Goal: Task Accomplishment & Management: Manage account settings

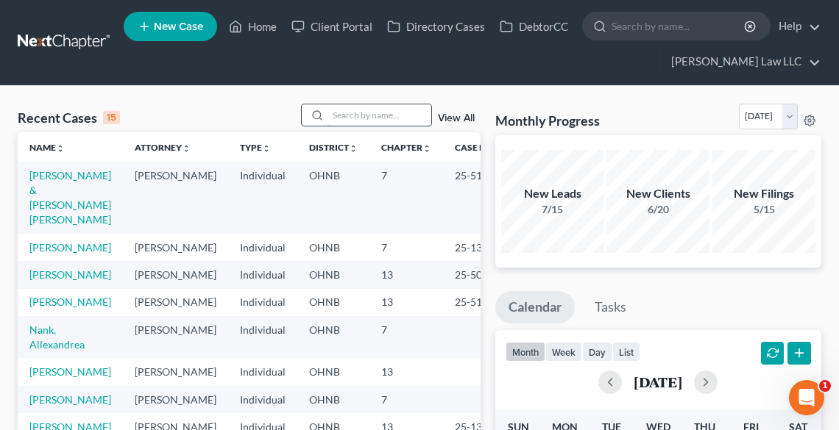
click at [364, 116] on input "search" at bounding box center [379, 114] width 103 height 21
type input "[PERSON_NAME]"
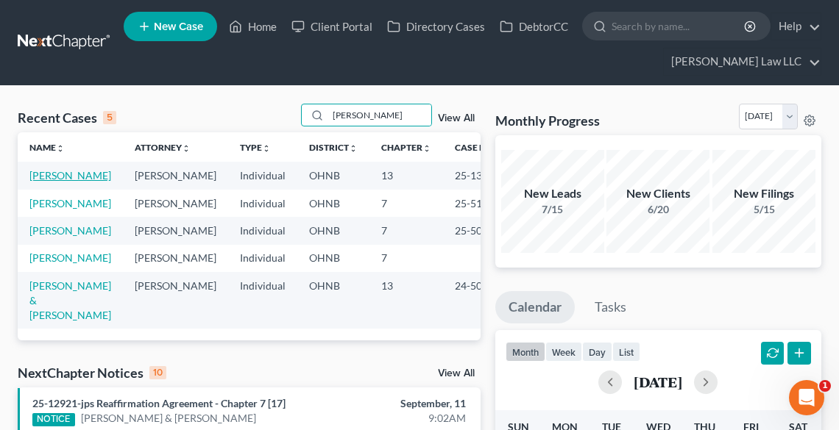
click at [79, 180] on link "[PERSON_NAME]" at bounding box center [70, 175] width 82 height 13
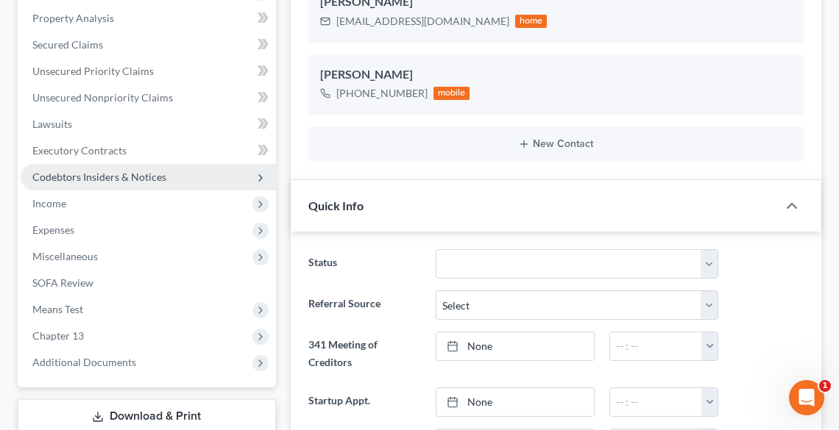
scroll to position [235, 0]
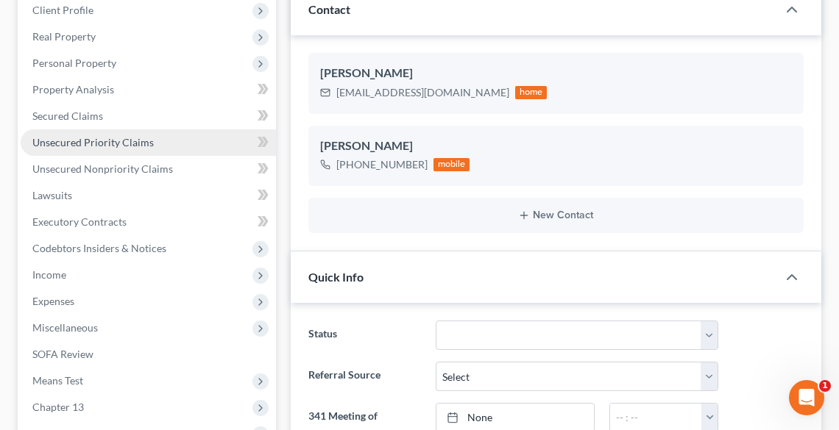
click at [100, 143] on span "Unsecured Priority Claims" at bounding box center [92, 142] width 121 height 13
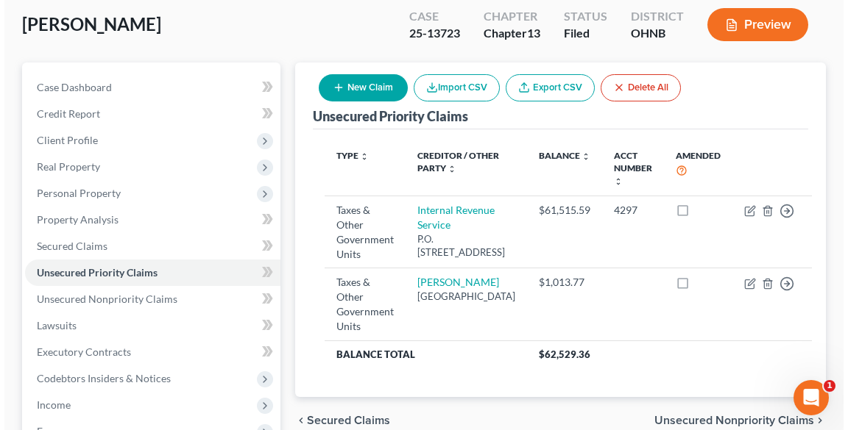
scroll to position [118, 0]
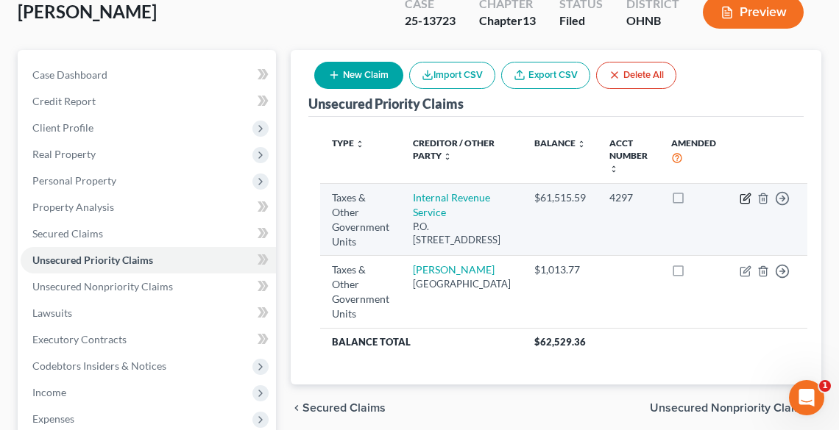
click at [739, 196] on icon "button" at bounding box center [745, 199] width 12 height 12
select select "0"
select select "39"
select select "0"
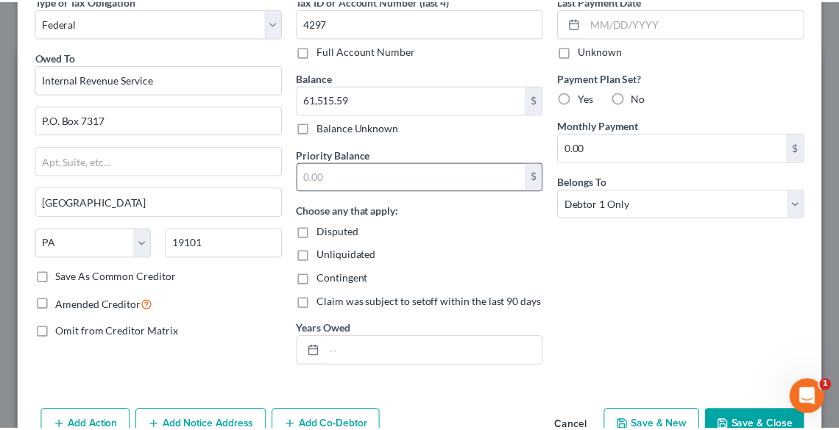
scroll to position [156, 0]
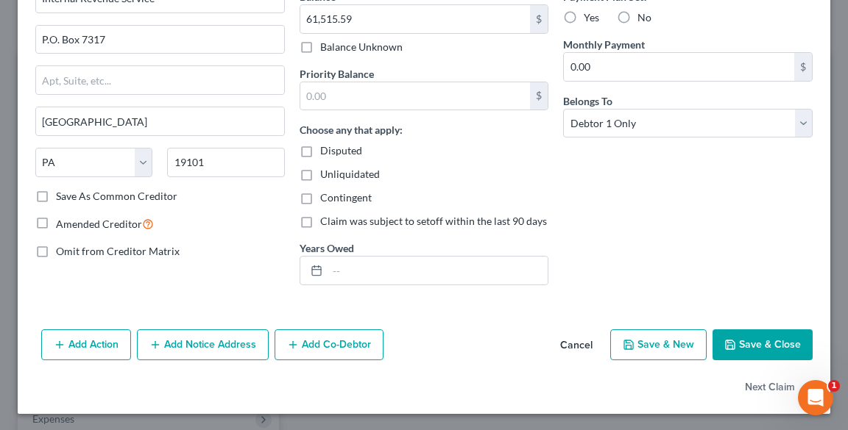
click at [742, 344] on button "Save & Close" at bounding box center [762, 345] width 100 height 31
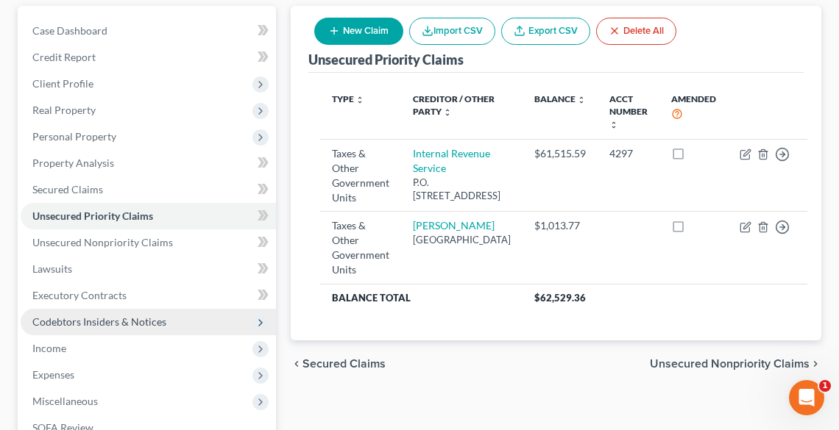
scroll to position [0, 0]
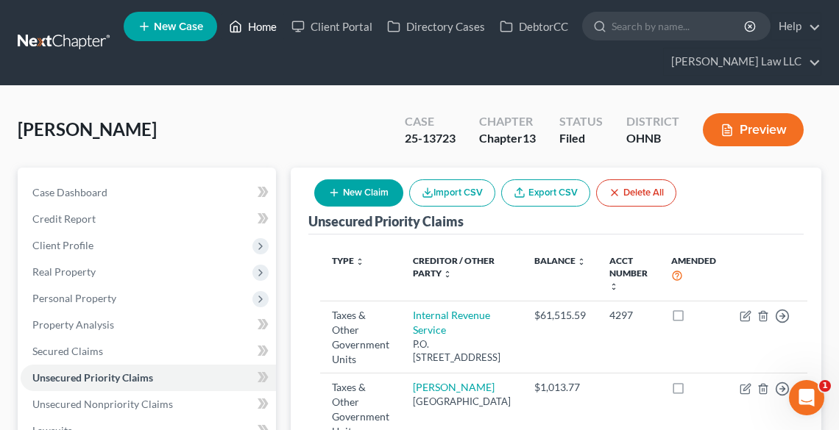
click at [265, 24] on link "Home" at bounding box center [252, 26] width 63 height 26
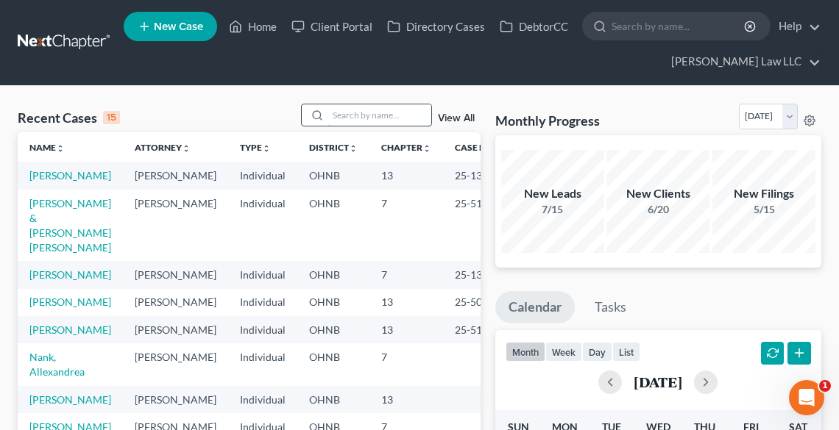
click at [368, 115] on input "search" at bounding box center [379, 114] width 103 height 21
type input "[PERSON_NAME]"
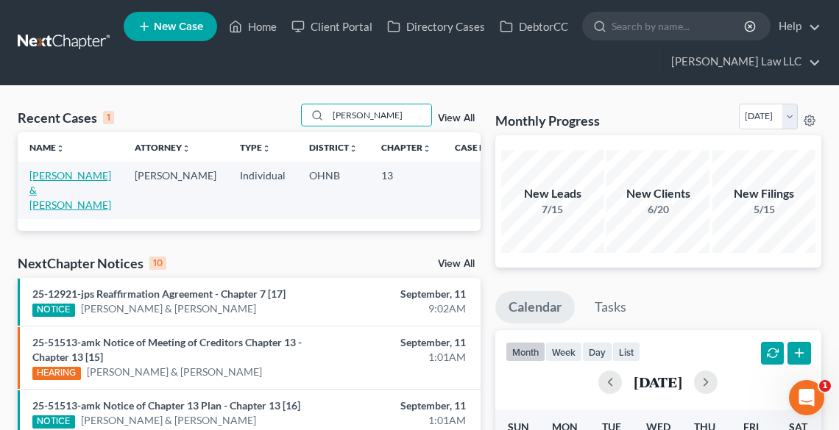
click at [49, 188] on link "[PERSON_NAME] & [PERSON_NAME]" at bounding box center [70, 190] width 82 height 42
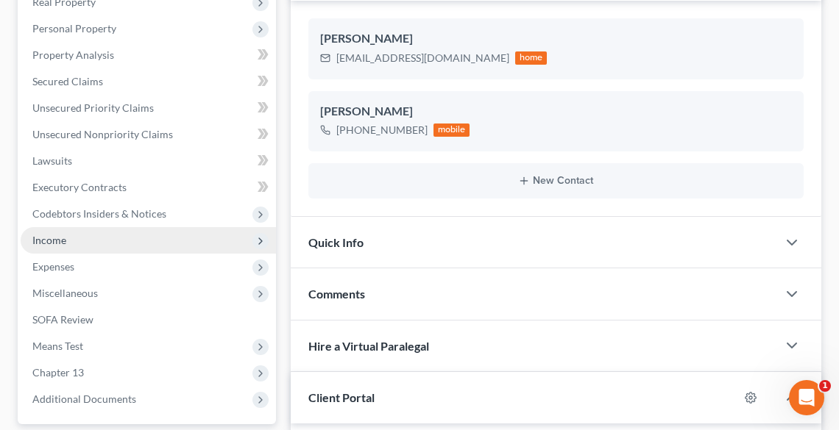
scroll to position [294, 0]
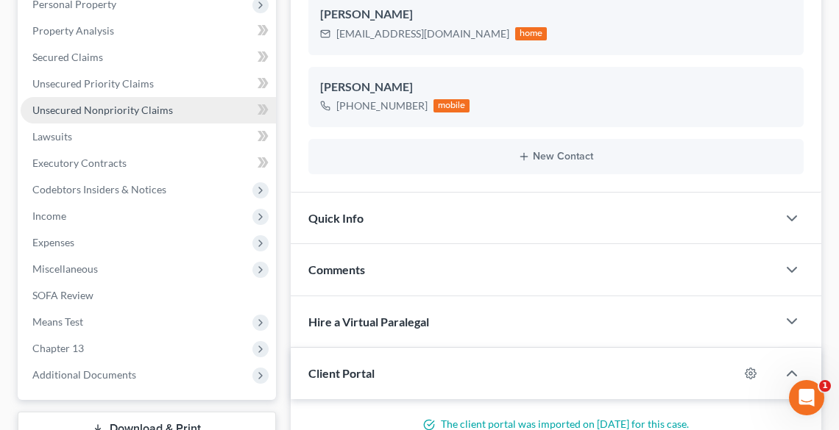
click at [79, 102] on link "Unsecured Nonpriority Claims" at bounding box center [148, 110] width 255 height 26
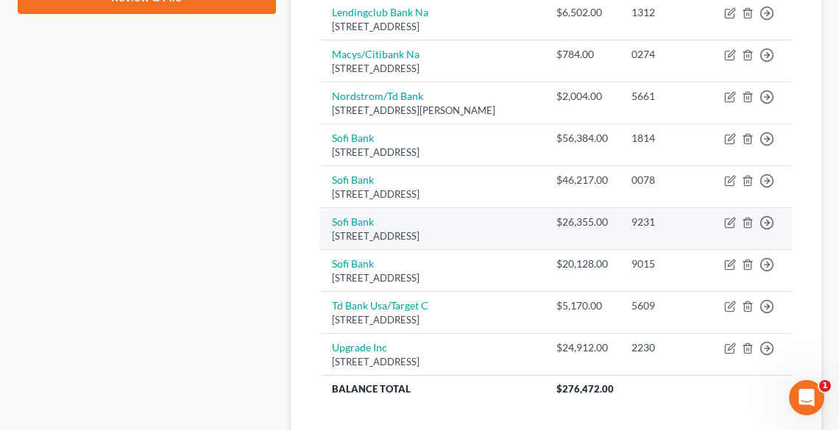
scroll to position [961, 0]
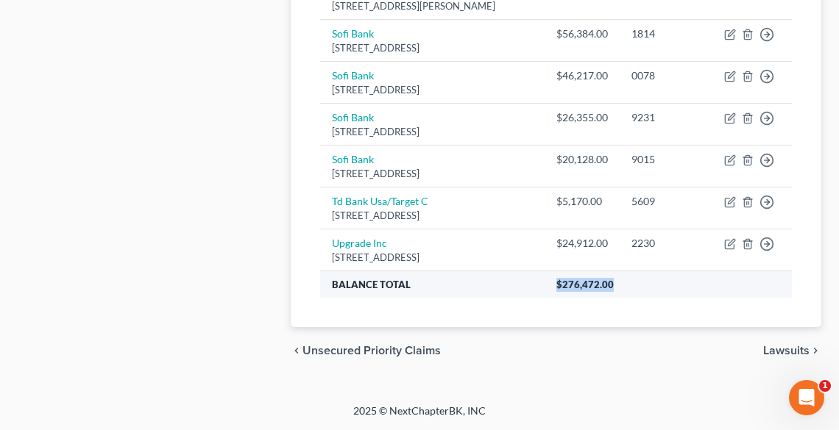
drag, startPoint x: 618, startPoint y: 285, endPoint x: 562, endPoint y: 285, distance: 55.9
click at [562, 285] on th "$276,472.00" at bounding box center [667, 284] width 247 height 26
copy span "$276,472.00"
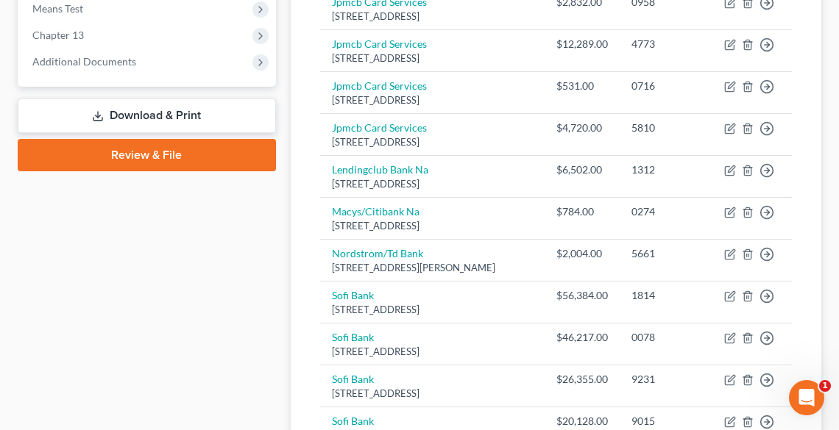
scroll to position [549, 0]
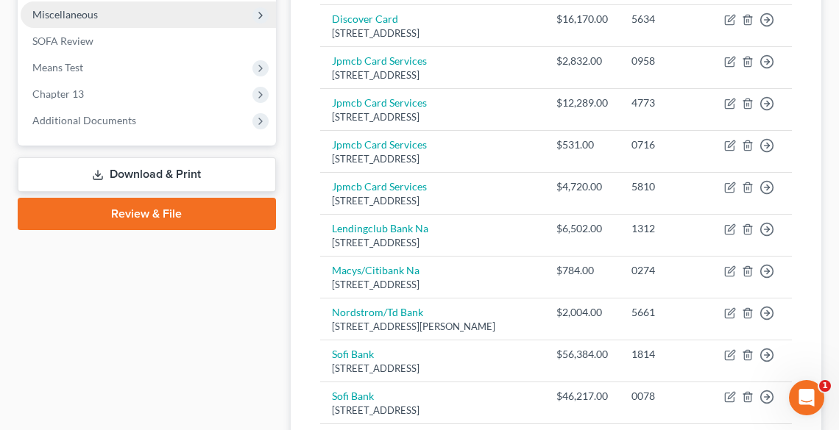
click at [62, 9] on span "Miscellaneous" at bounding box center [64, 14] width 65 height 13
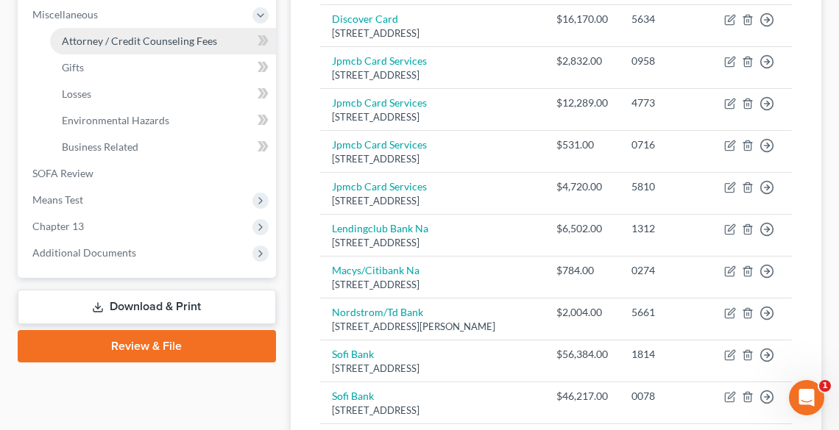
click at [143, 38] on span "Attorney / Credit Counseling Fees" at bounding box center [139, 41] width 155 height 13
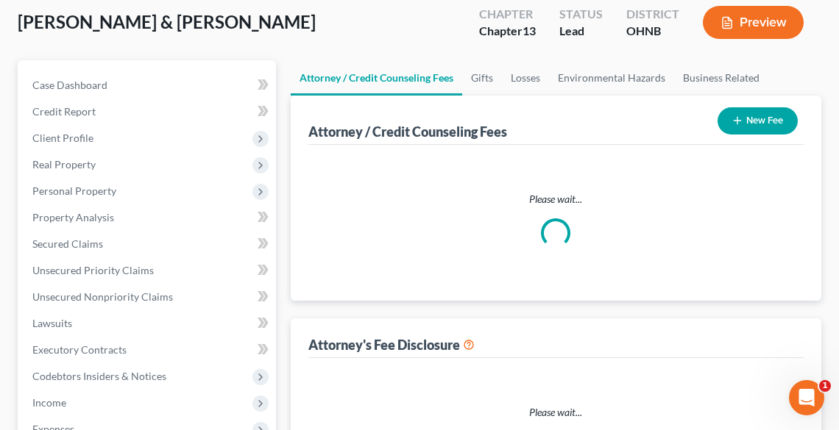
select select "0"
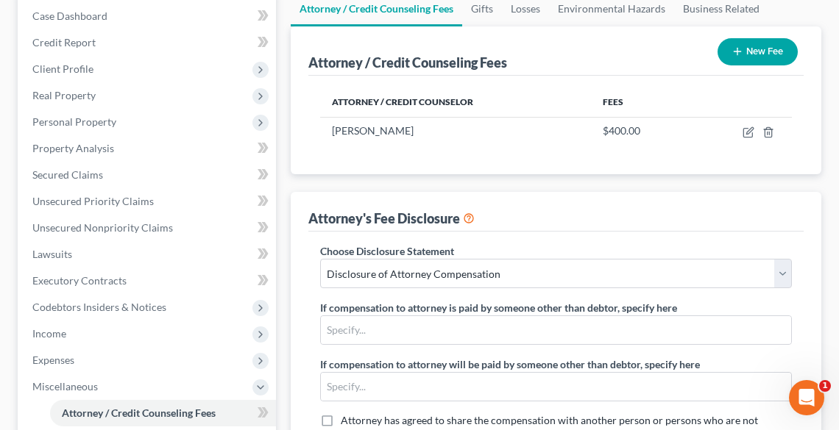
scroll to position [530, 0]
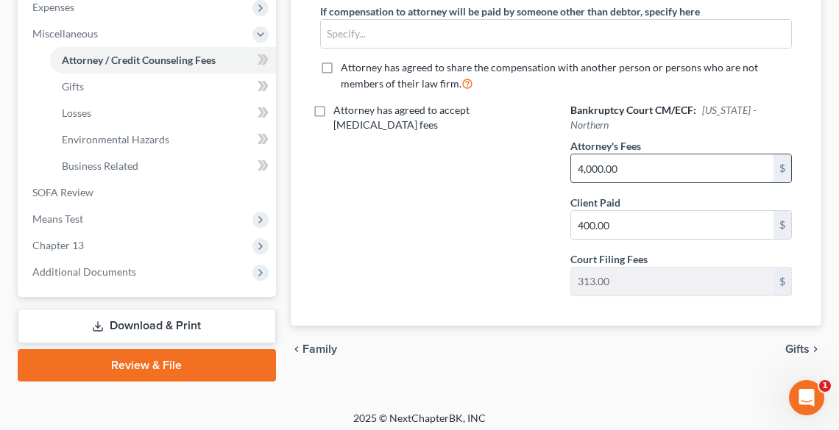
click at [732, 155] on input "4,000.00" at bounding box center [672, 168] width 202 height 28
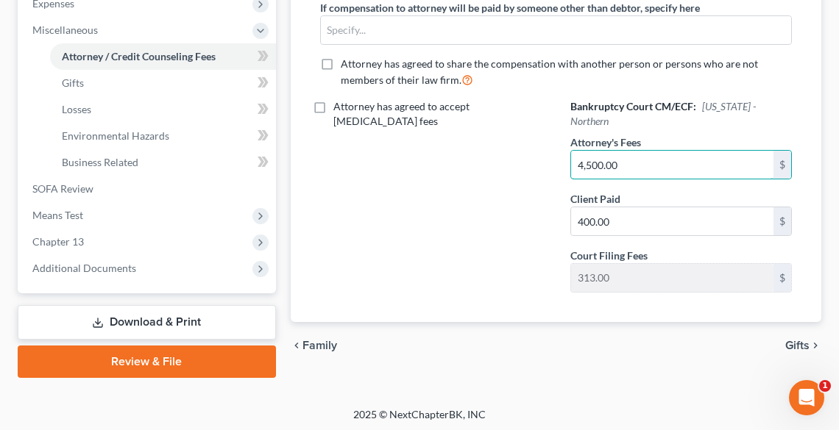
scroll to position [536, 0]
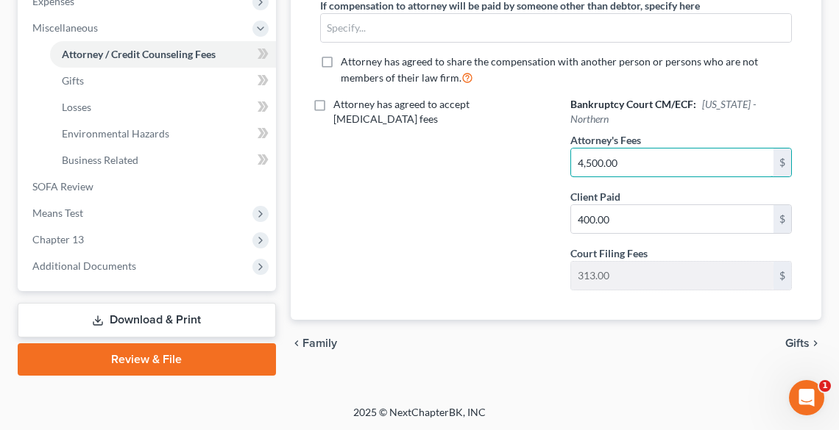
type input "4,500.00"
click at [683, 327] on div "chevron_left Family Gifts chevron_right" at bounding box center [556, 343] width 530 height 47
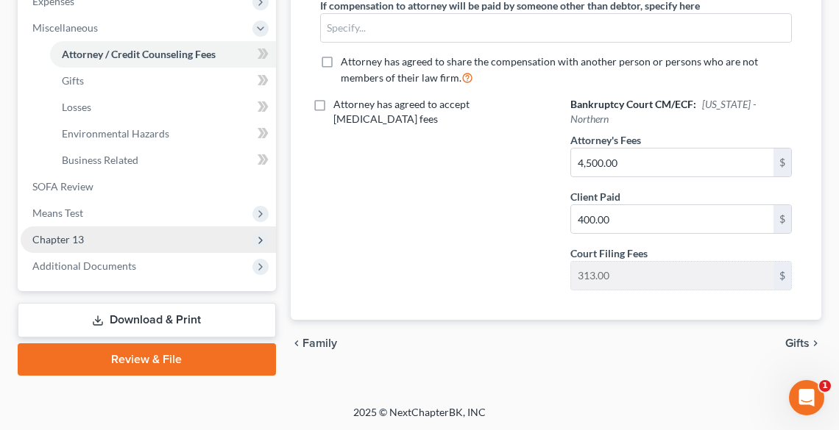
click at [87, 249] on span "Chapter 13" at bounding box center [148, 240] width 255 height 26
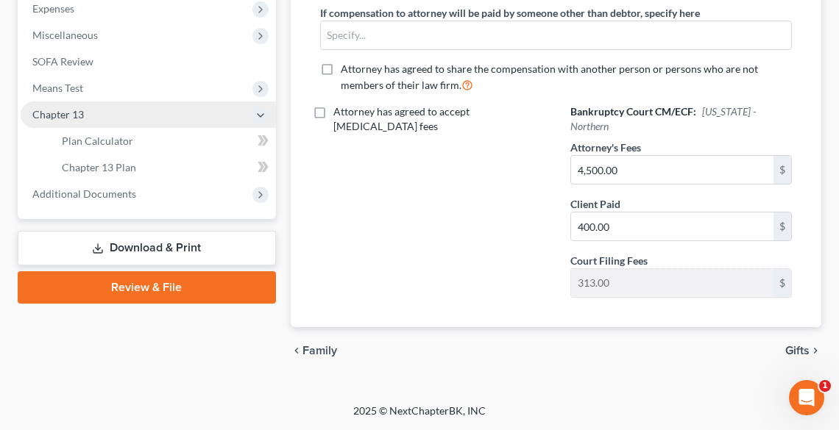
scroll to position [510, 0]
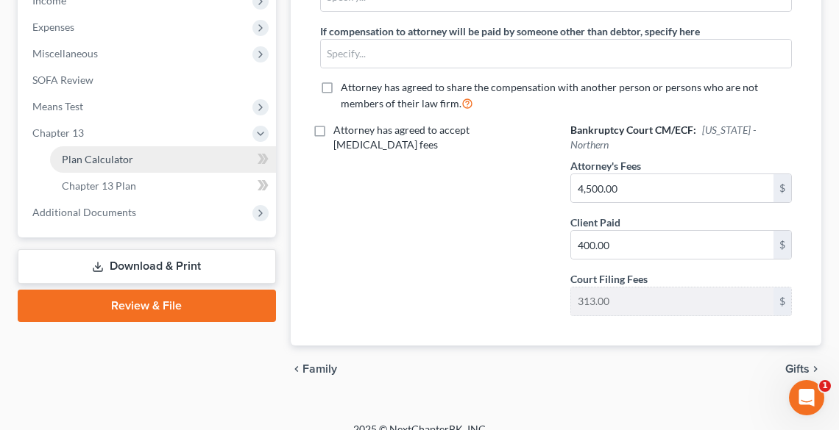
click at [93, 154] on span "Plan Calculator" at bounding box center [97, 159] width 71 height 13
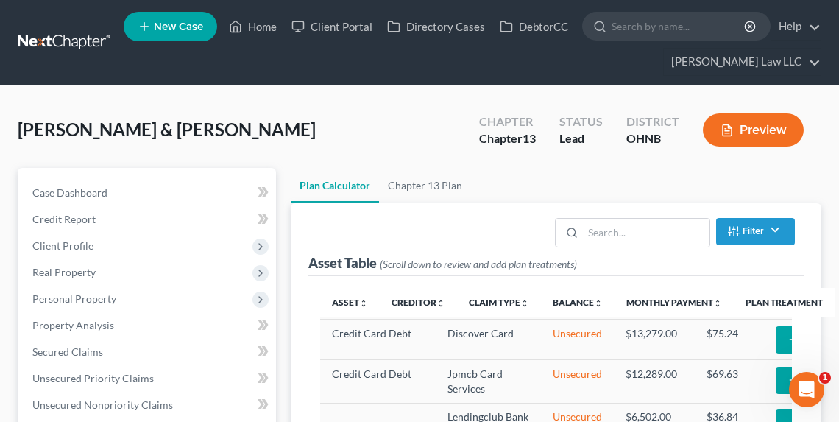
select select "59"
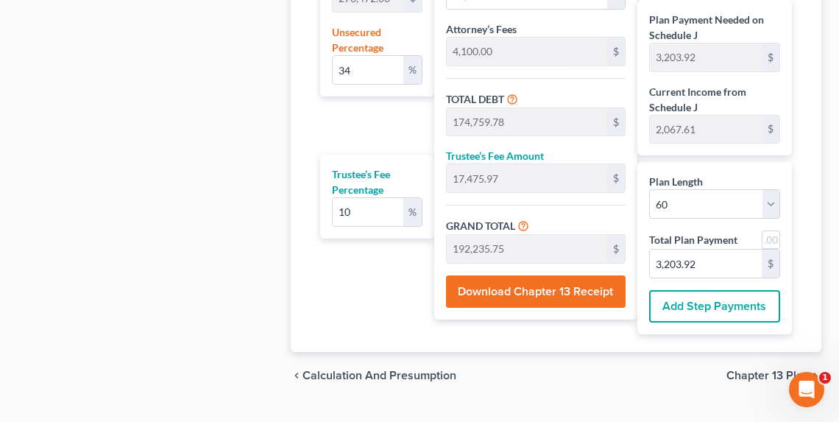
scroll to position [1081, 0]
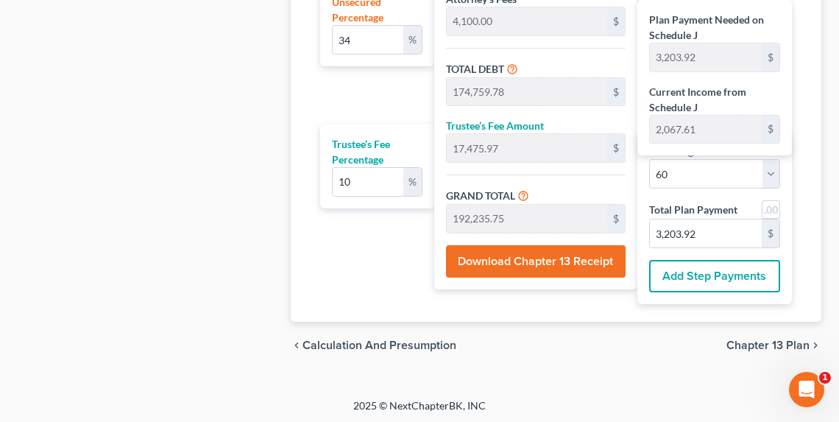
click at [574, 256] on button "Download Chapter 13 Receipt" at bounding box center [536, 261] width 180 height 32
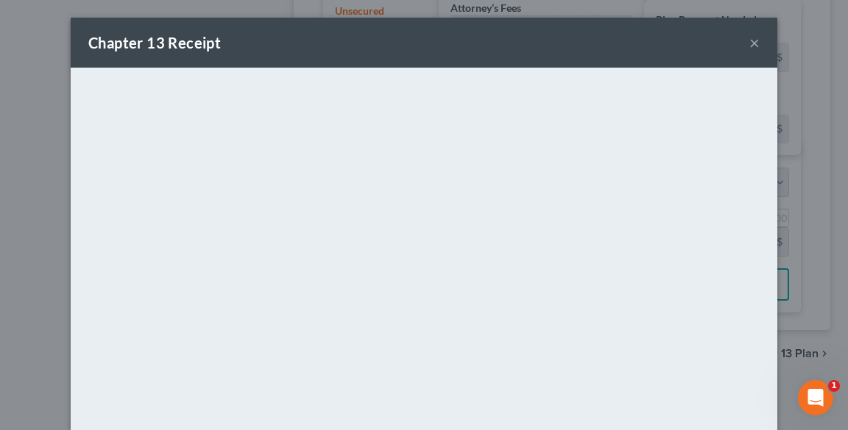
click at [753, 44] on button "×" at bounding box center [754, 43] width 10 height 18
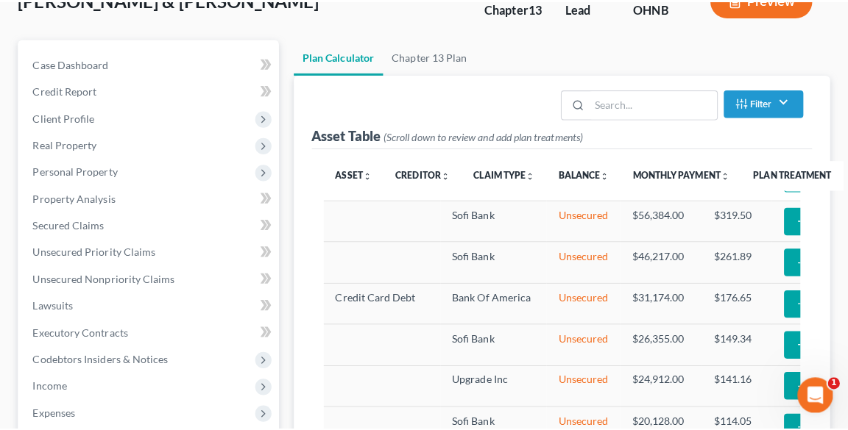
scroll to position [0, 0]
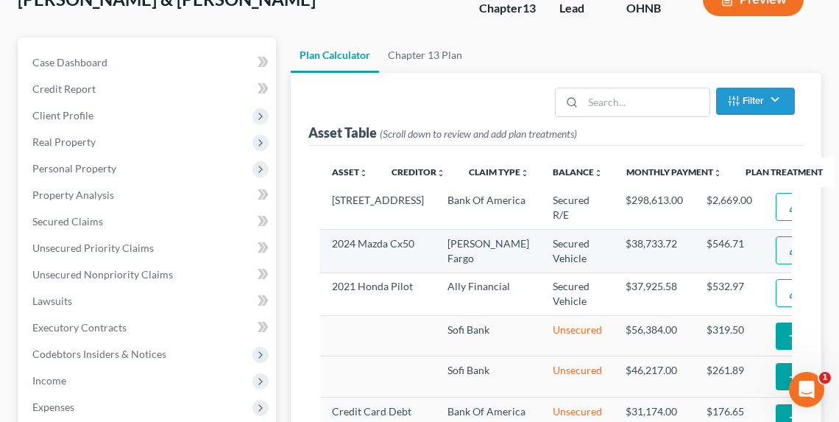
click at [788, 256] on img "button" at bounding box center [794, 250] width 13 height 13
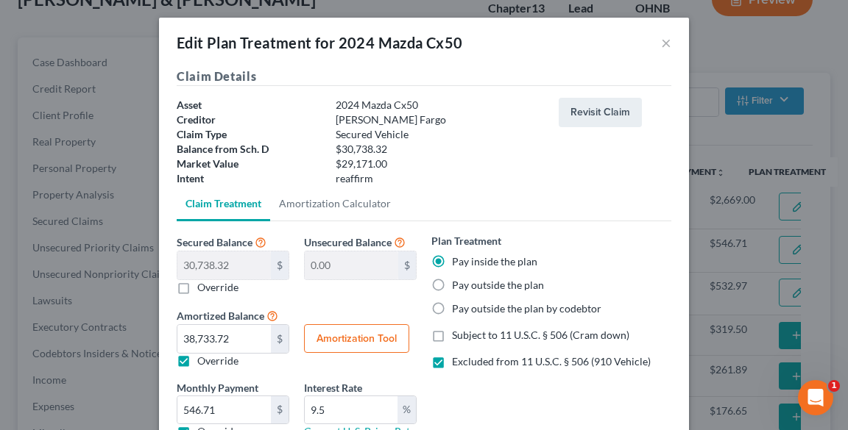
click at [452, 288] on label "Pay outside the plan" at bounding box center [498, 285] width 92 height 15
click at [458, 288] on input "Pay outside the plan" at bounding box center [463, 283] width 10 height 10
radio input "true"
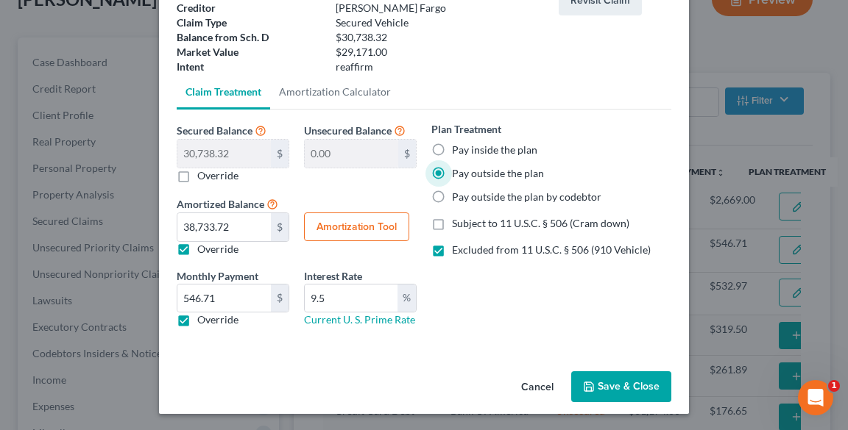
scroll to position [113, 0]
click at [622, 385] on button "Save & Close" at bounding box center [621, 386] width 100 height 31
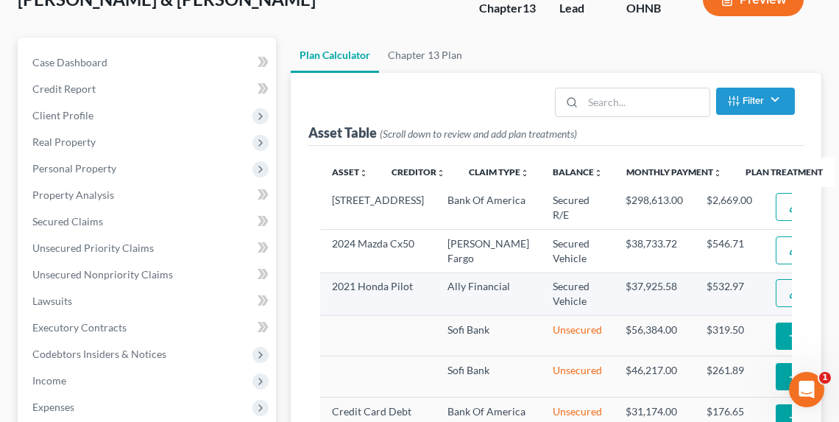
select select "59"
click at [788, 299] on img "button" at bounding box center [794, 293] width 13 height 13
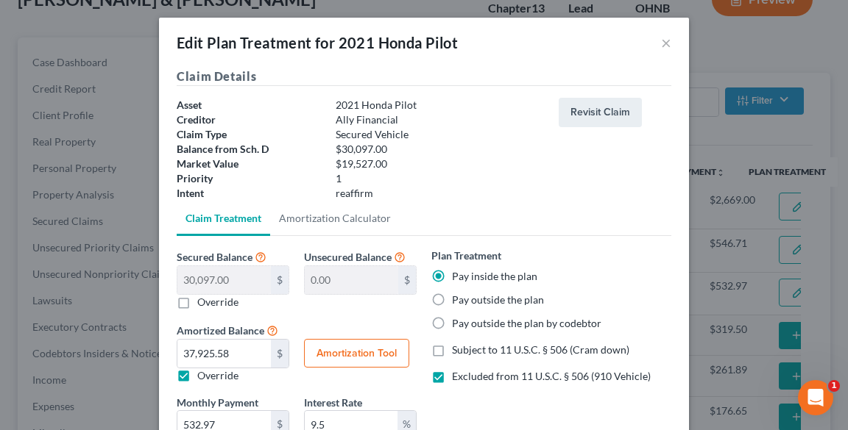
click at [447, 294] on div "Pay outside the plan" at bounding box center [551, 300] width 240 height 15
click at [447, 295] on div "Pay outside the plan" at bounding box center [551, 300] width 240 height 15
click at [452, 298] on label "Pay outside the plan" at bounding box center [498, 300] width 92 height 15
click at [458, 298] on input "Pay outside the plan" at bounding box center [463, 298] width 10 height 10
radio input "true"
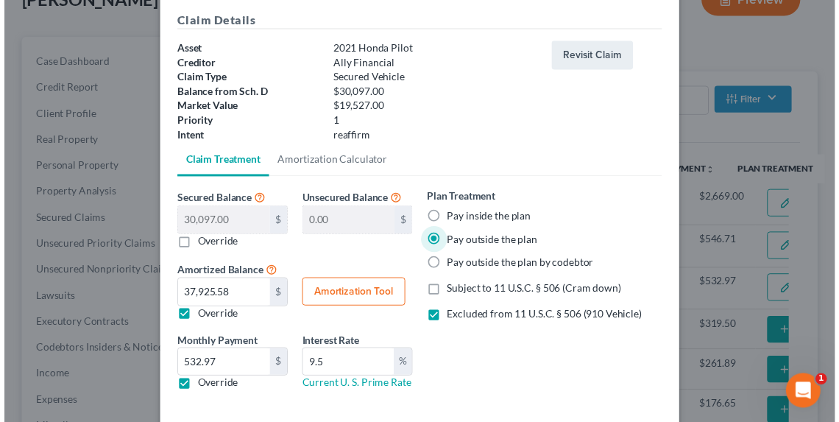
scroll to position [127, 0]
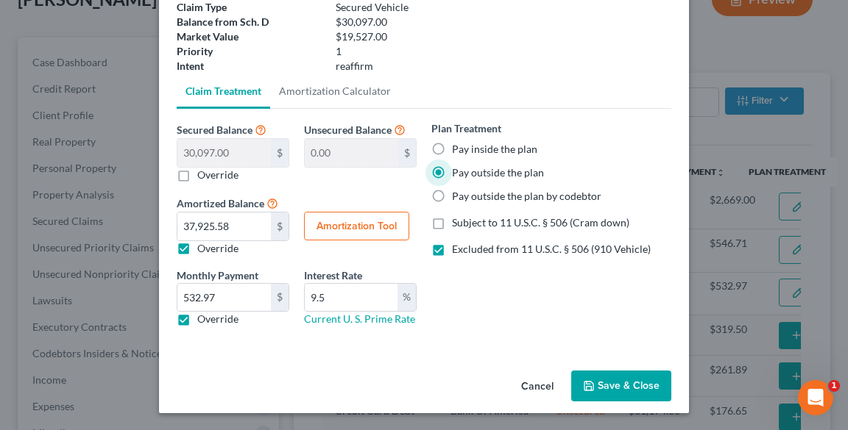
click at [613, 391] on button "Save & Close" at bounding box center [621, 386] width 100 height 31
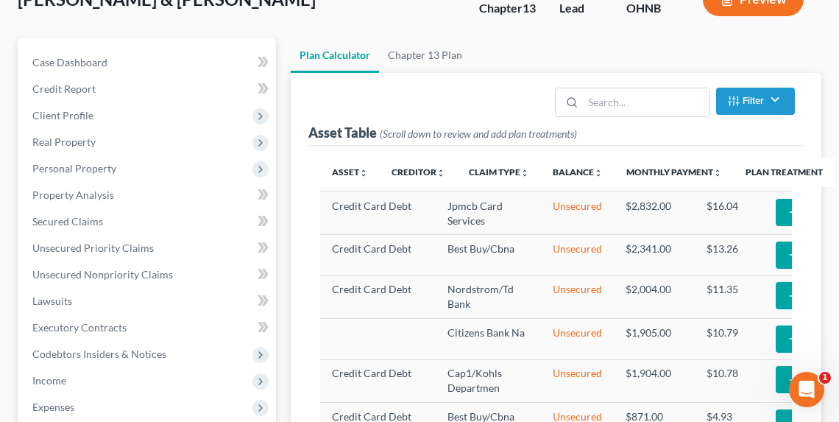
select select "59"
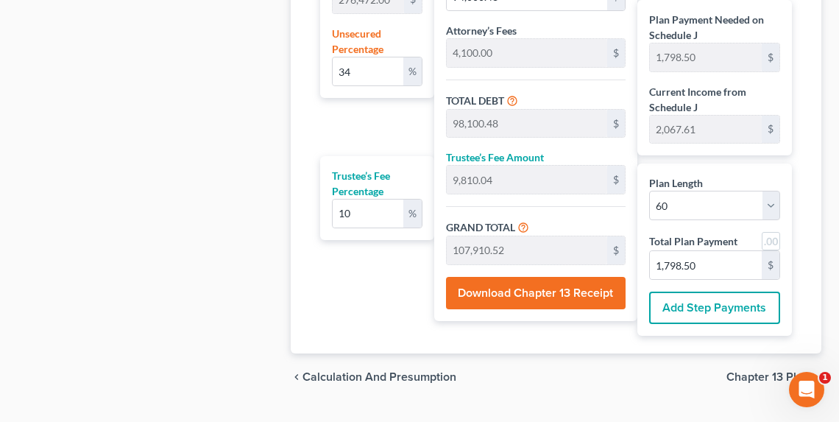
scroll to position [1022, 0]
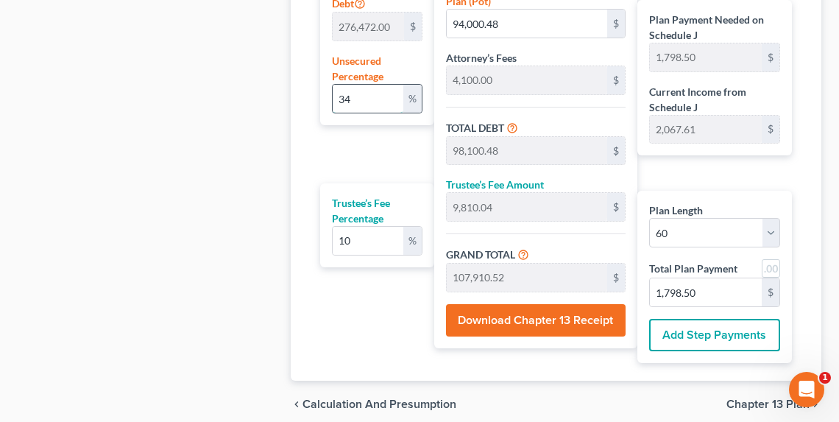
click at [360, 99] on input "34" at bounding box center [368, 99] width 71 height 28
type input "3"
type input "8,294.16"
type input "12,394.16"
type input "1,239.41"
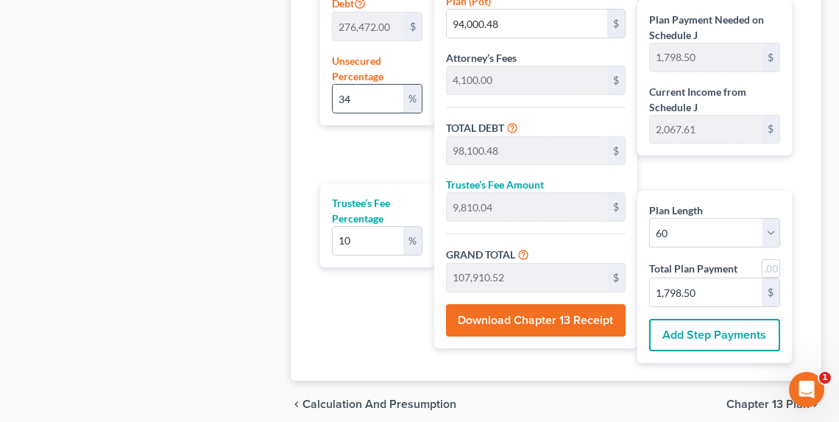
type input "13,633.57"
type input "227.22"
type input "4,100.00"
type input "410.00"
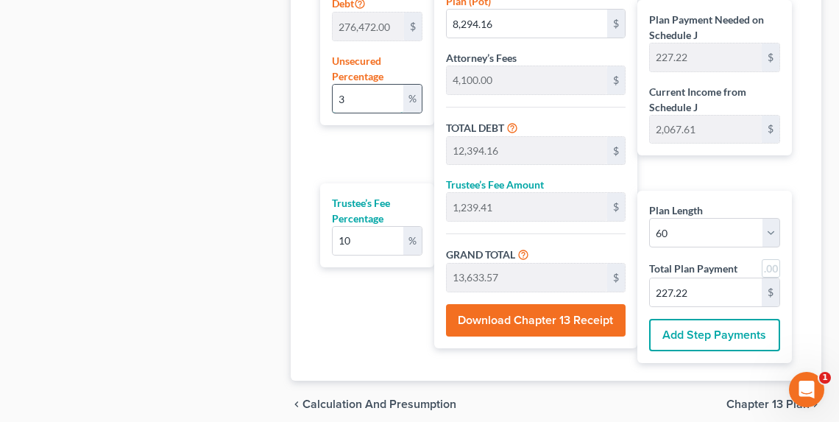
type input "4,510.00"
type input "75.16"
type input "4"
type input "11,058.88"
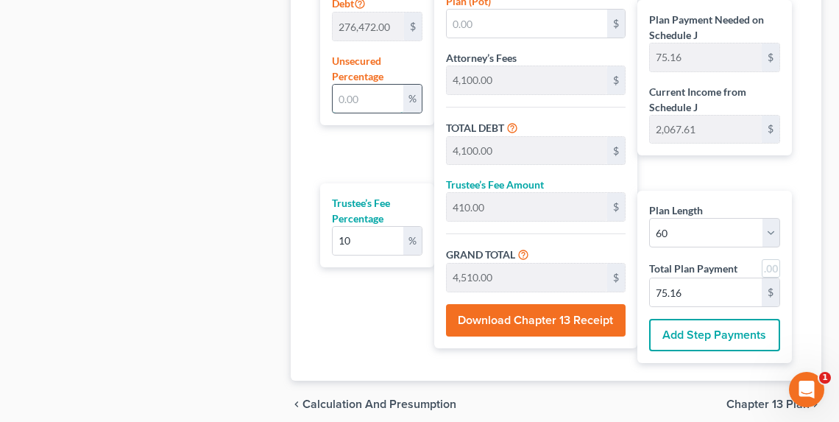
type input "15,158.88"
type input "1,515.88"
type input "16,674.76"
type input "277.91"
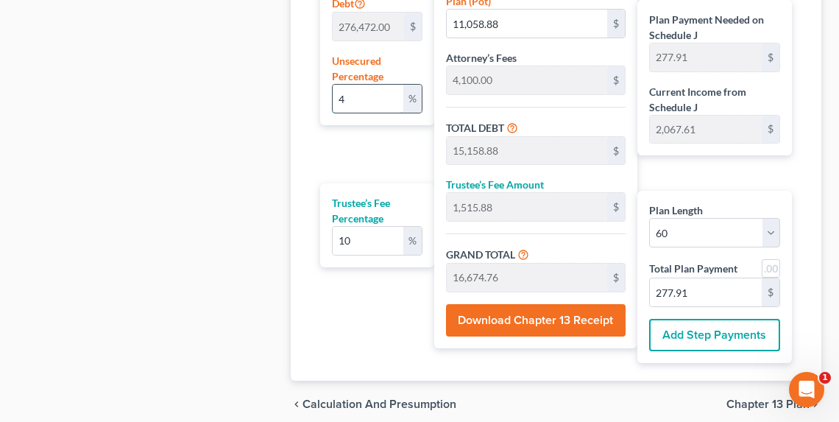
type input "40"
type input "110,588.80"
type input "114,688.80"
type input "11,468.88"
type input "126,157.68"
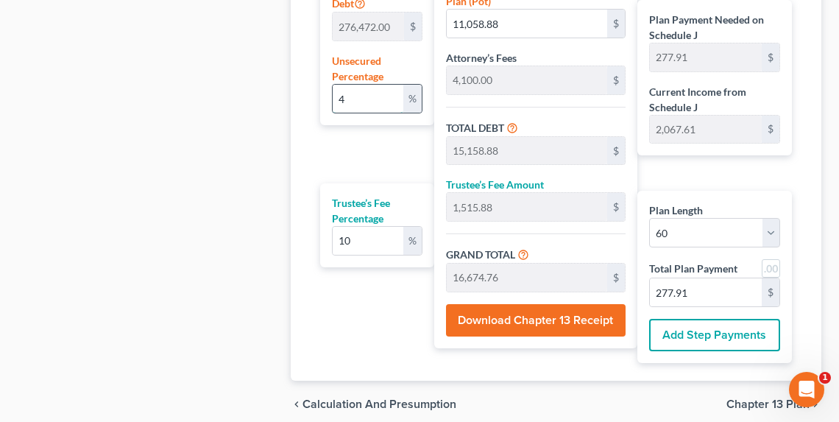
type input "2,102.62"
type input "4"
type input "11,058.88"
type input "15,158.88"
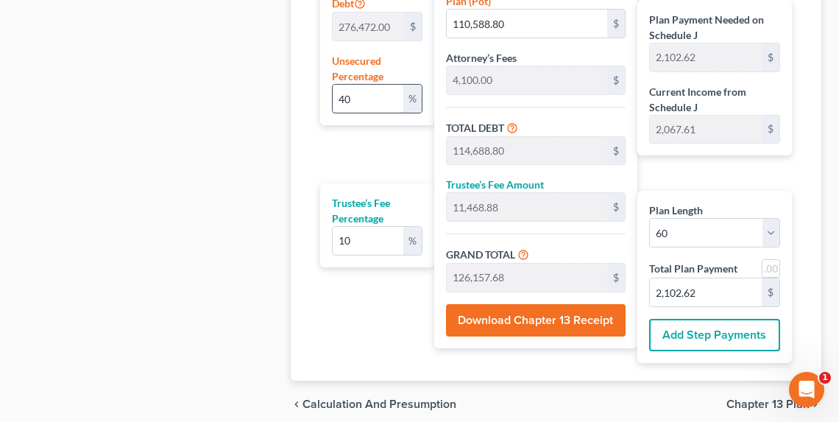
type input "1,515.88"
type input "16,674.76"
type input "277.91"
type input "4,100.00"
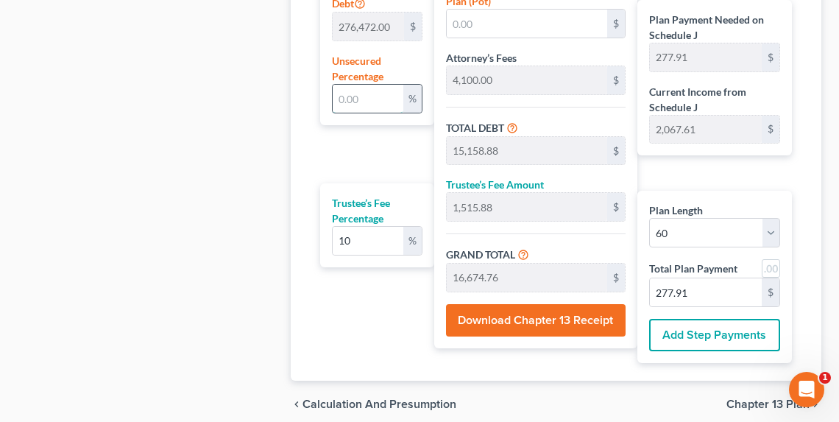
type input "410.00"
type input "4,510.00"
type input "75.16"
type input "3"
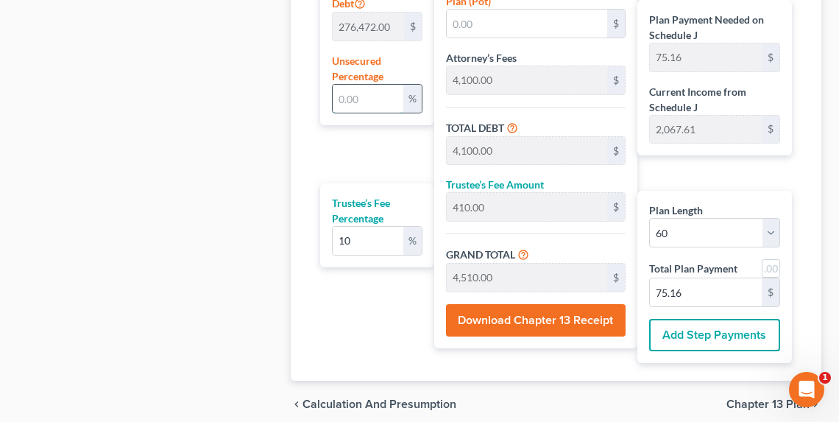
type input "8,294.16"
type input "12,394.16"
type input "1,239.41"
type input "13,633.57"
type input "227.22"
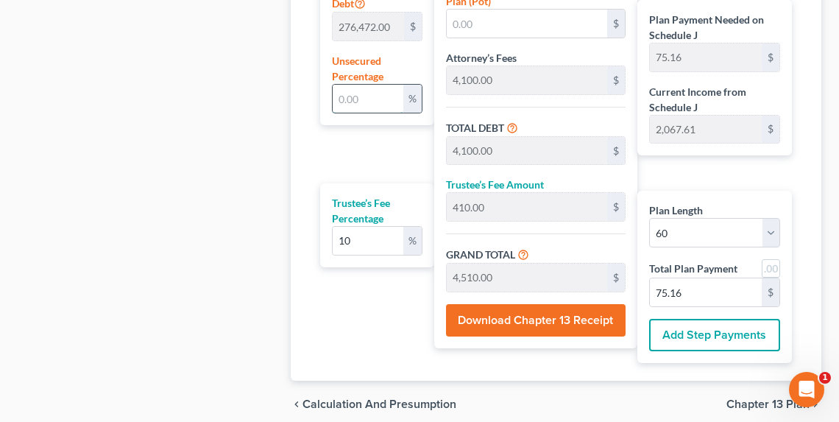
type input "227.22"
type input "39"
type input "107,824.08"
type input "111,924.08"
type input "11,192.40"
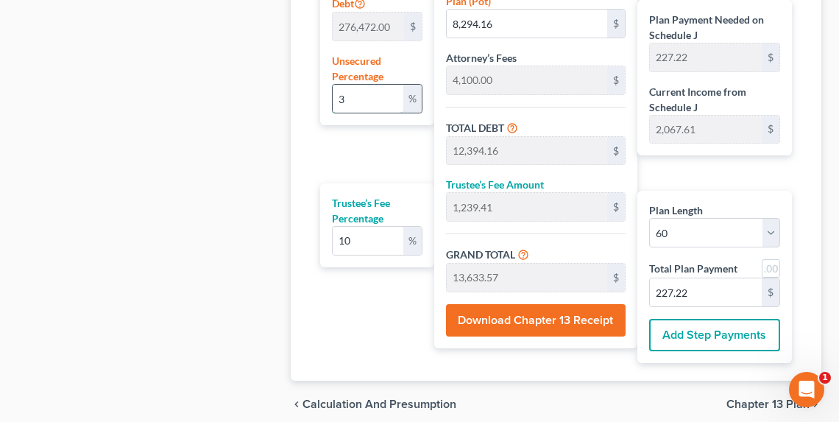
type input "123,116.48"
type input "2,051.94"
type input "3"
type input "8,294.16"
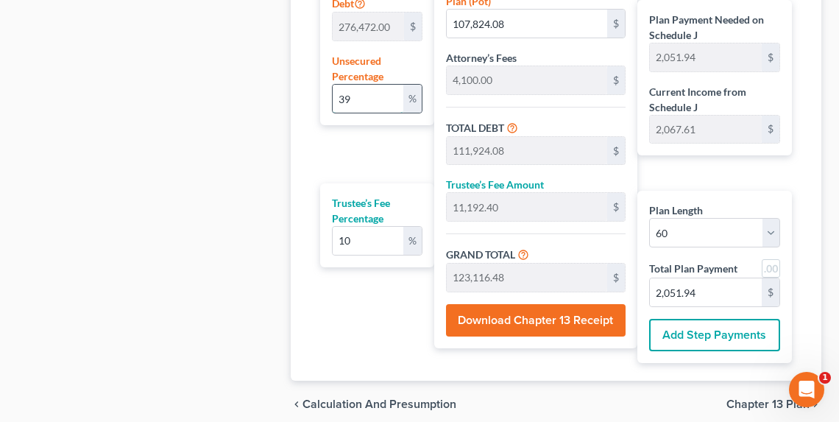
type input "12,394.16"
type input "1,239.41"
type input "13,633.57"
type input "227.22"
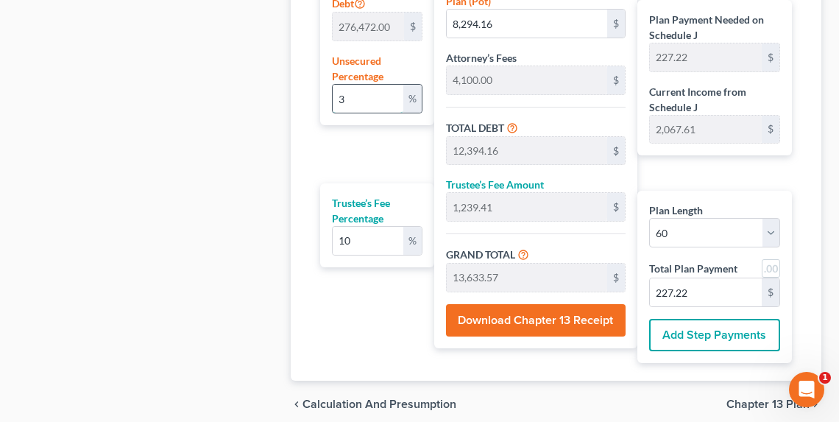
type input "4,100.00"
type input "410.00"
type input "4,510.00"
type input "75.16"
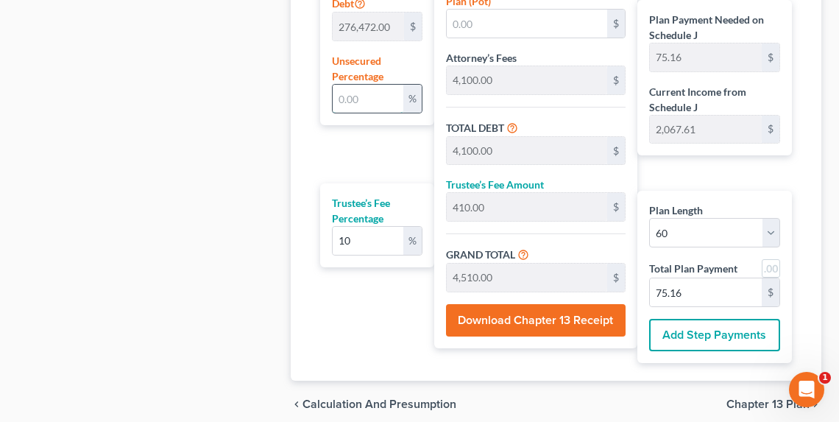
type input "4"
type input "11,058.88"
type input "15,158.88"
type input "1,515.88"
type input "16,674.76"
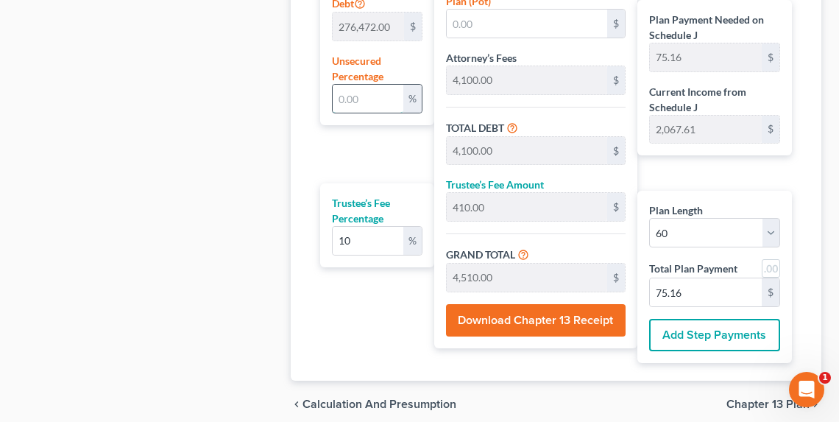
type input "277.91"
type input "40"
type input "110,588.80"
type input "114,688.80"
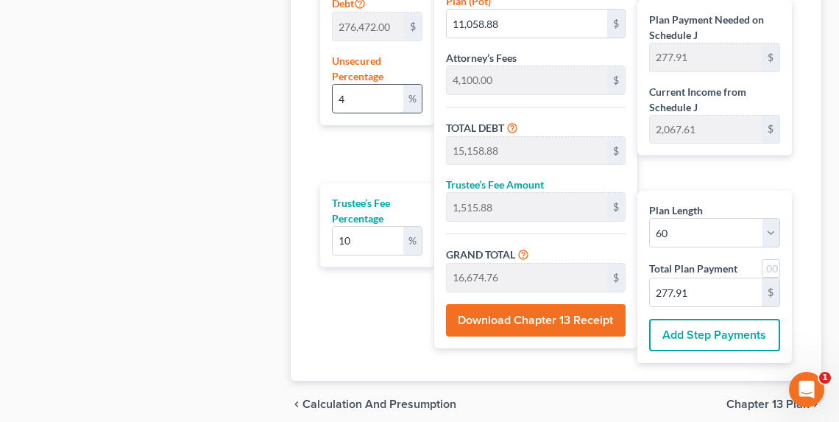
type input "11,468.88"
type input "126,157.68"
type input "2,102.62"
type input "40"
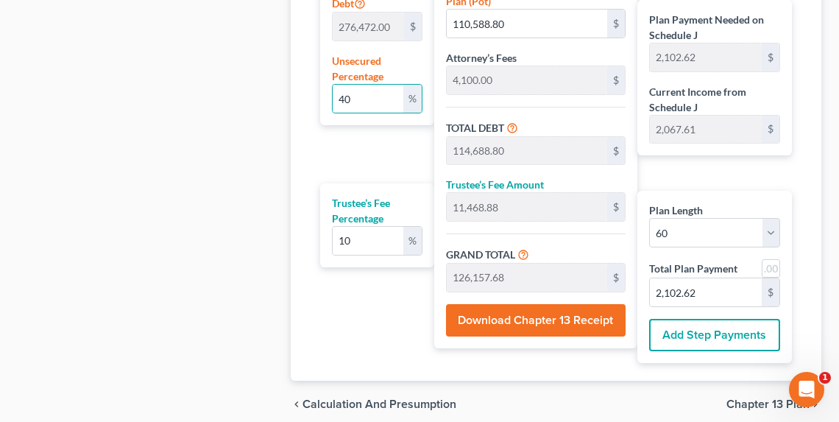
click at [550, 315] on button "Download Chapter 13 Receipt" at bounding box center [536, 320] width 180 height 32
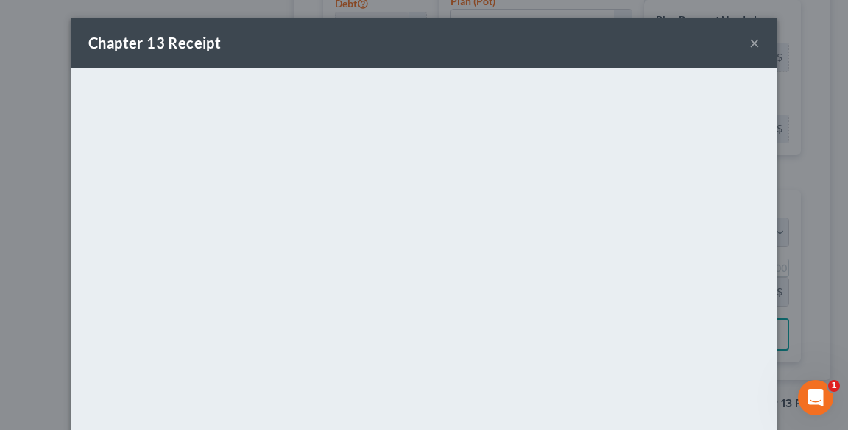
click at [750, 48] on button "×" at bounding box center [754, 43] width 10 height 18
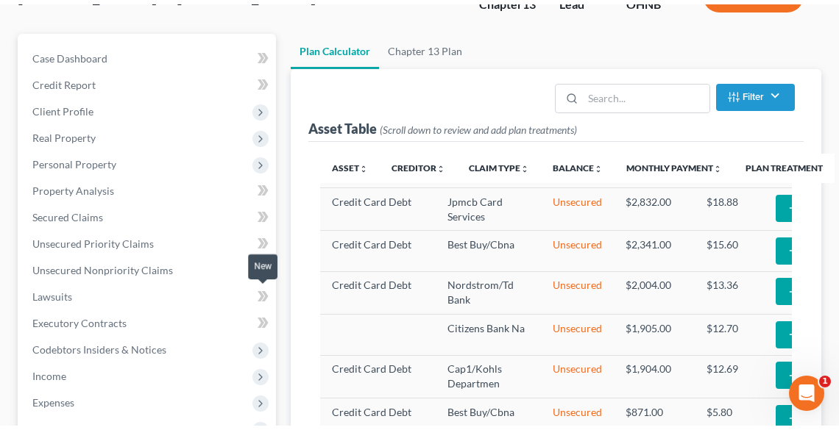
scroll to position [0, 0]
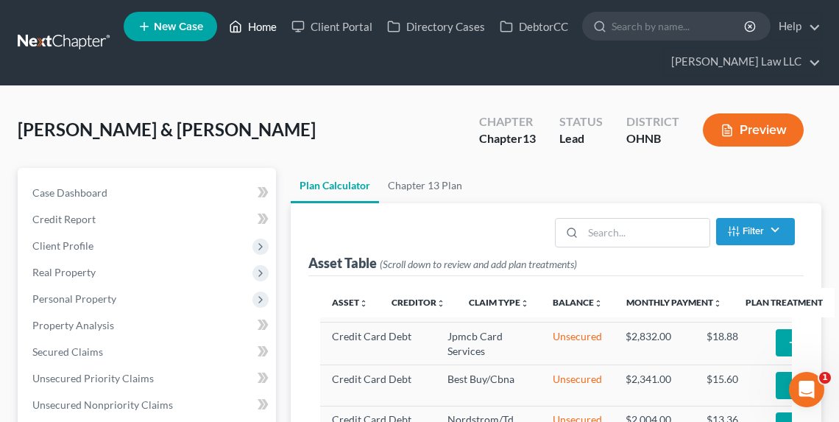
click at [268, 23] on link "Home" at bounding box center [252, 26] width 63 height 26
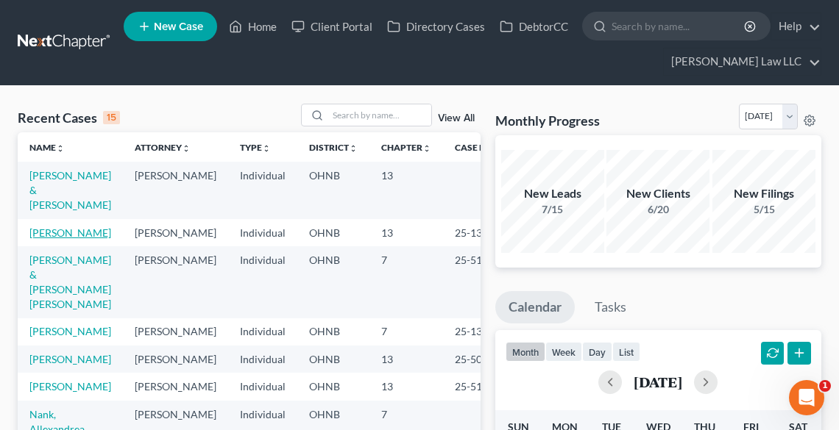
click at [50, 227] on link "[PERSON_NAME]" at bounding box center [70, 233] width 82 height 13
click at [47, 227] on link "[PERSON_NAME]" at bounding box center [70, 233] width 82 height 13
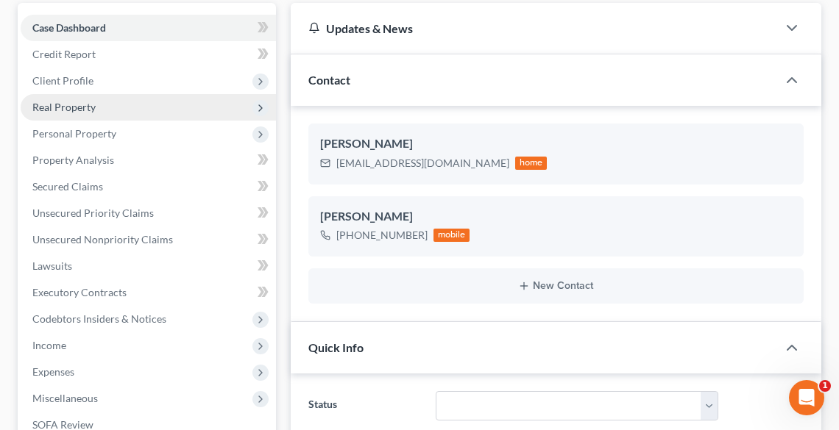
scroll to position [412, 0]
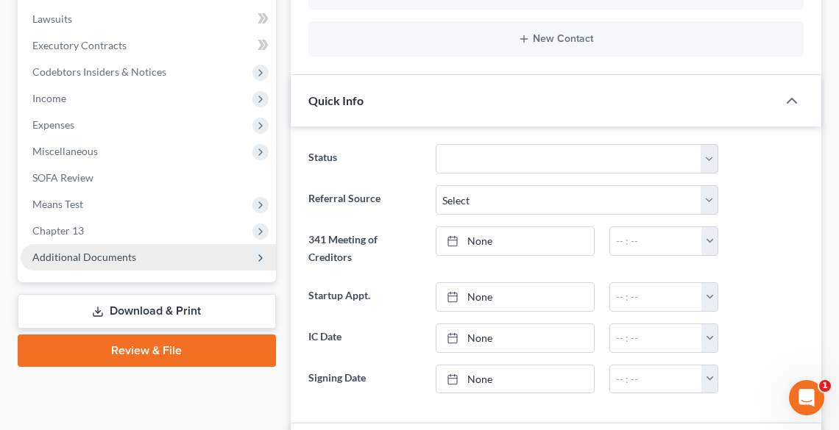
click at [89, 258] on span "Additional Documents" at bounding box center [84, 257] width 104 height 13
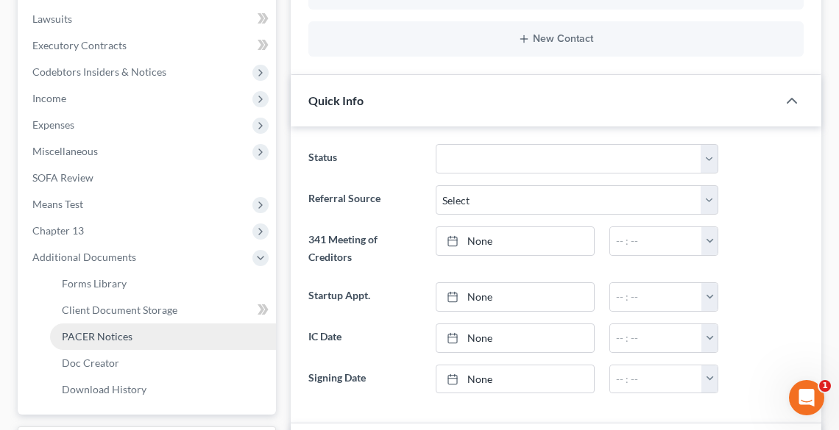
click at [107, 343] on link "PACER Notices" at bounding box center [163, 337] width 226 height 26
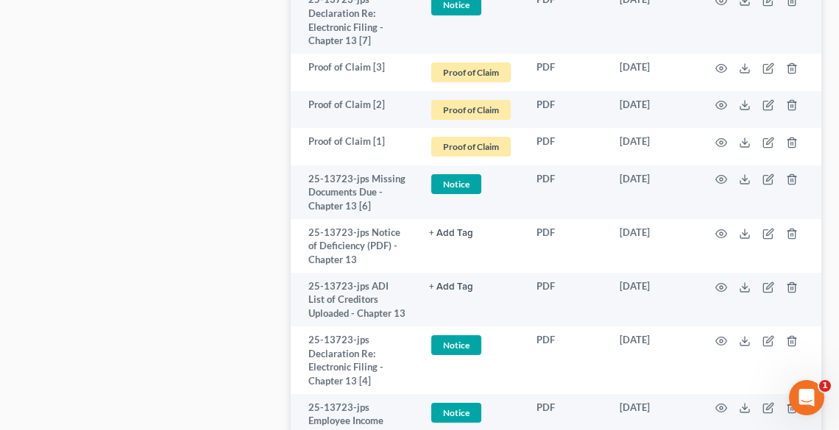
scroll to position [1215, 0]
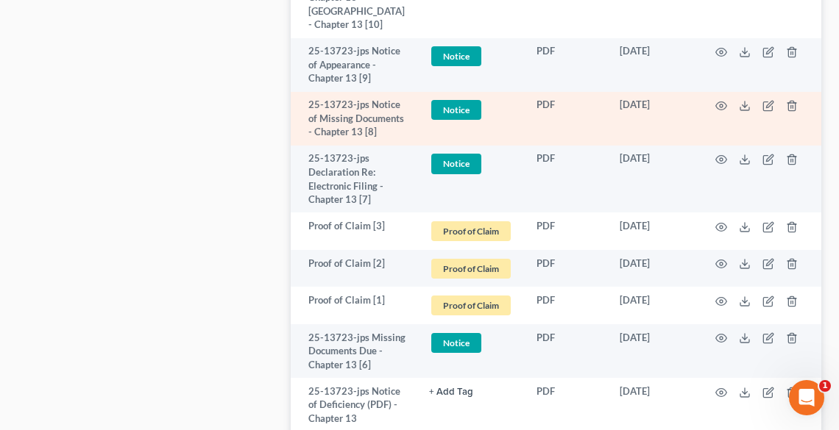
click at [736, 93] on td at bounding box center [759, 119] width 124 height 54
click at [742, 100] on icon at bounding box center [745, 106] width 12 height 12
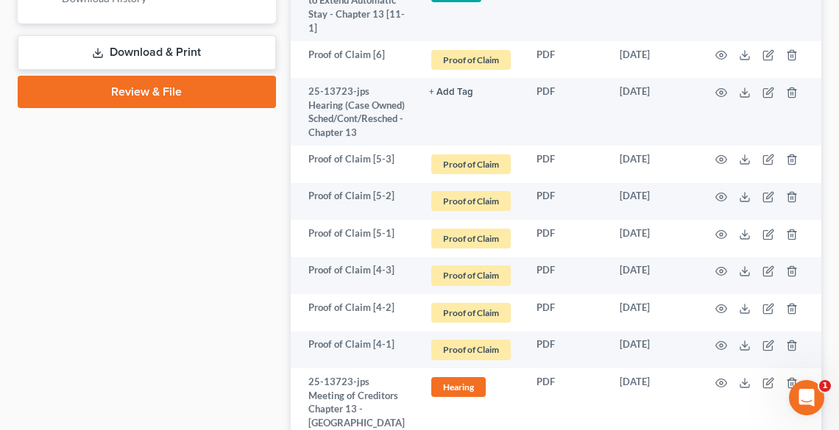
scroll to position [509, 0]
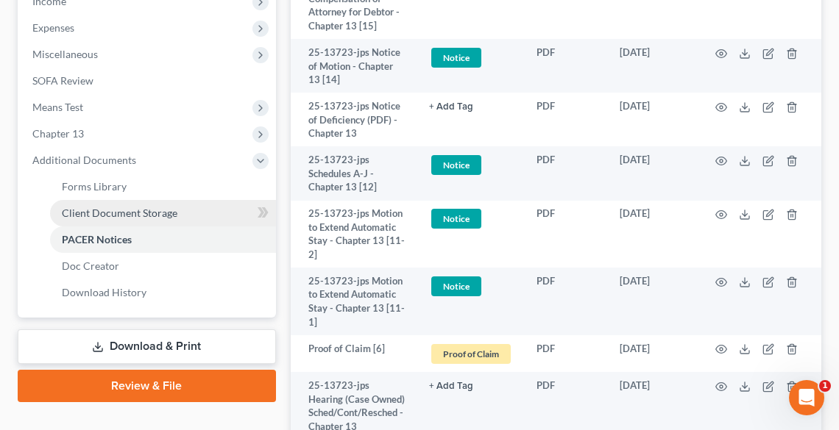
click at [97, 210] on span "Client Document Storage" at bounding box center [120, 213] width 116 height 13
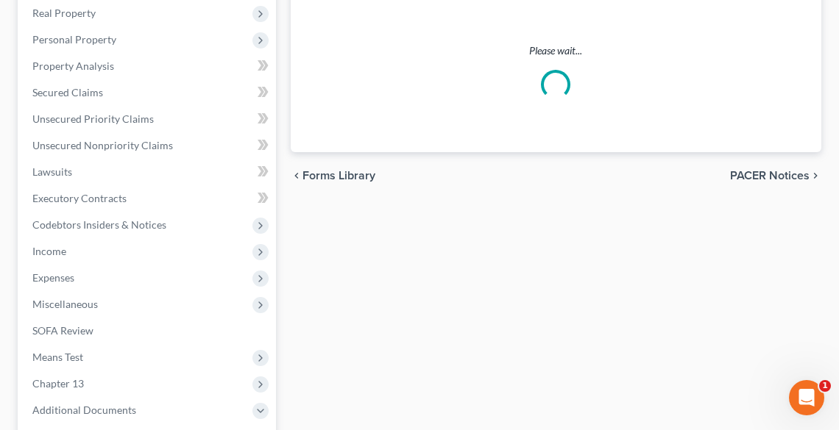
select select "5"
select select "20"
select select "16"
select select "18"
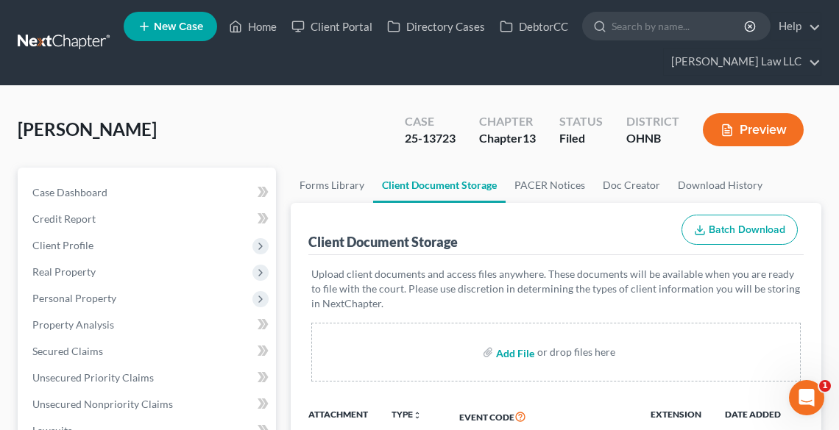
click at [518, 352] on input "file" at bounding box center [513, 352] width 35 height 26
click at [266, 24] on link "Home" at bounding box center [252, 26] width 63 height 26
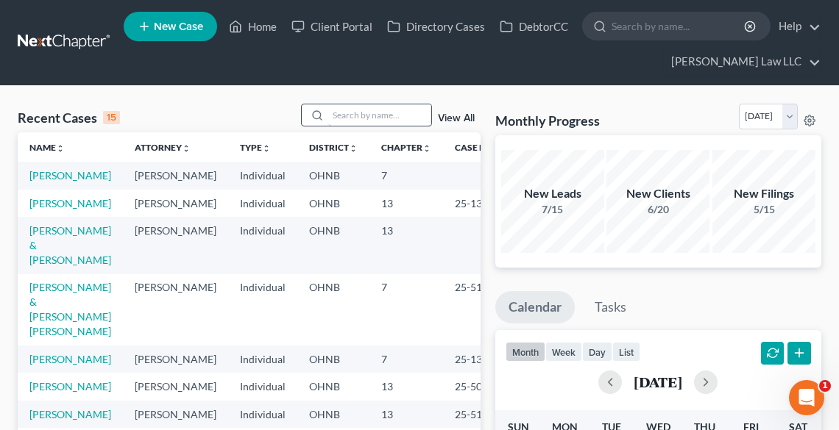
click at [374, 110] on input "search" at bounding box center [379, 114] width 103 height 21
type input "[PERSON_NAME]"
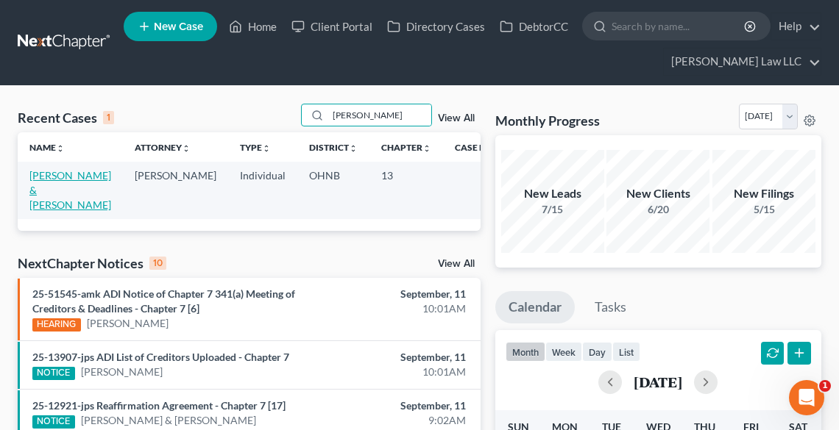
click at [67, 171] on link "[PERSON_NAME] & [PERSON_NAME]" at bounding box center [70, 190] width 82 height 42
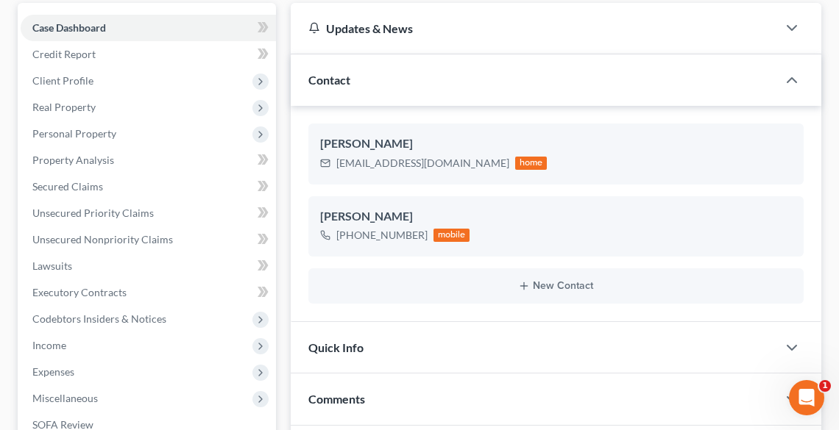
scroll to position [353, 0]
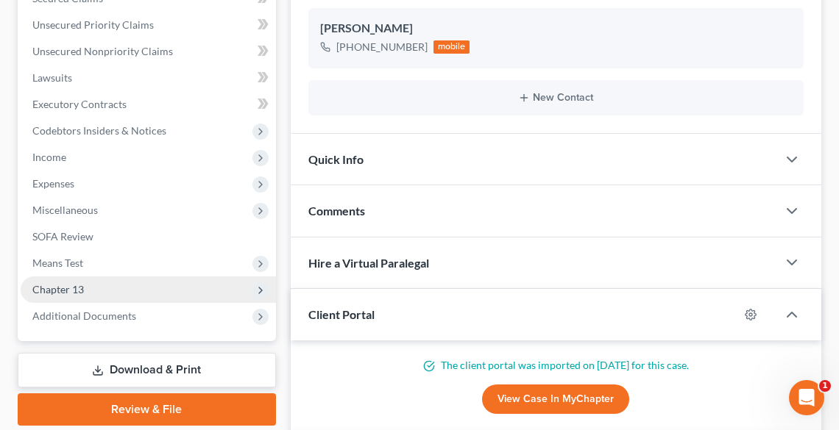
click at [118, 288] on span "Chapter 13" at bounding box center [148, 290] width 255 height 26
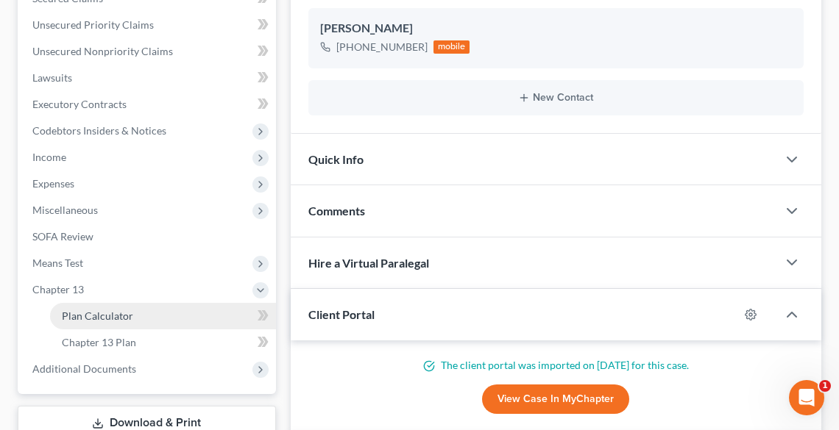
click at [124, 310] on span "Plan Calculator" at bounding box center [97, 316] width 71 height 13
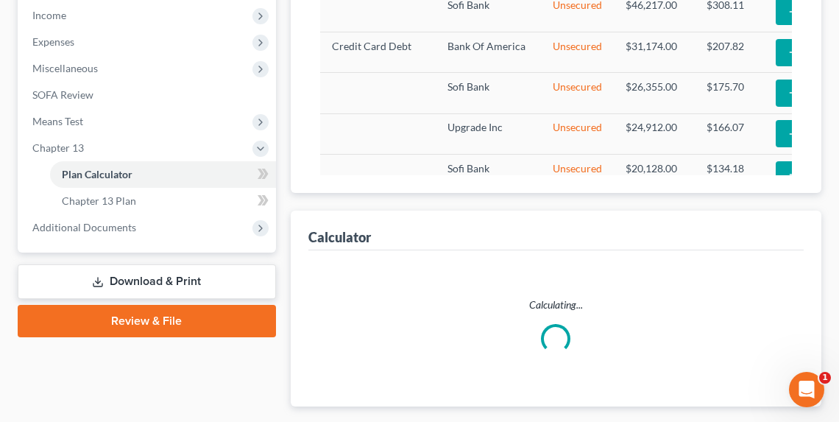
scroll to position [581, 0]
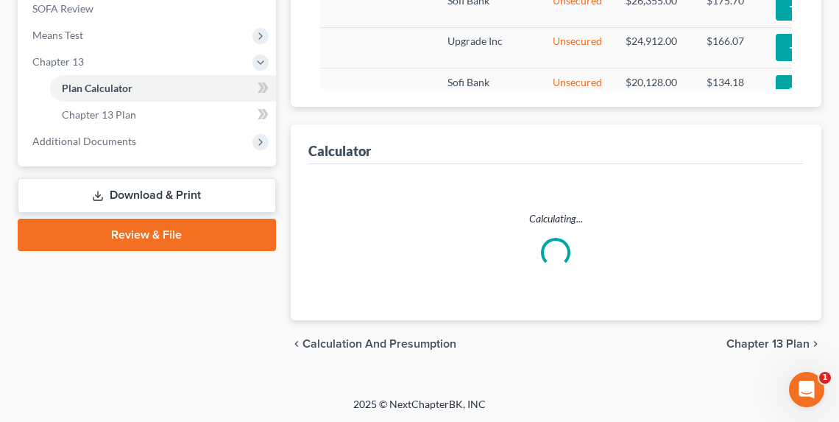
select select "59"
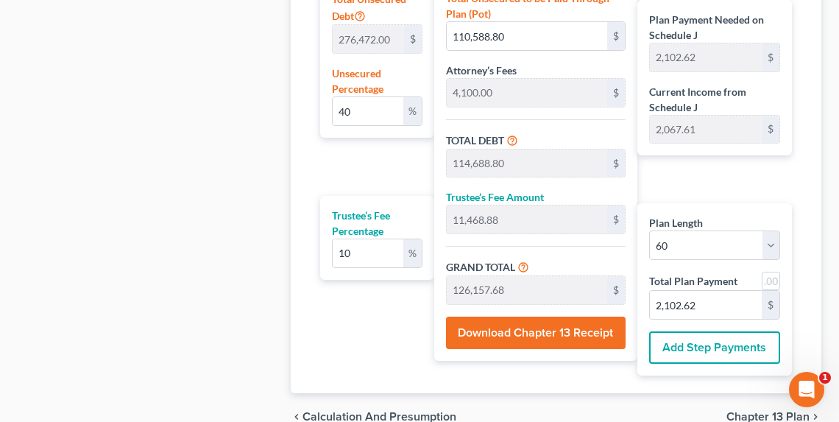
scroll to position [1081, 0]
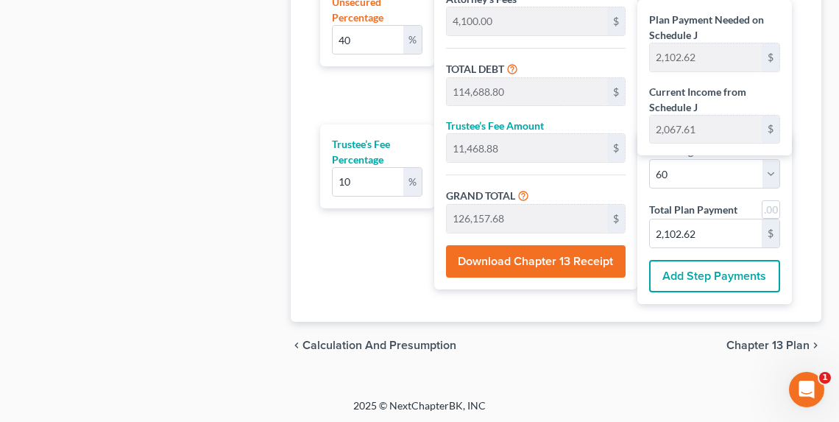
click at [553, 257] on button "Download Chapter 13 Receipt" at bounding box center [536, 261] width 180 height 32
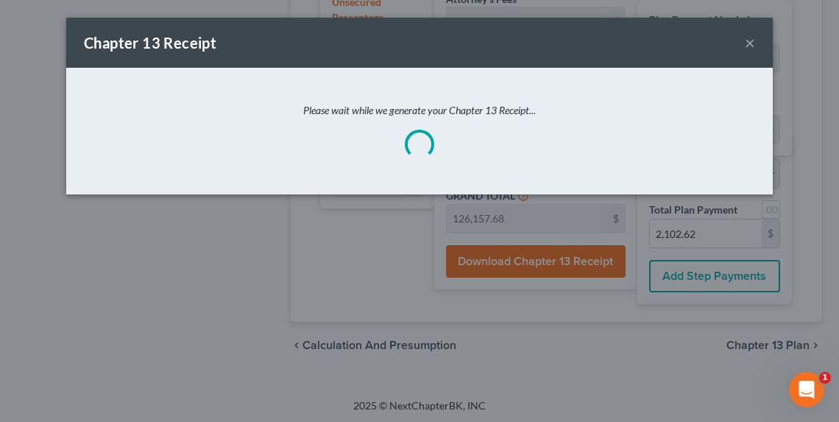
scroll to position [1072, 0]
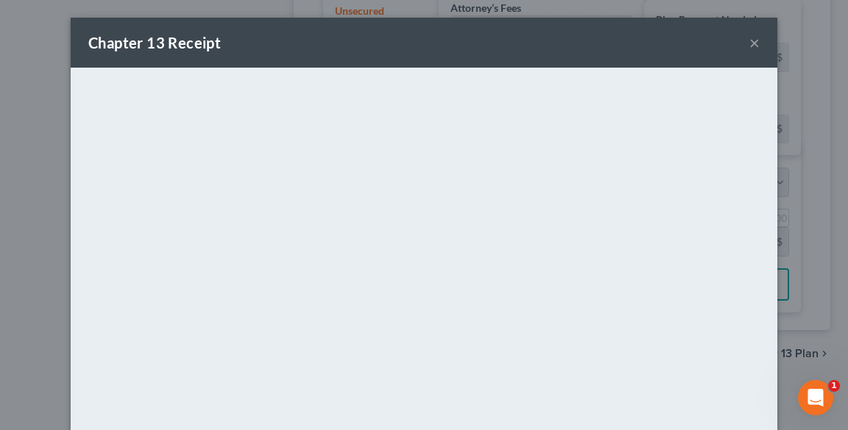
click at [441, 47] on div "Chapter 13 Receipt ×" at bounding box center [424, 43] width 706 height 50
click at [750, 41] on button "×" at bounding box center [754, 43] width 10 height 18
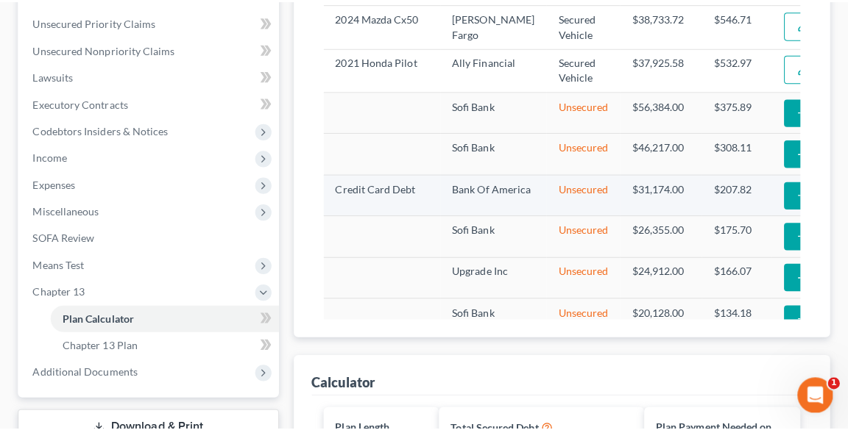
scroll to position [248, 0]
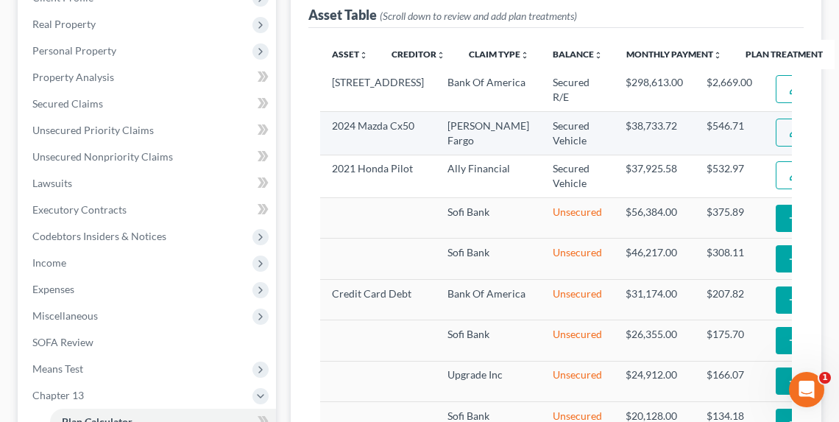
click at [775, 140] on button "Edit Plan Treatment" at bounding box center [835, 132] width 121 height 28
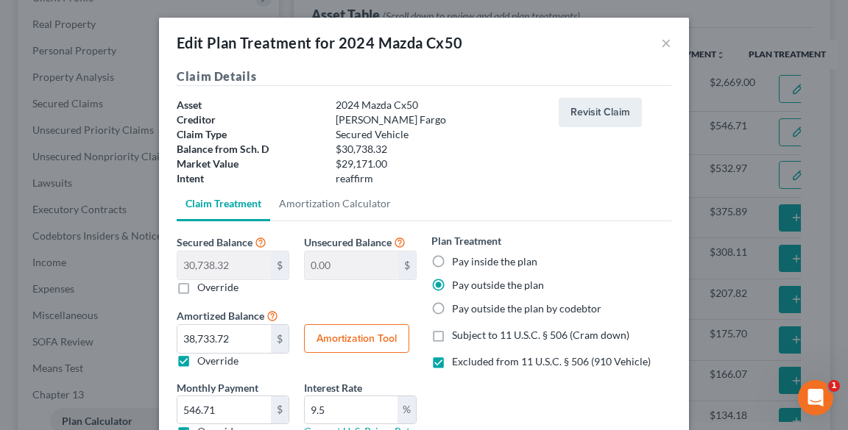
click at [462, 265] on label "Pay inside the plan" at bounding box center [494, 262] width 85 height 15
click at [462, 264] on input "Pay inside the plan" at bounding box center [463, 260] width 10 height 10
radio input "true"
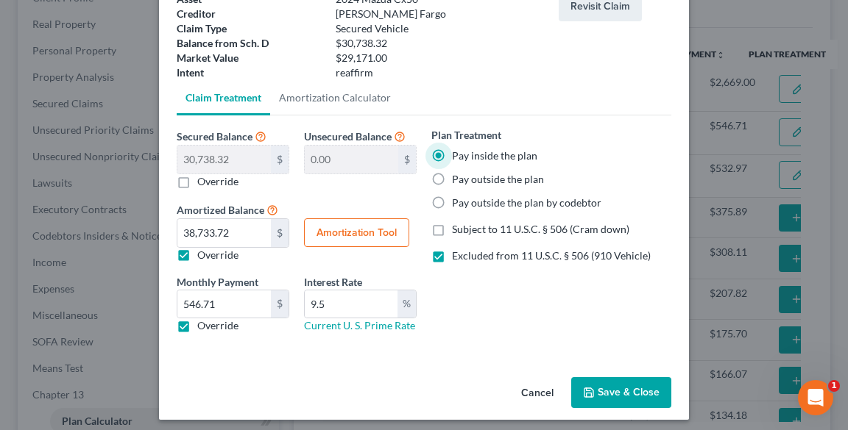
scroll to position [113, 0]
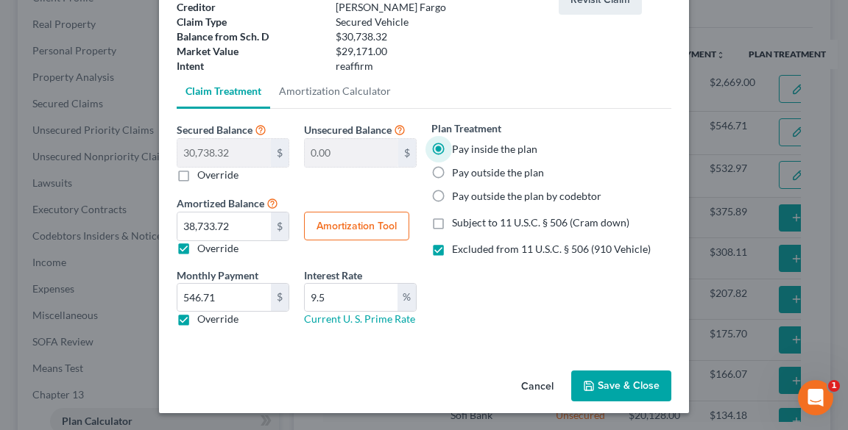
click at [626, 383] on button "Save & Close" at bounding box center [621, 386] width 100 height 31
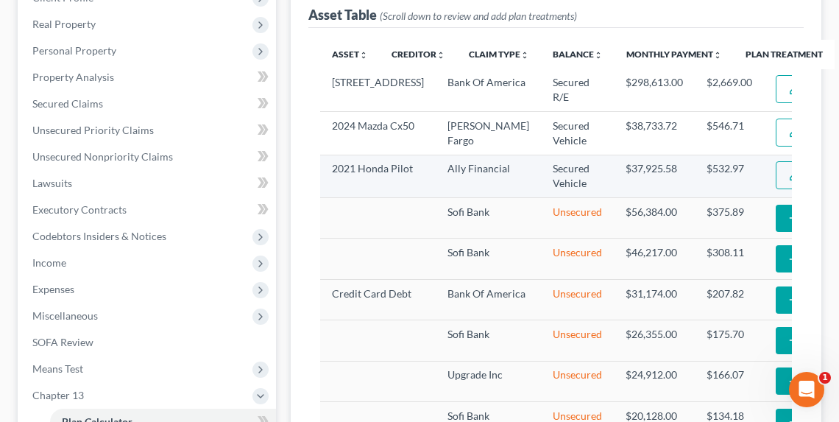
select select "59"
click at [788, 182] on img "button" at bounding box center [794, 175] width 13 height 13
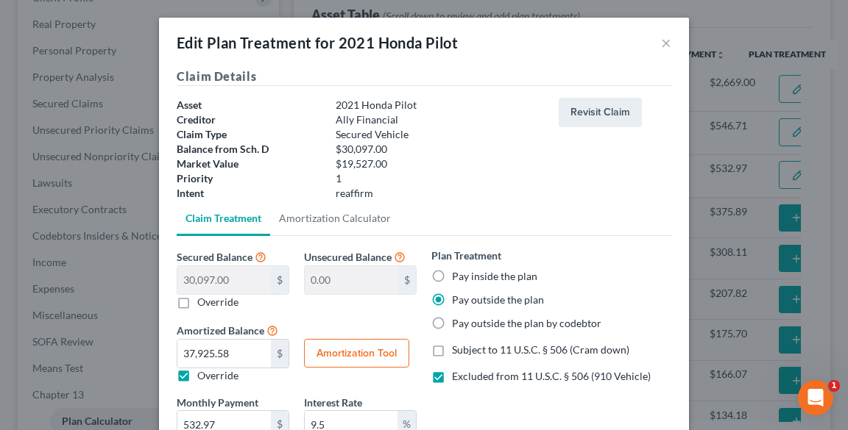
click at [471, 275] on label "Pay inside the plan" at bounding box center [494, 276] width 85 height 15
click at [467, 275] on input "Pay inside the plan" at bounding box center [463, 274] width 10 height 10
radio input "true"
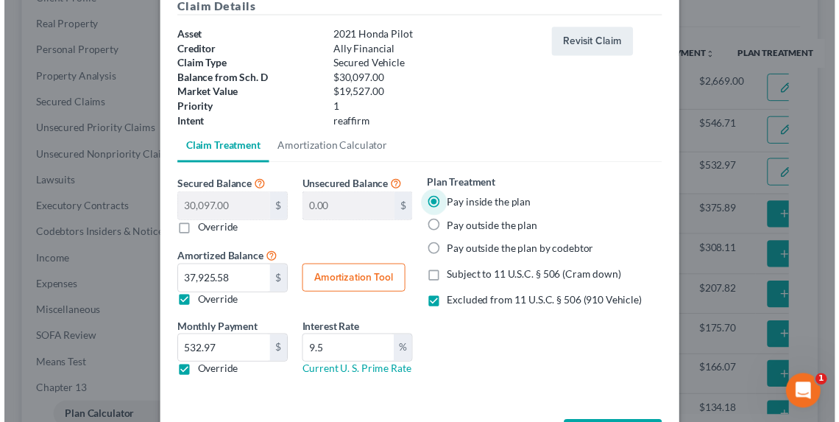
scroll to position [127, 0]
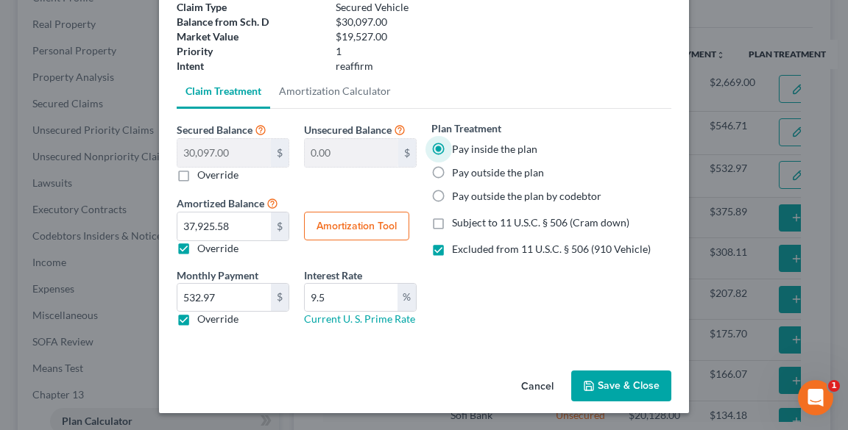
click at [600, 377] on button "Save & Close" at bounding box center [621, 386] width 100 height 31
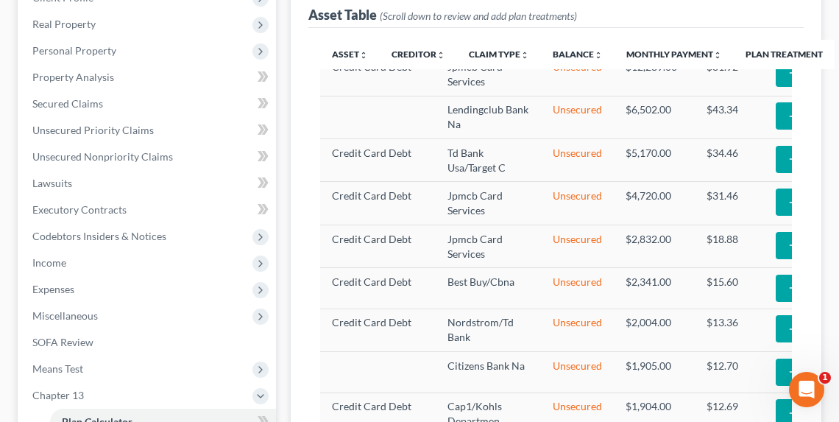
select select "59"
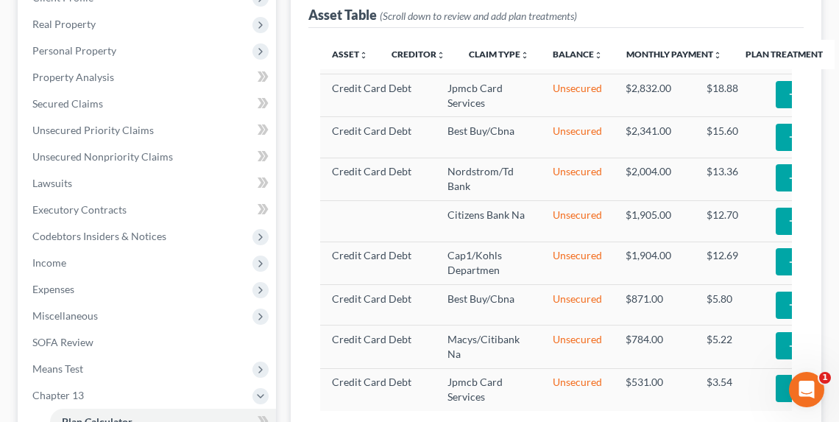
scroll to position [670, 0]
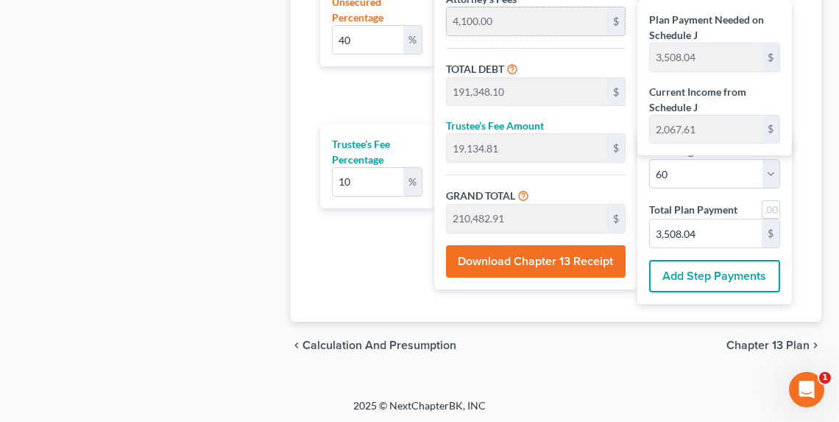
click at [494, 252] on button "Download Chapter 13 Receipt" at bounding box center [536, 261] width 180 height 32
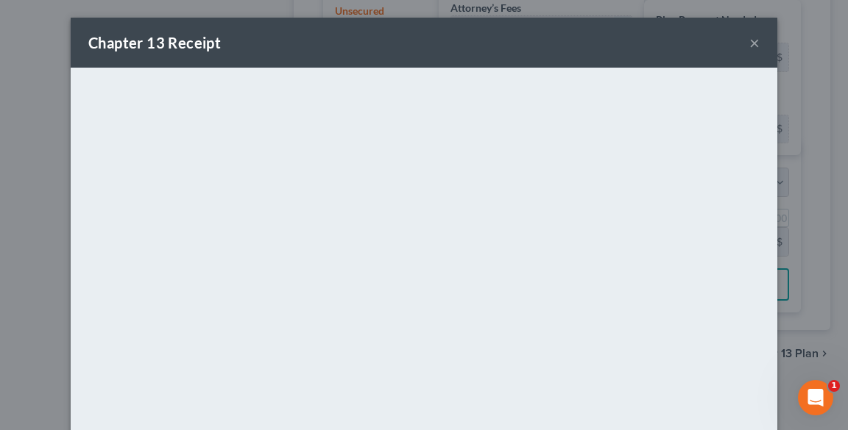
click at [462, 42] on div "Chapter 13 Receipt ×" at bounding box center [424, 43] width 706 height 50
click at [751, 38] on button "×" at bounding box center [754, 43] width 10 height 18
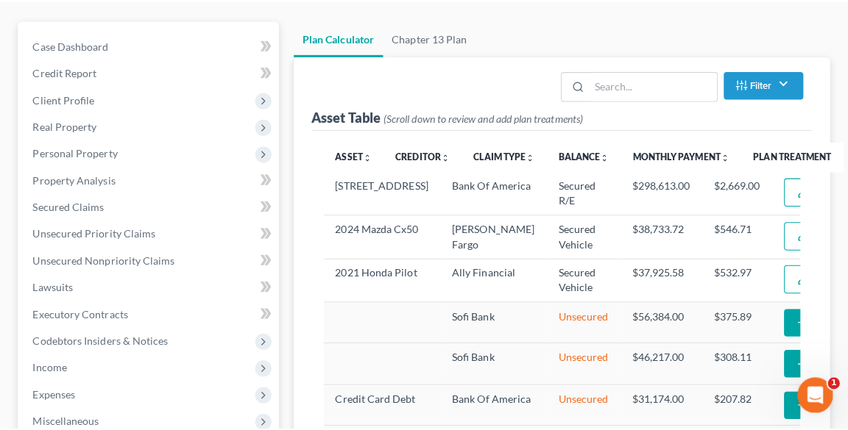
scroll to position [130, 0]
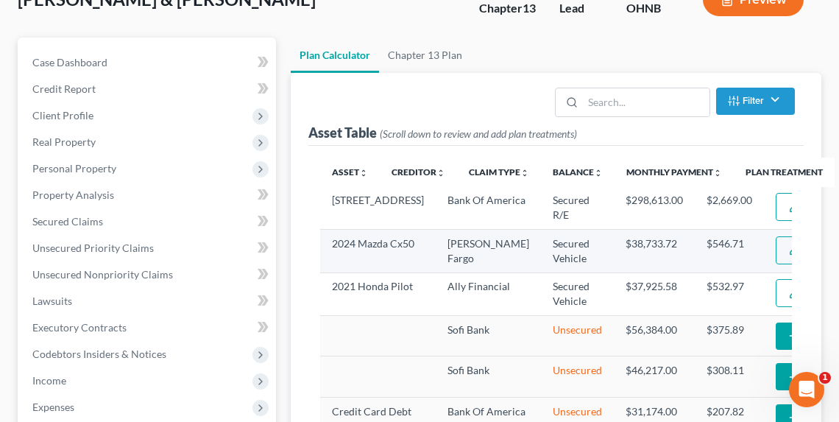
click at [775, 259] on button "Edit Plan Treatment" at bounding box center [835, 250] width 121 height 28
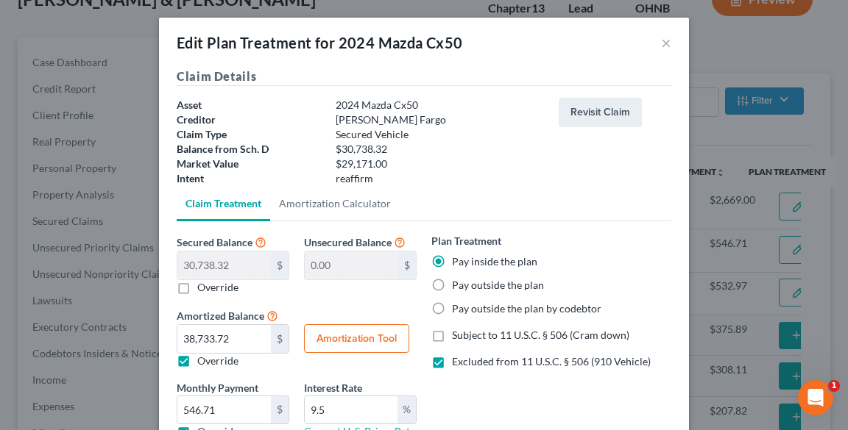
click at [444, 280] on div "Pay outside the plan" at bounding box center [551, 285] width 240 height 15
click at [452, 285] on label "Pay outside the plan" at bounding box center [498, 285] width 92 height 15
click at [458, 285] on input "Pay outside the plan" at bounding box center [463, 283] width 10 height 10
radio input "true"
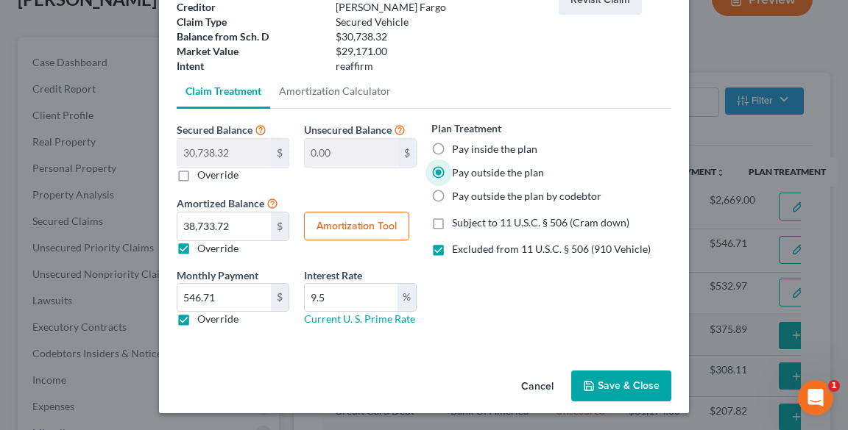
click at [197, 247] on label "Override" at bounding box center [217, 248] width 41 height 15
click at [203, 247] on input "Override" at bounding box center [208, 246] width 10 height 10
checkbox input "false"
click at [197, 317] on label "Override" at bounding box center [217, 319] width 41 height 15
click at [203, 317] on input "Override" at bounding box center [208, 317] width 10 height 10
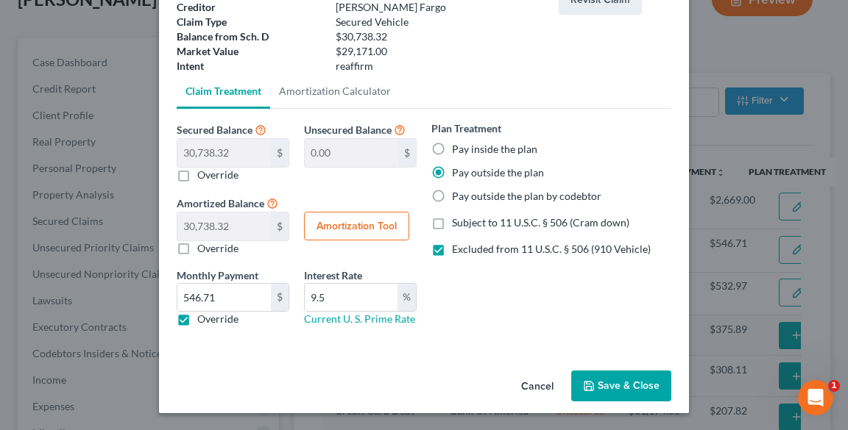
checkbox input "false"
click at [606, 382] on button "Save & Close" at bounding box center [621, 386] width 100 height 31
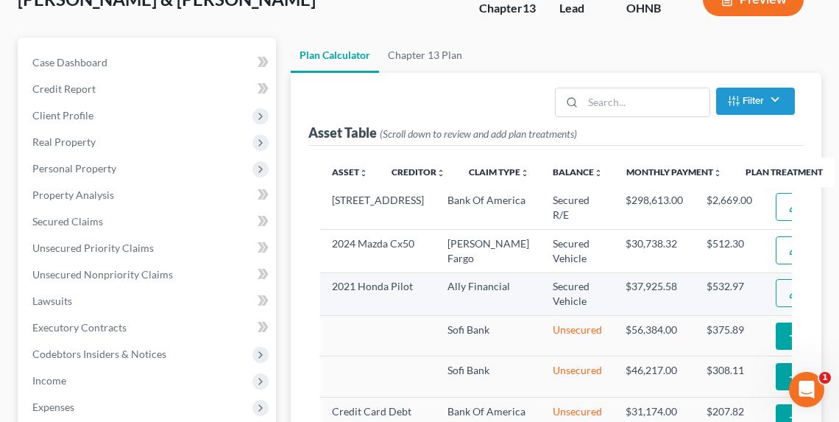
select select "59"
click at [775, 307] on button "Edit Plan Treatment" at bounding box center [835, 293] width 121 height 28
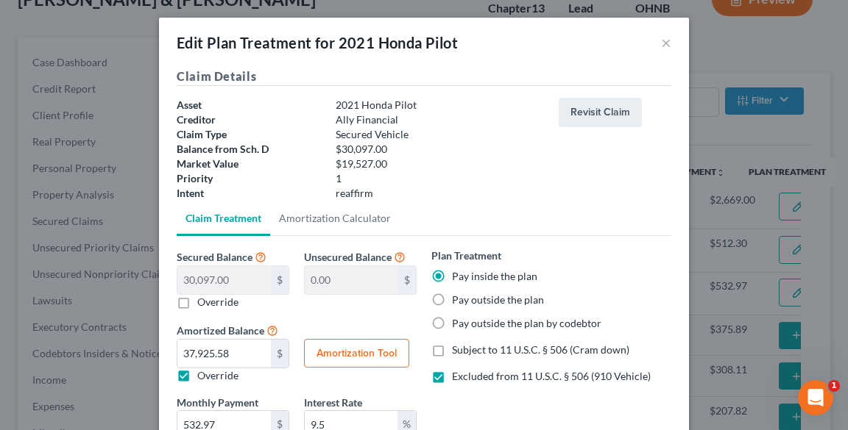
click at [488, 291] on div "Plan Treatment Pay inside the plan Pay outside the plan Pay outside the plan by…" at bounding box center [551, 289] width 240 height 83
click at [488, 300] on label "Pay outside the plan" at bounding box center [498, 300] width 92 height 15
click at [467, 300] on input "Pay outside the plan" at bounding box center [463, 298] width 10 height 10
radio input "true"
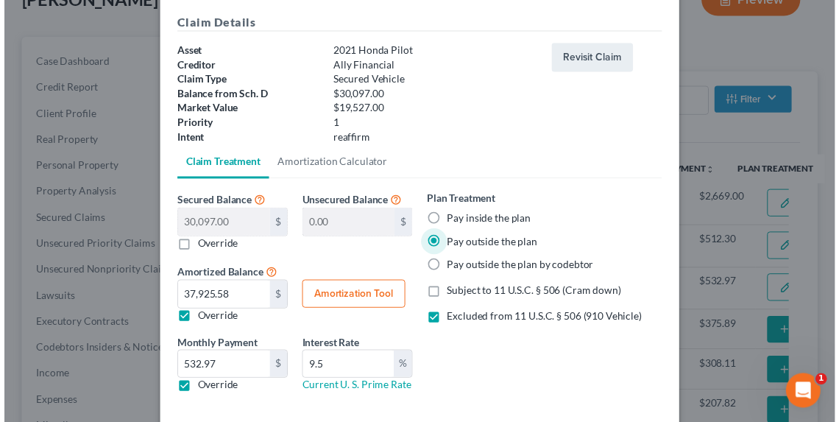
scroll to position [127, 0]
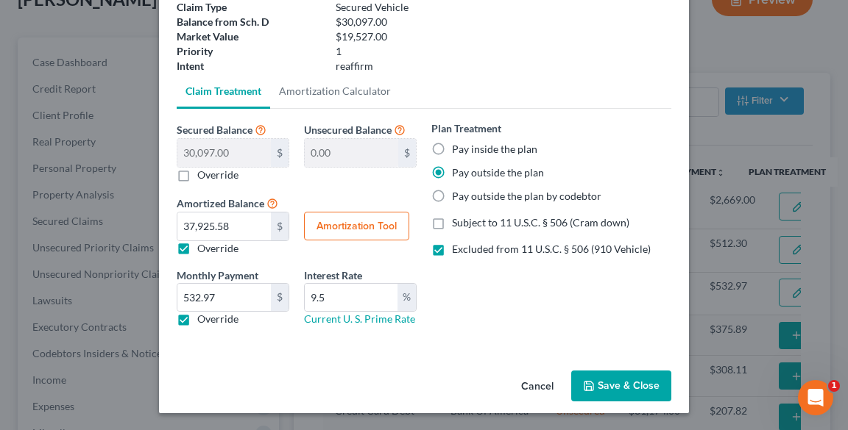
click at [197, 316] on label "Override" at bounding box center [217, 319] width 41 height 15
click at [203, 316] on input "Override" at bounding box center [208, 317] width 10 height 10
checkbox input "false"
click at [197, 251] on label "Override" at bounding box center [217, 248] width 41 height 15
click at [203, 251] on input "Override" at bounding box center [208, 246] width 10 height 10
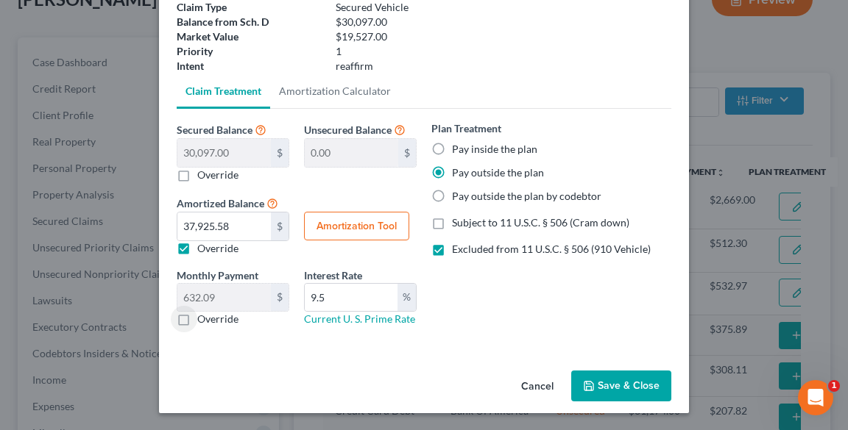
checkbox input "false"
type input "501.61"
click at [368, 306] on input "9.5" at bounding box center [351, 298] width 93 height 28
click at [639, 380] on button "Save & Close" at bounding box center [621, 386] width 100 height 31
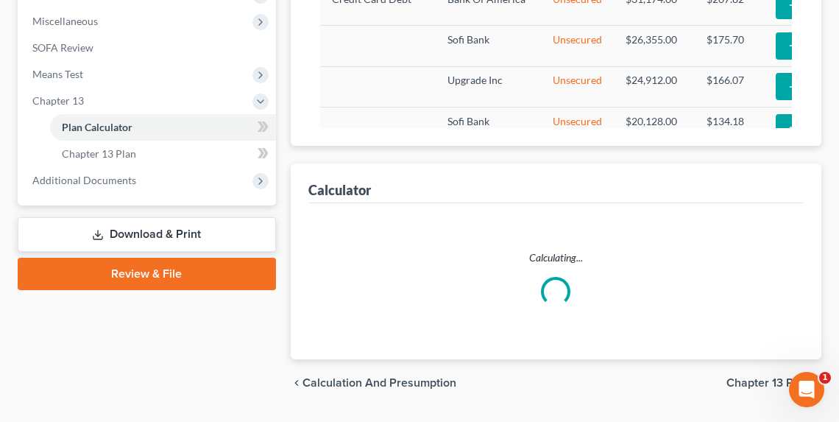
select select "59"
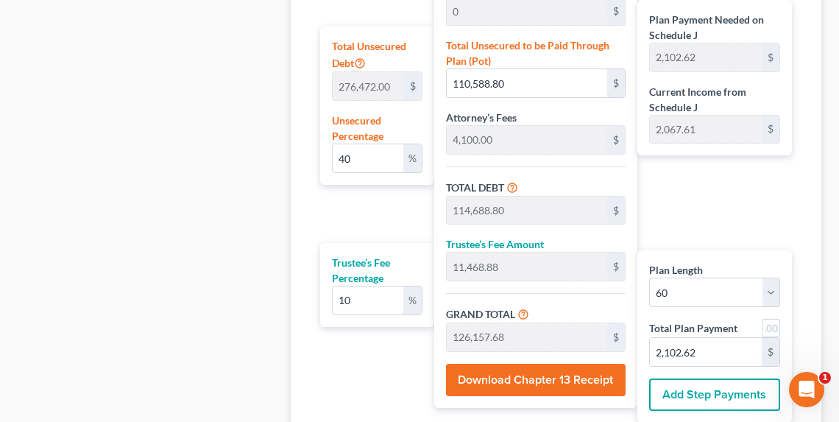
scroll to position [1081, 0]
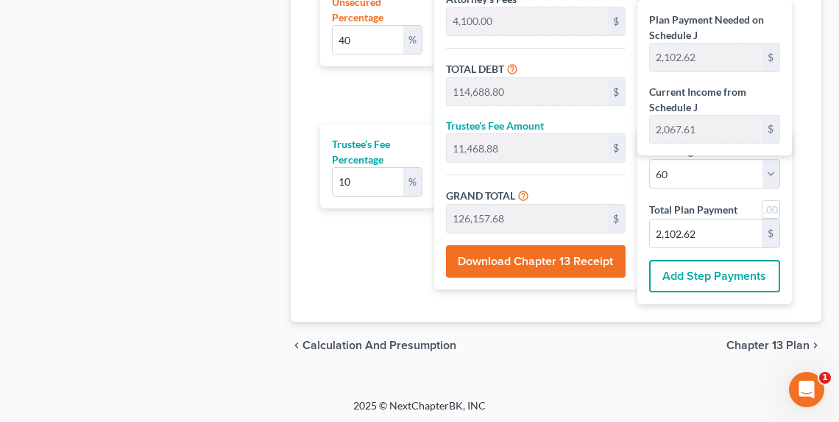
click at [581, 253] on button "Download Chapter 13 Receipt" at bounding box center [536, 261] width 180 height 32
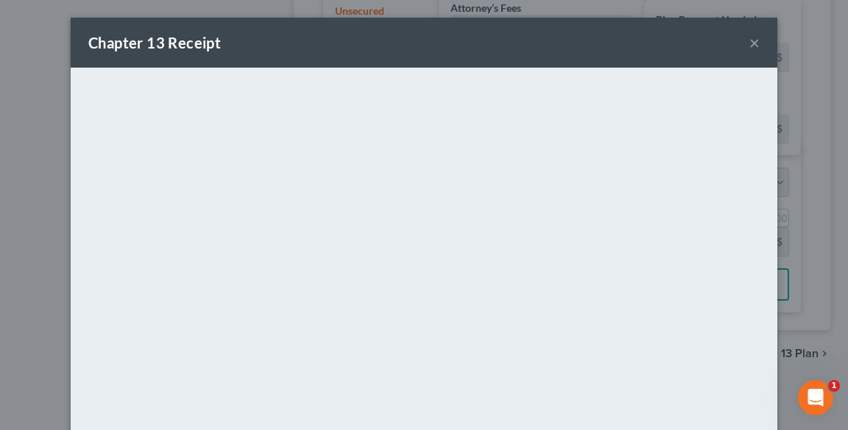
click at [751, 46] on button "×" at bounding box center [754, 43] width 10 height 18
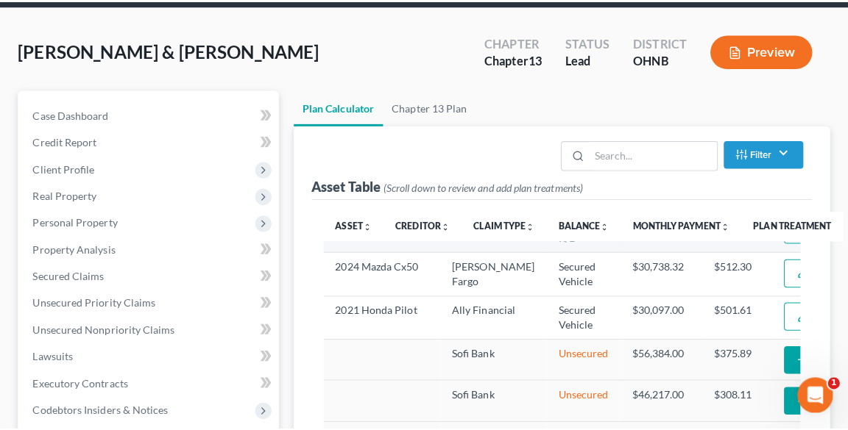
scroll to position [59, 0]
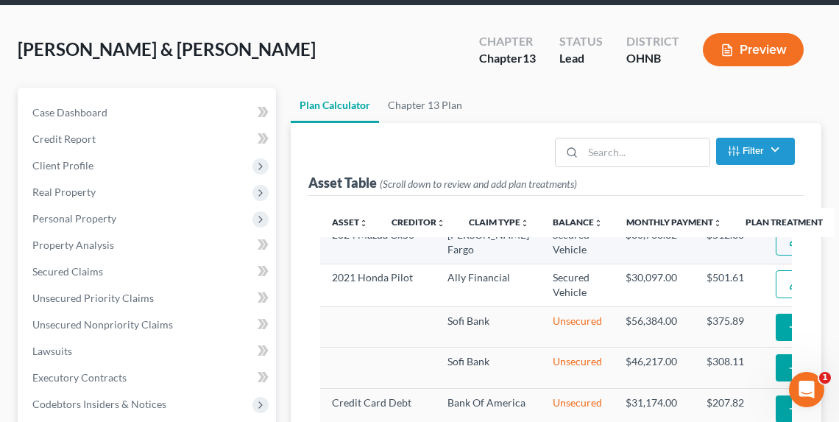
click at [775, 255] on button "Edit Plan Treatment" at bounding box center [835, 241] width 121 height 28
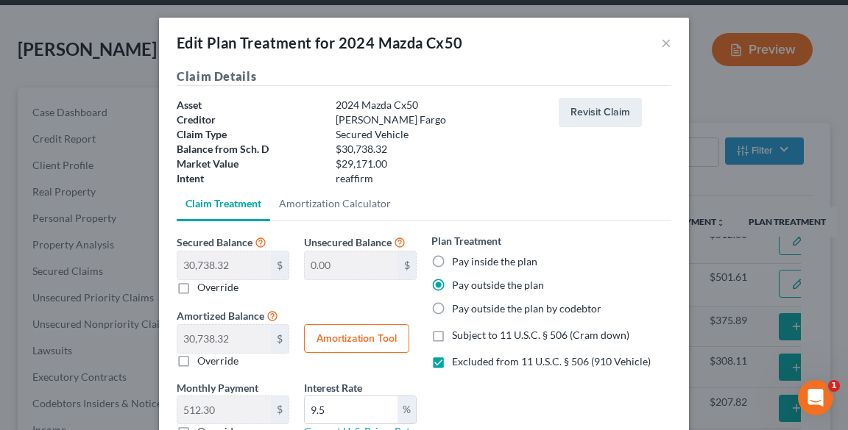
click at [470, 268] on label "Pay inside the plan" at bounding box center [494, 262] width 85 height 15
click at [467, 264] on input "Pay inside the plan" at bounding box center [463, 260] width 10 height 10
radio input "true"
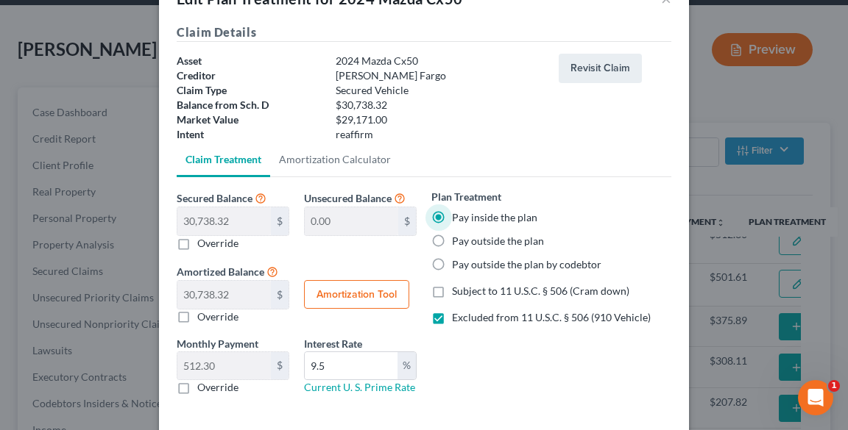
scroll to position [113, 0]
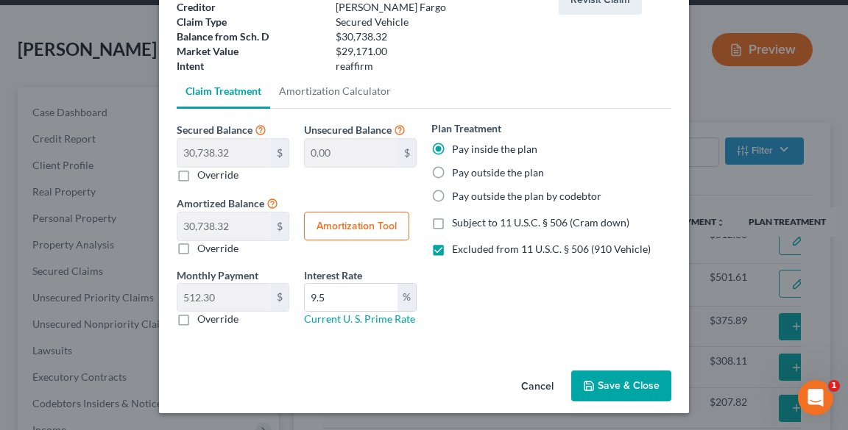
click at [358, 232] on button "Amortization Tool" at bounding box center [356, 226] width 105 height 29
type input "30,738.32"
type input "9.5"
type input "60"
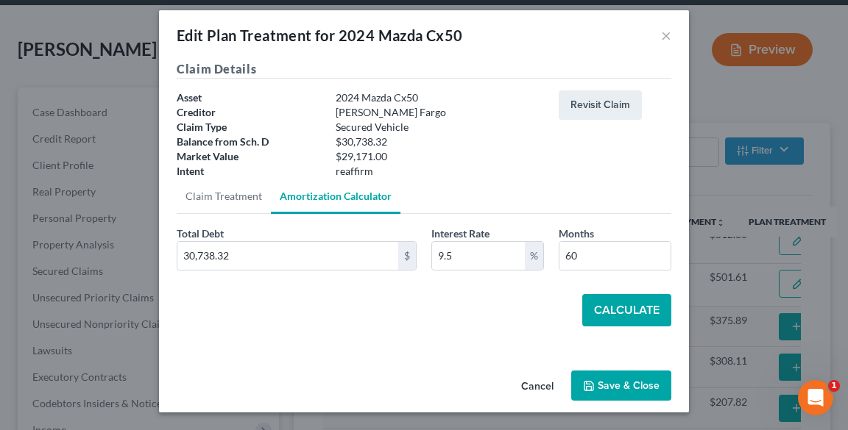
click at [637, 305] on button "Calculate" at bounding box center [626, 310] width 89 height 32
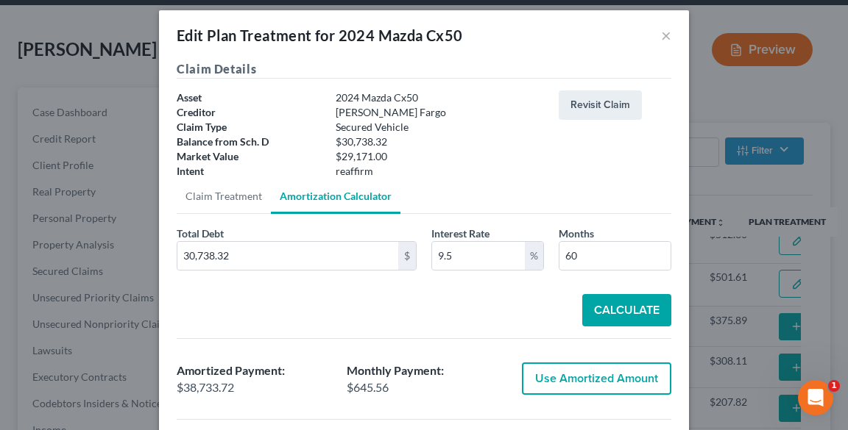
click at [611, 366] on button "Use Amortized Amount" at bounding box center [596, 379] width 149 height 32
type input "38,733.71"
checkbox input "true"
type input "645.56"
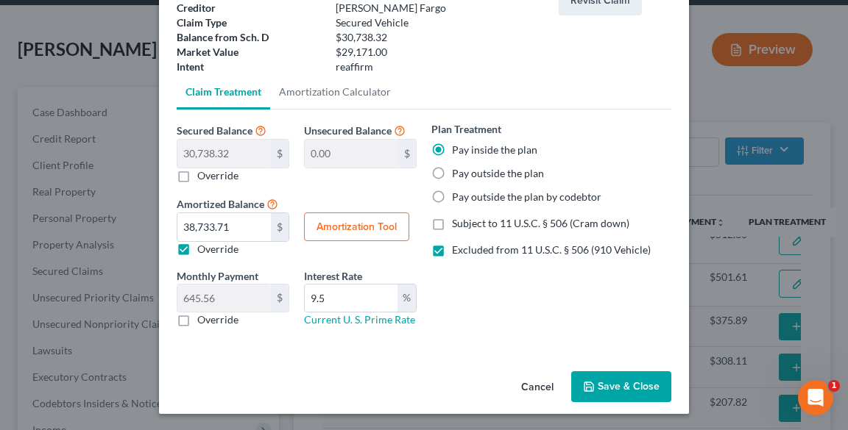
scroll to position [113, 0]
click at [617, 385] on button "Save & Close" at bounding box center [621, 386] width 100 height 31
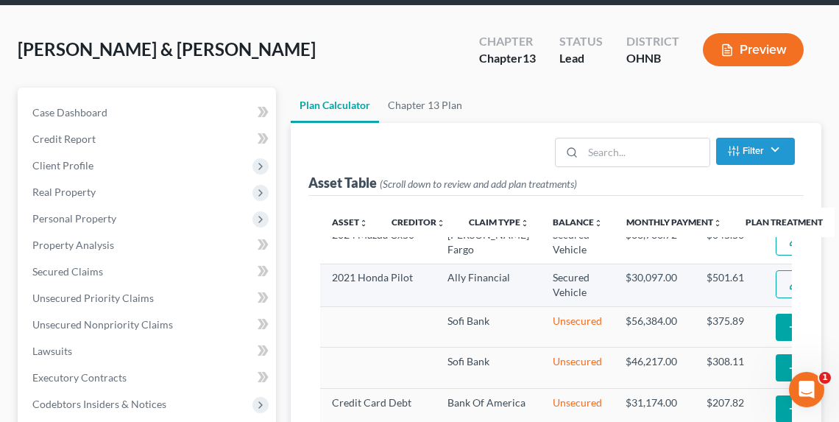
select select "59"
click at [775, 298] on button "Edit Plan Treatment" at bounding box center [835, 284] width 121 height 28
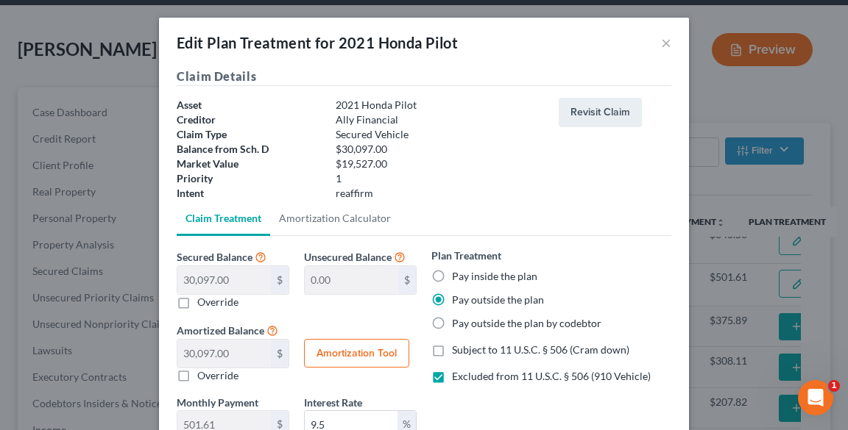
click at [452, 272] on label "Pay inside the plan" at bounding box center [494, 276] width 85 height 15
click at [458, 272] on input "Pay inside the plan" at bounding box center [463, 274] width 10 height 10
radio input "true"
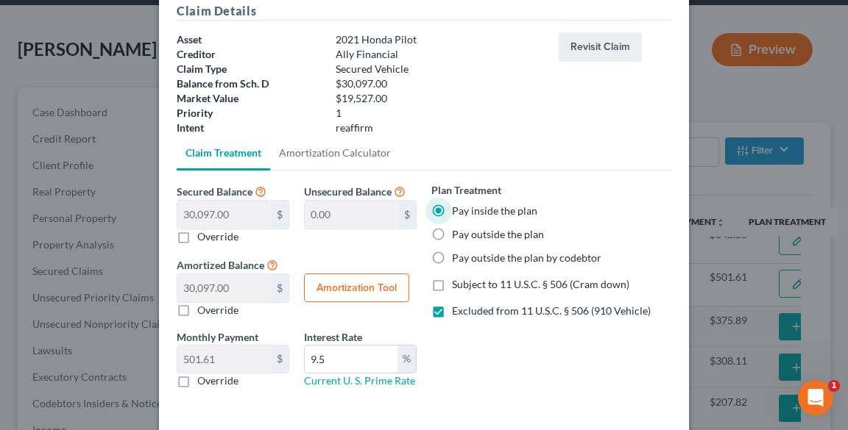
scroll to position [127, 0]
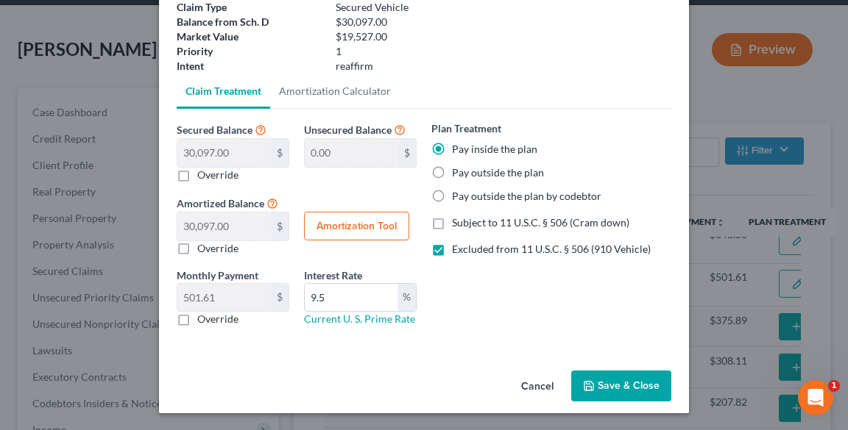
click at [324, 235] on button "Amortization Tool" at bounding box center [356, 226] width 105 height 29
type input "30,097.00"
type input "9.5"
type input "60"
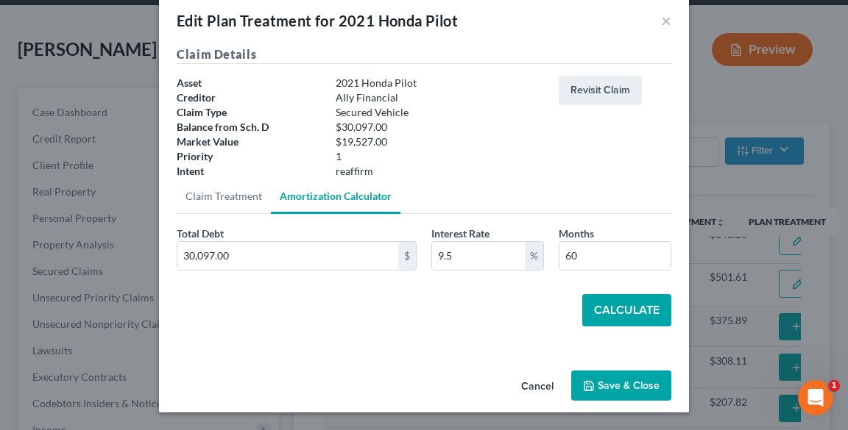
click at [602, 303] on button "Calculate" at bounding box center [626, 310] width 89 height 32
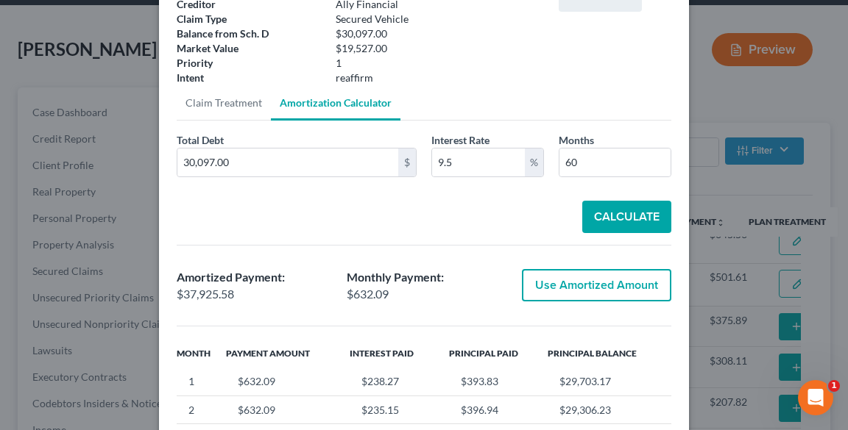
scroll to position [199, 0]
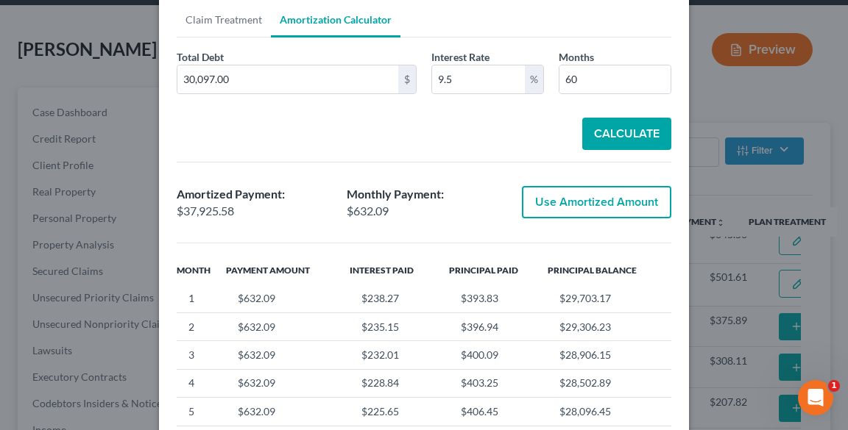
click at [564, 202] on button "Use Amortized Amount" at bounding box center [596, 202] width 149 height 32
checkbox input "true"
type input "632.09"
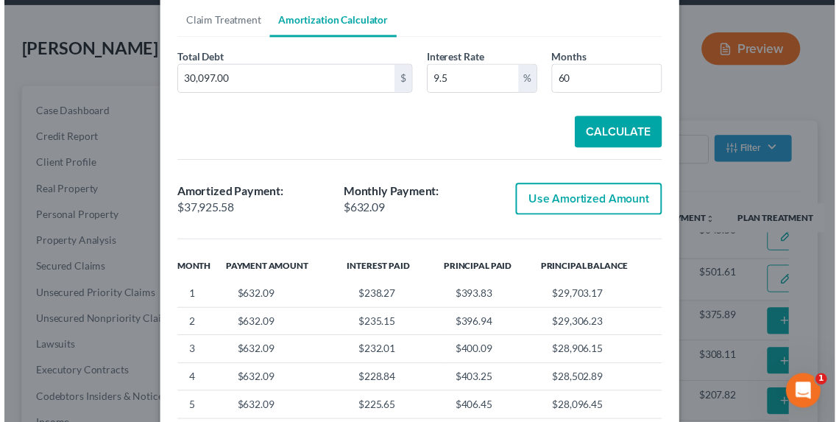
scroll to position [127, 0]
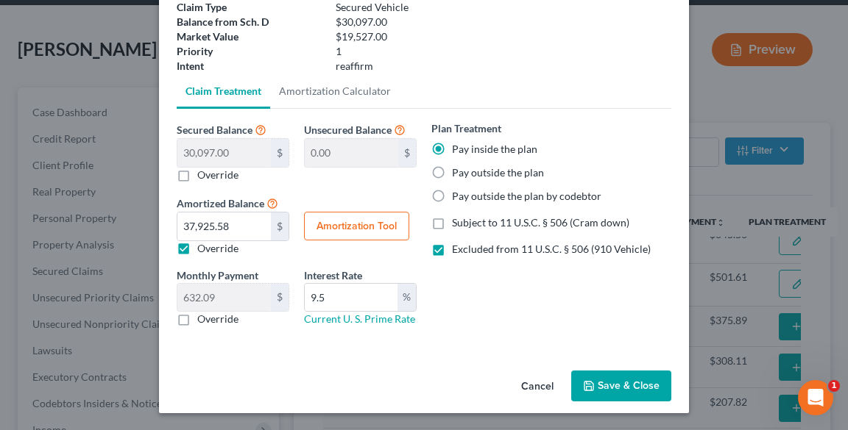
click at [627, 387] on button "Save & Close" at bounding box center [621, 386] width 100 height 31
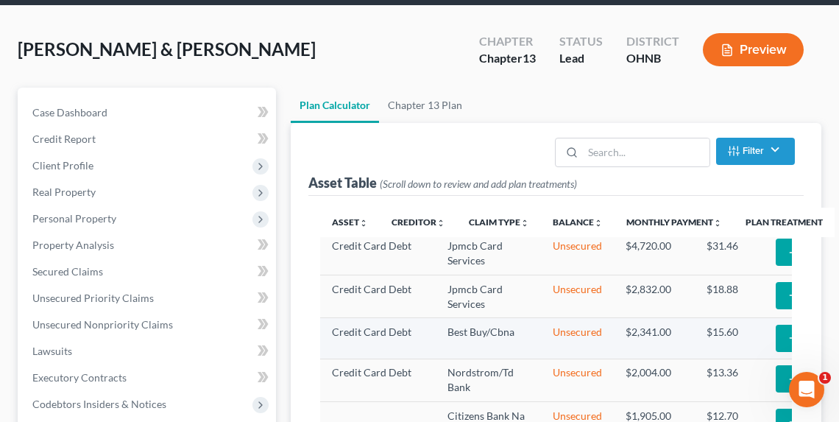
select select "59"
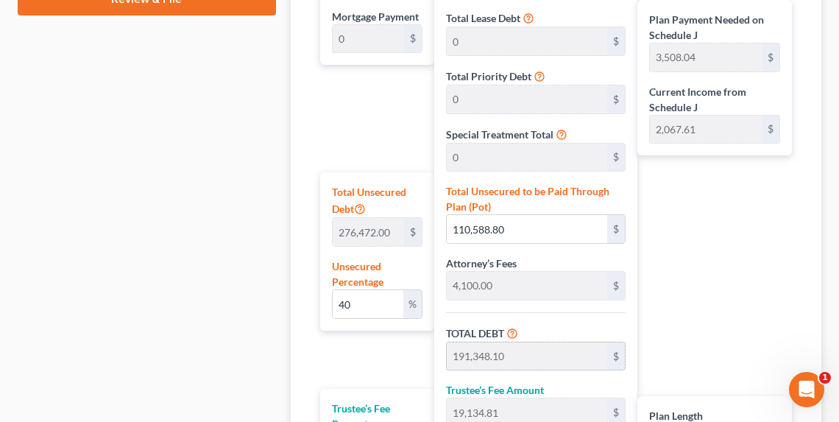
scroll to position [1081, 0]
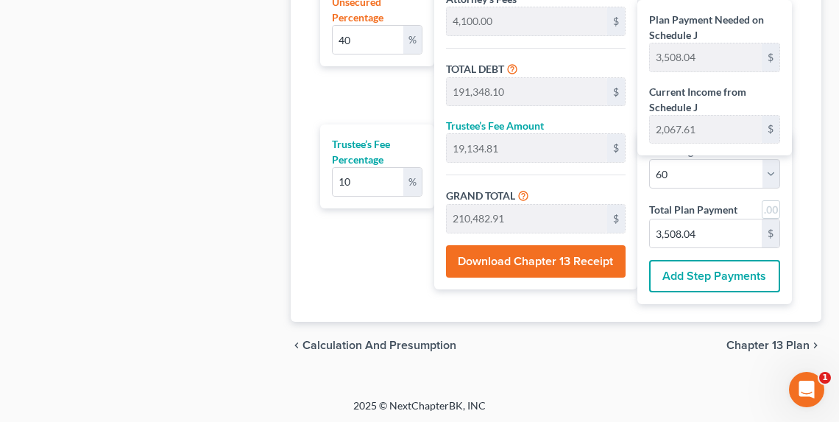
click at [489, 259] on button "Download Chapter 13 Receipt" at bounding box center [536, 261] width 180 height 32
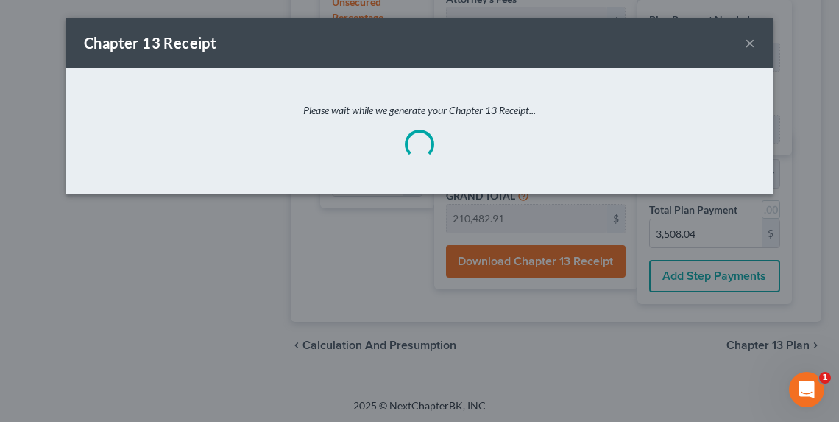
scroll to position [1072, 0]
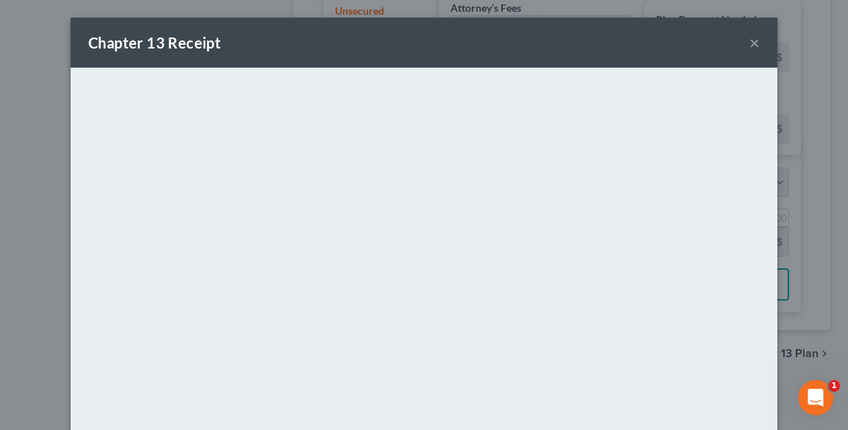
click at [753, 48] on button "×" at bounding box center [754, 43] width 10 height 18
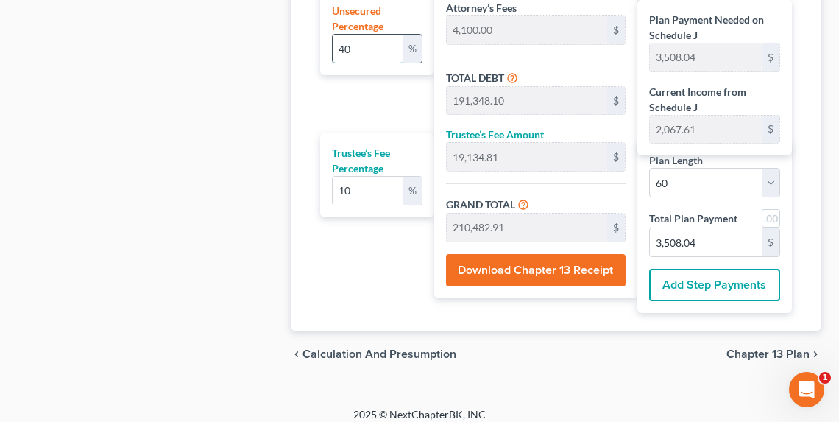
click at [356, 44] on input "40" at bounding box center [368, 49] width 71 height 28
type input "4"
type input "11,058.88"
type input "91,818.18"
type input "9,181.81"
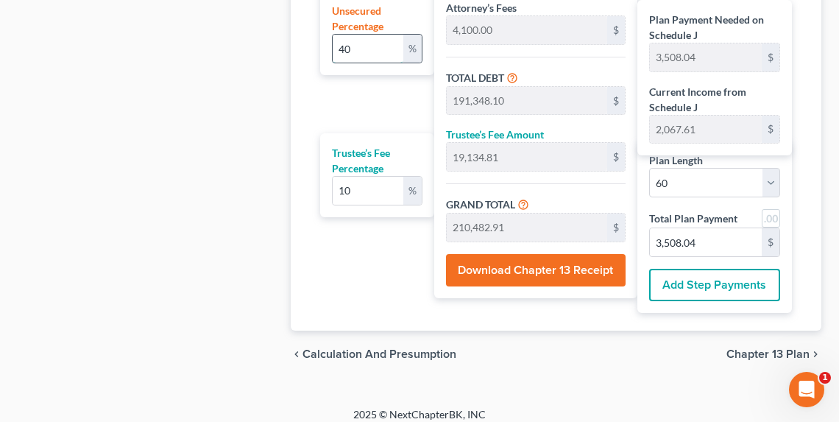
type input "100,999.99"
type input "1,683.33"
type input "80,759.30"
type input "8,075.93"
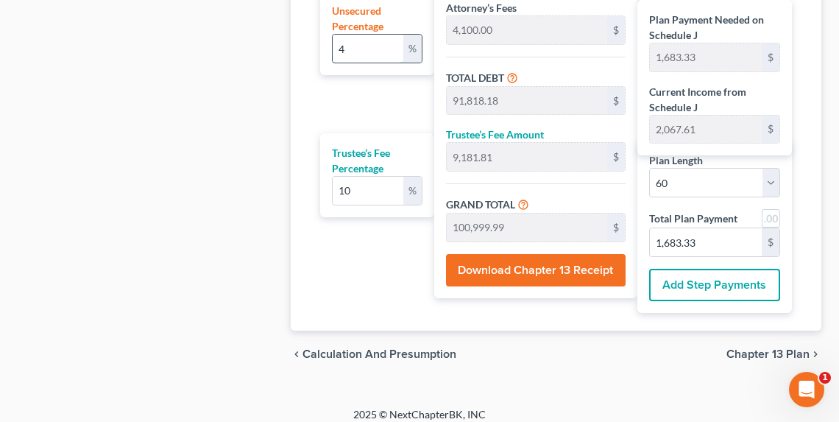
type input "88,835.23"
type input "1,480.58"
type input "3"
type input "8,294.16"
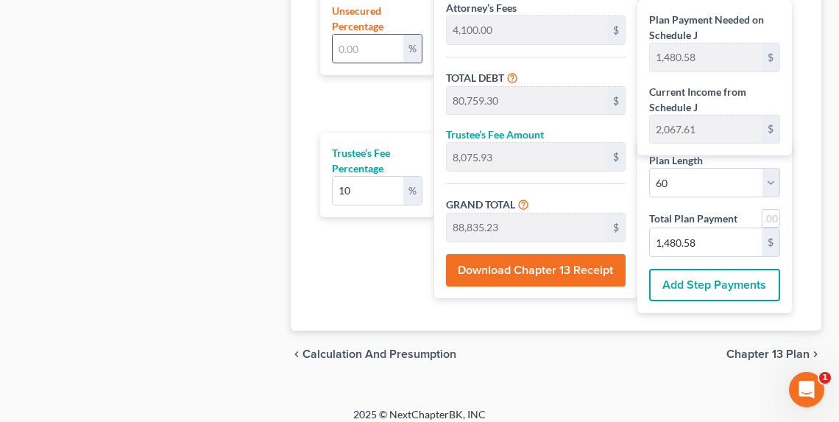
type input "89,053.46"
type input "8,905.34"
type input "97,958.80"
type input "1,632.64"
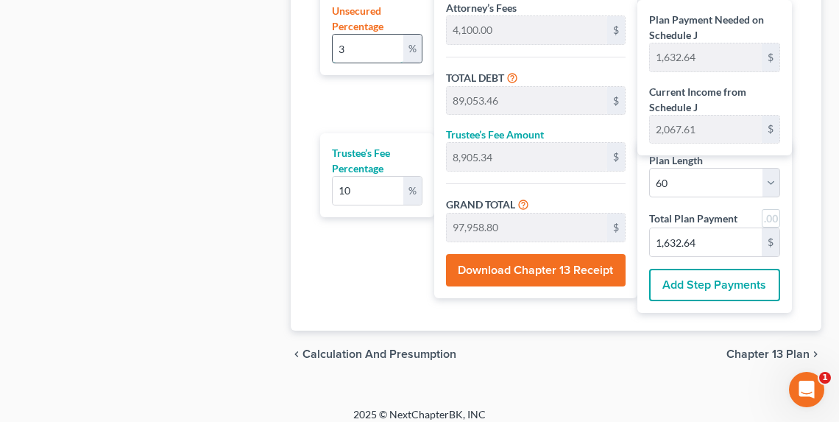
type input "37"
type input "102,294.64"
type input "183,053.94"
type input "18,305.39"
type input "201,359.33"
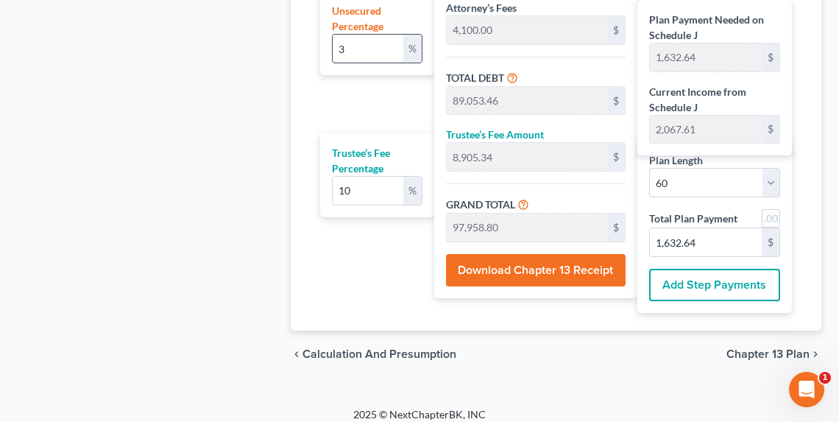
type input "3,355.98"
type input "3"
type input "8,294.16"
type input "89,053.46"
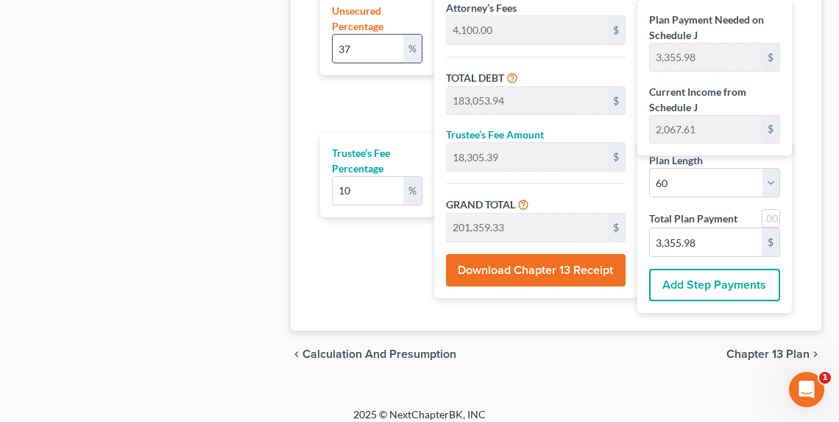
type input "8,905.34"
type input "97,958.80"
type input "1,632.64"
type input "80,759.30"
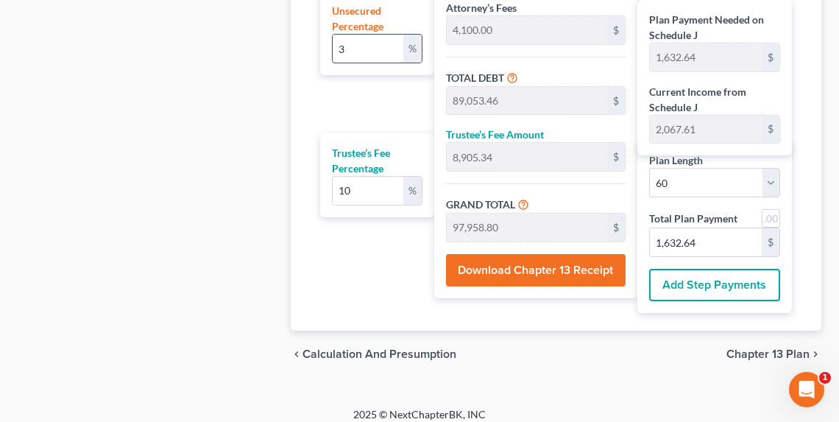
type input "8,075.93"
type input "88,835.23"
type input "1,480.58"
type input "3"
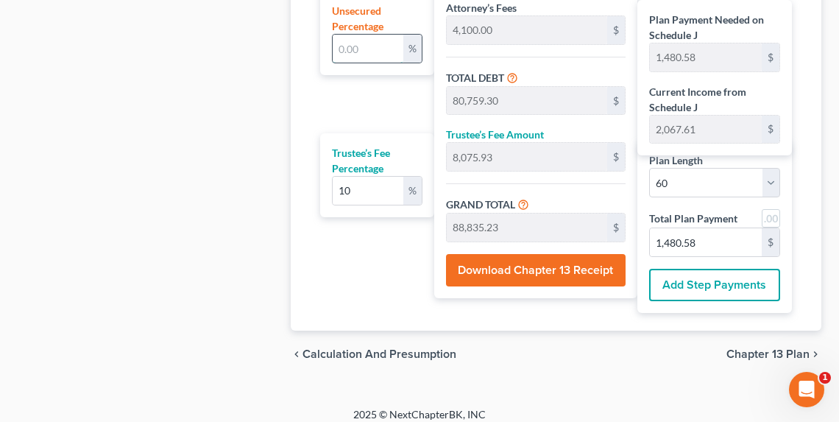
type input "8,294.16"
type input "89,053.46"
type input "8,905.34"
type input "97,958.80"
type input "1,632.64"
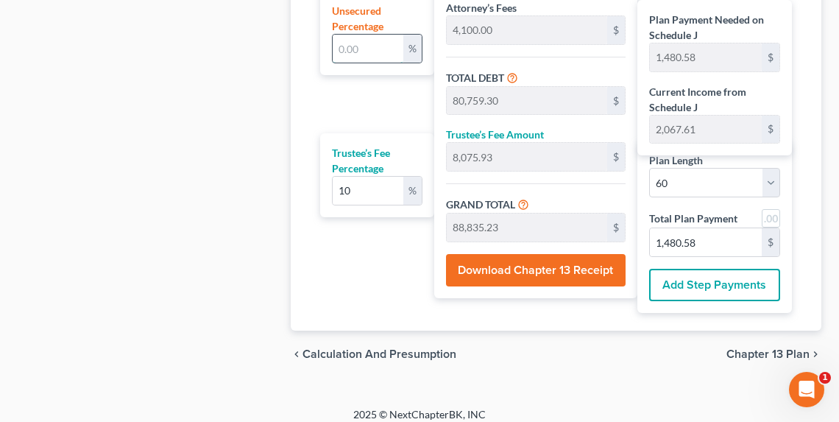
type input "1,632.64"
type input "35"
type input "96,765.20"
type input "177,524.50"
type input "17,752.45"
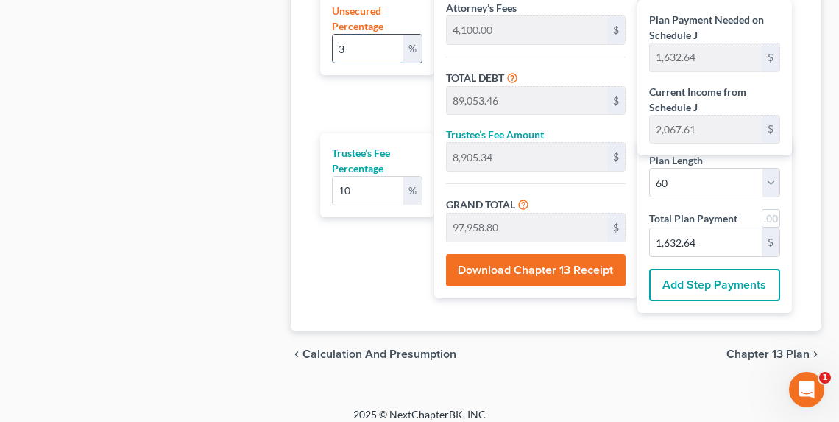
type input "195,276.95"
type input "3,254.61"
type input "3"
type input "8,294.16"
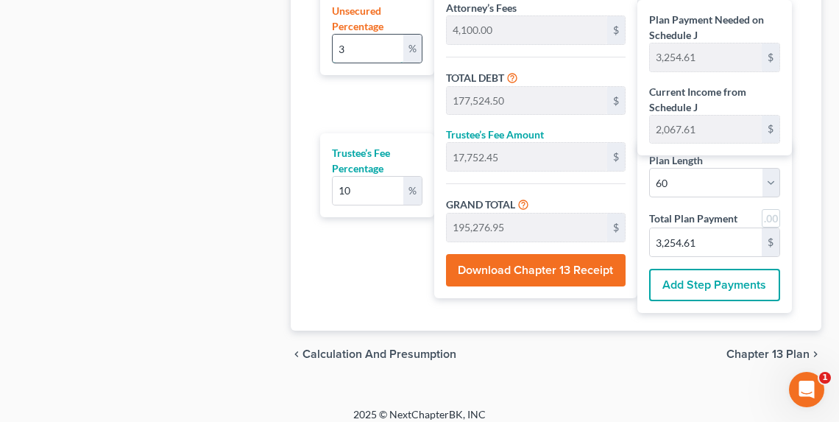
type input "89,053.46"
click at [358, 46] on input "25" at bounding box center [368, 49] width 71 height 28
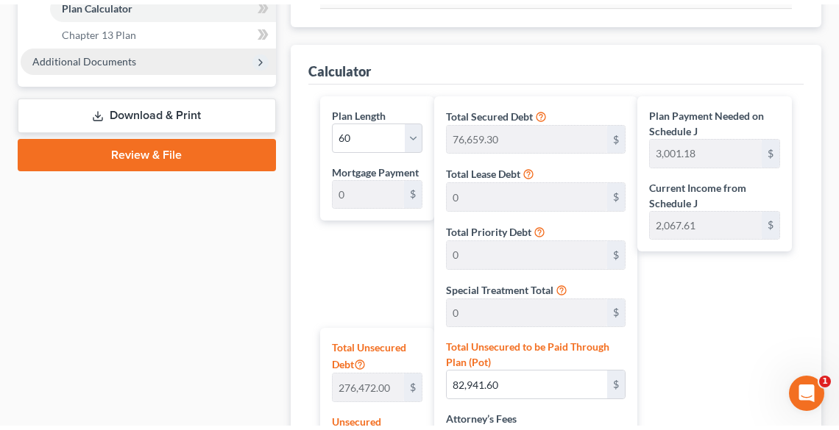
scroll to position [492, 0]
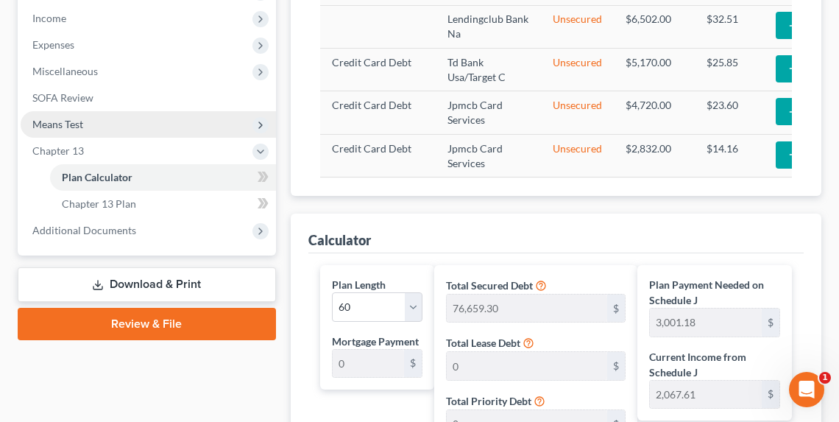
click at [85, 127] on span "Means Test" at bounding box center [148, 124] width 255 height 26
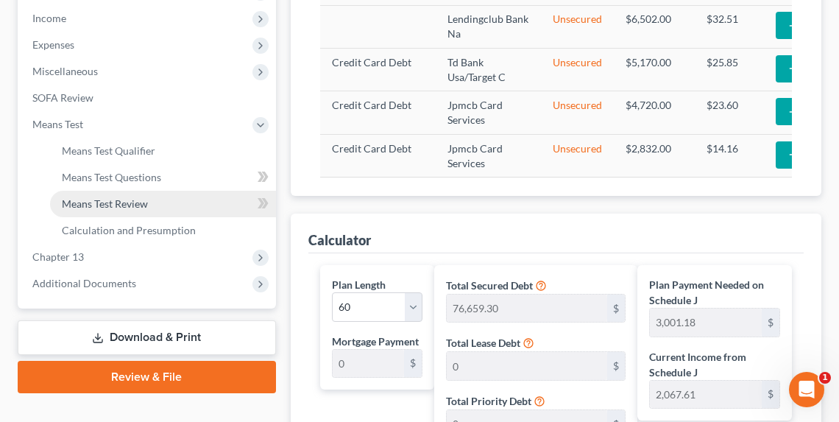
click at [113, 202] on span "Means Test Review" at bounding box center [105, 203] width 86 height 13
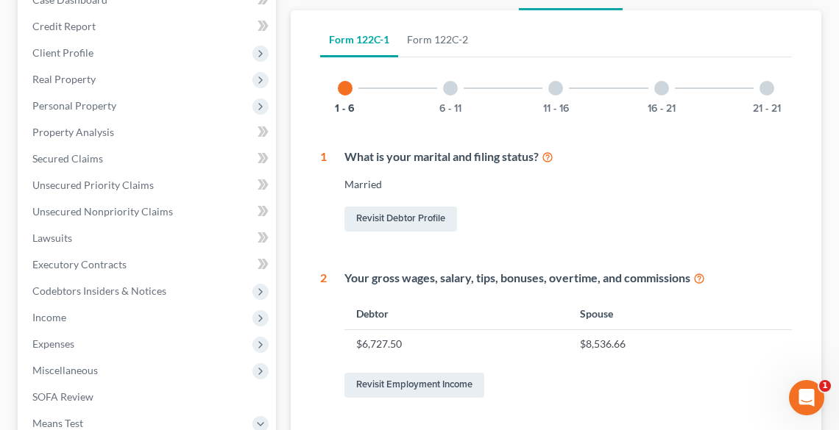
scroll to position [235, 0]
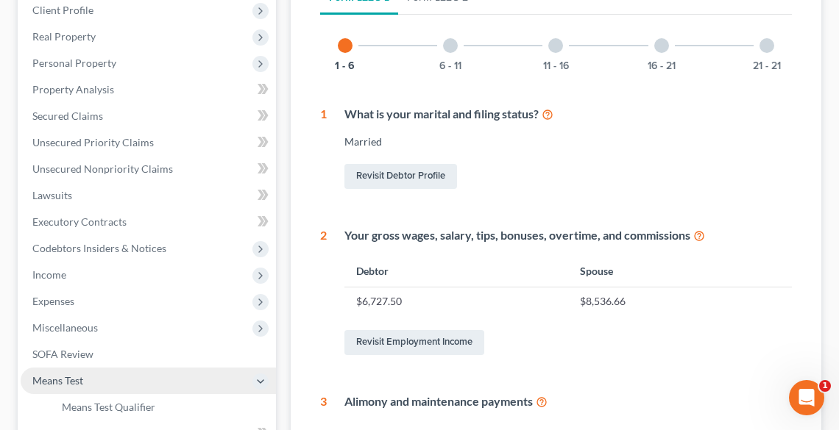
click at [88, 379] on span "Means Test" at bounding box center [148, 381] width 255 height 26
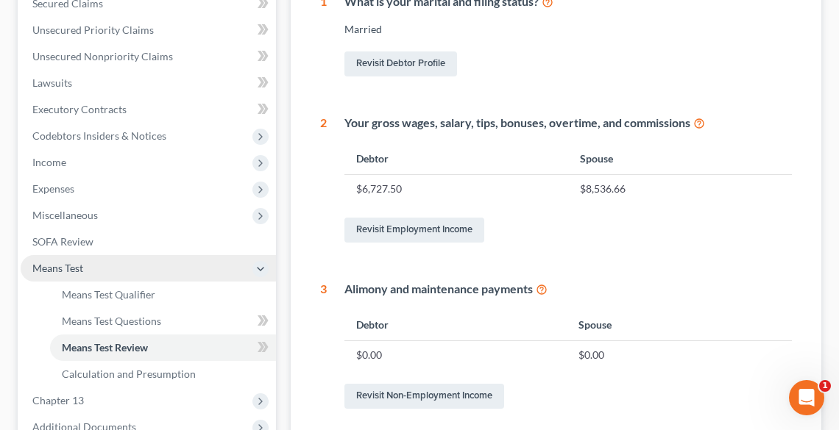
scroll to position [353, 0]
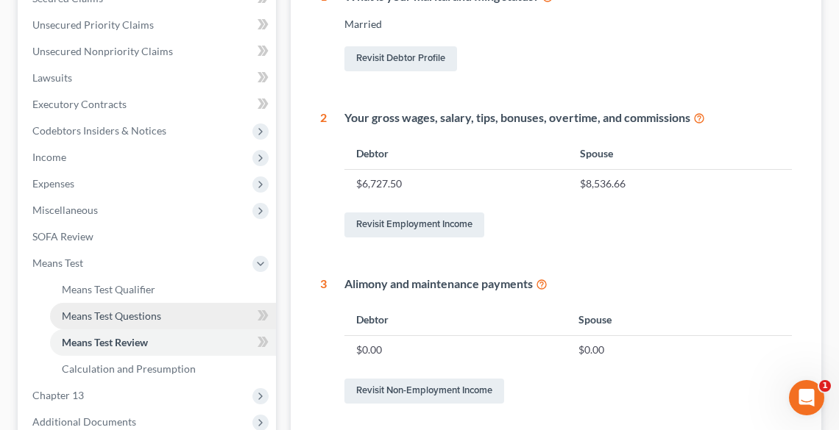
click at [119, 317] on span "Means Test Questions" at bounding box center [111, 316] width 99 height 13
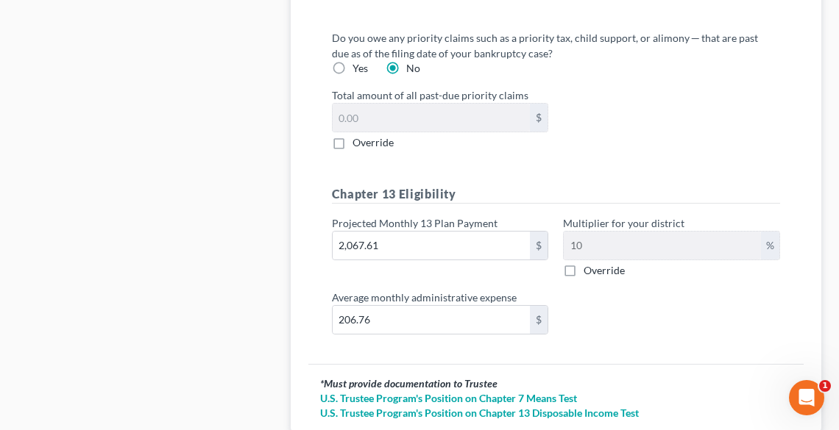
scroll to position [2130, 0]
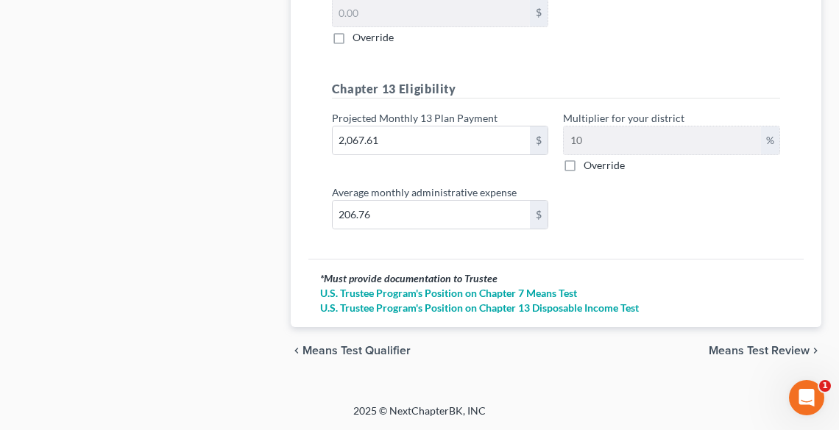
click at [765, 350] on span "Means Test Review" at bounding box center [758, 351] width 101 height 12
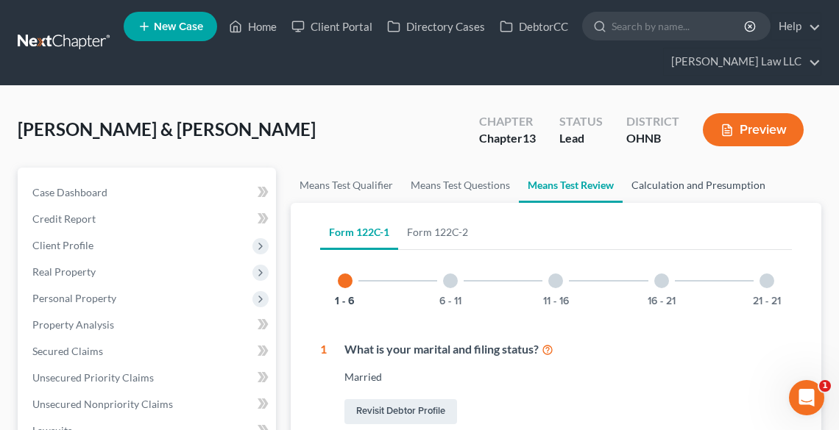
click at [696, 180] on link "Calculation and Presumption" at bounding box center [698, 185] width 152 height 35
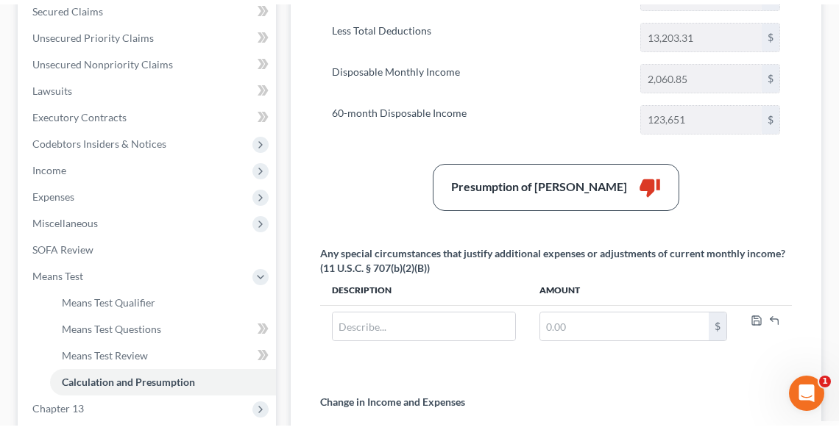
scroll to position [580, 0]
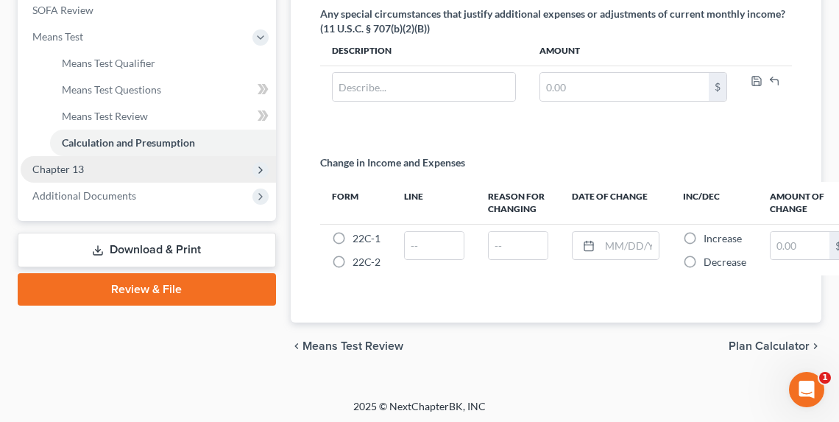
click at [97, 169] on span "Chapter 13" at bounding box center [148, 169] width 255 height 26
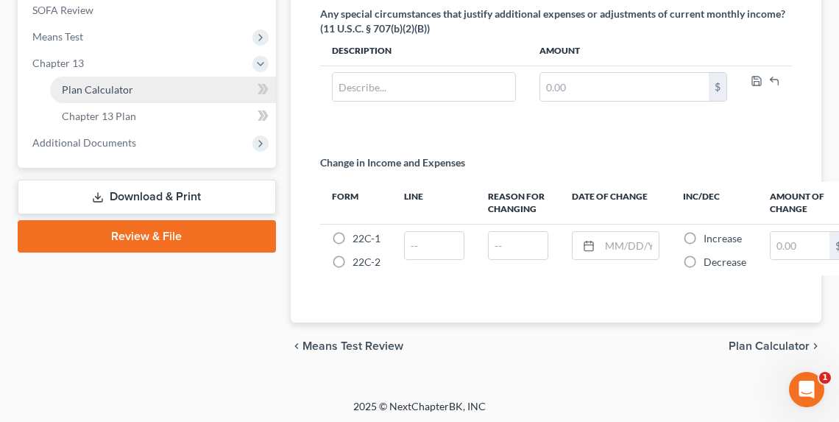
click at [108, 89] on span "Plan Calculator" at bounding box center [97, 89] width 71 height 13
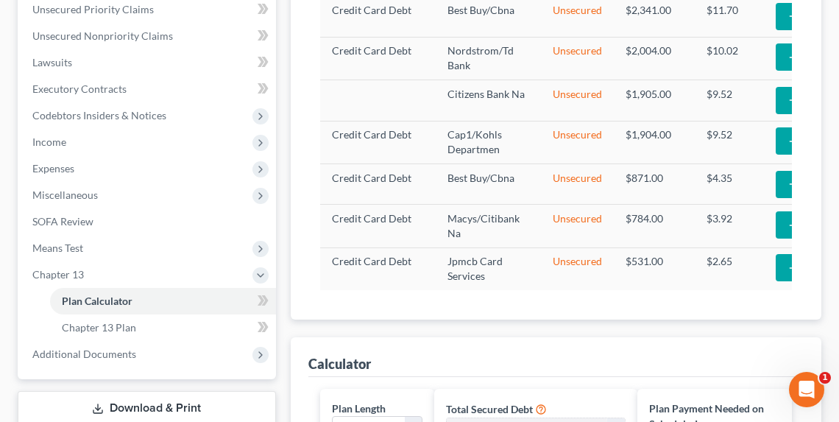
scroll to position [198, 0]
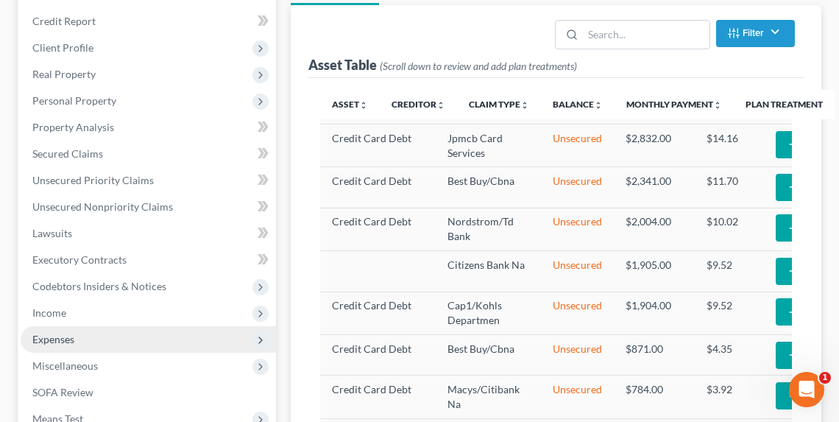
click at [64, 335] on span "Expenses" at bounding box center [53, 339] width 42 height 13
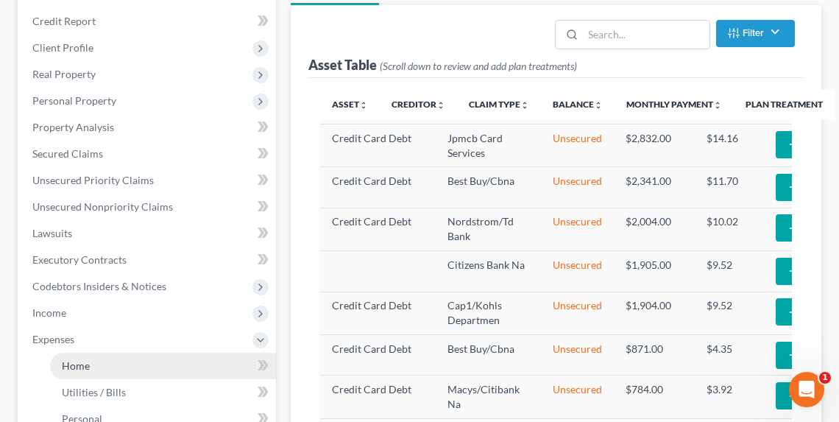
click at [88, 363] on span "Home" at bounding box center [76, 365] width 28 height 13
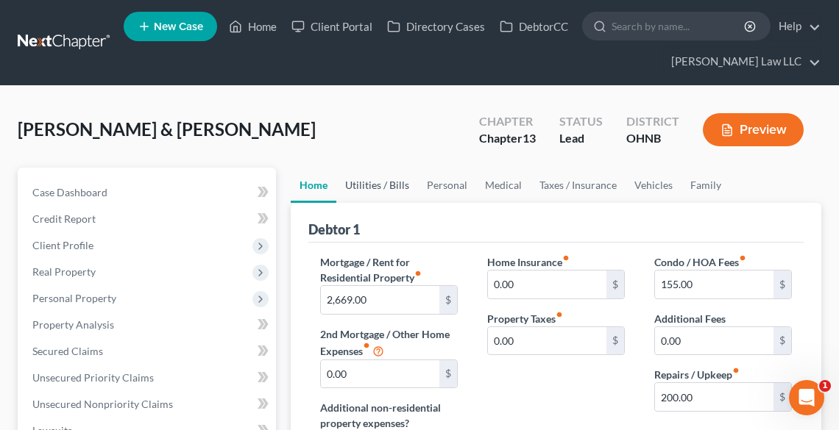
click at [368, 185] on link "Utilities / Bills" at bounding box center [377, 185] width 82 height 35
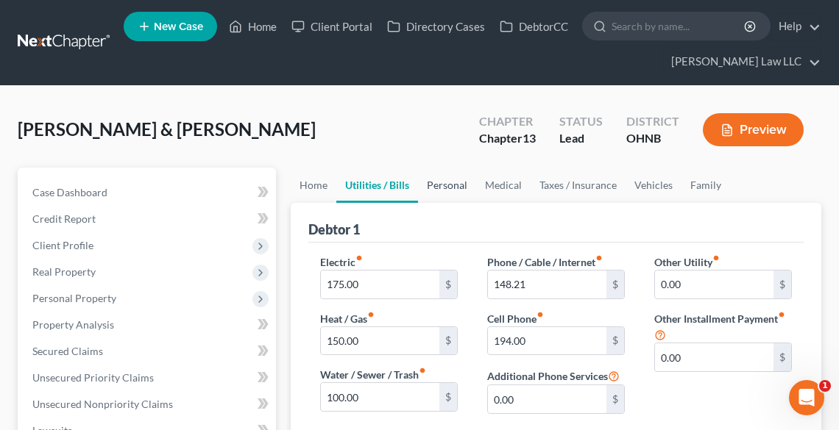
click at [452, 185] on link "Personal" at bounding box center [447, 185] width 58 height 35
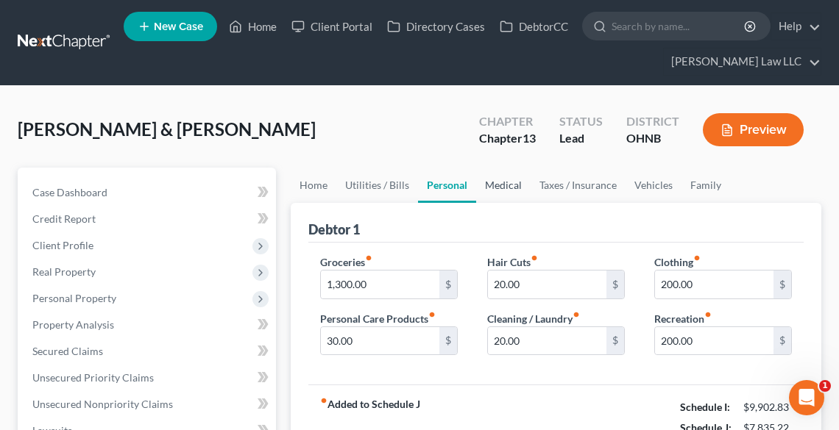
click at [503, 181] on link "Medical" at bounding box center [503, 185] width 54 height 35
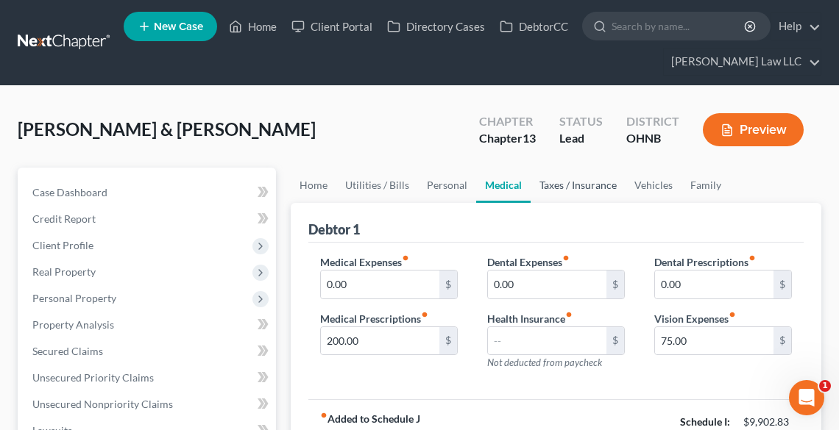
click at [571, 184] on link "Taxes / Insurance" at bounding box center [577, 185] width 95 height 35
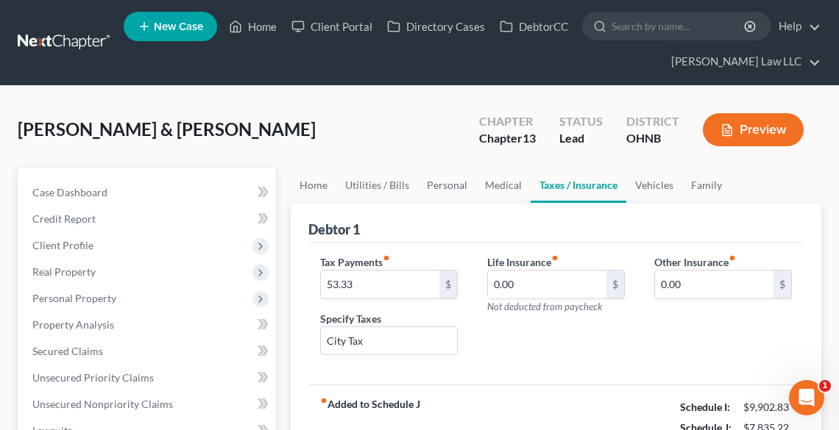
click at [610, 184] on link "Taxes / Insurance" at bounding box center [578, 185] width 96 height 35
click at [646, 183] on link "Vehicles" at bounding box center [654, 185] width 56 height 35
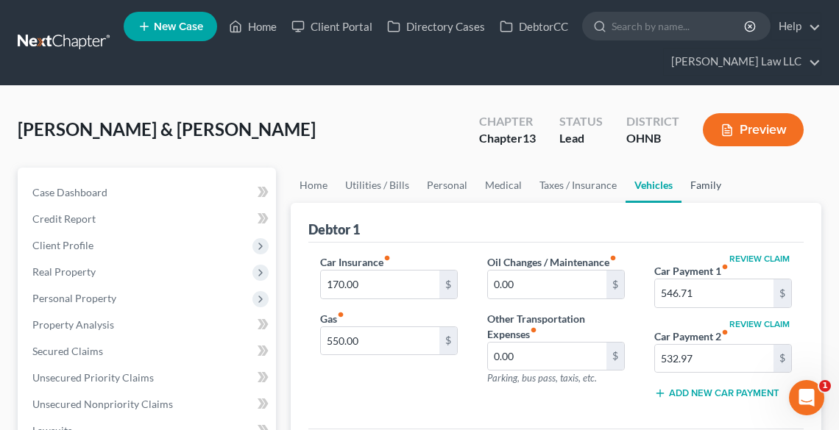
click at [695, 185] on link "Family" at bounding box center [705, 185] width 49 height 35
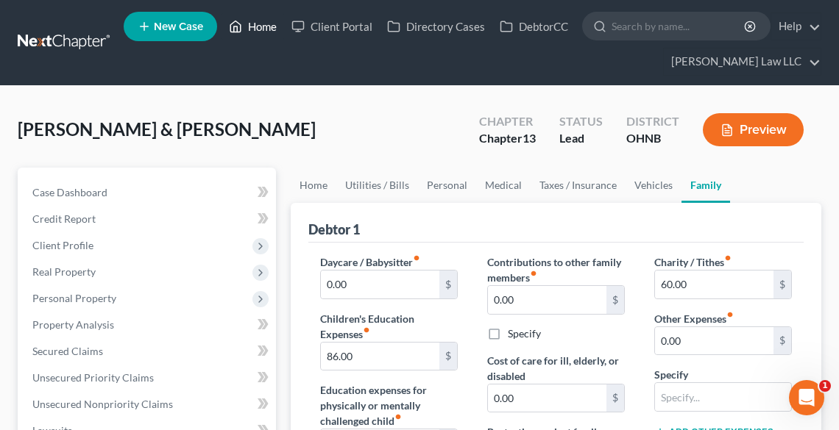
click at [270, 21] on link "Home" at bounding box center [252, 26] width 63 height 26
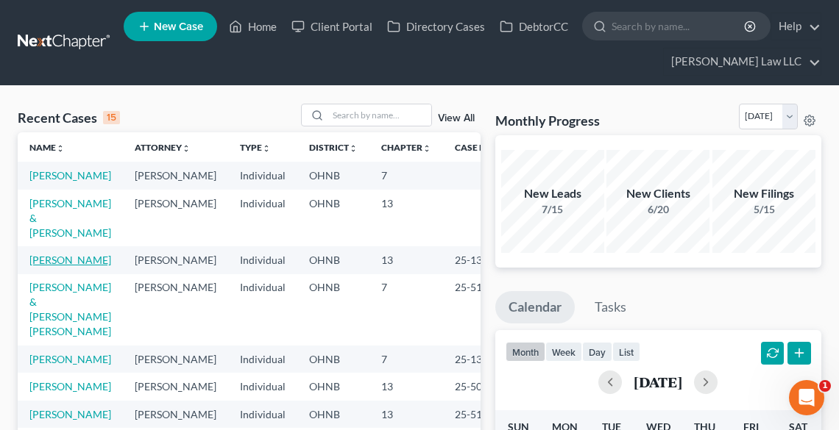
click at [41, 265] on link "[PERSON_NAME]" at bounding box center [70, 260] width 82 height 13
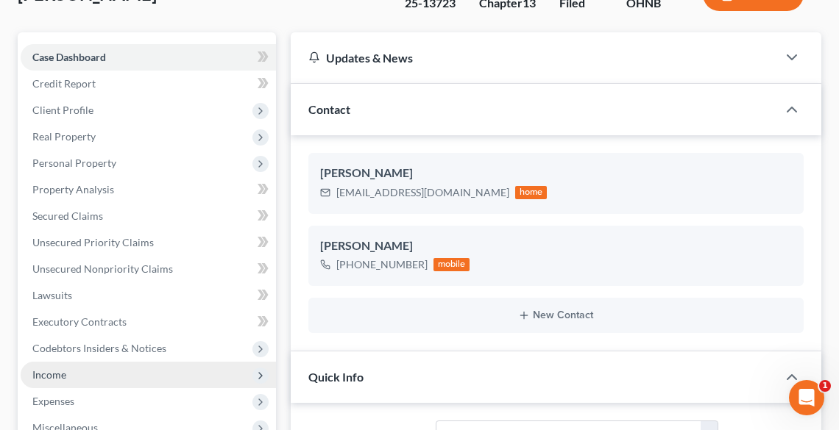
scroll to position [177, 0]
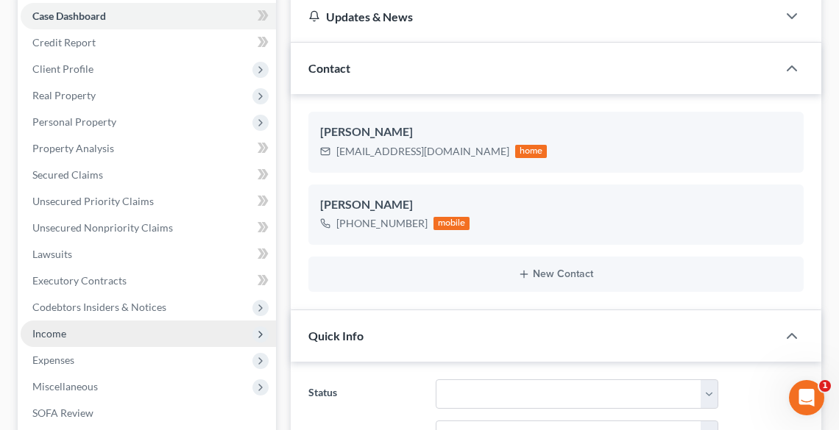
click at [65, 331] on span "Income" at bounding box center [148, 334] width 255 height 26
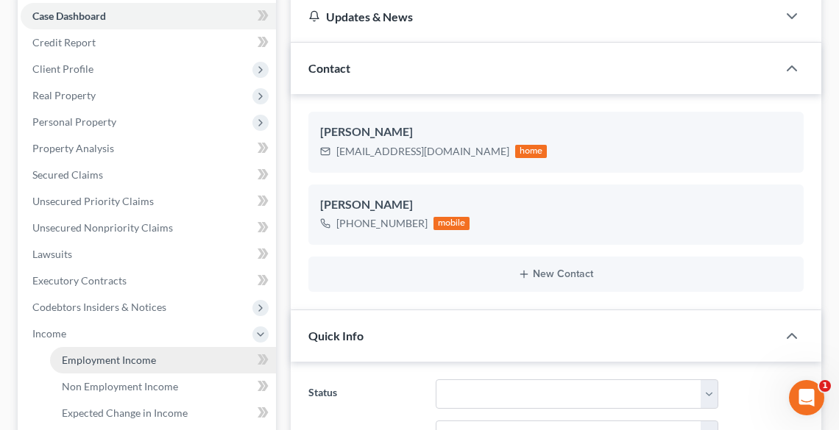
click at [85, 363] on span "Employment Income" at bounding box center [109, 360] width 94 height 13
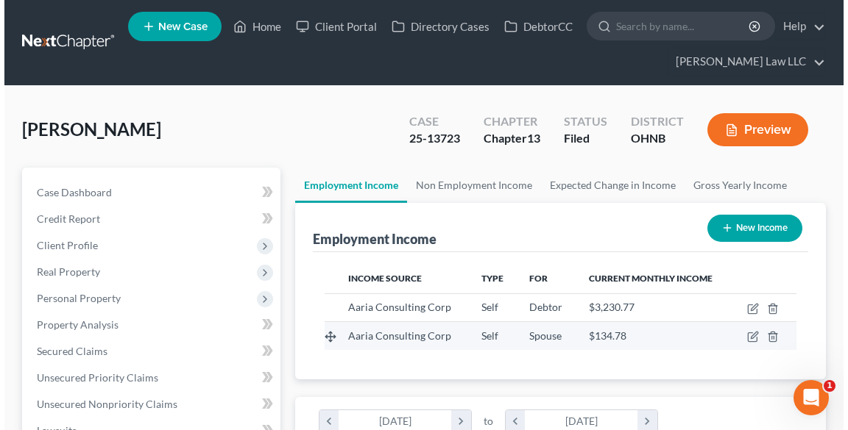
scroll to position [235, 500]
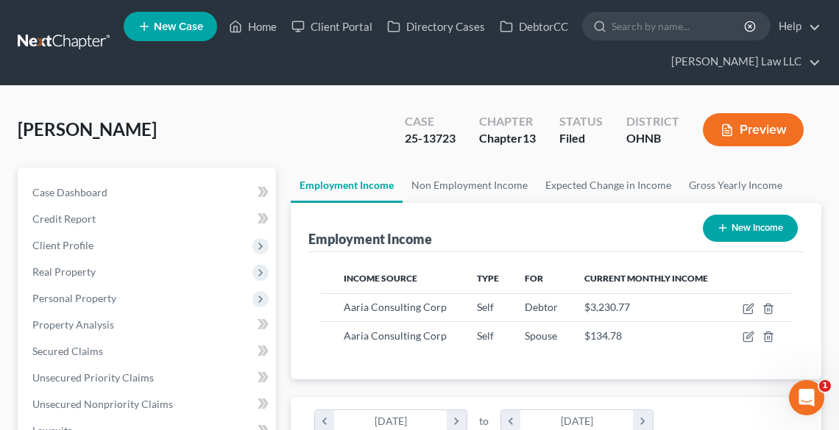
click at [742, 119] on button "Preview" at bounding box center [753, 129] width 101 height 33
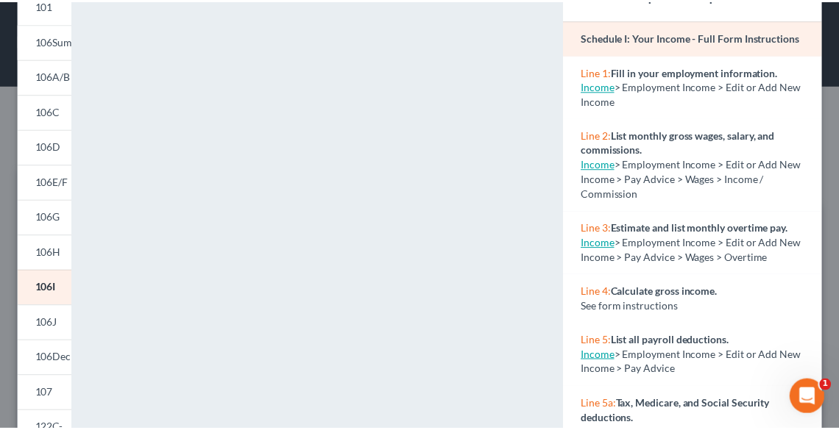
scroll to position [0, 0]
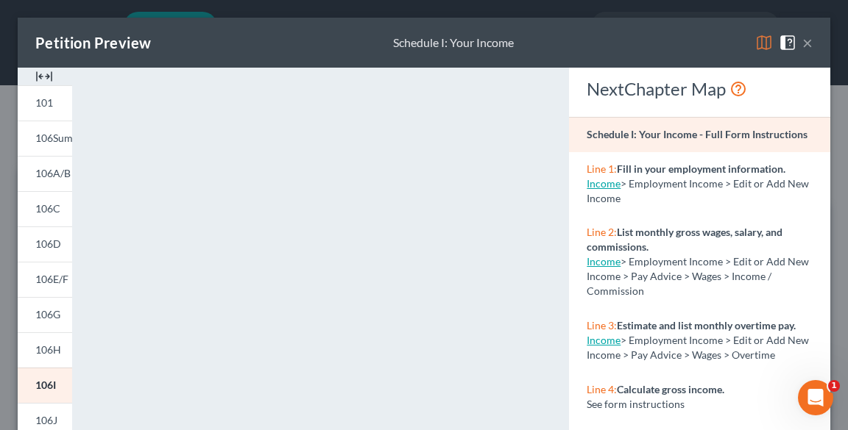
click at [809, 42] on div "Petition Preview Schedule I: Your Income ×" at bounding box center [424, 43] width 812 height 50
click at [803, 46] on div "Petition Preview Schedule I: Your Income ×" at bounding box center [424, 43] width 812 height 50
click at [802, 43] on button "×" at bounding box center [807, 43] width 10 height 18
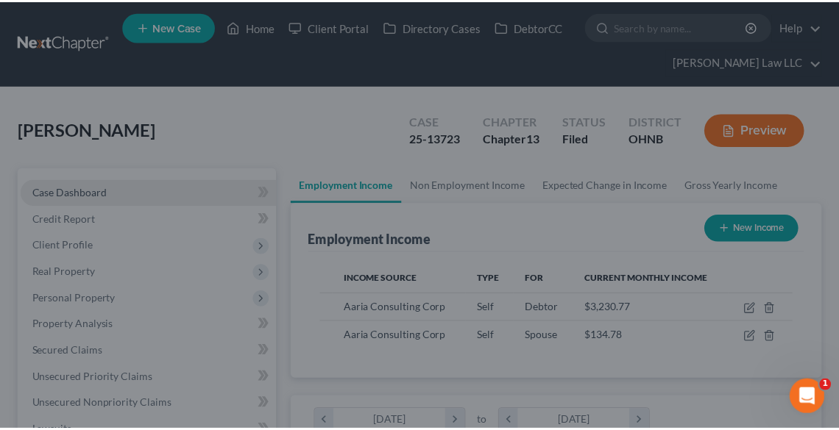
scroll to position [735477, 735210]
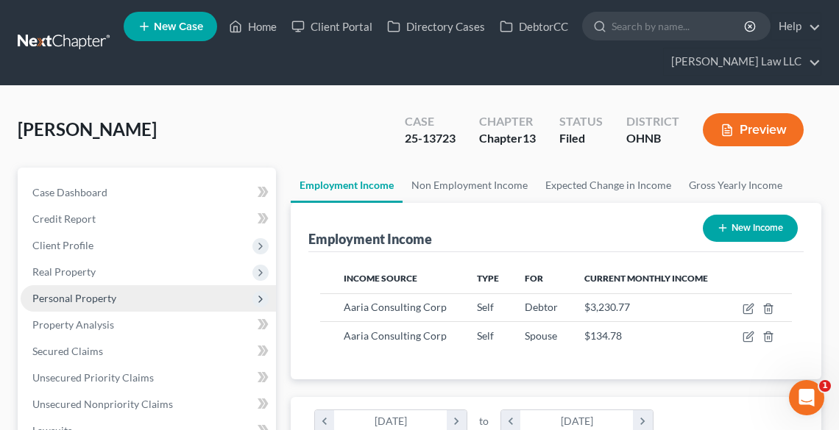
click at [77, 297] on span "Personal Property" at bounding box center [74, 298] width 84 height 13
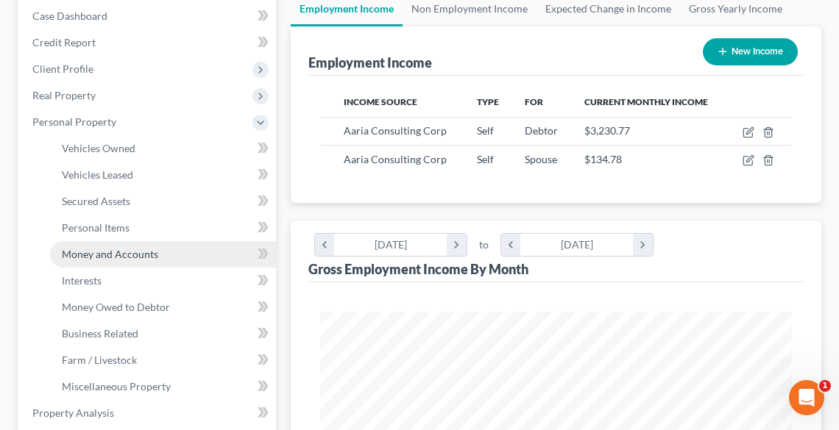
click at [77, 257] on span "Money and Accounts" at bounding box center [110, 254] width 96 height 13
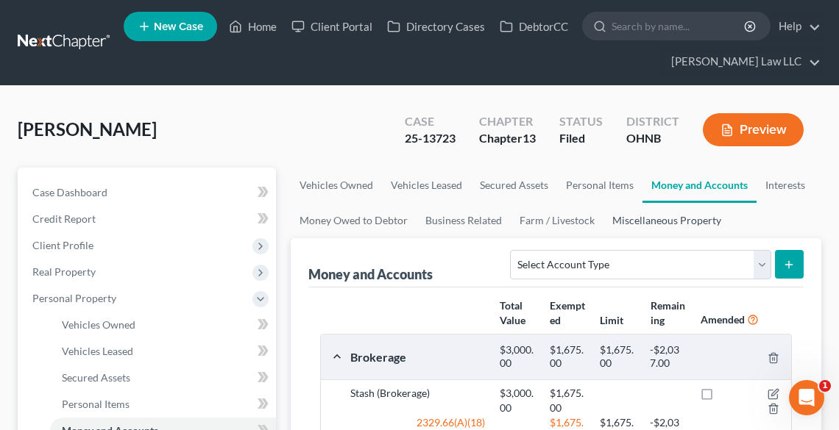
click at [682, 215] on link "Miscellaneous Property" at bounding box center [666, 220] width 127 height 35
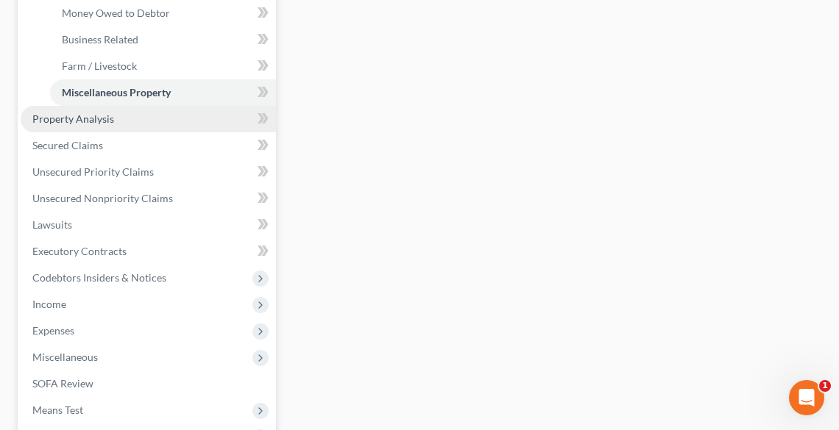
click at [104, 120] on span "Property Analysis" at bounding box center [73, 119] width 82 height 13
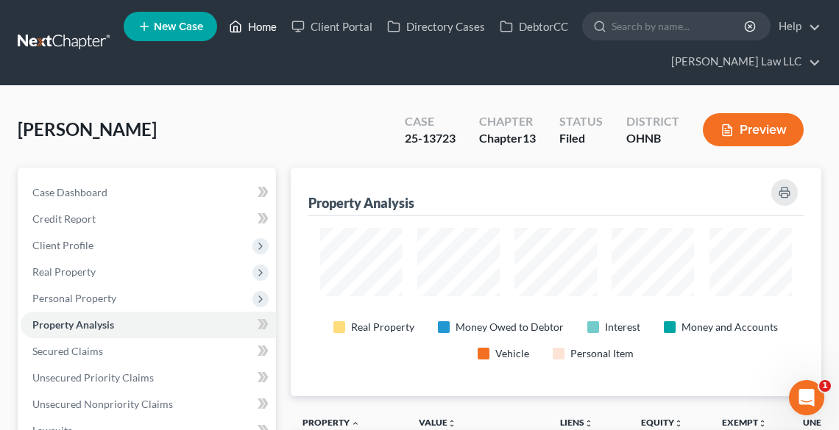
click at [266, 18] on link "Home" at bounding box center [252, 26] width 63 height 26
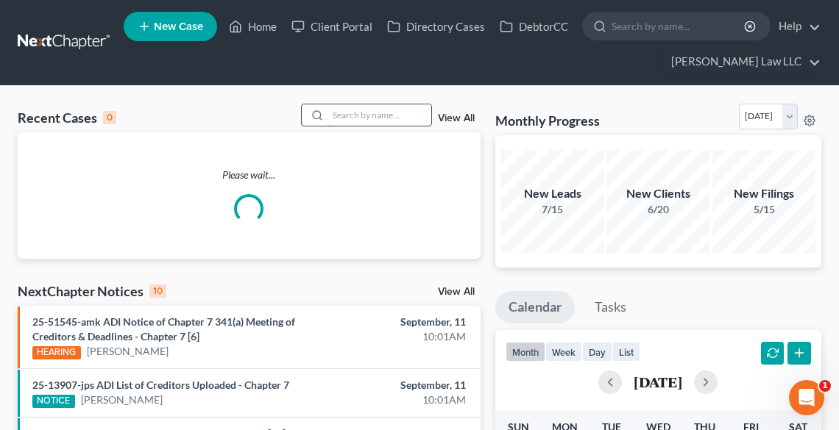
click at [352, 116] on input "search" at bounding box center [379, 114] width 103 height 21
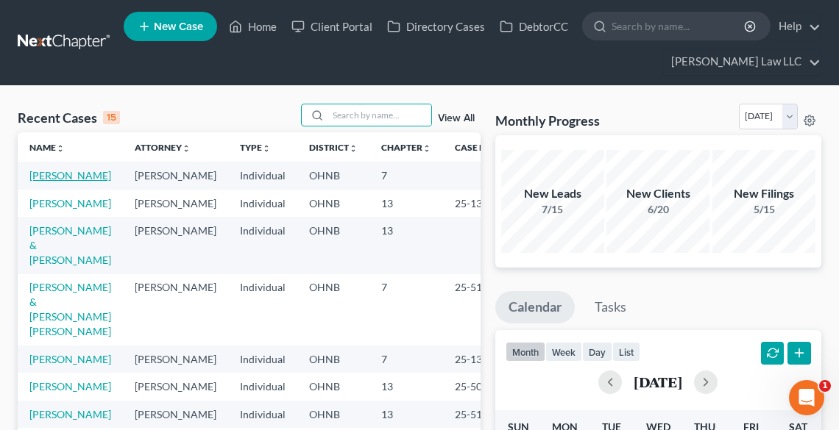
click at [38, 180] on link "[PERSON_NAME]" at bounding box center [70, 175] width 82 height 13
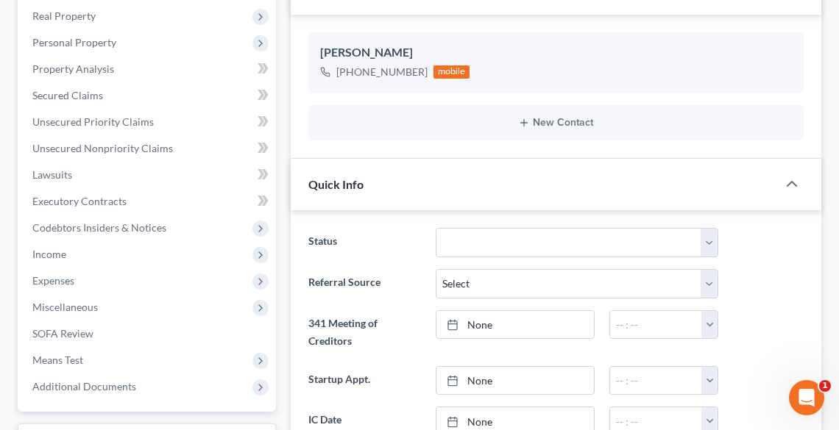
scroll to position [294, 0]
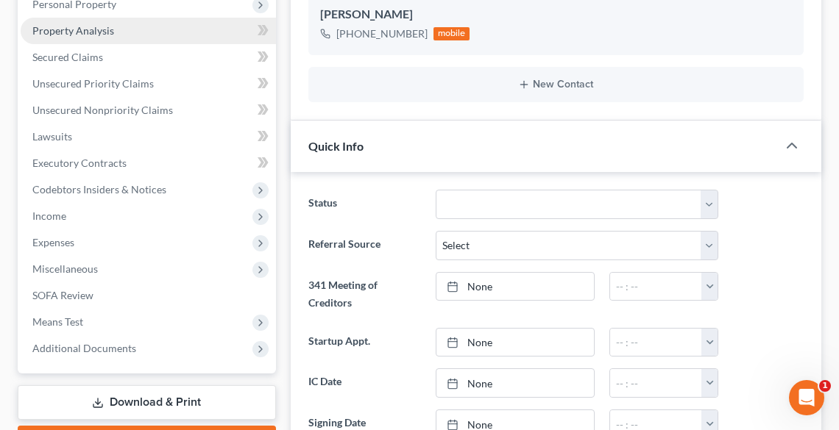
click at [82, 24] on span "Property Analysis" at bounding box center [73, 30] width 82 height 13
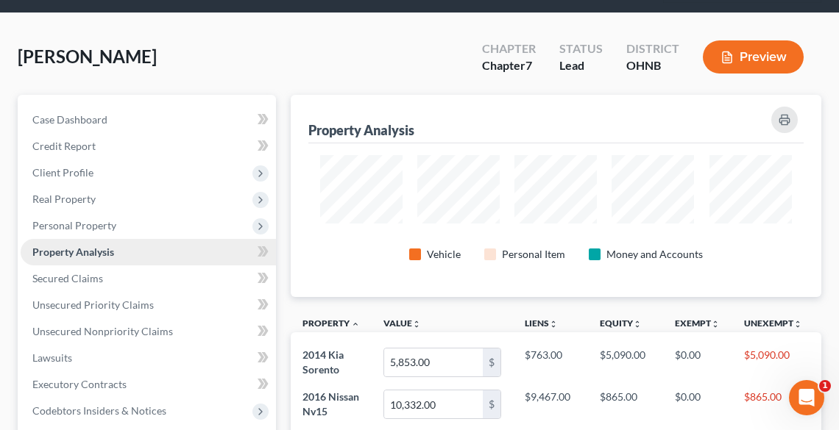
scroll to position [235, 0]
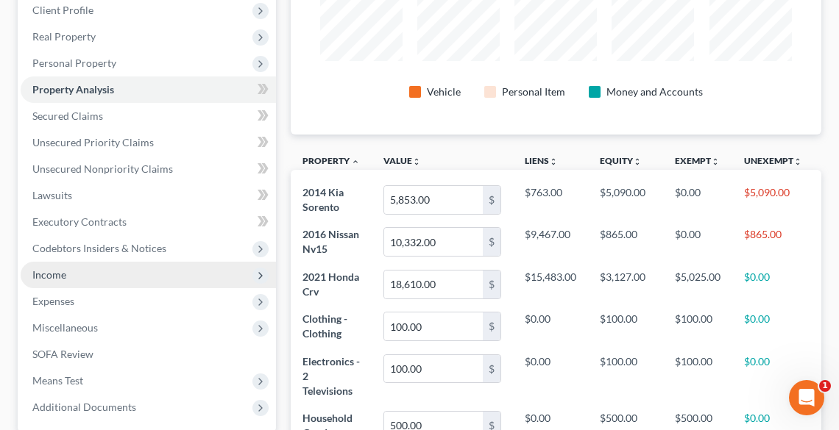
click at [38, 280] on span "Income" at bounding box center [49, 275] width 34 height 13
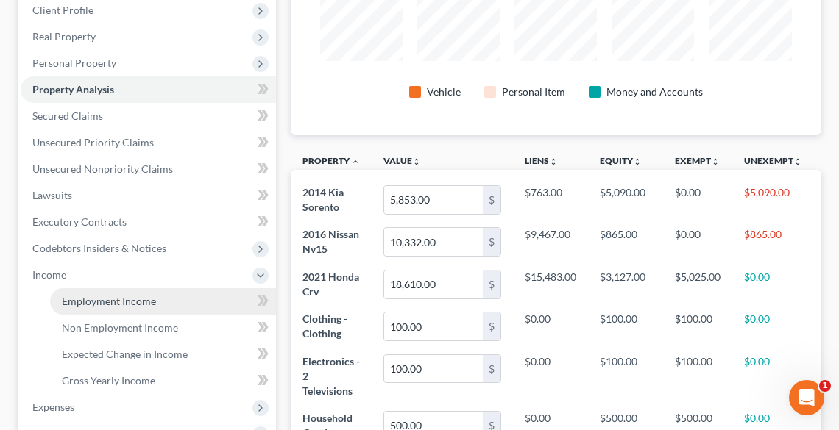
click at [115, 305] on span "Employment Income" at bounding box center [109, 301] width 94 height 13
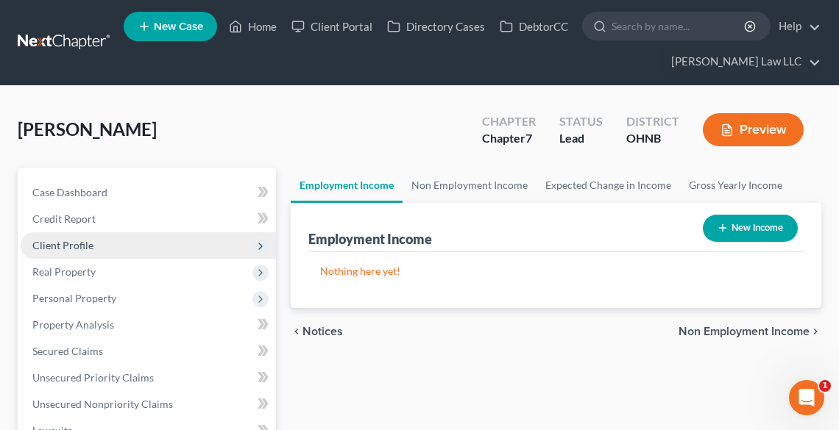
click at [97, 244] on span "Client Profile" at bounding box center [148, 245] width 255 height 26
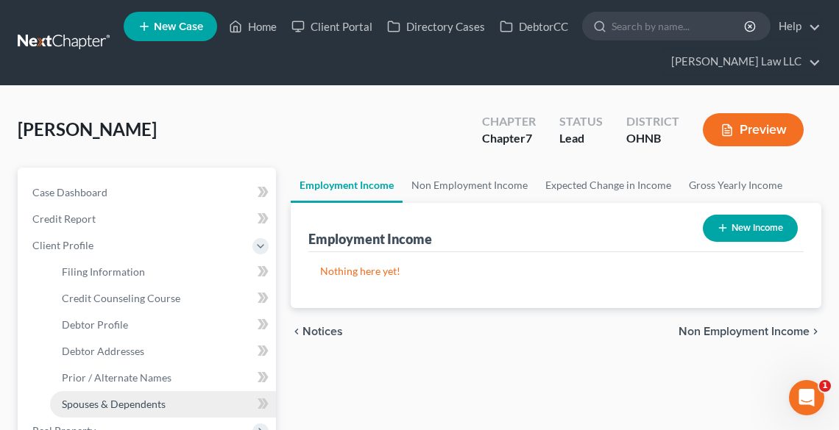
click at [129, 404] on span "Spouses & Dependents" at bounding box center [114, 404] width 104 height 13
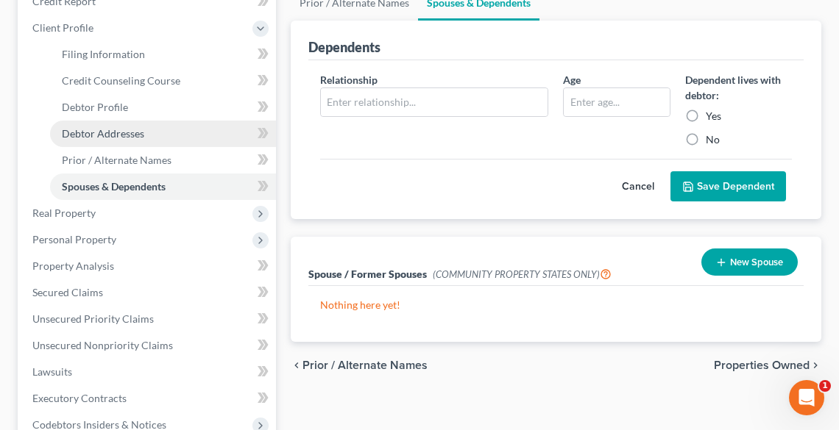
scroll to position [294, 0]
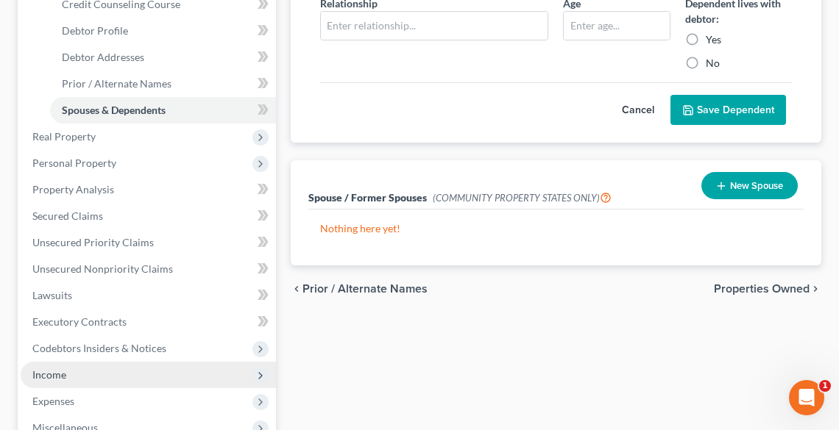
click at [79, 377] on span "Income" at bounding box center [148, 375] width 255 height 26
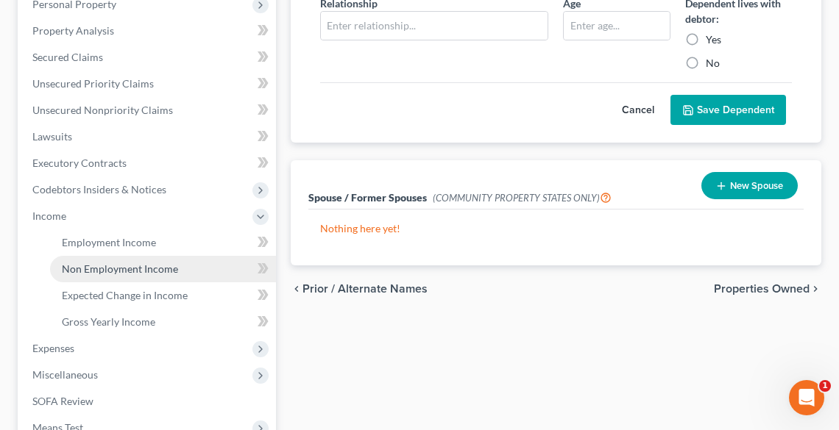
click at [91, 275] on link "Non Employment Income" at bounding box center [163, 269] width 226 height 26
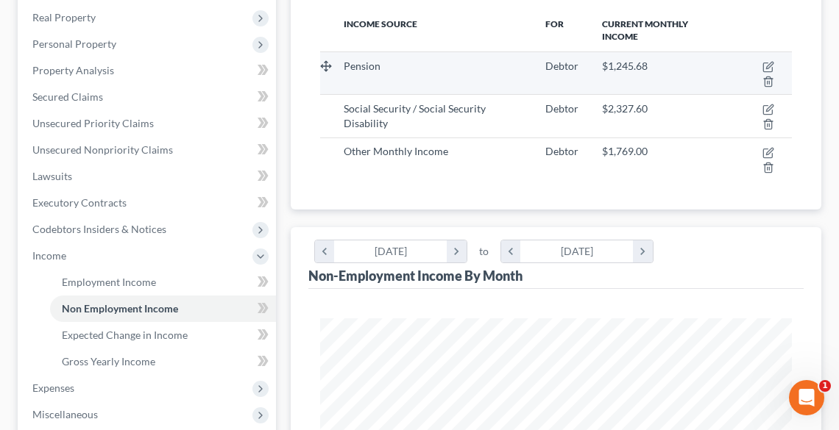
scroll to position [294, 0]
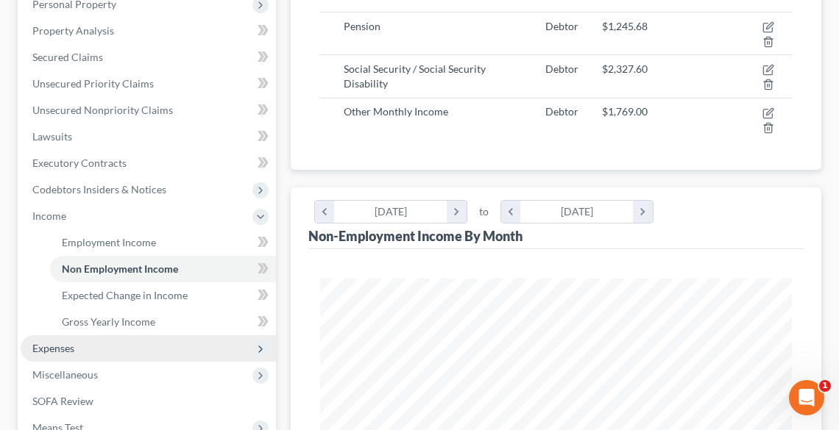
click at [56, 342] on span "Expenses" at bounding box center [53, 348] width 42 height 13
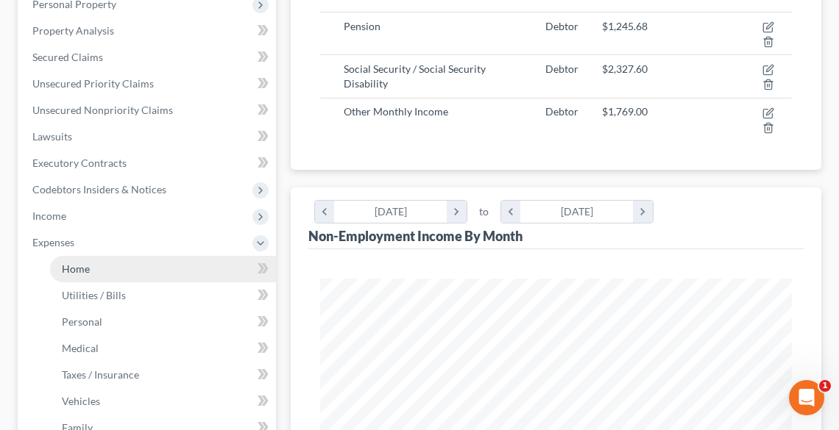
click at [77, 269] on span "Home" at bounding box center [76, 269] width 28 height 13
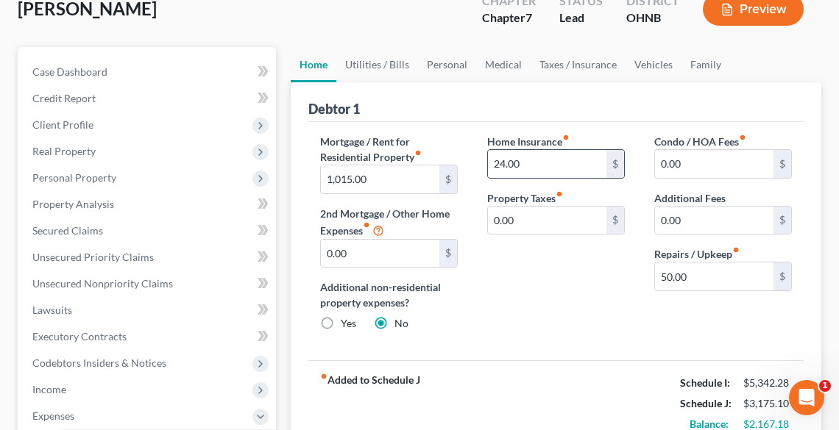
scroll to position [118, 0]
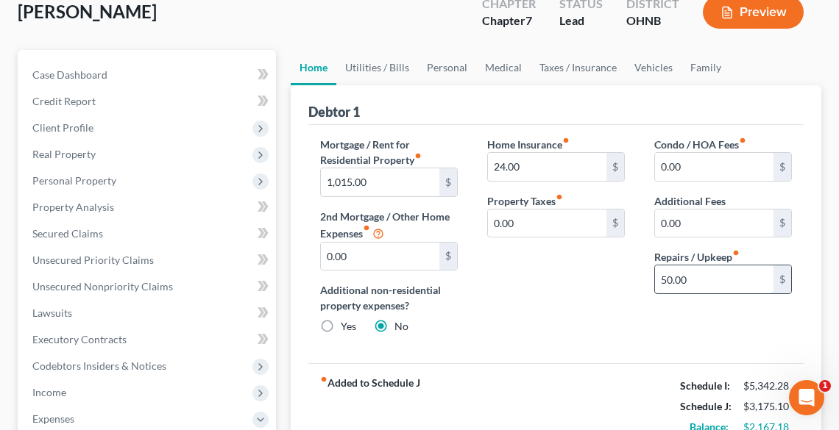
click at [694, 277] on input "50.00" at bounding box center [714, 280] width 118 height 28
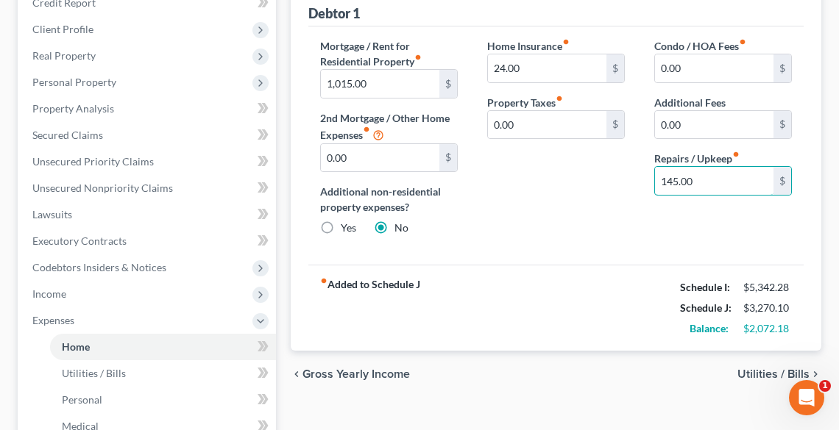
scroll to position [59, 0]
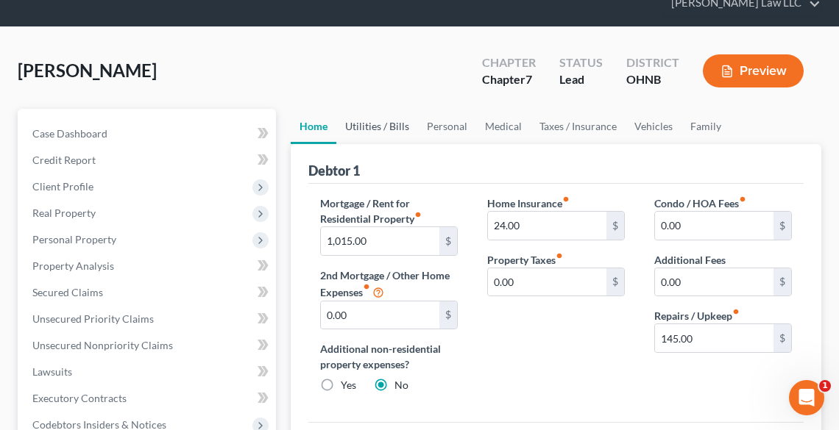
click at [372, 129] on link "Utilities / Bills" at bounding box center [377, 126] width 82 height 35
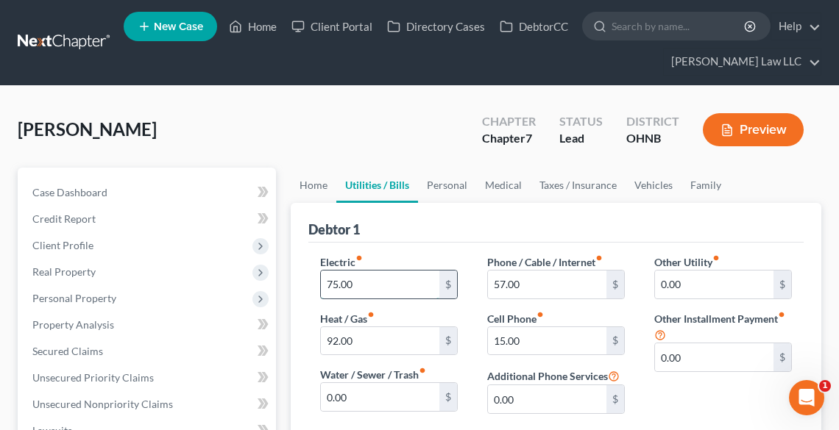
click at [403, 283] on input "75.00" at bounding box center [380, 285] width 118 height 28
click at [440, 179] on link "Personal" at bounding box center [447, 185] width 58 height 35
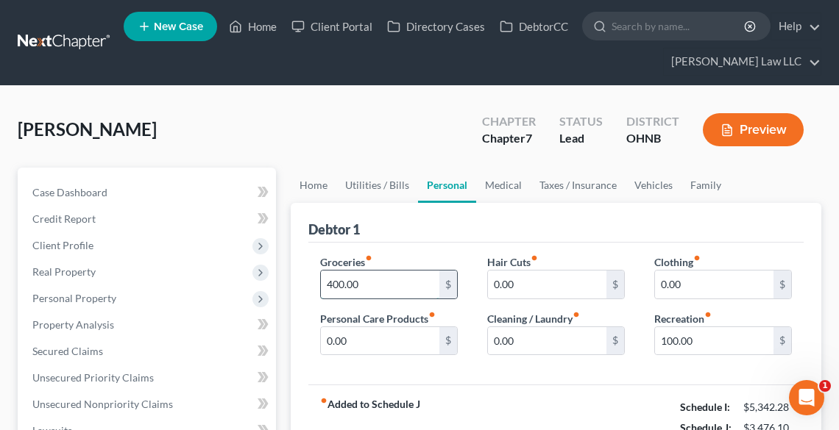
click at [403, 285] on input "400.00" at bounding box center [380, 285] width 118 height 28
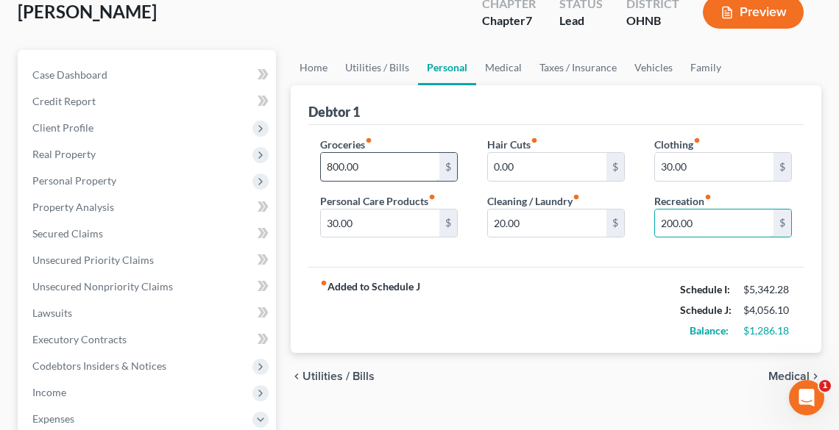
scroll to position [59, 0]
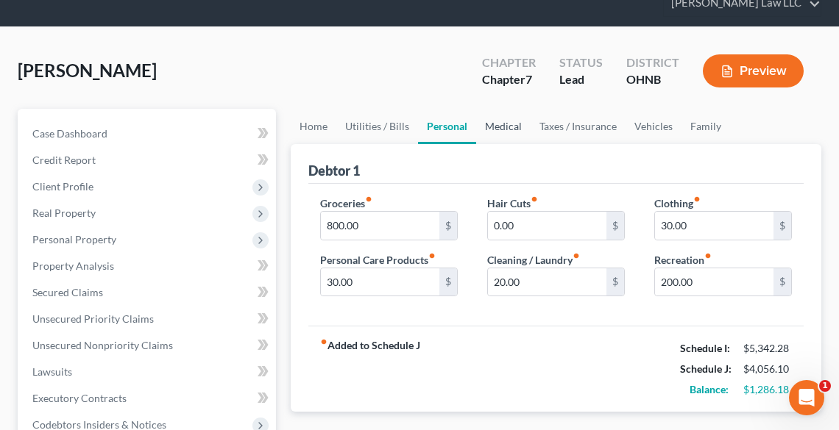
click at [498, 127] on link "Medical" at bounding box center [503, 126] width 54 height 35
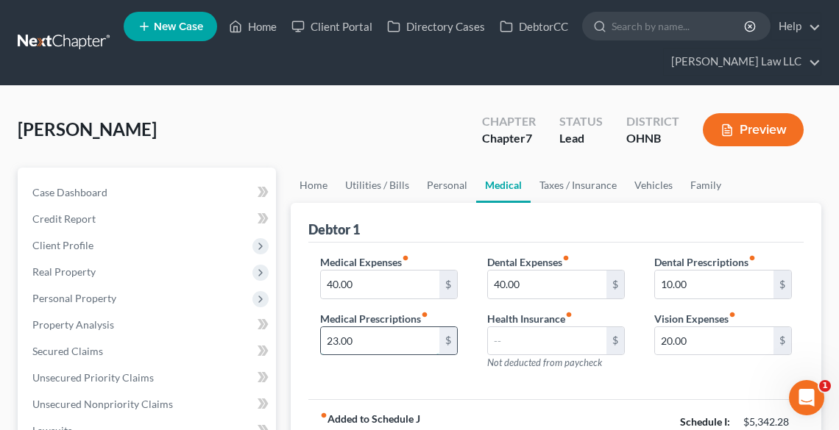
click at [398, 341] on input "23.00" at bounding box center [380, 341] width 118 height 28
click at [706, 280] on input "10.00" at bounding box center [714, 285] width 118 height 28
click at [589, 177] on link "Taxes / Insurance" at bounding box center [577, 185] width 95 height 35
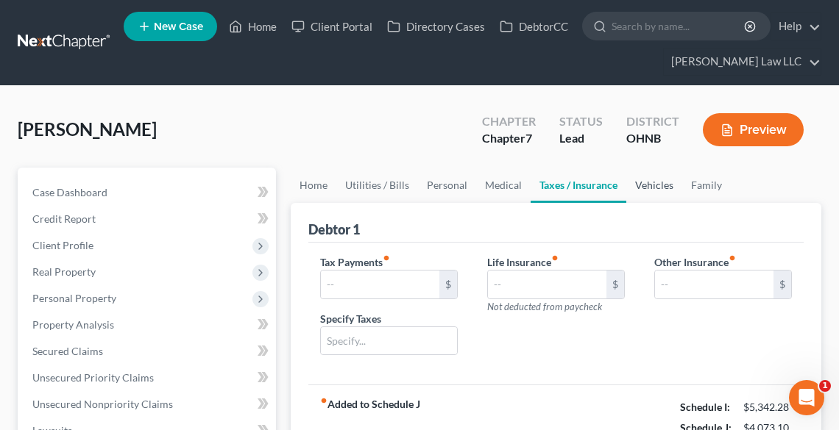
click at [648, 182] on link "Vehicles" at bounding box center [654, 185] width 56 height 35
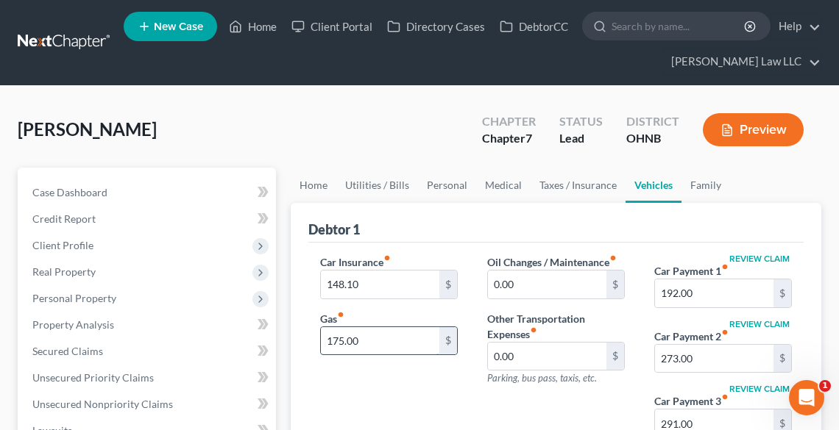
click at [391, 341] on input "175.00" at bounding box center [380, 341] width 118 height 28
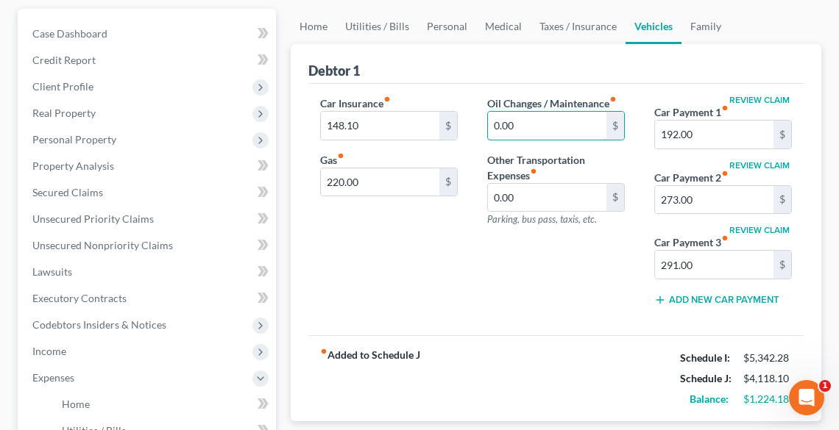
scroll to position [177, 0]
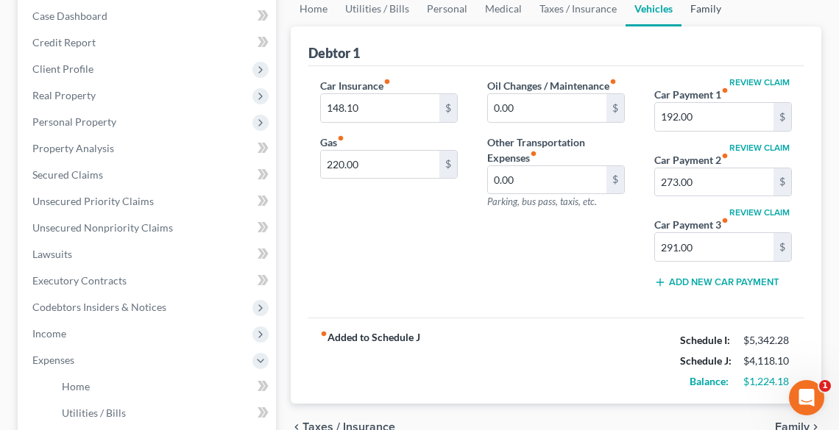
click at [711, 10] on link "Family" at bounding box center [705, 8] width 49 height 35
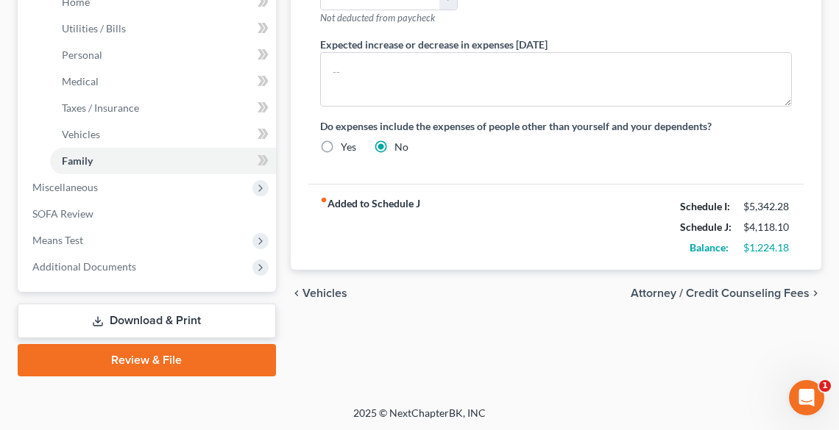
scroll to position [562, 0]
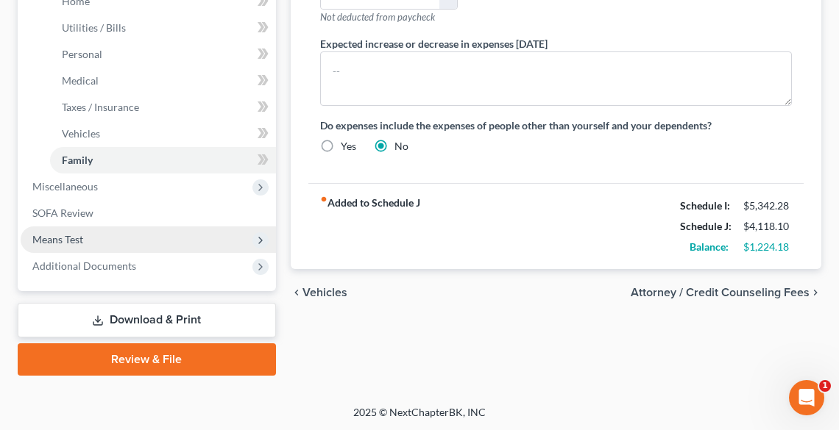
click at [62, 233] on span "Means Test" at bounding box center [57, 239] width 51 height 13
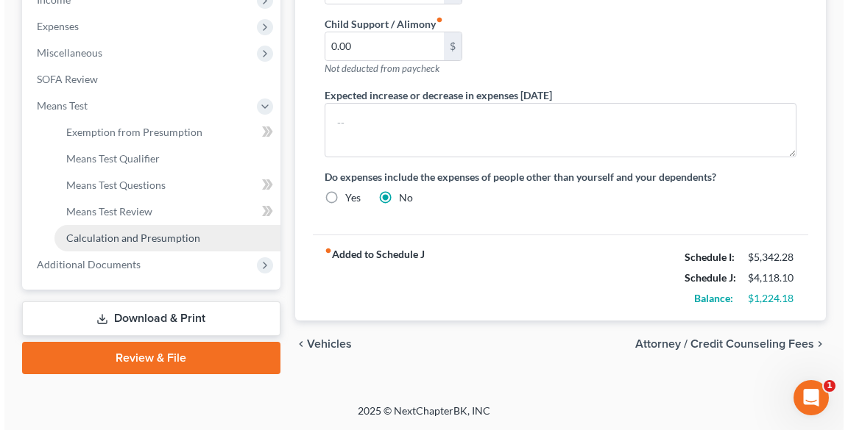
scroll to position [509, 0]
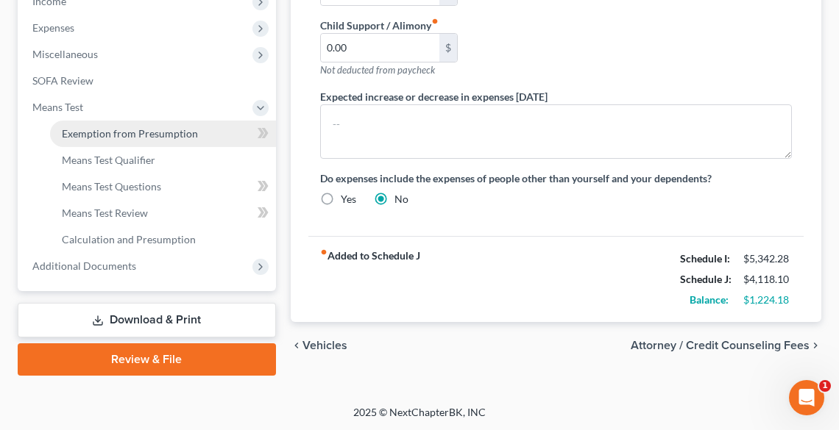
click at [105, 132] on span "Exemption from Presumption" at bounding box center [130, 133] width 136 height 13
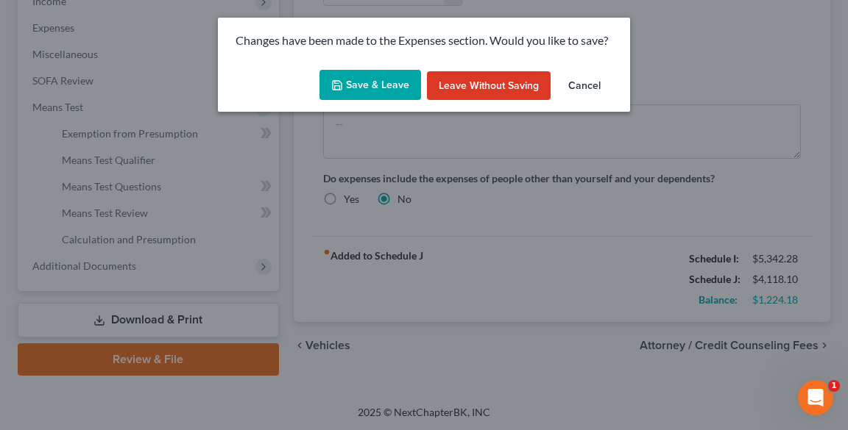
click at [391, 86] on button "Save & Leave" at bounding box center [370, 85] width 102 height 31
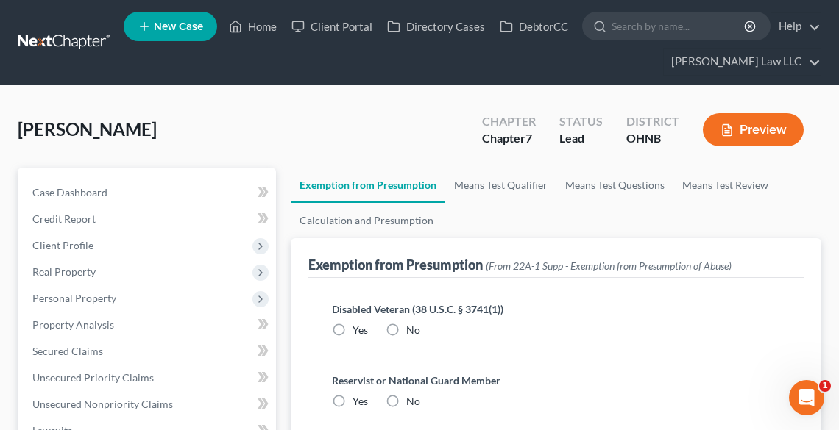
click at [406, 330] on label "No" at bounding box center [413, 330] width 14 height 15
click at [412, 330] on input "No" at bounding box center [417, 328] width 10 height 10
click at [406, 404] on label "No" at bounding box center [413, 401] width 14 height 15
click at [412, 404] on input "No" at bounding box center [417, 399] width 10 height 10
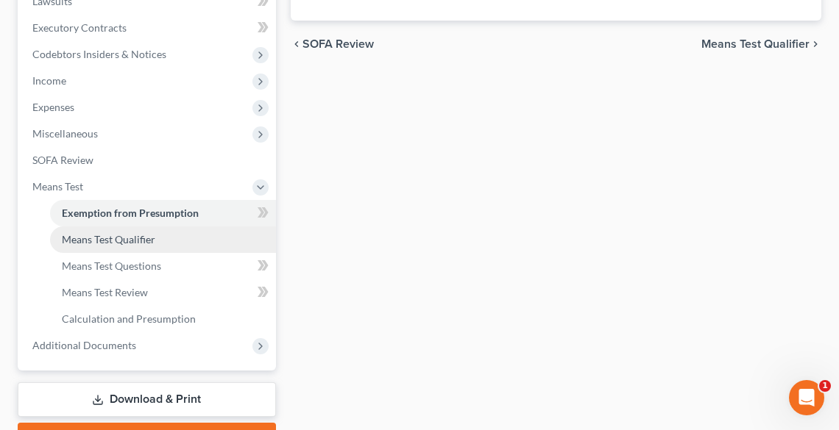
scroll to position [509, 0]
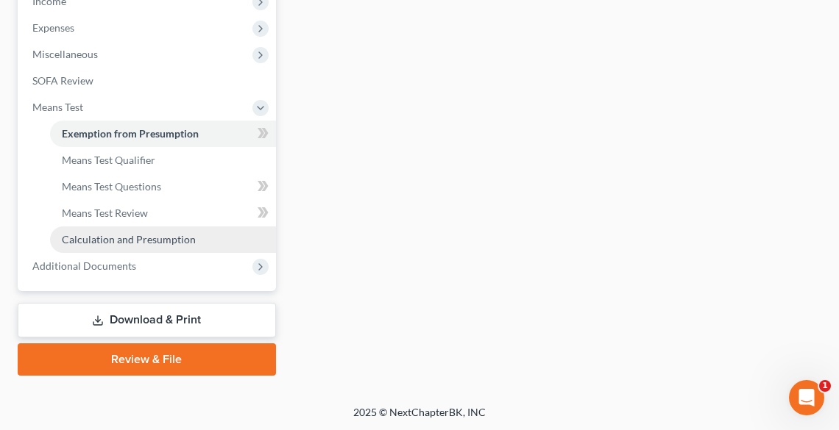
click at [159, 238] on span "Calculation and Presumption" at bounding box center [129, 239] width 134 height 13
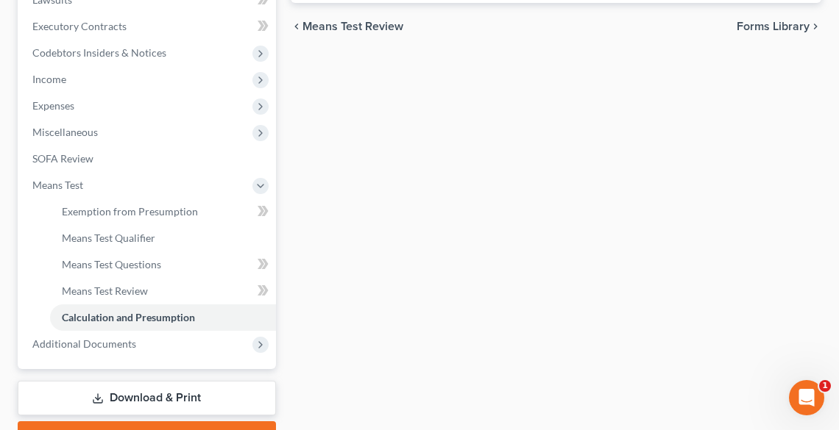
scroll to position [509, 0]
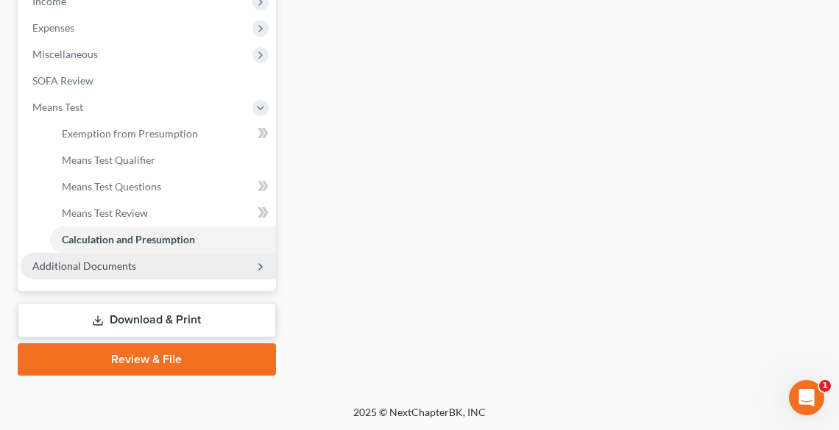
click at [64, 272] on span "Additional Documents" at bounding box center [148, 266] width 255 height 26
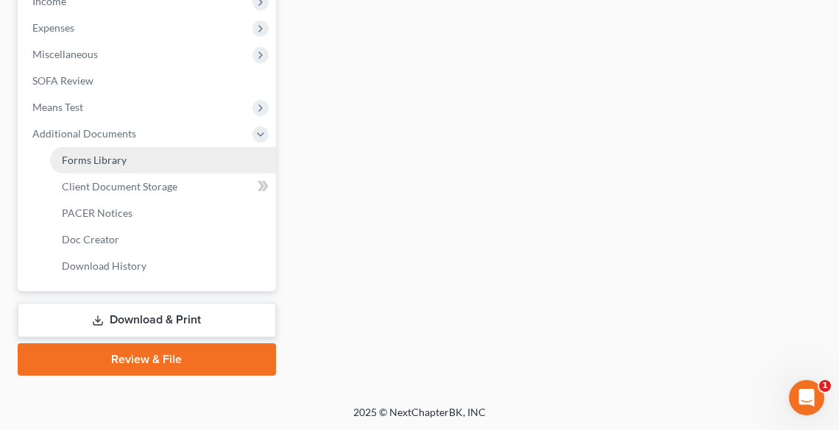
click at [106, 157] on span "Forms Library" at bounding box center [94, 160] width 65 height 13
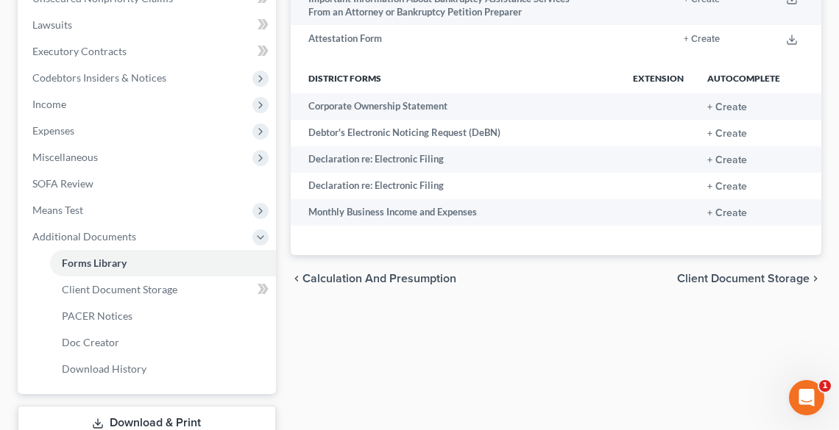
scroll to position [412, 0]
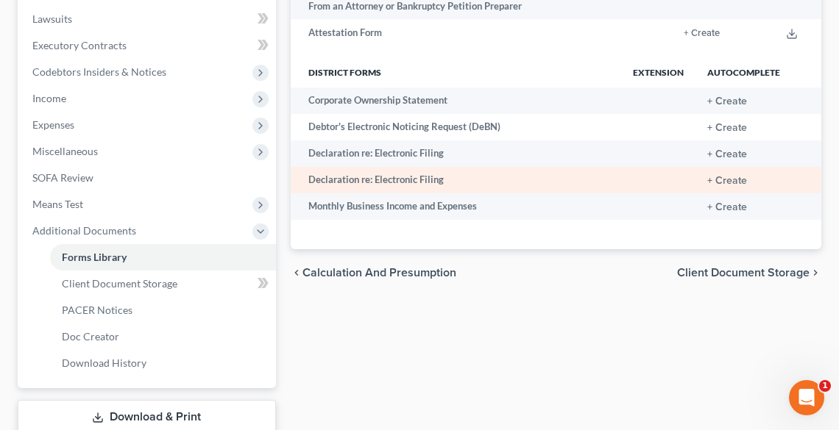
click at [397, 182] on td "Declaration re: Electronic Filing" at bounding box center [456, 180] width 330 height 26
click at [722, 184] on button "+ Create" at bounding box center [727, 181] width 40 height 10
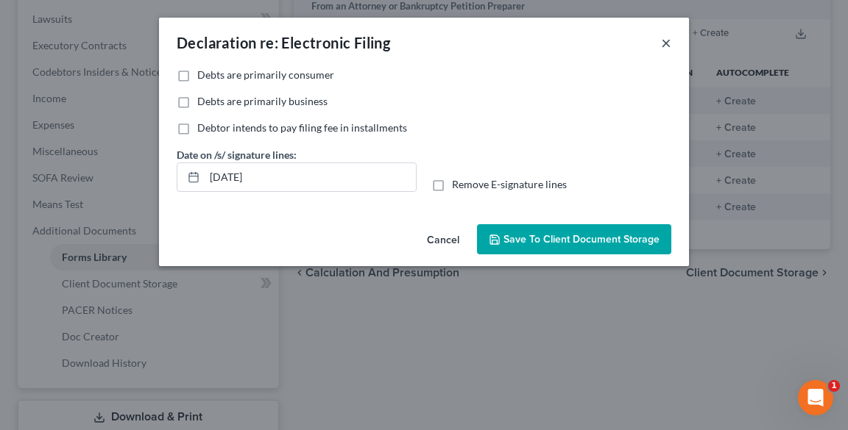
click at [668, 42] on button "×" at bounding box center [666, 43] width 10 height 18
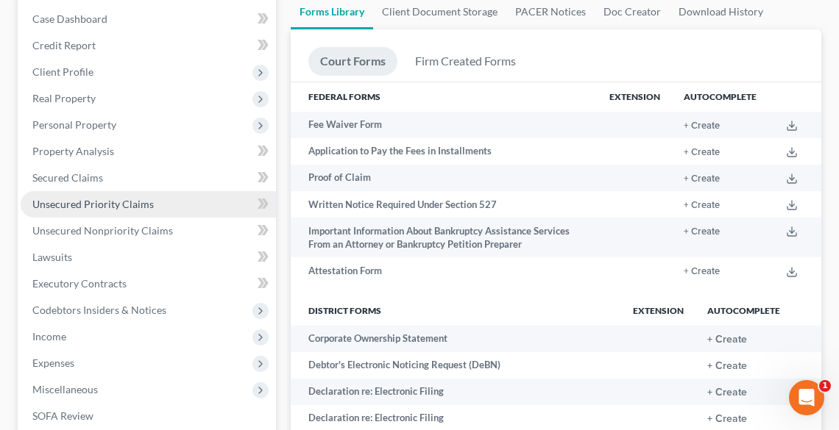
scroll to position [353, 0]
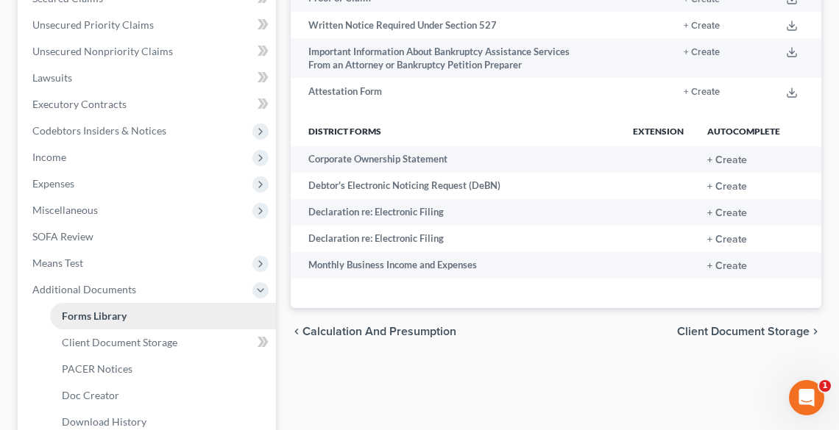
click at [73, 317] on span "Forms Library" at bounding box center [94, 316] width 65 height 13
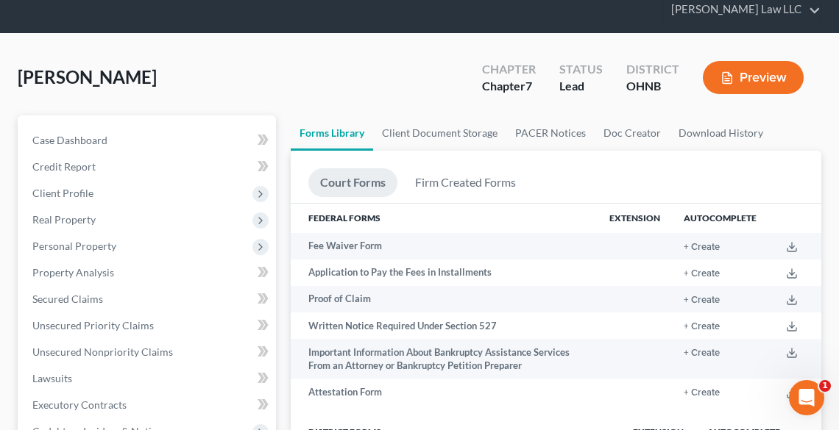
scroll to position [0, 0]
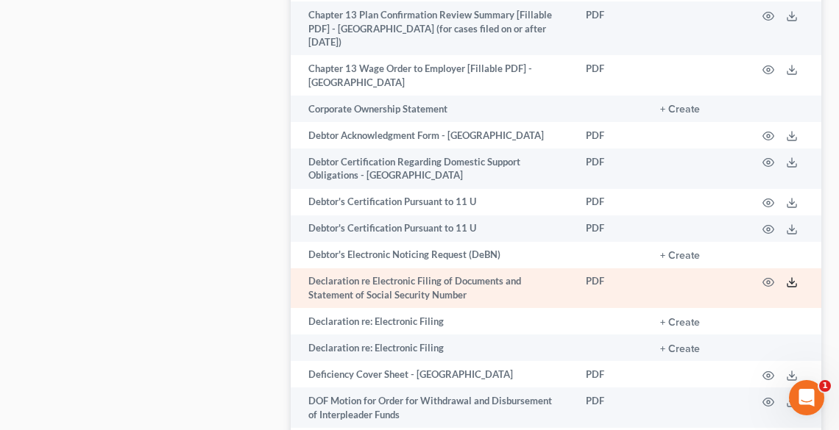
click at [787, 277] on icon at bounding box center [792, 283] width 12 height 12
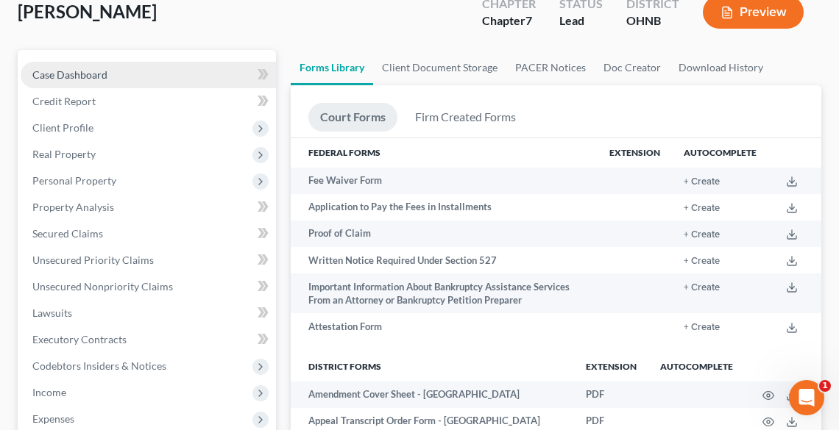
scroll to position [59, 0]
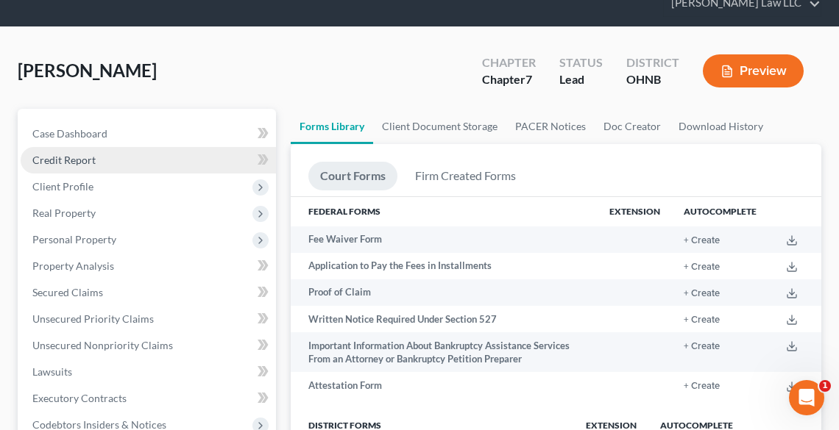
click at [92, 157] on span "Credit Report" at bounding box center [63, 160] width 63 height 13
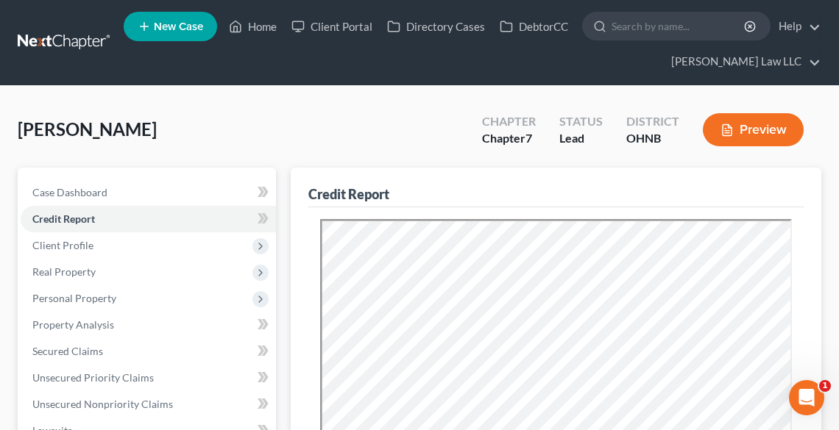
scroll to position [353, 0]
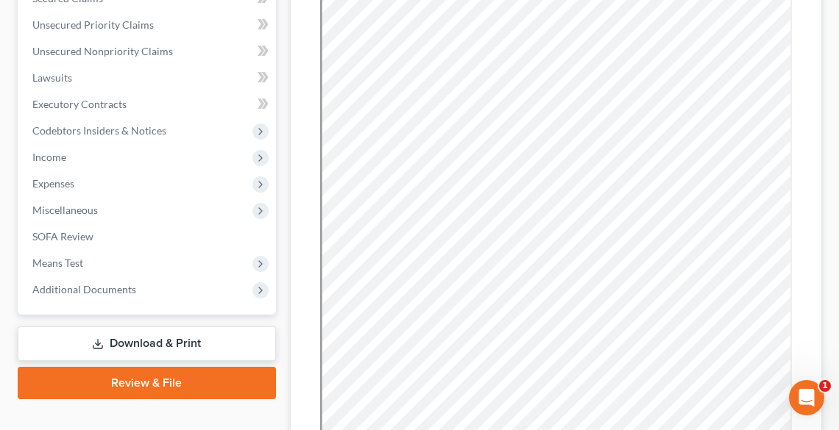
click at [135, 343] on link "Download & Print" at bounding box center [147, 344] width 258 height 35
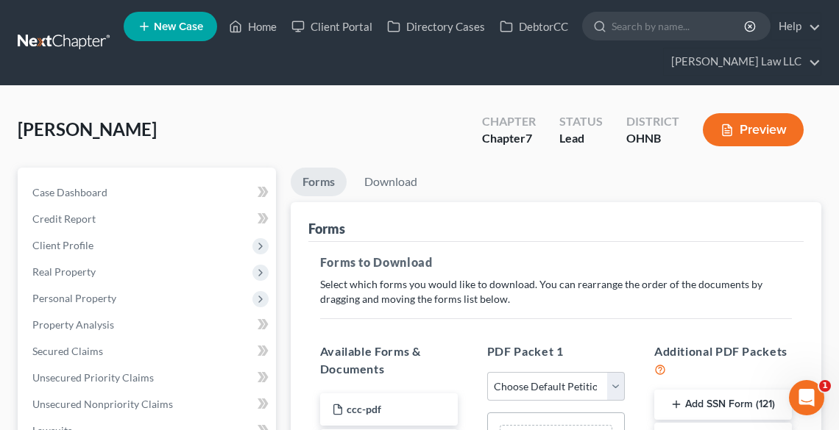
scroll to position [235, 0]
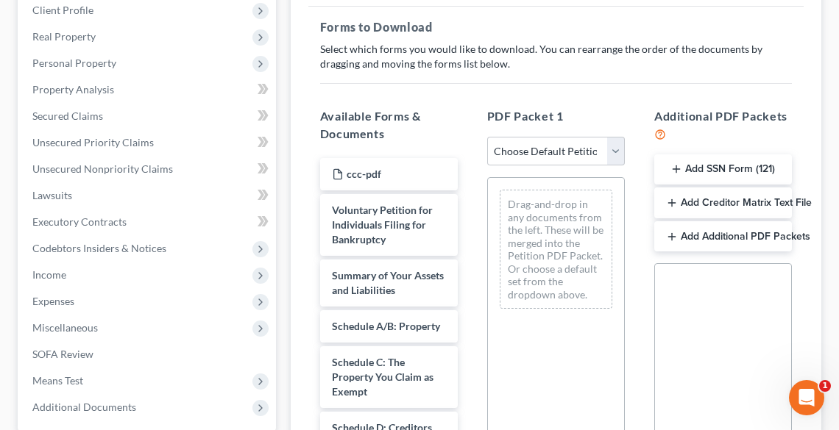
click at [692, 168] on button "Add SSN Form (121)" at bounding box center [723, 169] width 138 height 31
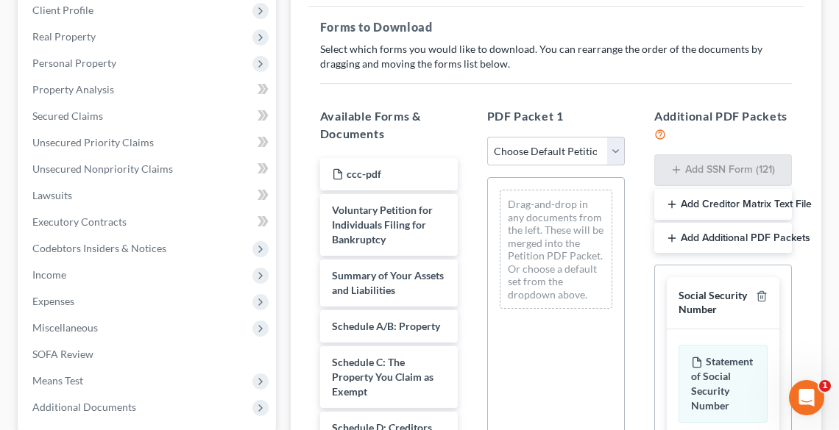
scroll to position [536, 0]
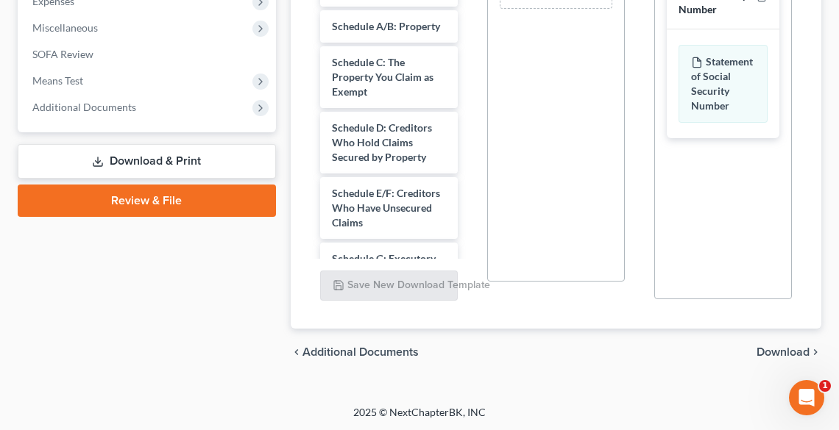
click at [780, 352] on span "Download" at bounding box center [782, 353] width 53 height 12
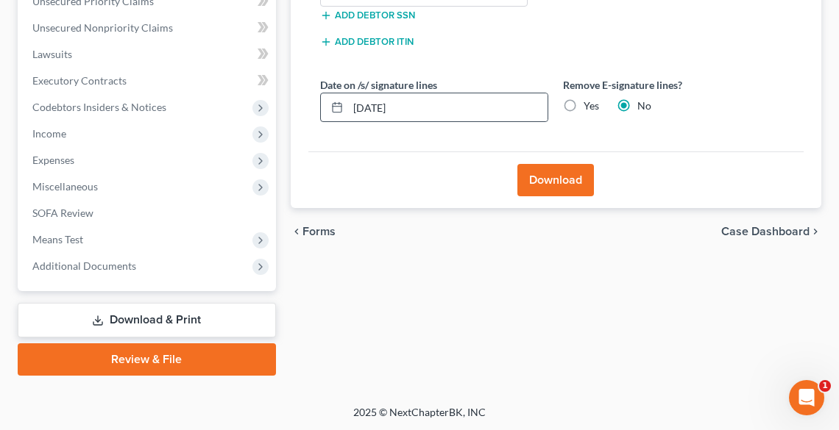
scroll to position [200, 0]
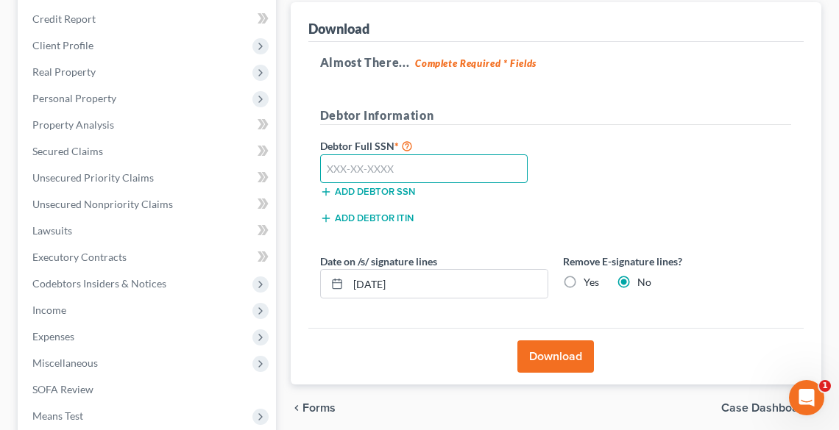
click at [432, 174] on input "text" at bounding box center [424, 168] width 208 height 29
type input "483-50-7351"
click at [583, 280] on label "Yes" at bounding box center [590, 282] width 15 height 15
click at [589, 280] on input "Yes" at bounding box center [594, 280] width 10 height 10
radio input "true"
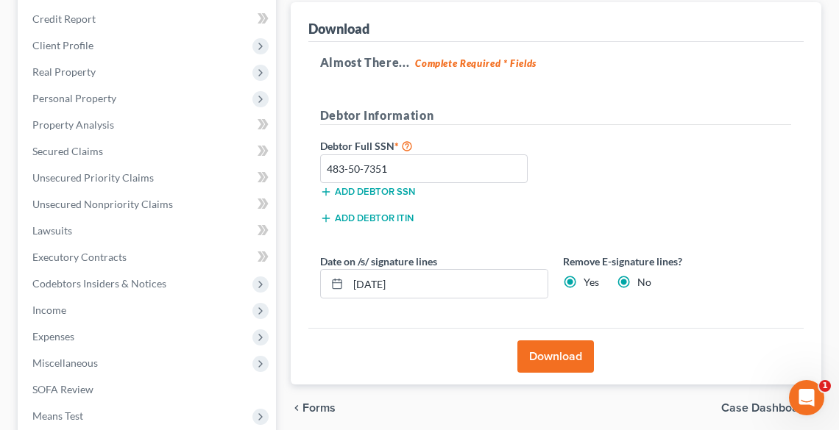
radio input "false"
click at [575, 360] on button "Download" at bounding box center [555, 357] width 77 height 32
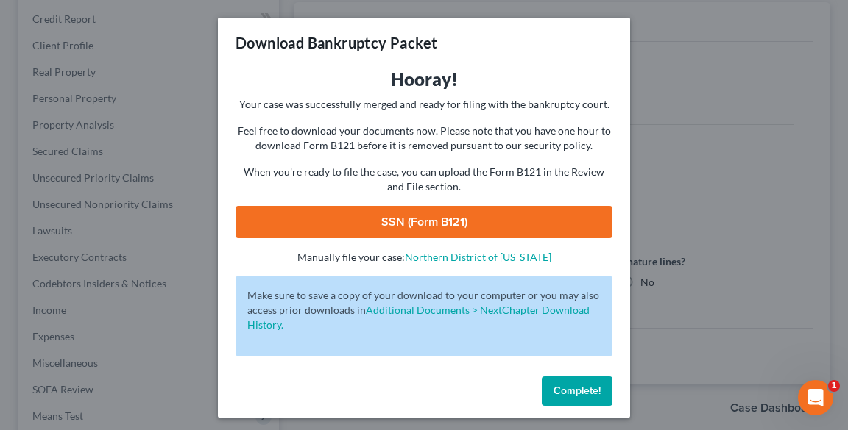
click at [455, 232] on link "SSN (Form B121)" at bounding box center [423, 222] width 377 height 32
click at [555, 386] on span "Complete!" at bounding box center [576, 391] width 47 height 13
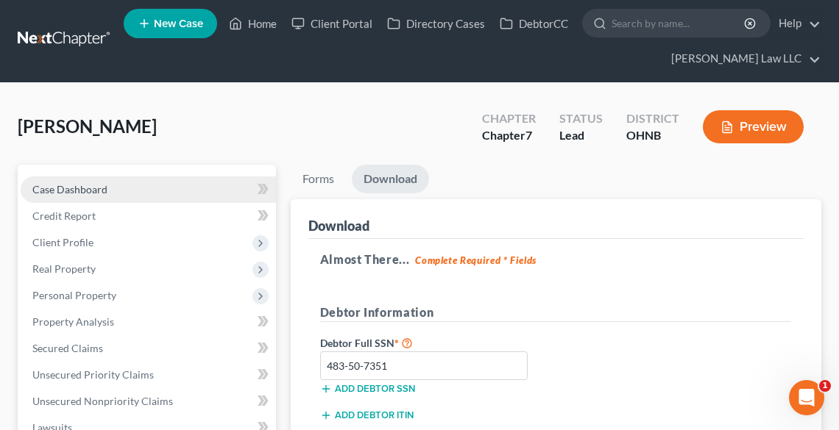
scroll to position [0, 0]
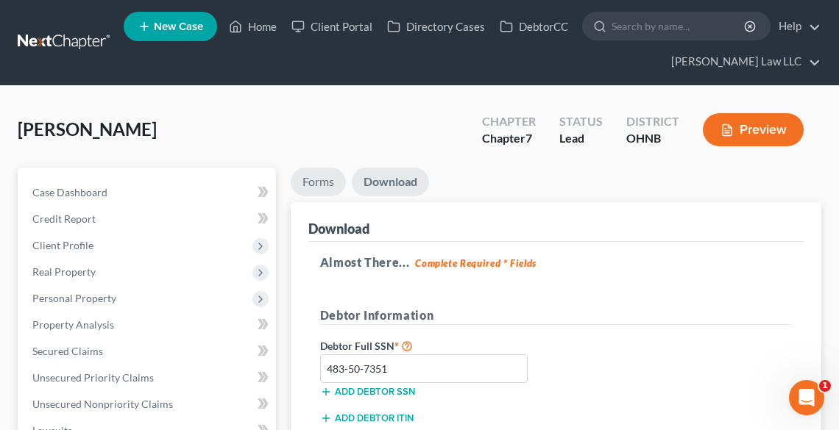
click at [312, 179] on link "Forms" at bounding box center [318, 182] width 55 height 29
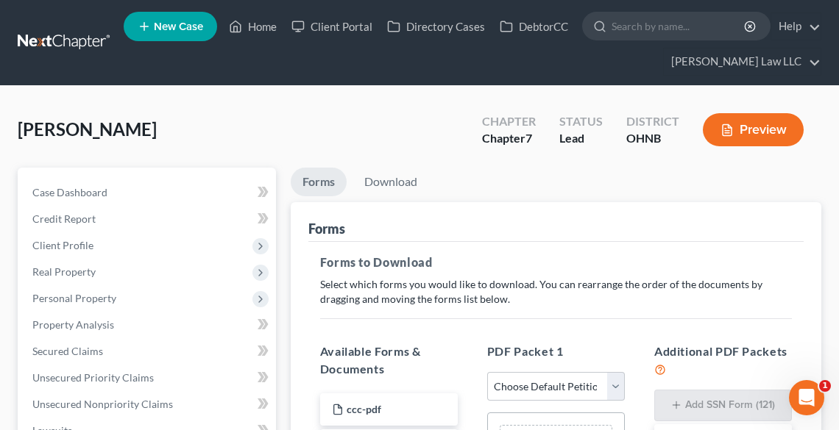
scroll to position [235, 0]
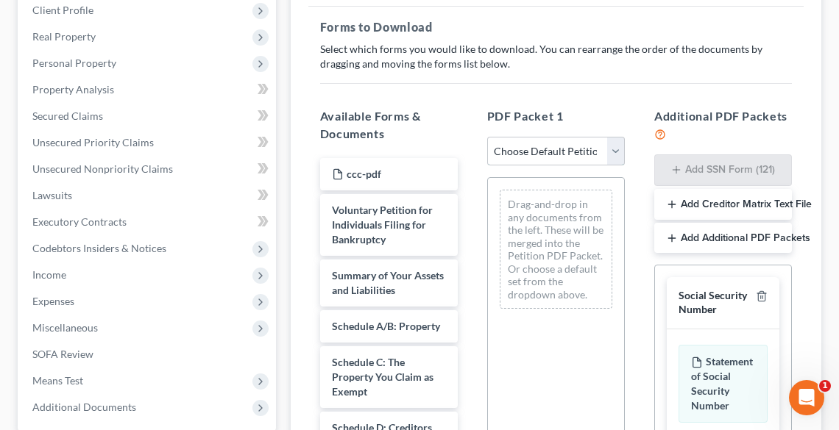
click at [530, 146] on select "Choose Default Petition PDF Packet Complete Bankruptcy Petition (all forms and …" at bounding box center [556, 151] width 138 height 29
select select "0"
click at [487, 137] on select "Choose Default Petition PDF Packet Complete Bankruptcy Petition (all forms and …" at bounding box center [556, 151] width 138 height 29
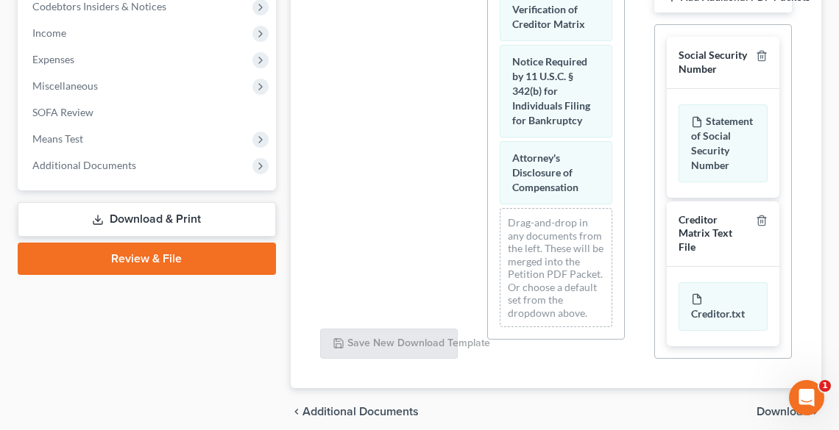
scroll to position [537, 0]
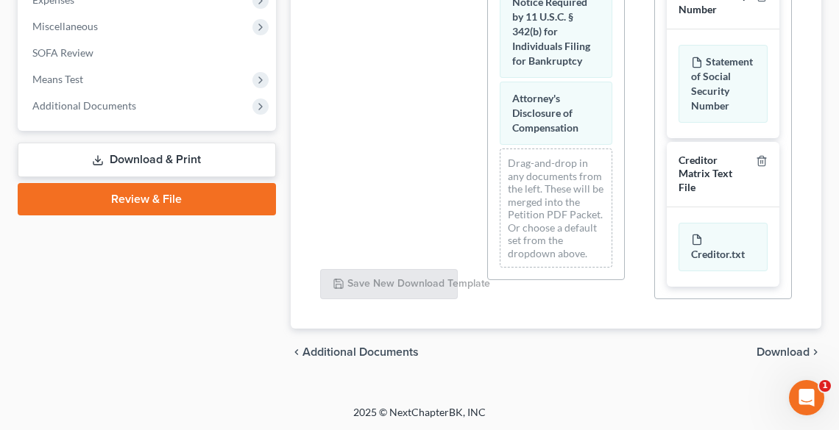
click at [778, 343] on div "chevron_left Additional Documents Download chevron_right" at bounding box center [556, 352] width 530 height 47
click at [781, 347] on span "Download" at bounding box center [782, 353] width 53 height 12
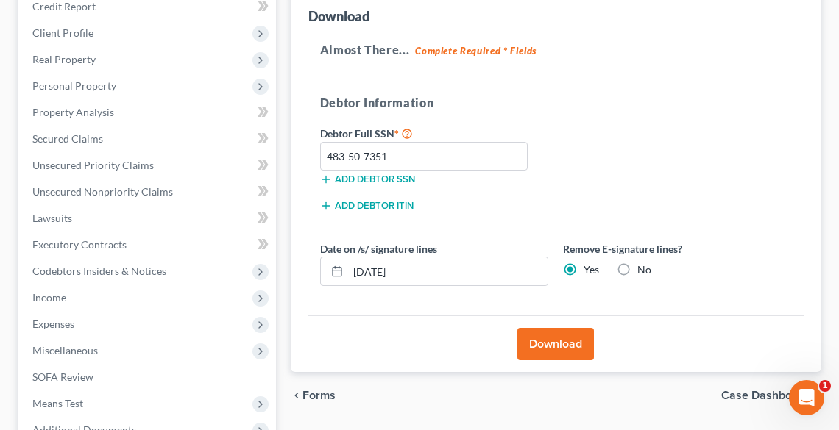
scroll to position [318, 0]
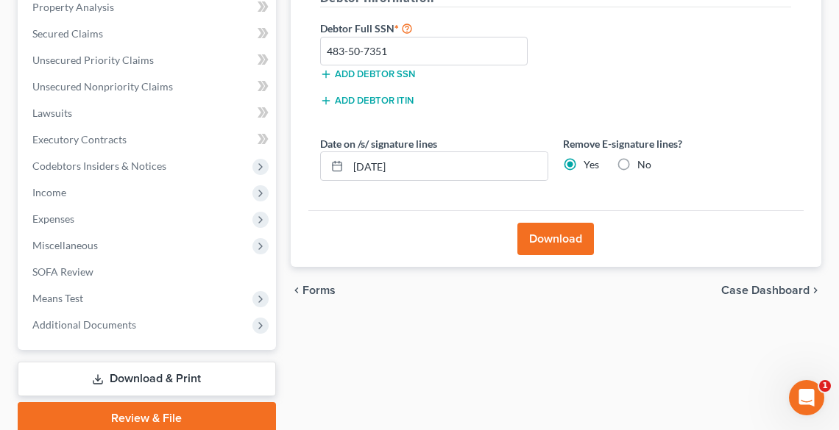
click at [637, 157] on label "No" at bounding box center [644, 164] width 14 height 15
click at [643, 157] on input "No" at bounding box center [648, 162] width 10 height 10
radio input "true"
radio input "false"
click at [574, 229] on button "Download" at bounding box center [555, 239] width 77 height 32
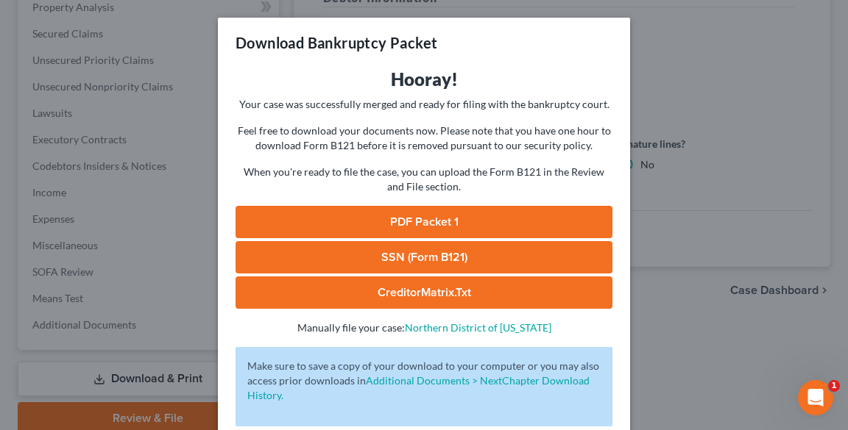
click at [402, 206] on link "PDF Packet 1" at bounding box center [423, 222] width 377 height 32
click at [656, 78] on div "Download Bankruptcy Packet Hooray! Your case was successfully merged and ready …" at bounding box center [424, 215] width 848 height 430
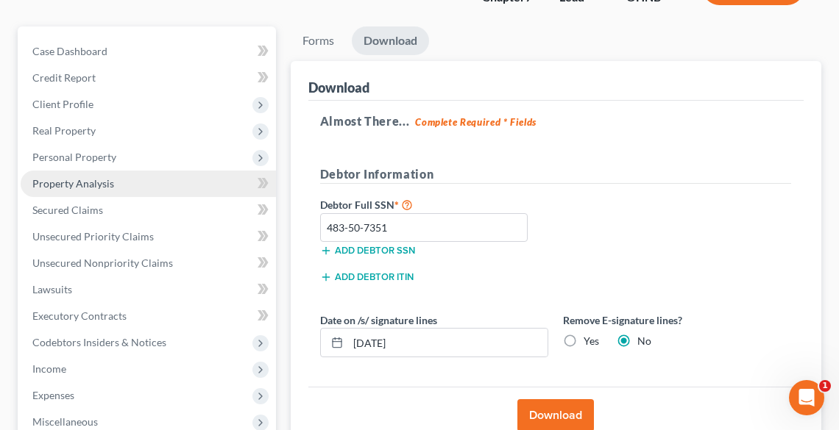
click at [96, 177] on span "Property Analysis" at bounding box center [73, 183] width 82 height 13
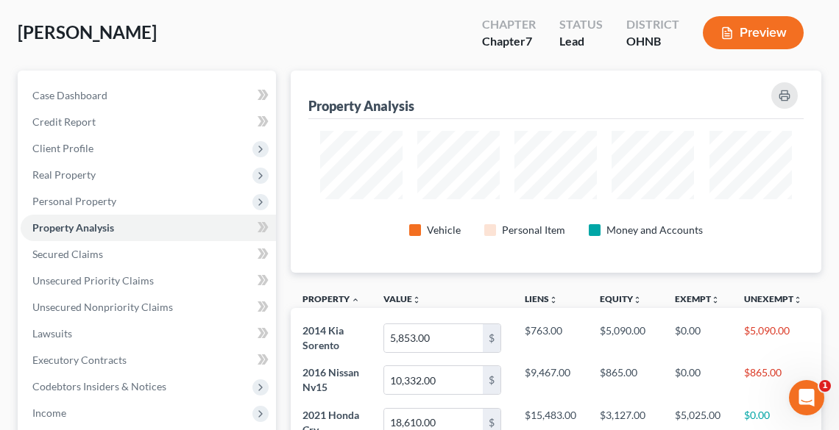
scroll to position [90, 0]
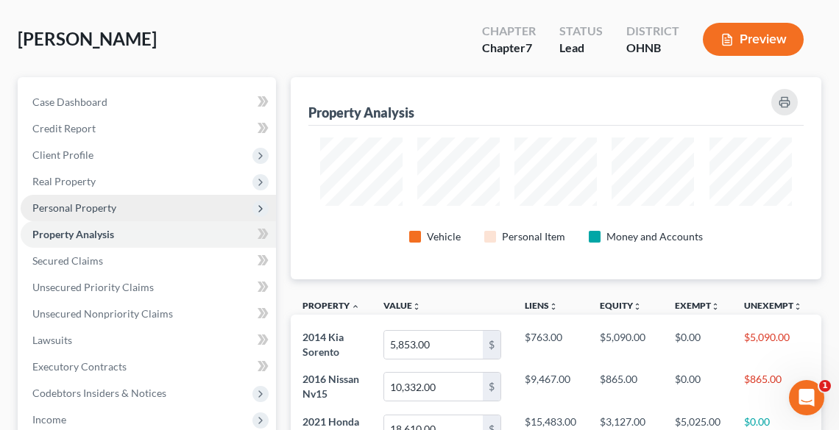
click at [43, 213] on span "Personal Property" at bounding box center [74, 208] width 84 height 13
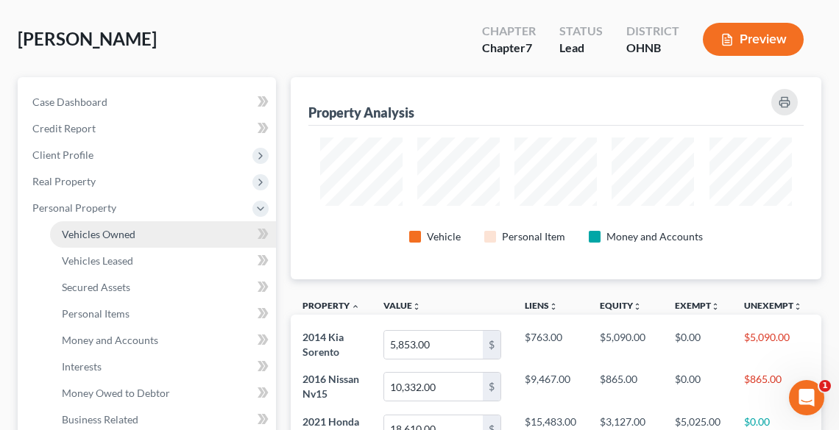
click at [73, 232] on span "Vehicles Owned" at bounding box center [99, 234] width 74 height 13
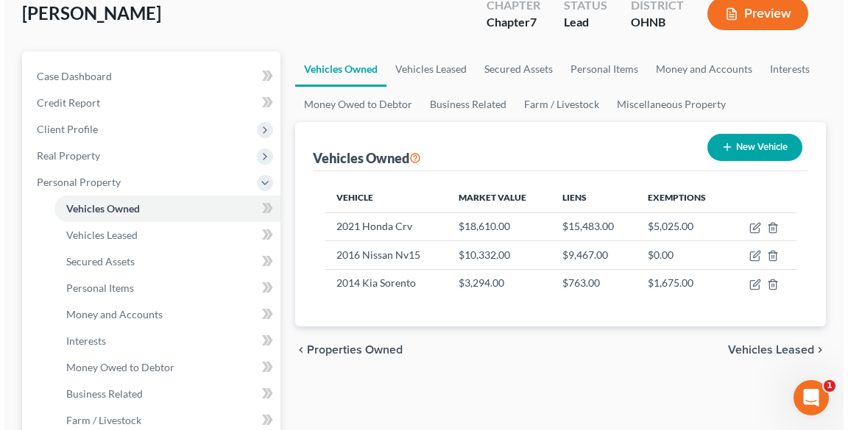
scroll to position [118, 0]
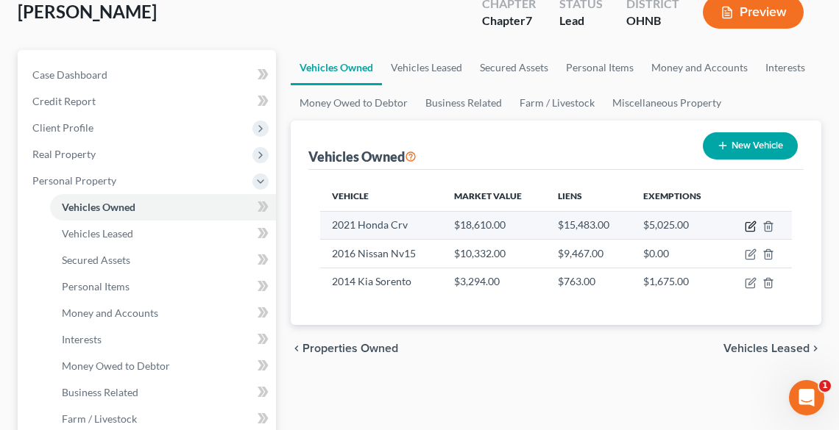
click at [745, 227] on icon "button" at bounding box center [751, 227] width 12 height 12
select select "0"
select select "5"
select select "3"
select select "0"
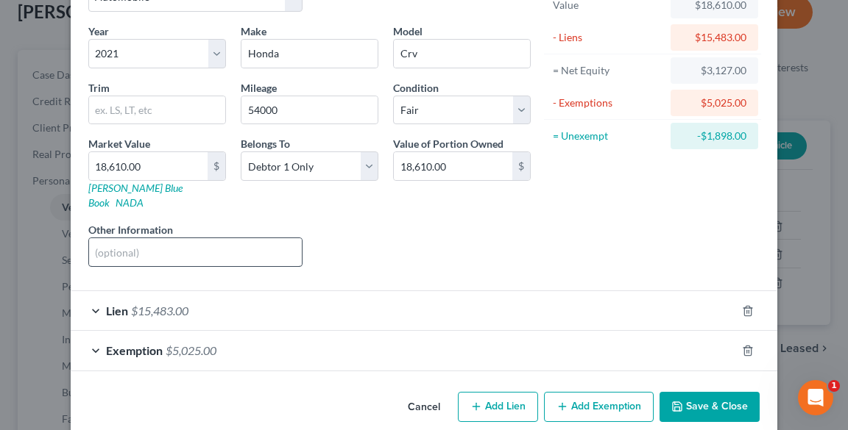
scroll to position [106, 0]
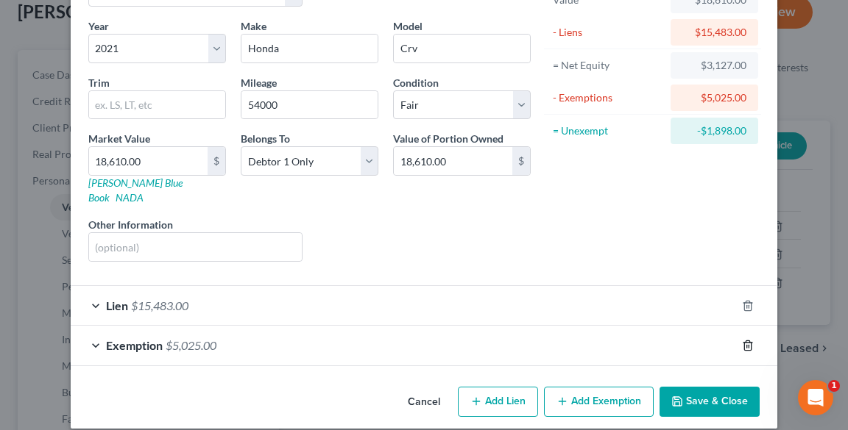
click at [747, 340] on icon "button" at bounding box center [748, 346] width 12 height 12
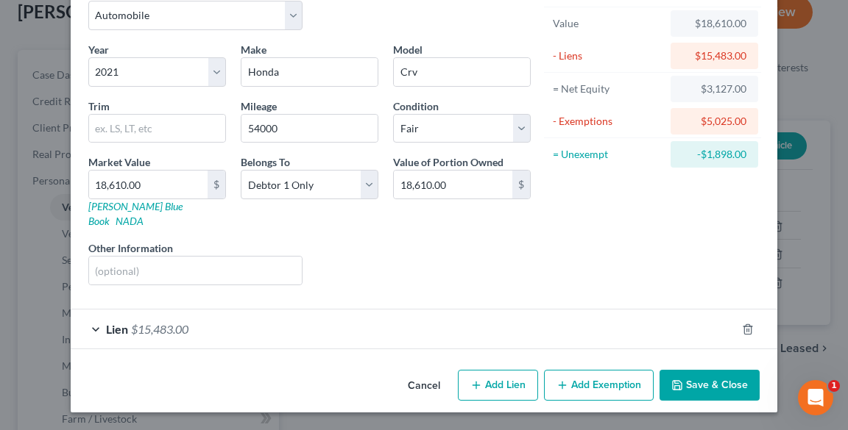
scroll to position [65, 0]
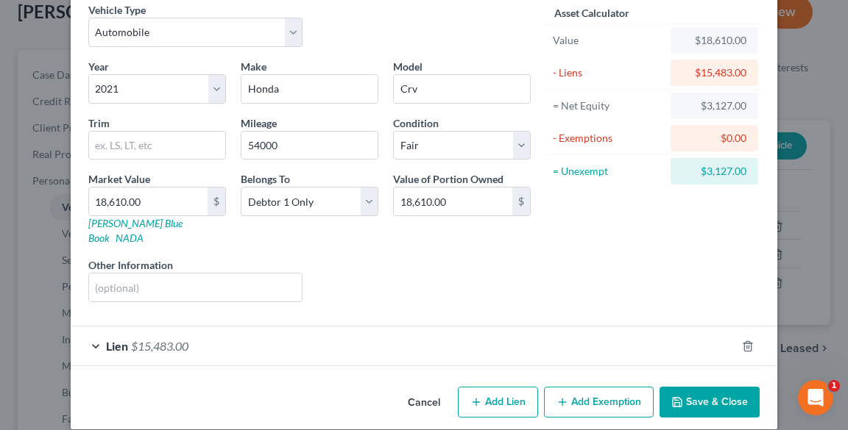
click at [680, 387] on button "Save & Close" at bounding box center [709, 402] width 100 height 31
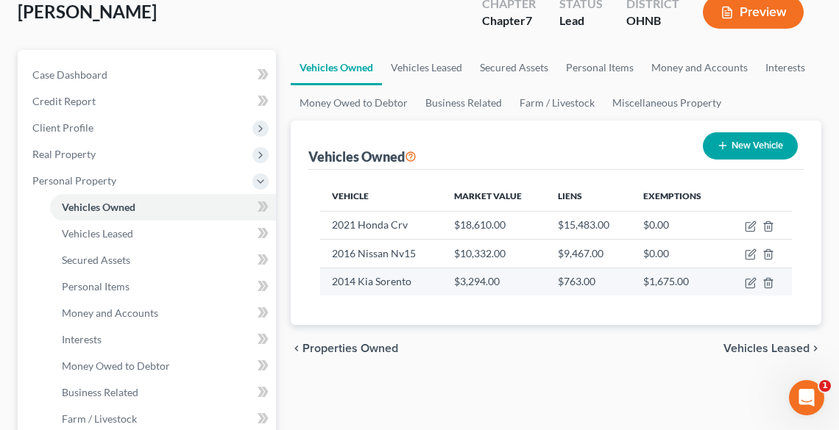
click at [742, 283] on td at bounding box center [758, 282] width 67 height 28
click at [750, 281] on icon "button" at bounding box center [751, 283] width 12 height 12
select select "0"
select select "12"
select select "2"
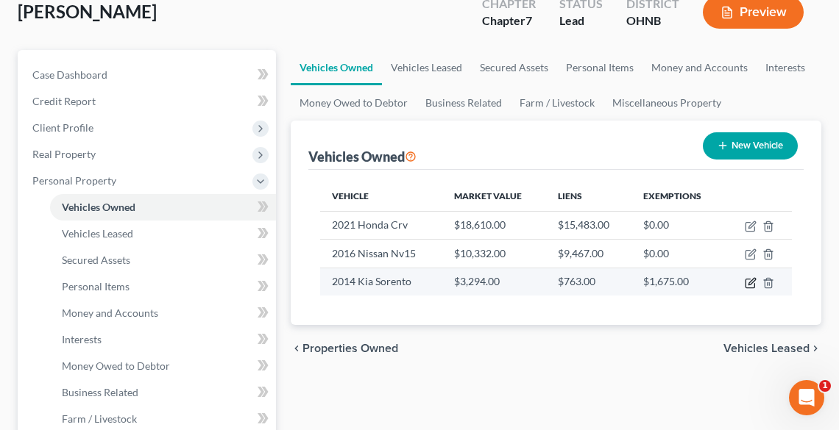
select select "3"
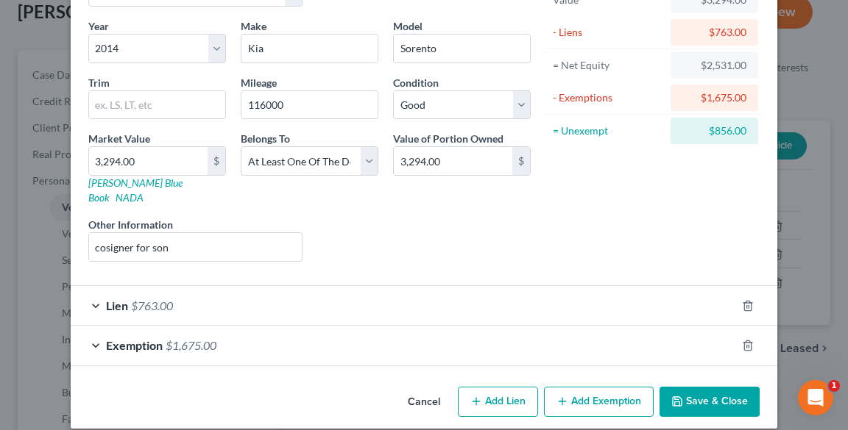
scroll to position [47, 0]
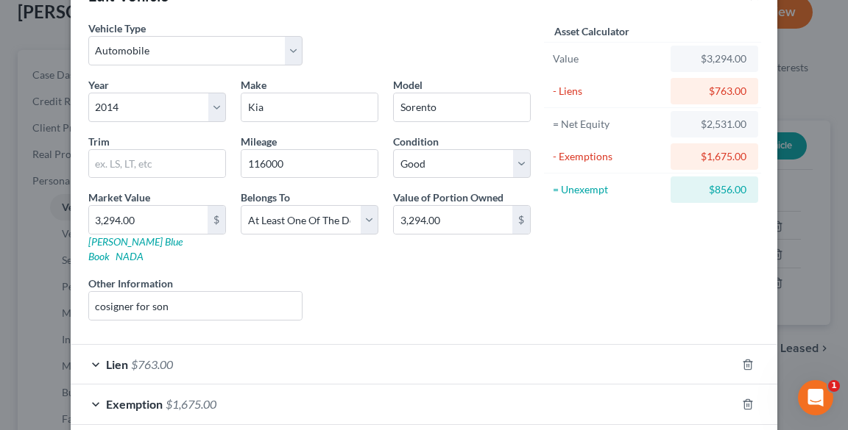
click at [655, 247] on div "Asset Calculator Value $3,294.00 - Liens $763.00 = Net Equity $2,531.00 - Exemp…" at bounding box center [652, 177] width 229 height 312
click at [176, 397] on span "$1,675.00" at bounding box center [191, 404] width 51 height 14
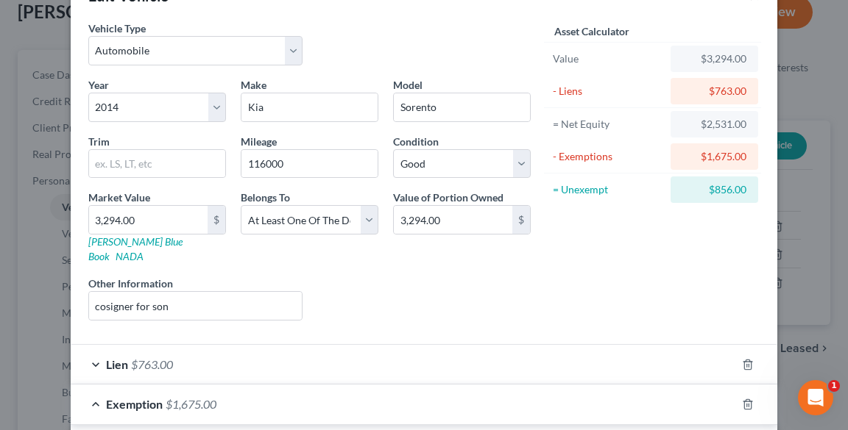
click at [698, 294] on div "Asset Calculator Value $3,294.00 - Liens $763.00 = Net Equity $2,531.00 - Exemp…" at bounding box center [652, 177] width 229 height 312
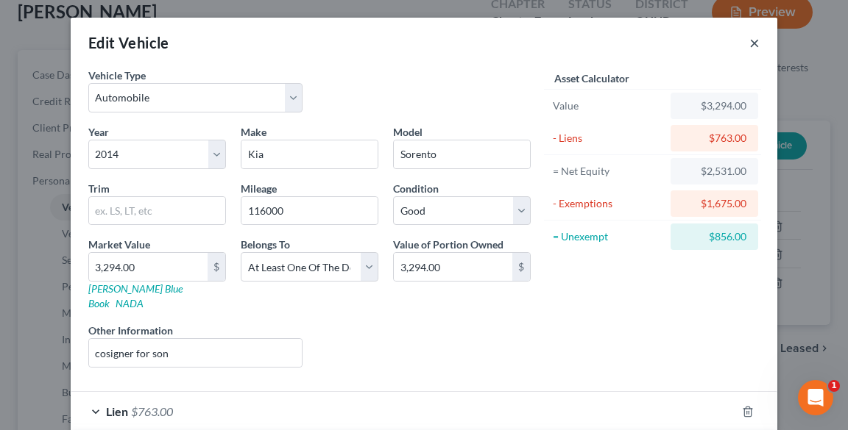
click at [753, 44] on button "×" at bounding box center [754, 43] width 10 height 18
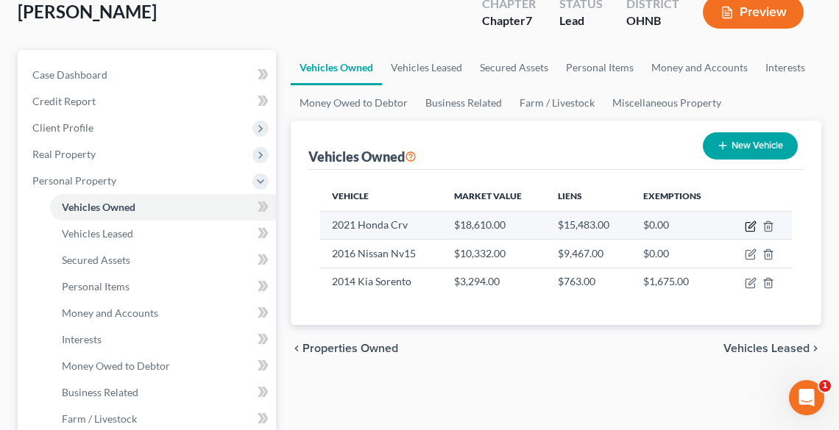
click at [752, 224] on icon "button" at bounding box center [751, 227] width 12 height 12
select select "0"
select select "5"
select select "3"
select select "0"
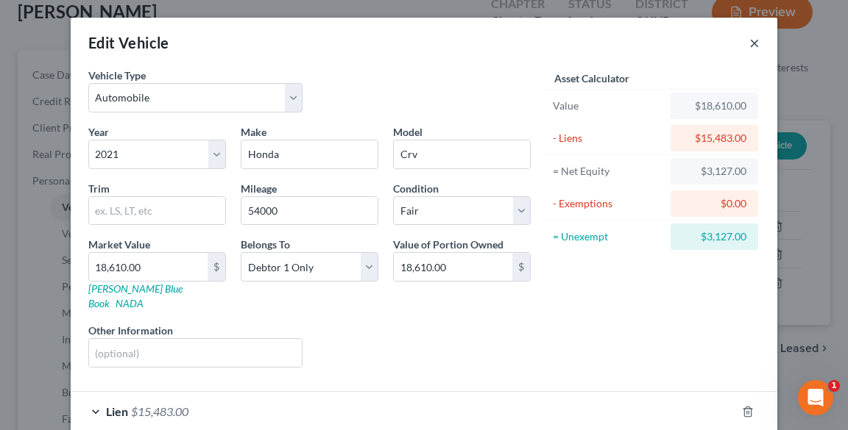
click at [752, 44] on button "×" at bounding box center [754, 43] width 10 height 18
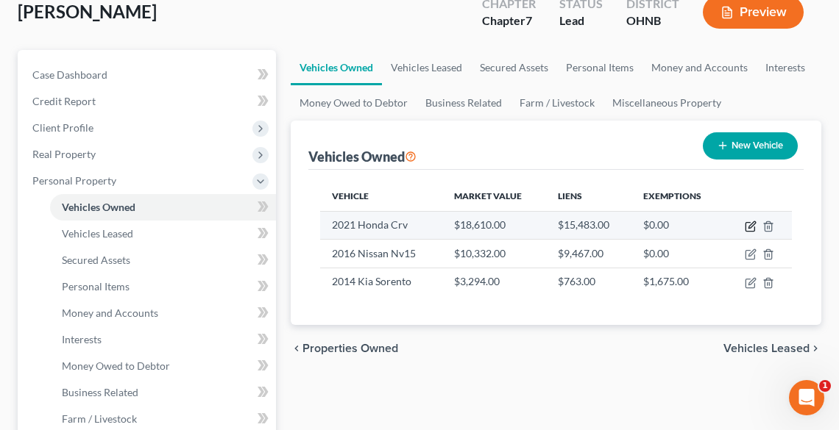
click at [750, 224] on icon "button" at bounding box center [751, 227] width 12 height 12
select select "0"
select select "5"
select select "3"
select select "0"
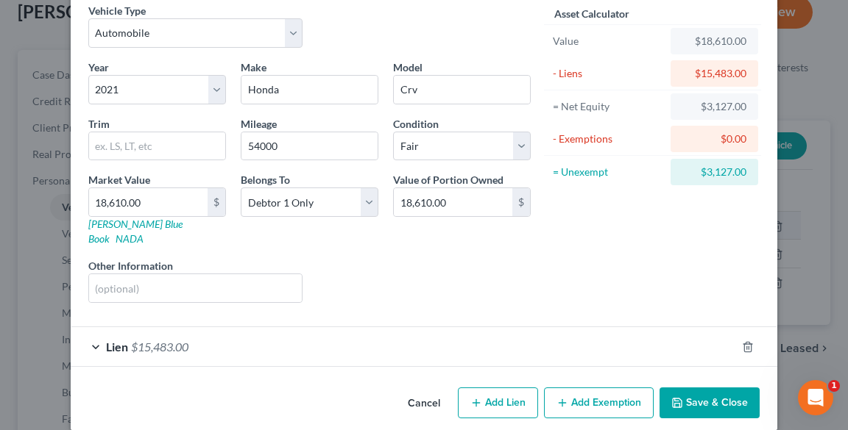
scroll to position [65, 0]
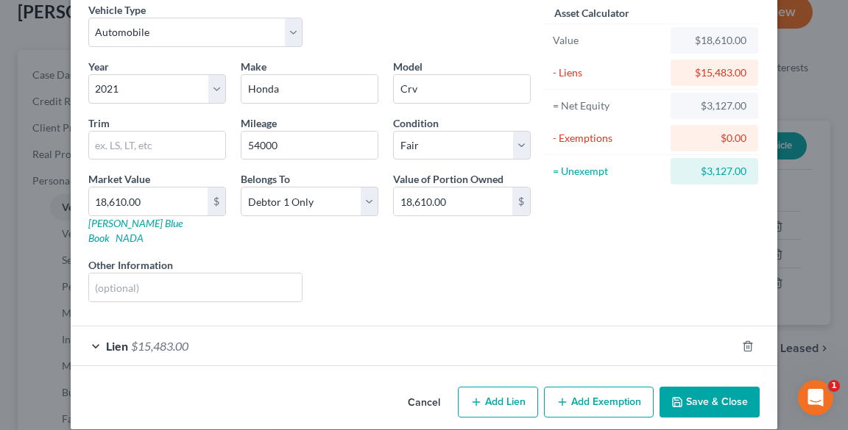
click at [605, 392] on button "Add Exemption" at bounding box center [599, 402] width 110 height 31
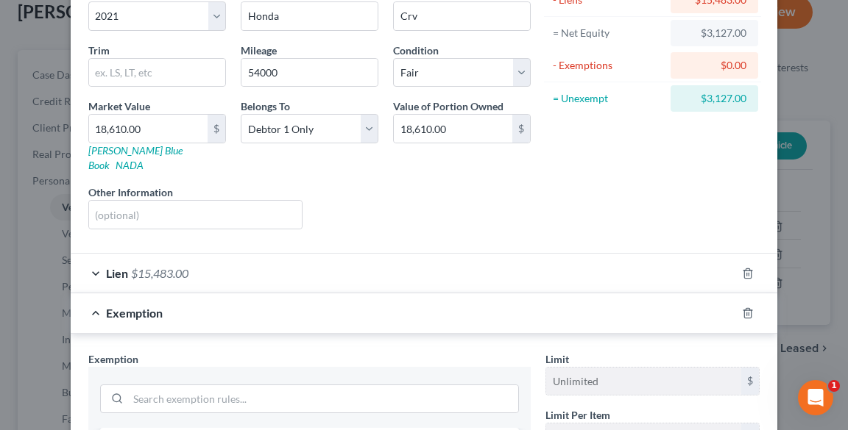
scroll to position [242, 0]
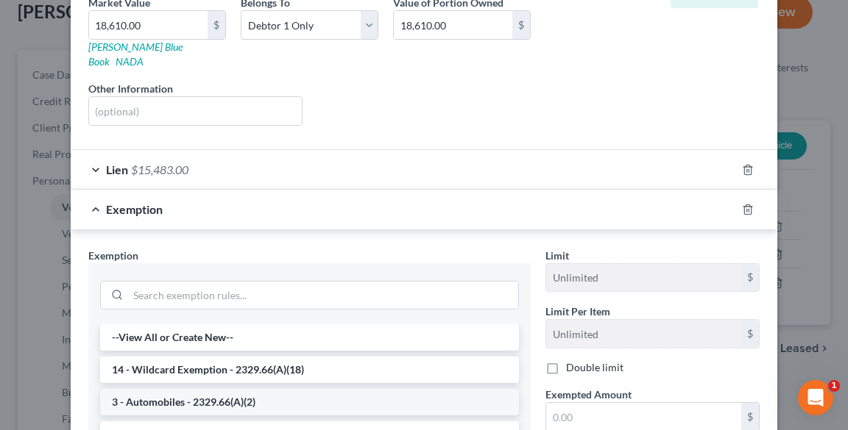
click at [238, 389] on li "3 - Automobiles - 2329.66(A)(2)" at bounding box center [309, 402] width 419 height 26
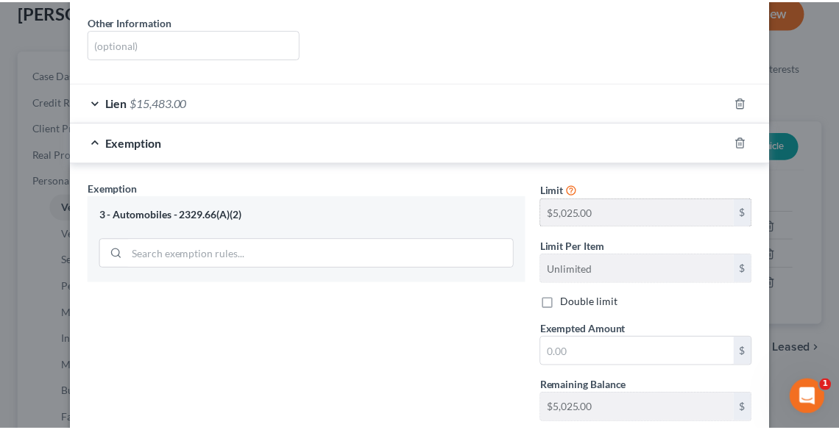
scroll to position [389, 0]
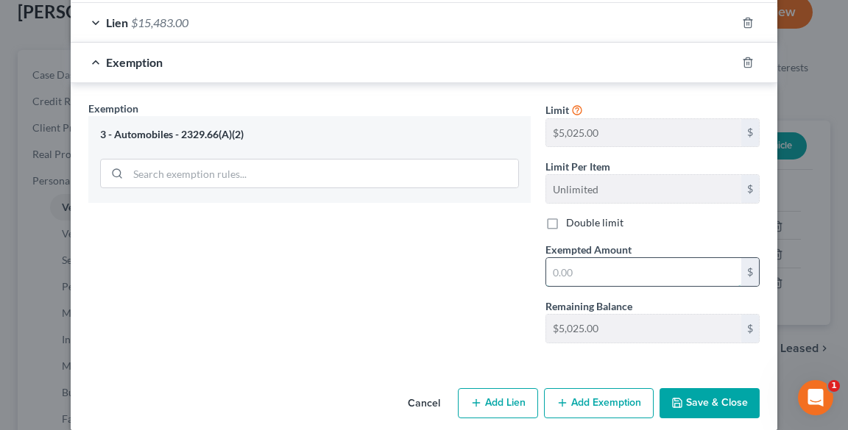
click at [601, 258] on input "text" at bounding box center [643, 272] width 195 height 28
type input "5,025.00"
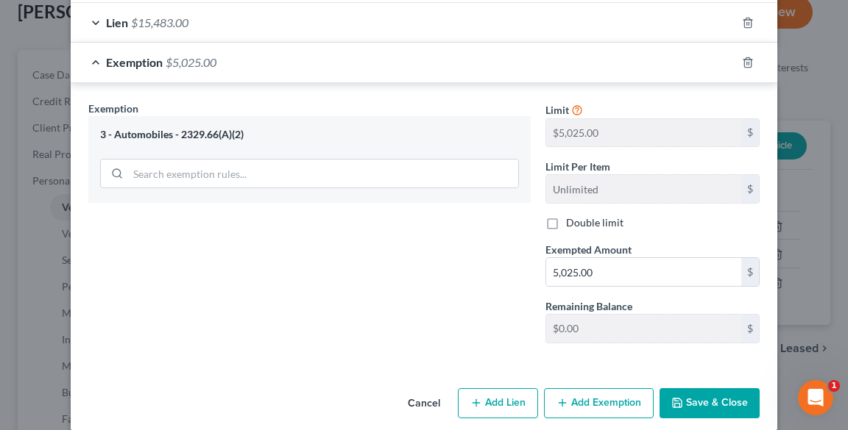
click at [725, 388] on button "Save & Close" at bounding box center [709, 403] width 100 height 31
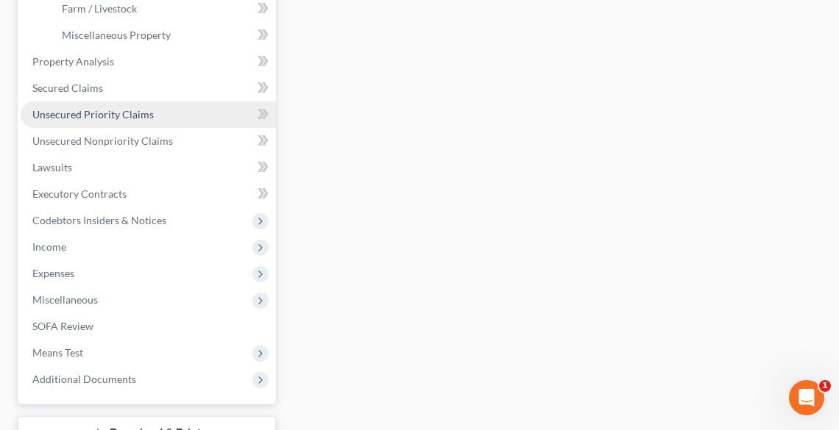
scroll to position [530, 0]
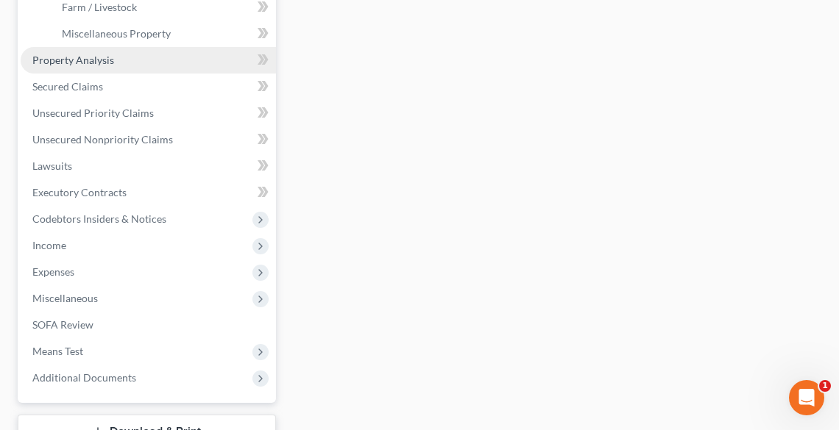
click at [68, 56] on span "Property Analysis" at bounding box center [73, 60] width 82 height 13
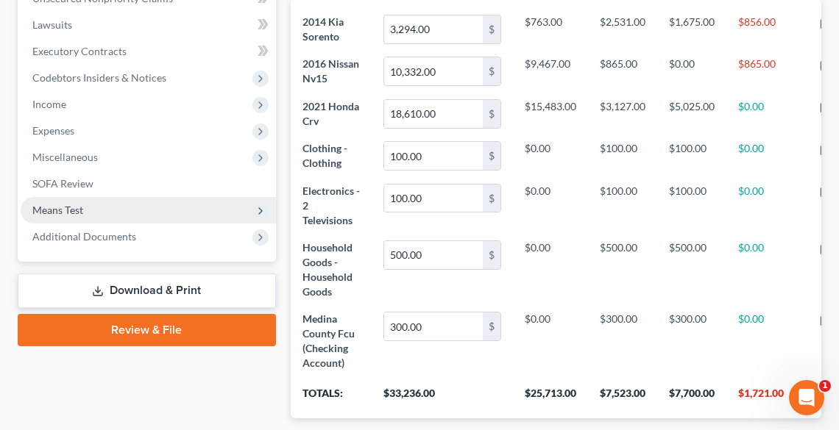
scroll to position [402, 0]
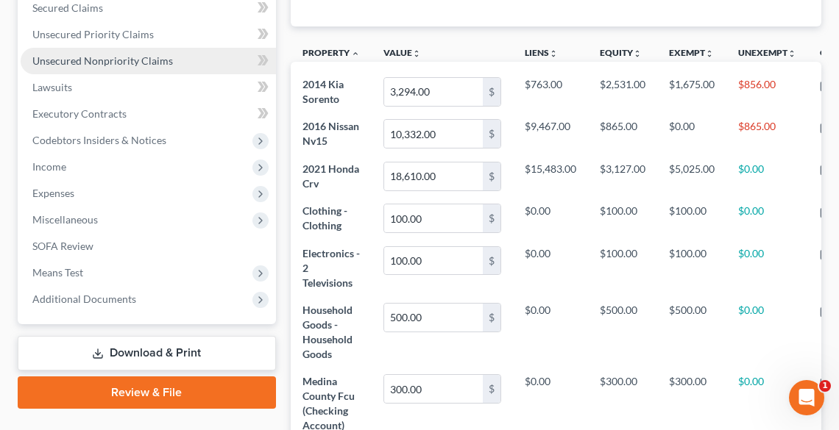
click at [71, 54] on span "Unsecured Nonpriority Claims" at bounding box center [102, 60] width 141 height 13
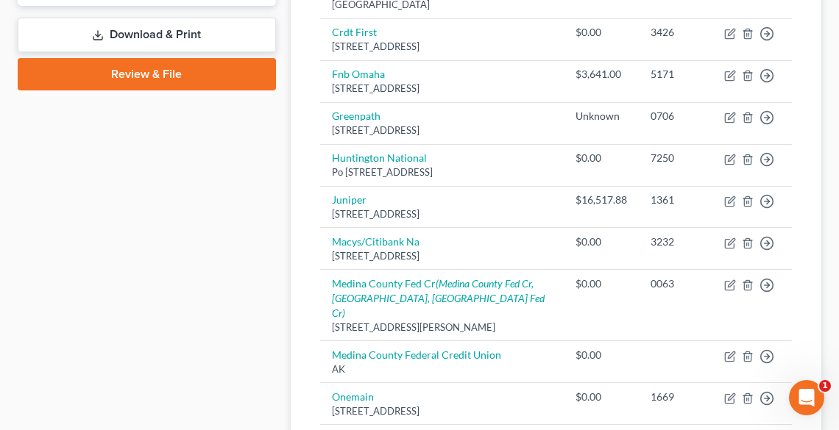
scroll to position [550, 0]
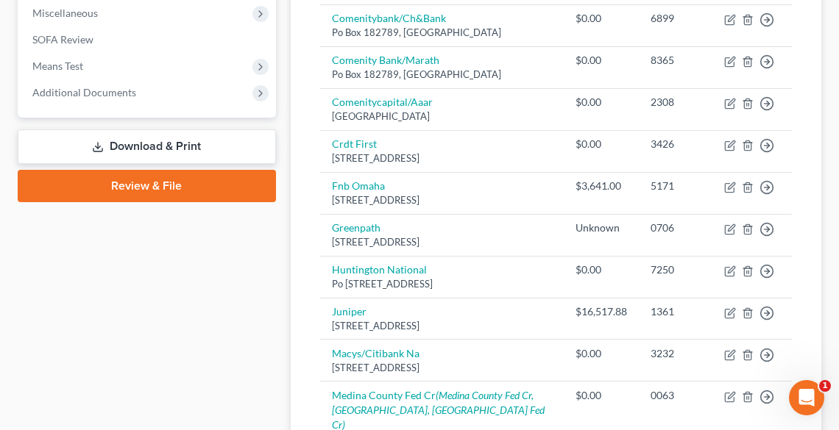
click at [171, 134] on link "Download & Print" at bounding box center [147, 146] width 258 height 35
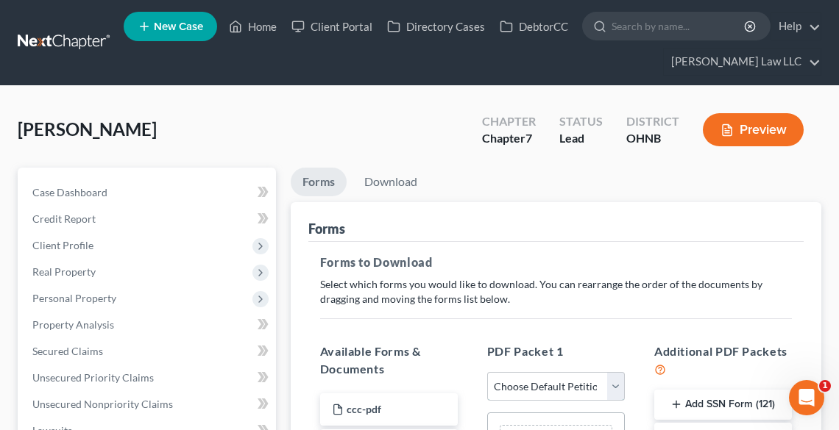
click at [578, 383] on select "Choose Default Petition PDF Packet Complete Bankruptcy Petition (all forms and …" at bounding box center [556, 386] width 138 height 29
select select "0"
click at [487, 372] on select "Choose Default Petition PDF Packet Complete Bankruptcy Petition (all forms and …" at bounding box center [556, 386] width 138 height 29
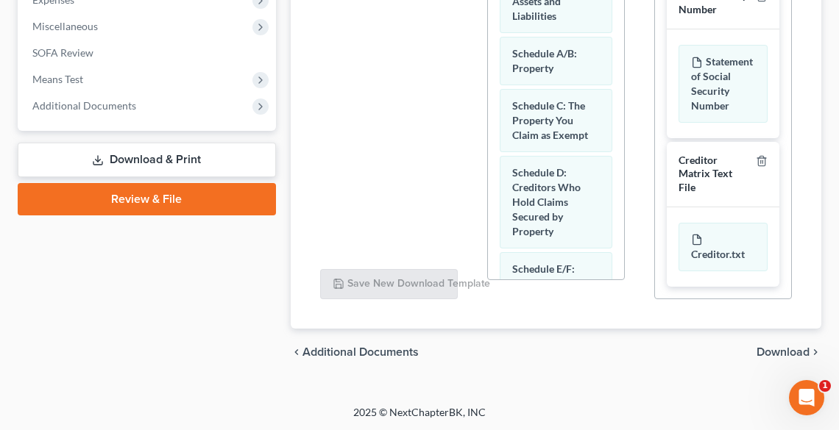
click at [771, 349] on span "Download" at bounding box center [782, 353] width 53 height 12
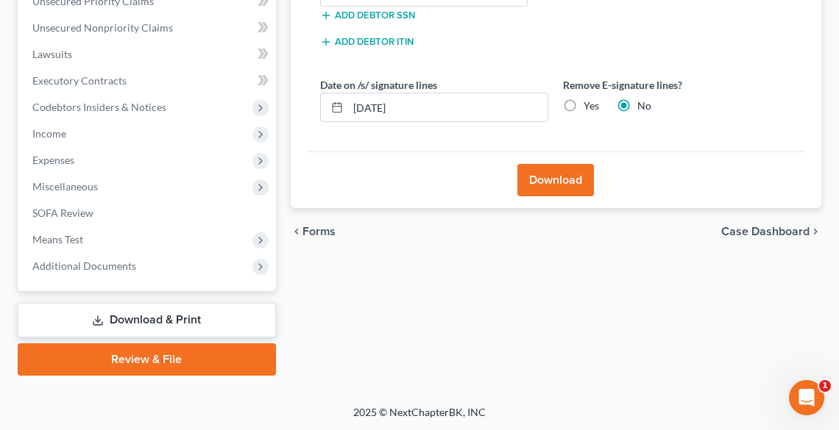
click at [565, 183] on button "Download" at bounding box center [555, 180] width 77 height 32
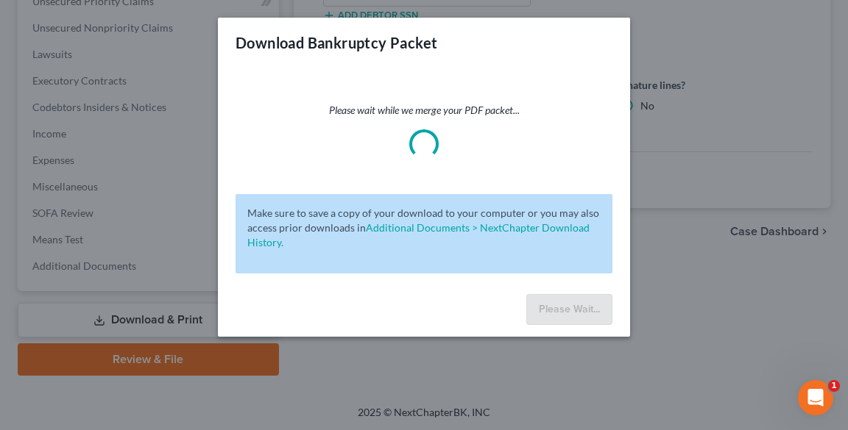
click at [672, 218] on div "Download Bankruptcy Packet Please wait while we merge your PDF packet... Make s…" at bounding box center [424, 215] width 848 height 430
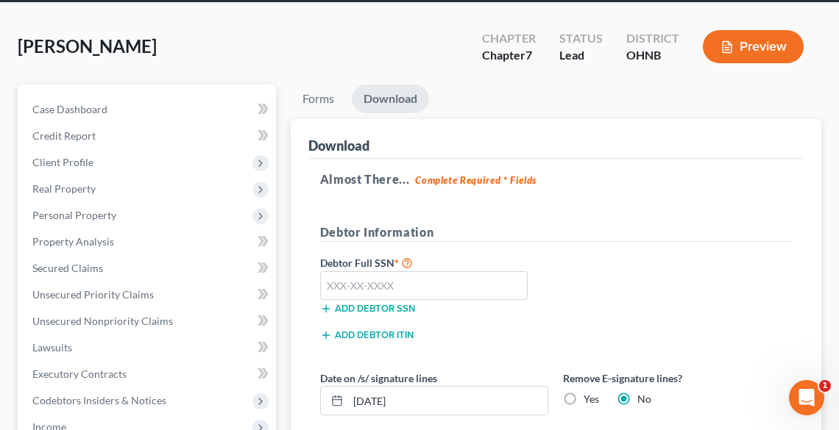
scroll to position [141, 0]
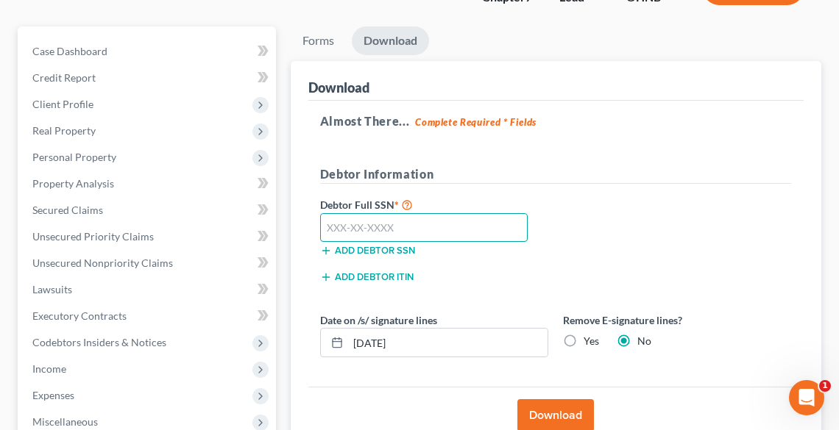
click at [390, 221] on input "text" at bounding box center [424, 227] width 208 height 29
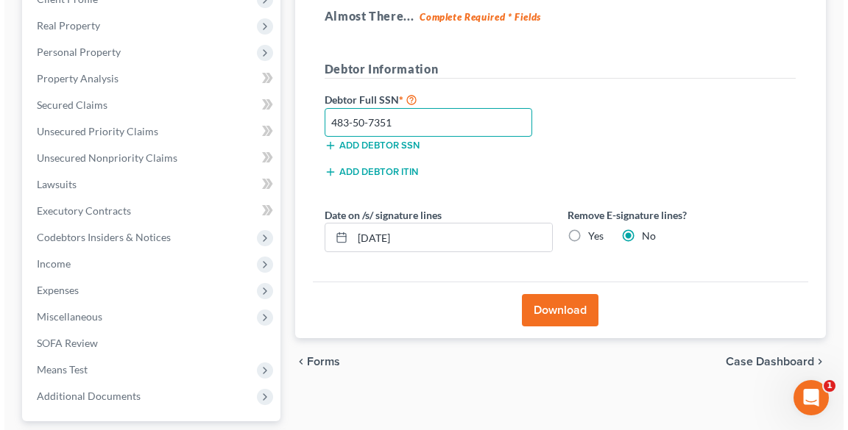
scroll to position [259, 0]
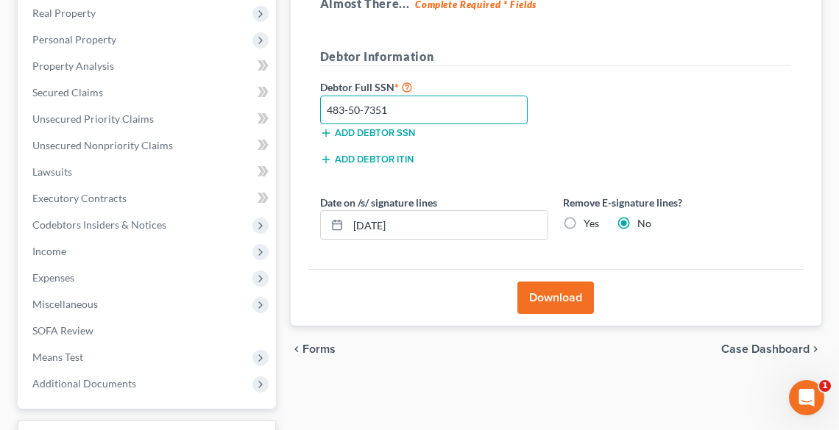
type input "483-50-7351"
click at [550, 300] on button "Download" at bounding box center [555, 298] width 77 height 32
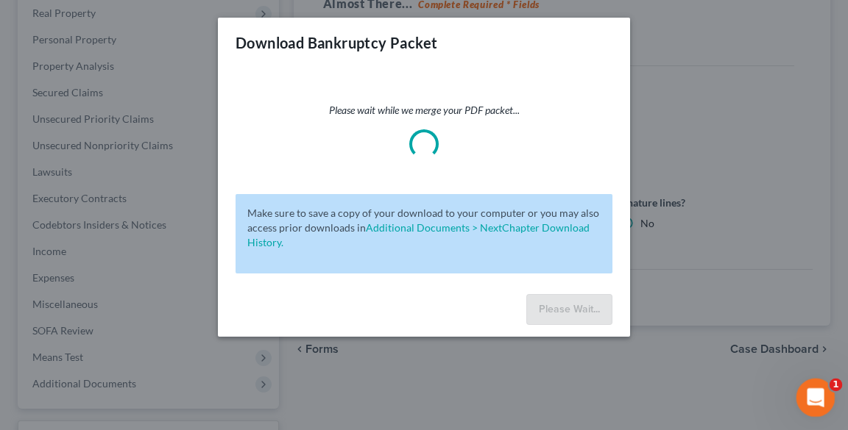
click at [806, 398] on icon "Open Intercom Messenger" at bounding box center [813, 396] width 24 height 24
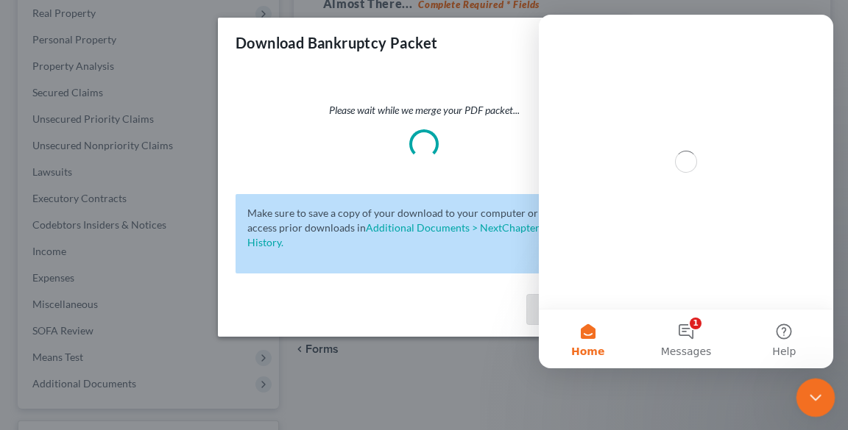
scroll to position [0, 0]
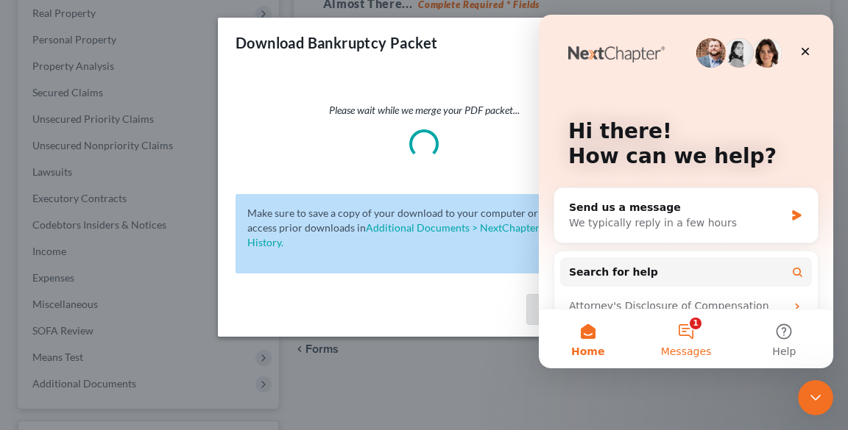
click at [691, 332] on button "1 Messages" at bounding box center [685, 339] width 98 height 59
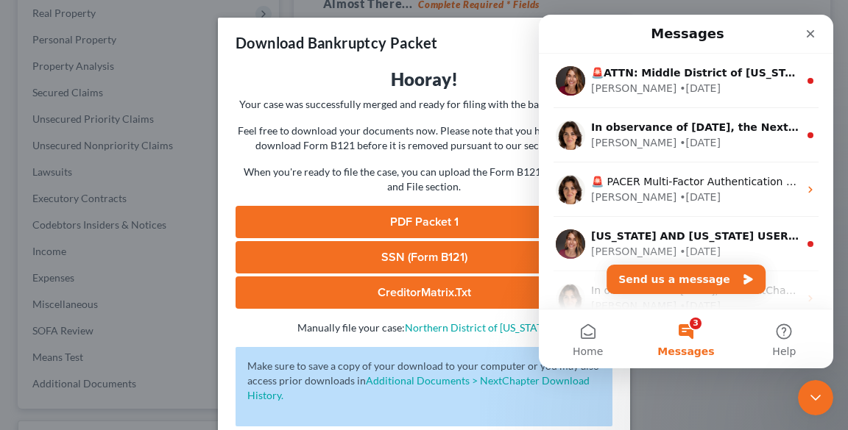
click at [427, 225] on link "PDF Packet 1" at bounding box center [423, 222] width 377 height 32
click at [812, 37] on icon "Close" at bounding box center [810, 34] width 8 height 8
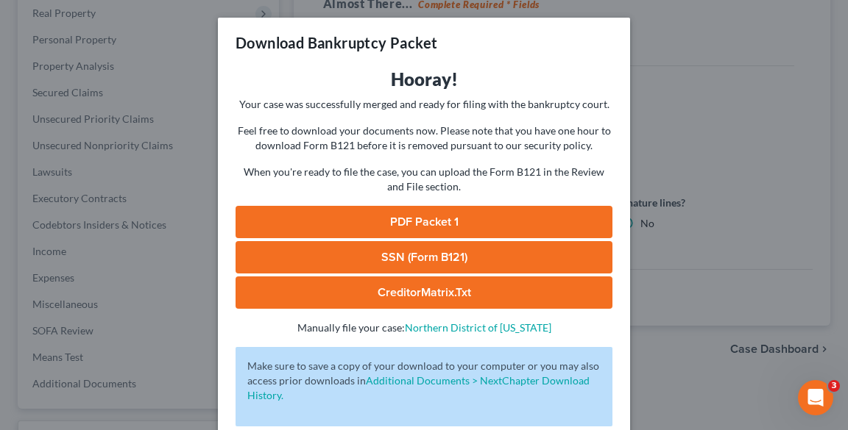
click at [709, 265] on div "Download Bankruptcy Packet Hooray! Your case was successfully merged and ready …" at bounding box center [424, 215] width 848 height 430
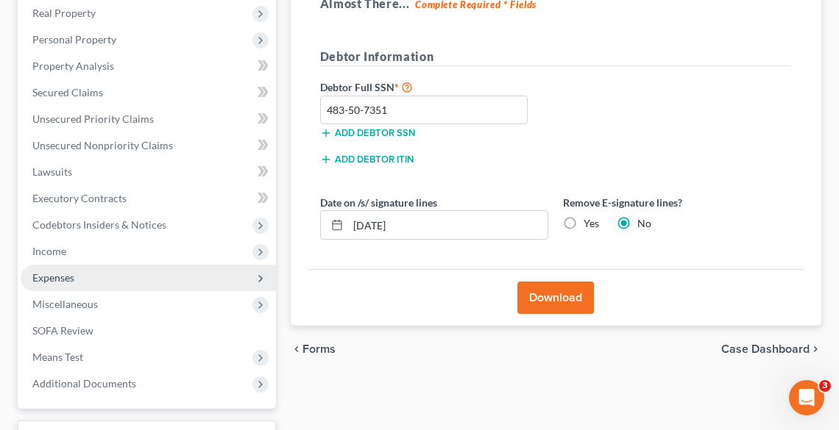
click at [71, 277] on span "Expenses" at bounding box center [53, 277] width 42 height 13
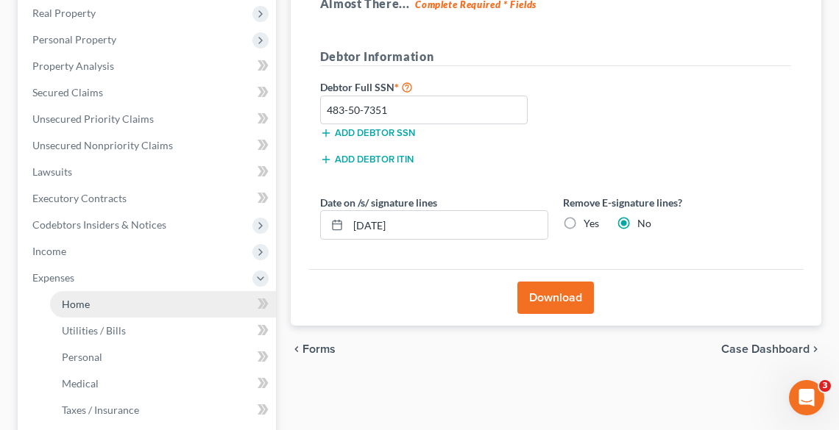
click at [83, 298] on span "Home" at bounding box center [76, 304] width 28 height 13
click at [89, 300] on link "Home" at bounding box center [163, 304] width 226 height 26
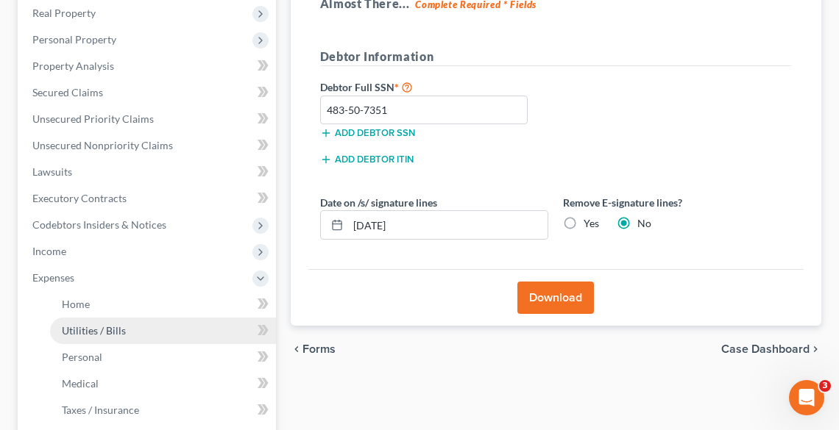
click at [100, 323] on link "Utilities / Bills" at bounding box center [163, 331] width 226 height 26
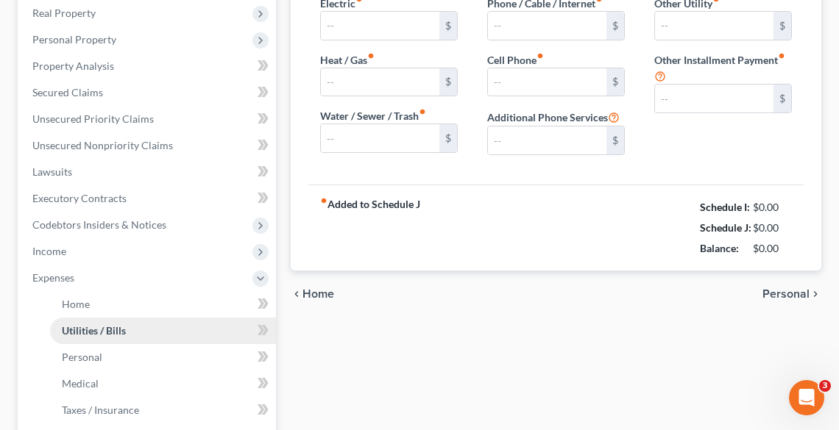
scroll to position [24, 0]
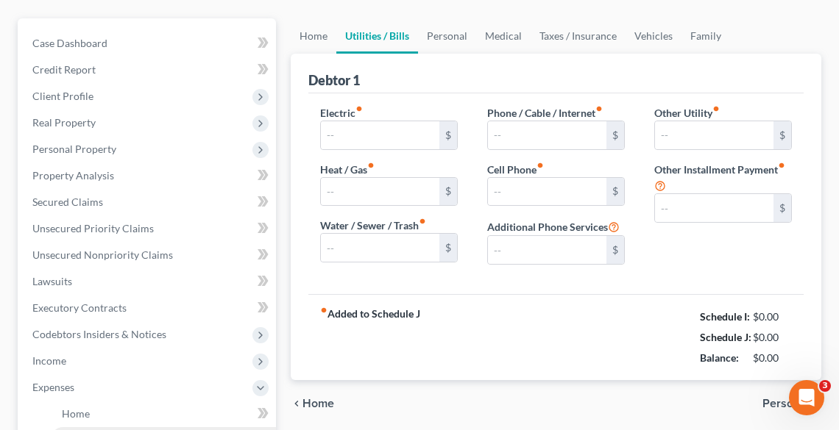
type input "110.00"
type input "130.00"
type input "75.00"
type input "80.00"
type input "50.00"
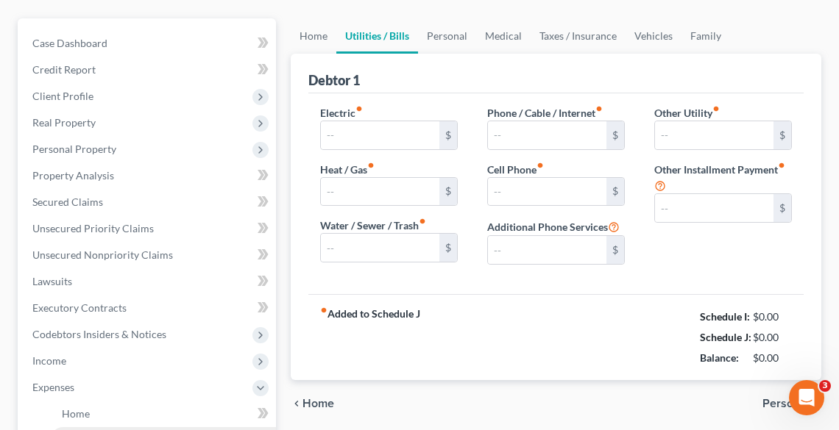
type input "0.00"
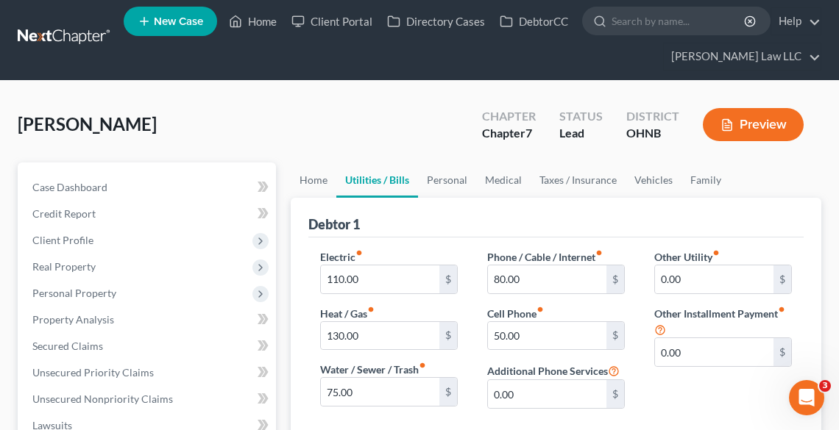
scroll to position [0, 0]
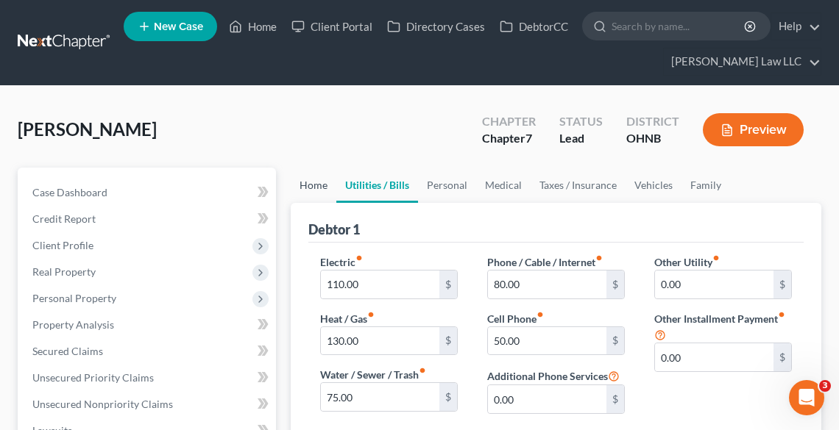
click at [321, 180] on link "Home" at bounding box center [314, 185] width 46 height 35
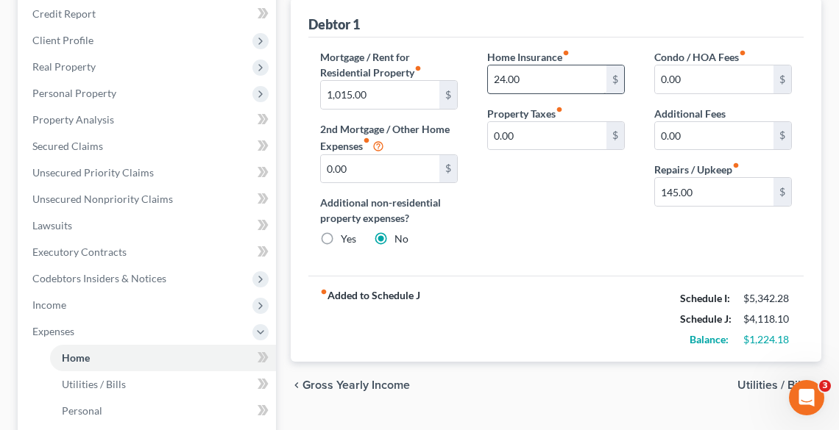
scroll to position [294, 0]
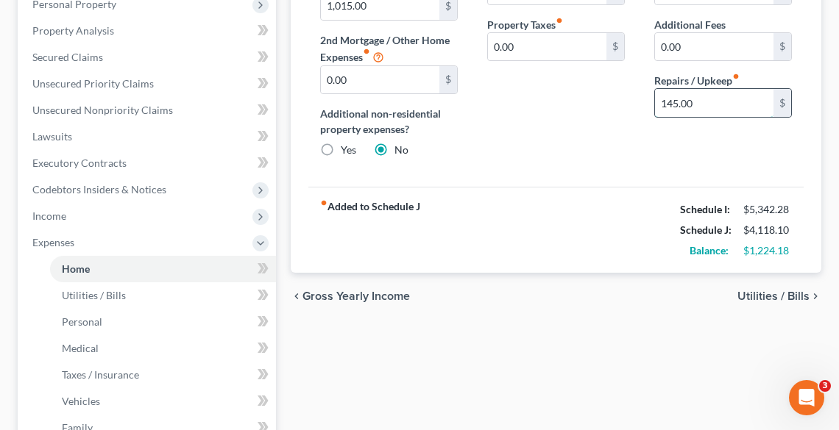
click at [748, 103] on input "145.00" at bounding box center [714, 103] width 118 height 28
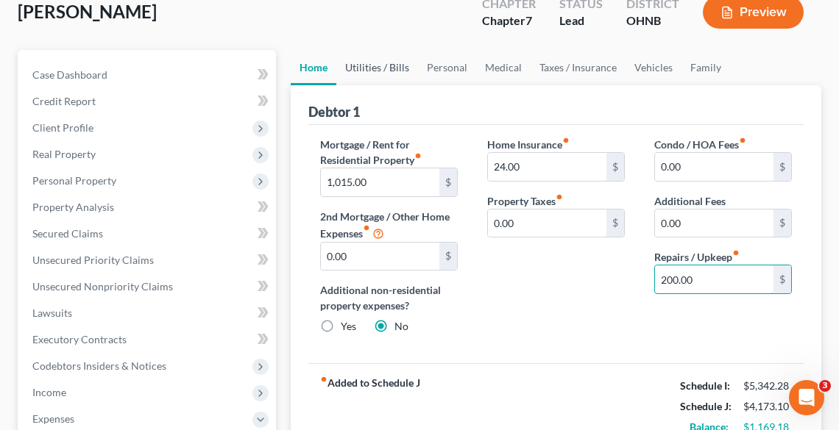
type input "200.00"
click at [400, 64] on link "Utilities / Bills" at bounding box center [377, 67] width 82 height 35
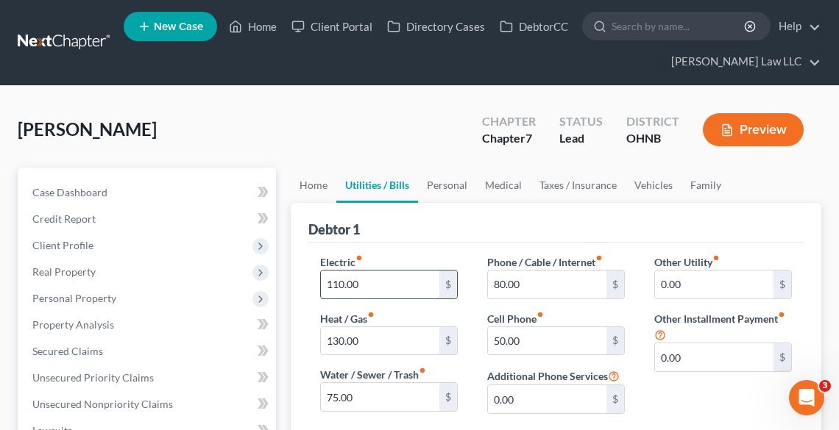
click at [403, 277] on input "110.00" at bounding box center [380, 285] width 118 height 28
type input "130.00"
type input "140.00"
click at [571, 272] on input "80.00" at bounding box center [547, 285] width 118 height 28
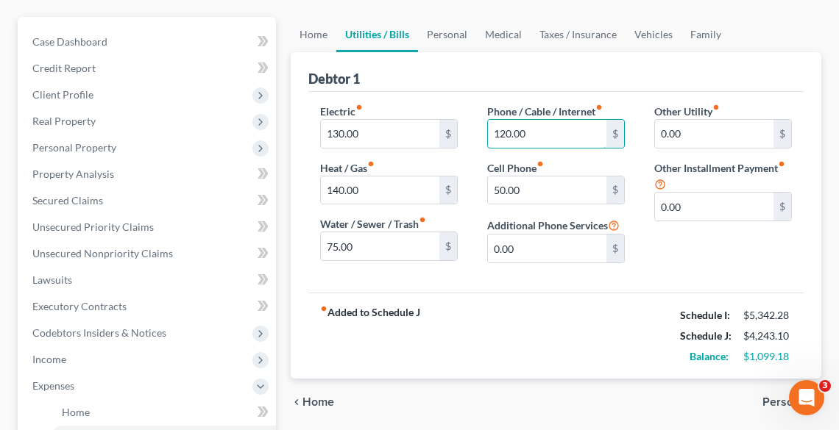
scroll to position [177, 0]
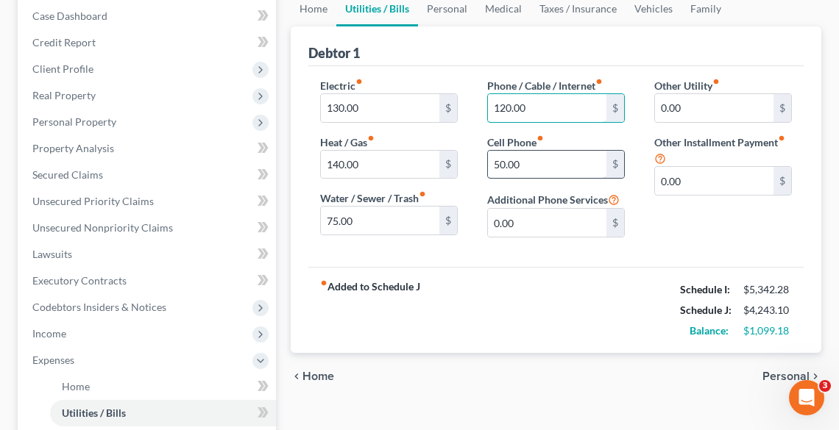
type input "120.00"
click at [522, 165] on input "50.00" at bounding box center [547, 165] width 118 height 28
type input "80.00"
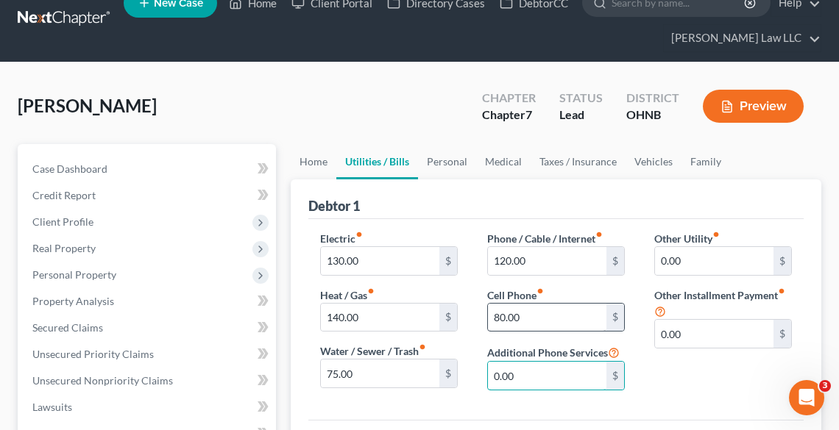
scroll to position [0, 0]
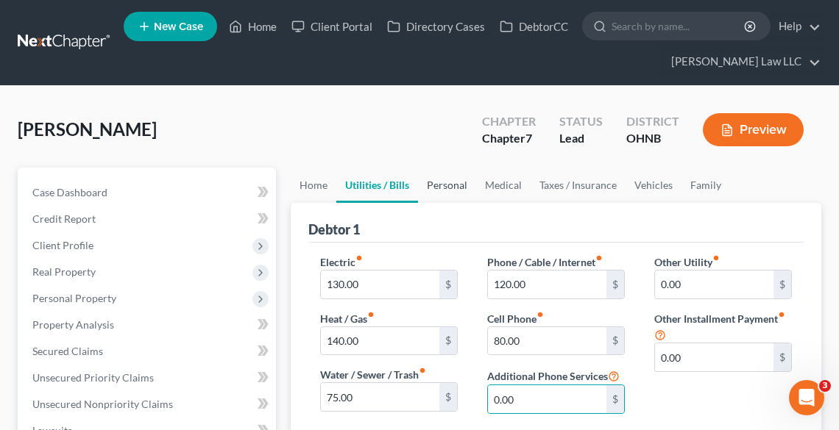
click at [435, 188] on link "Personal" at bounding box center [447, 185] width 58 height 35
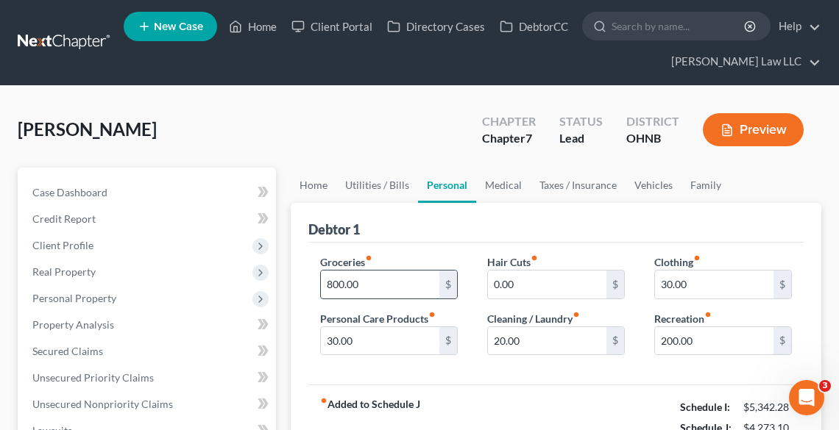
click at [405, 285] on input "800.00" at bounding box center [380, 285] width 118 height 28
type input "600.00"
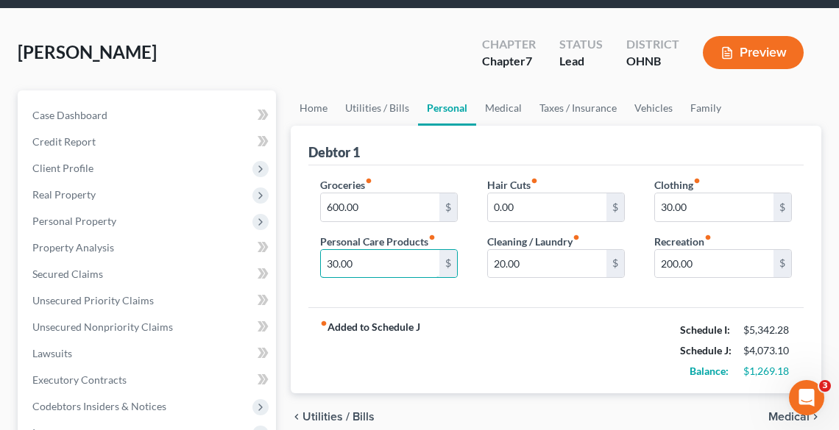
scroll to position [118, 0]
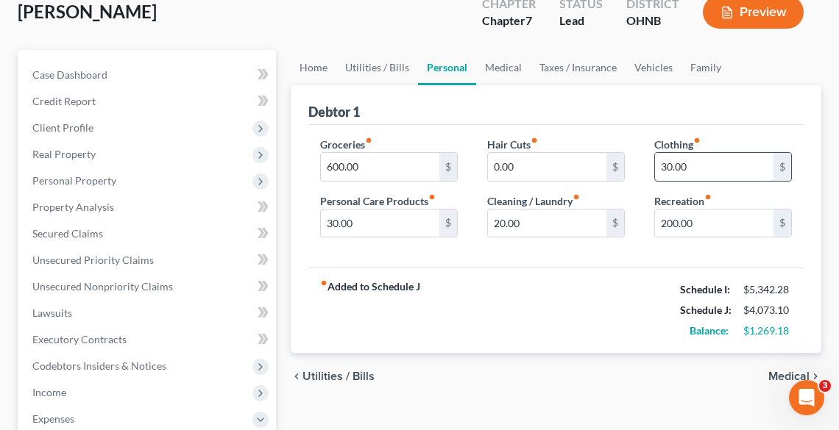
click at [695, 162] on input "30.00" at bounding box center [714, 167] width 118 height 28
type input "100.00"
click at [503, 63] on link "Medical" at bounding box center [503, 67] width 54 height 35
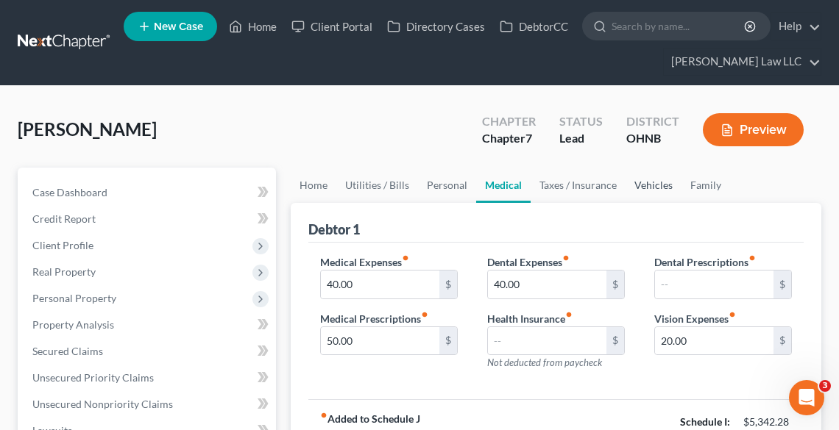
click at [650, 178] on link "Vehicles" at bounding box center [653, 185] width 56 height 35
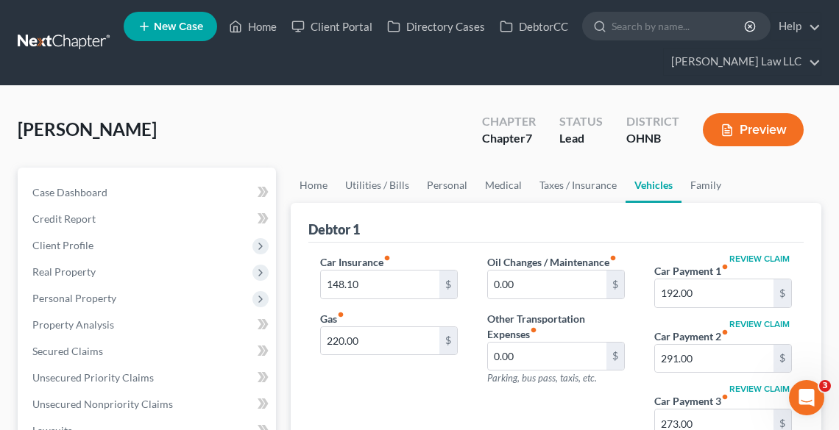
click at [771, 121] on button "Preview" at bounding box center [753, 129] width 101 height 33
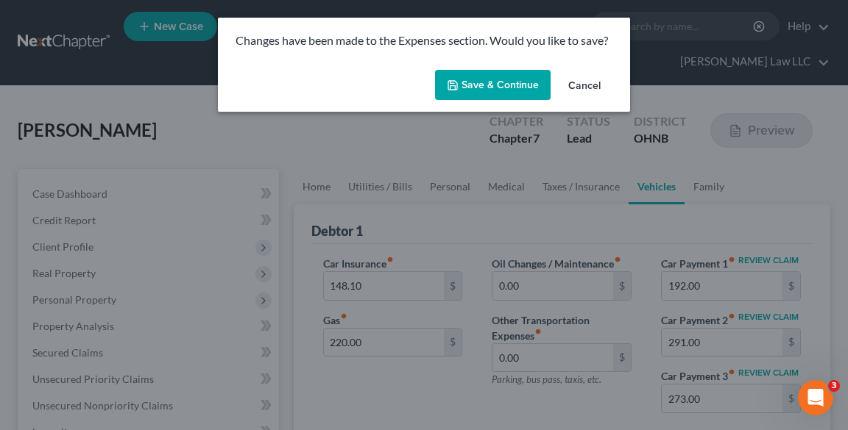
click at [482, 78] on button "Save & Continue" at bounding box center [493, 85] width 116 height 31
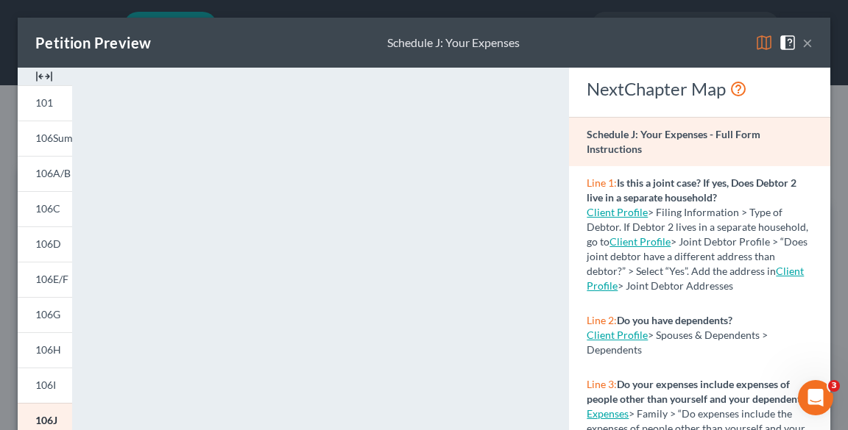
click at [802, 48] on button "×" at bounding box center [807, 43] width 10 height 18
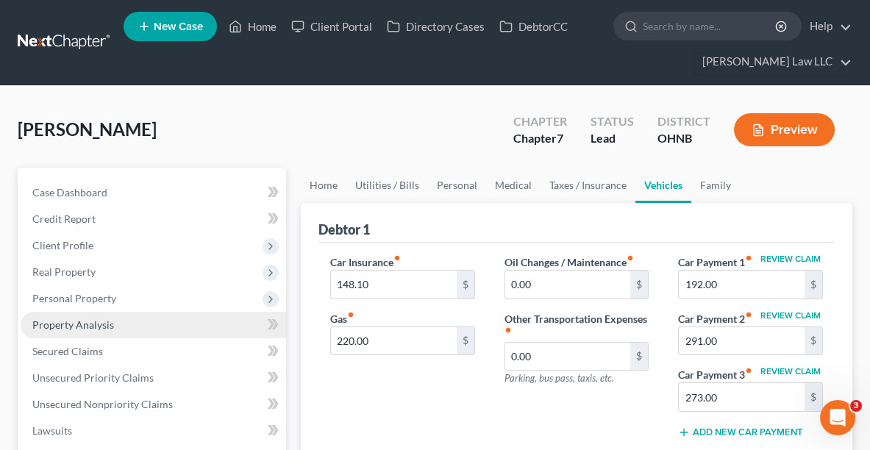
click at [118, 329] on link "Property Analysis" at bounding box center [154, 325] width 266 height 26
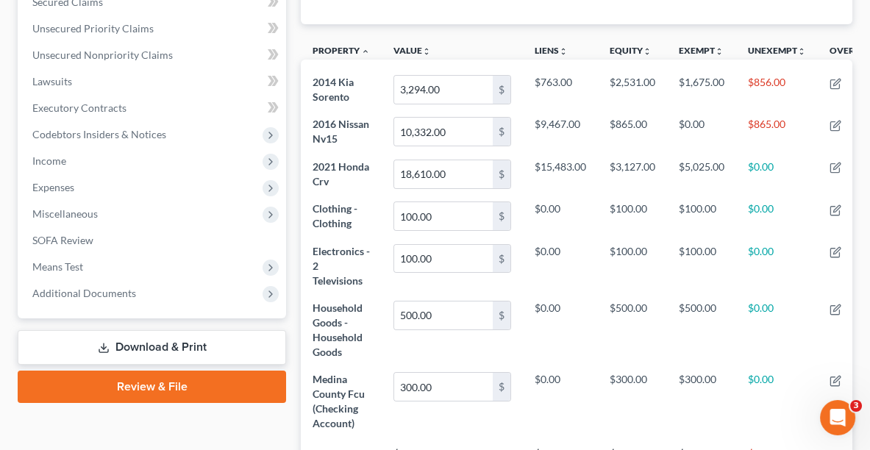
scroll to position [411, 0]
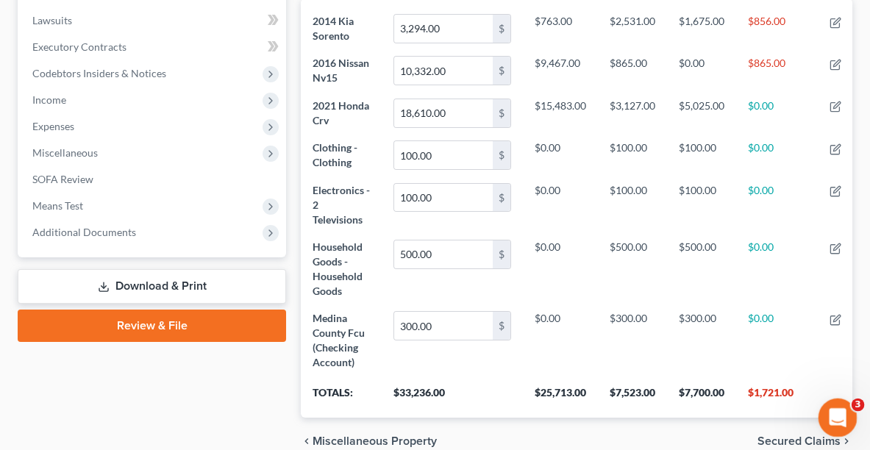
click at [835, 419] on icon "Open Intercom Messenger" at bounding box center [836, 416] width 24 height 24
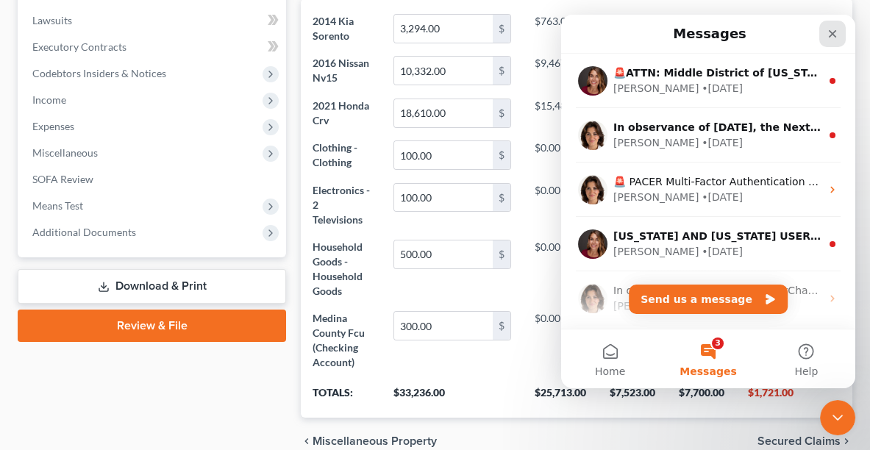
click at [828, 34] on icon "Close" at bounding box center [833, 34] width 12 height 12
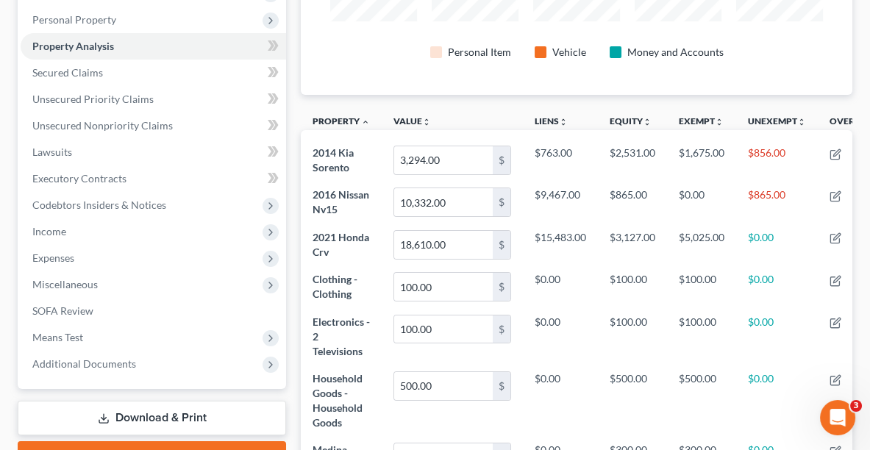
scroll to position [278, 0]
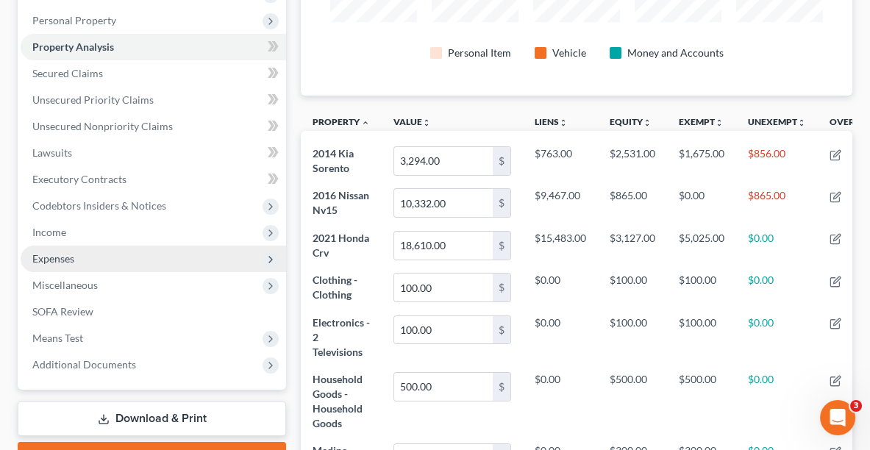
click at [80, 258] on span "Expenses" at bounding box center [154, 259] width 266 height 26
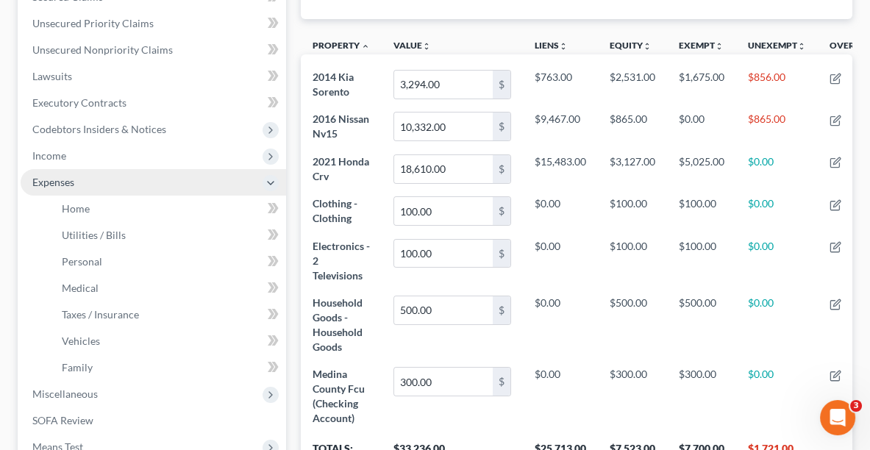
scroll to position [355, 0]
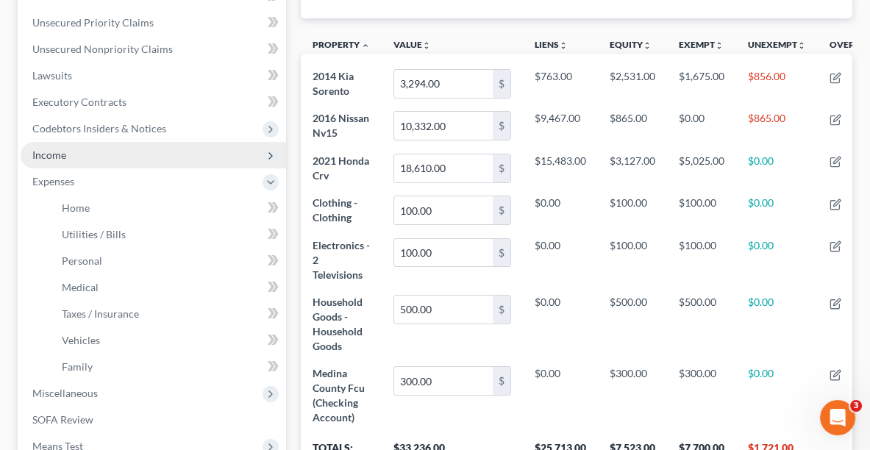
click at [102, 154] on span "Income" at bounding box center [154, 155] width 266 height 26
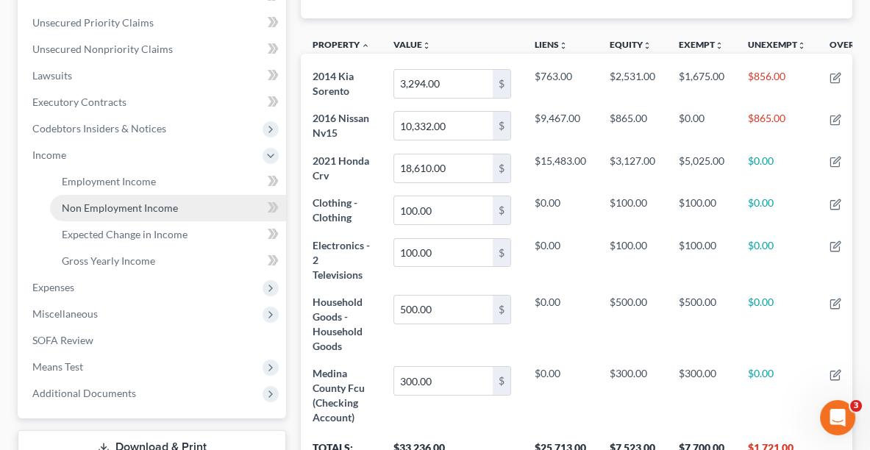
click at [134, 209] on span "Non Employment Income" at bounding box center [120, 208] width 116 height 13
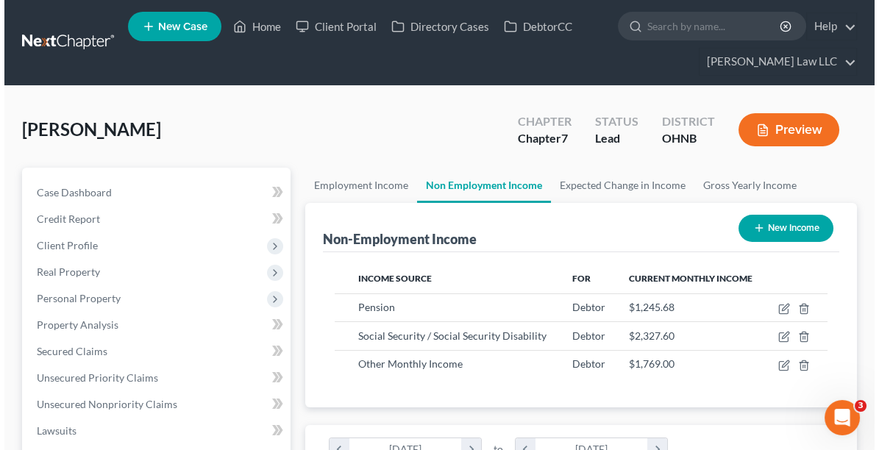
scroll to position [246, 522]
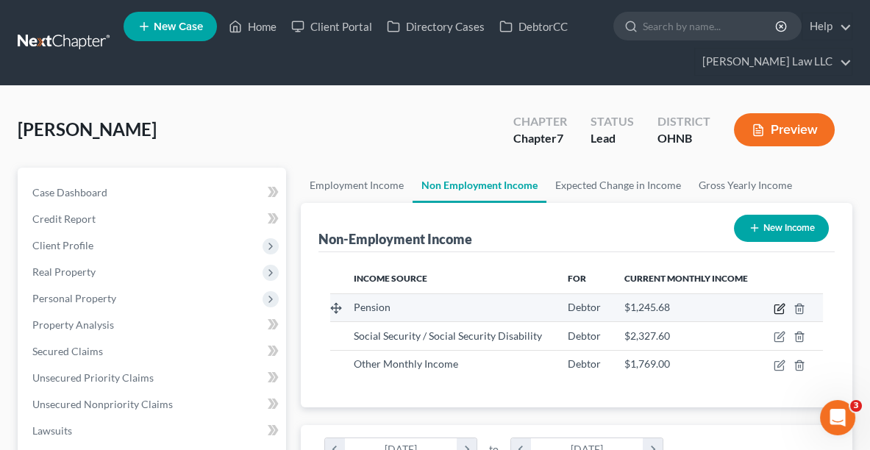
click at [783, 306] on icon "button" at bounding box center [780, 309] width 12 height 12
select select "2"
select select "0"
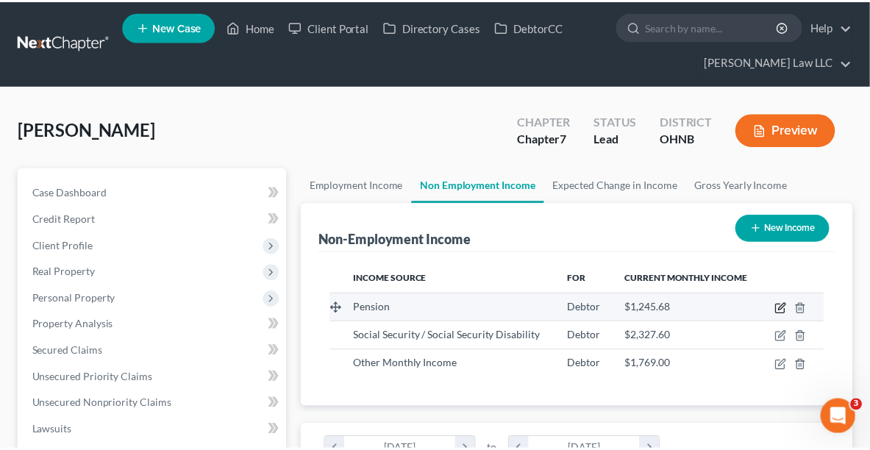
scroll to position [249, 528]
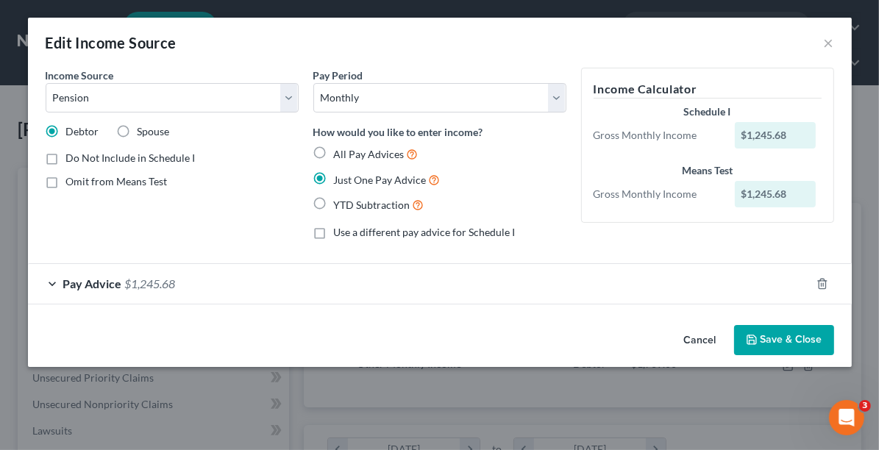
click at [122, 283] on div "Pay Advice $1,245.68" at bounding box center [419, 283] width 783 height 39
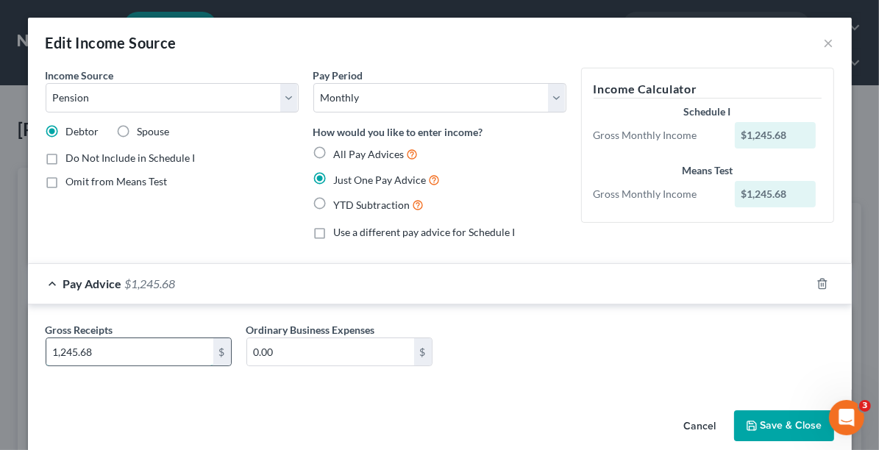
click at [57, 352] on input "1,245.68" at bounding box center [129, 352] width 167 height 28
click at [49, 344] on input "1,245.68" at bounding box center [129, 352] width 167 height 28
click at [56, 349] on input "1,245.68" at bounding box center [129, 352] width 167 height 28
type input "1"
type input "245.68"
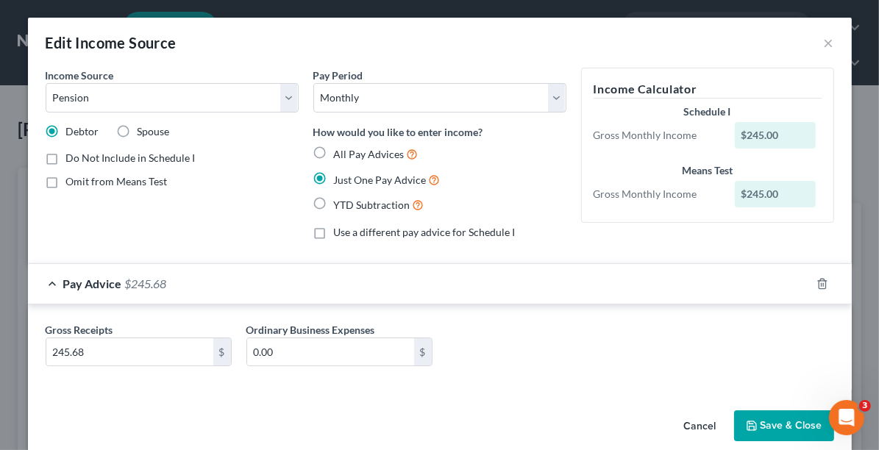
click at [757, 427] on button "Save & Close" at bounding box center [784, 426] width 100 height 31
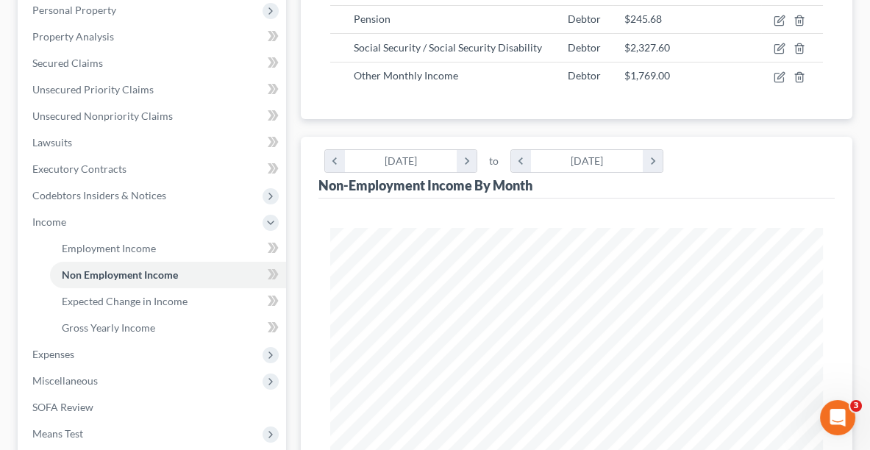
scroll to position [296, 0]
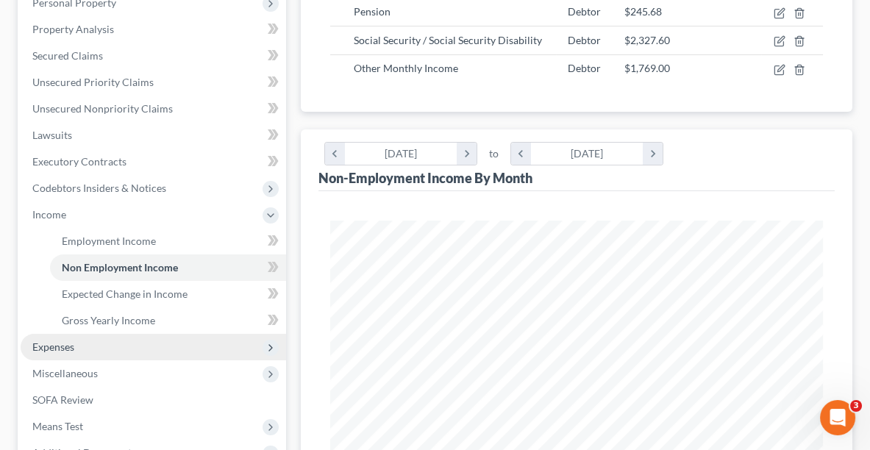
click at [34, 348] on span "Expenses" at bounding box center [53, 347] width 42 height 13
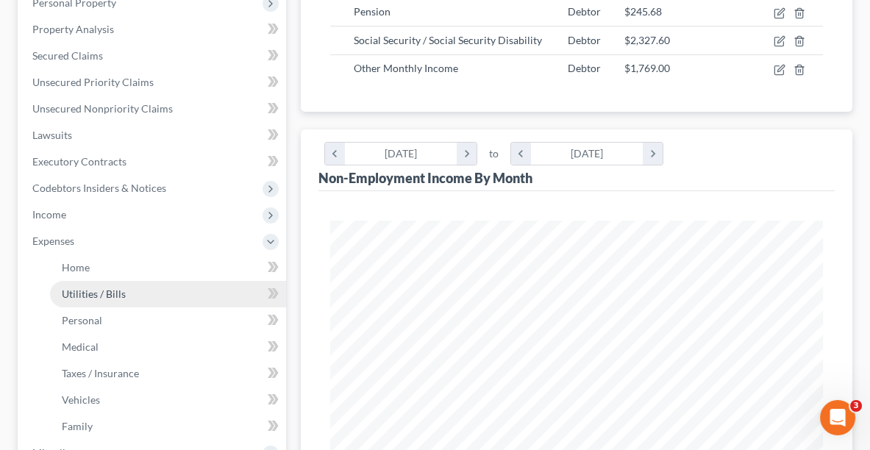
click at [87, 298] on span "Utilities / Bills" at bounding box center [94, 294] width 64 height 13
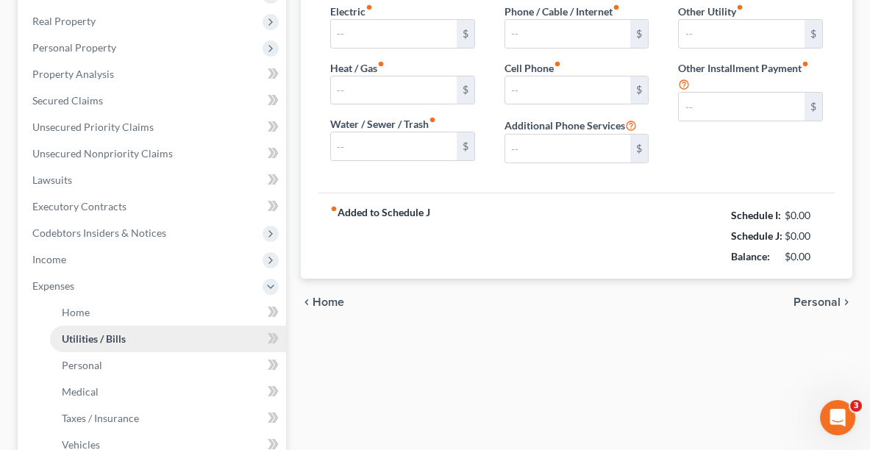
type input "130.00"
type input "140.00"
type input "75.00"
type input "120.00"
type input "80.00"
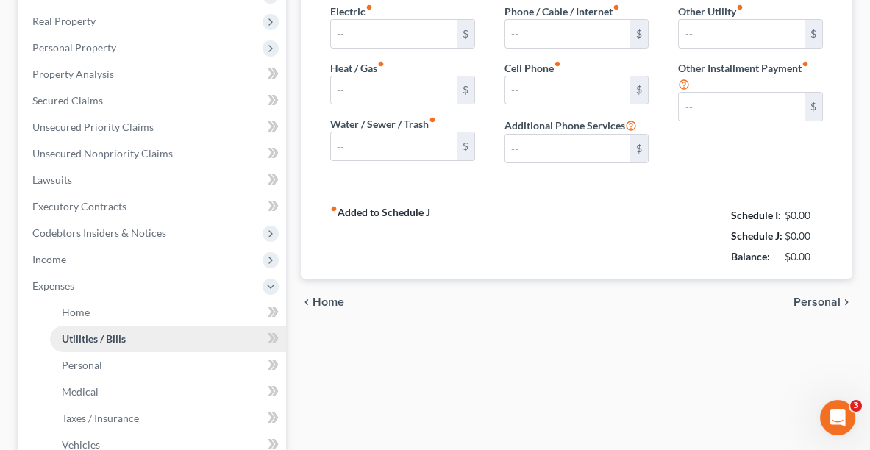
type input "0.00"
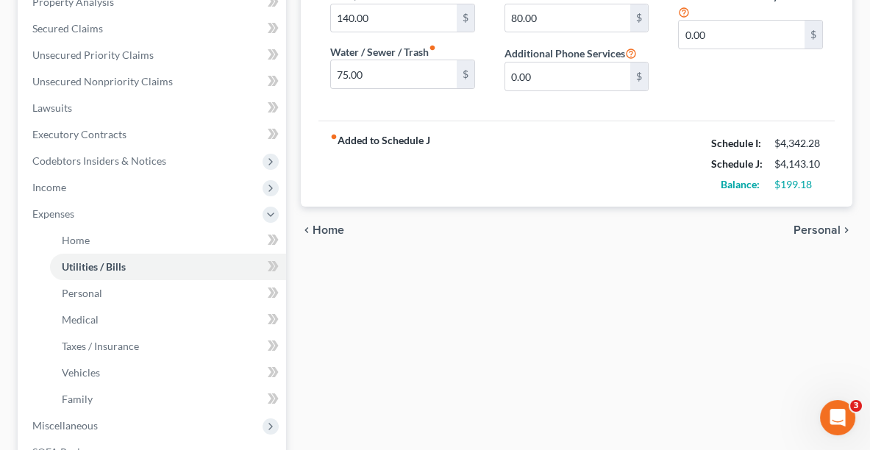
scroll to position [339, 0]
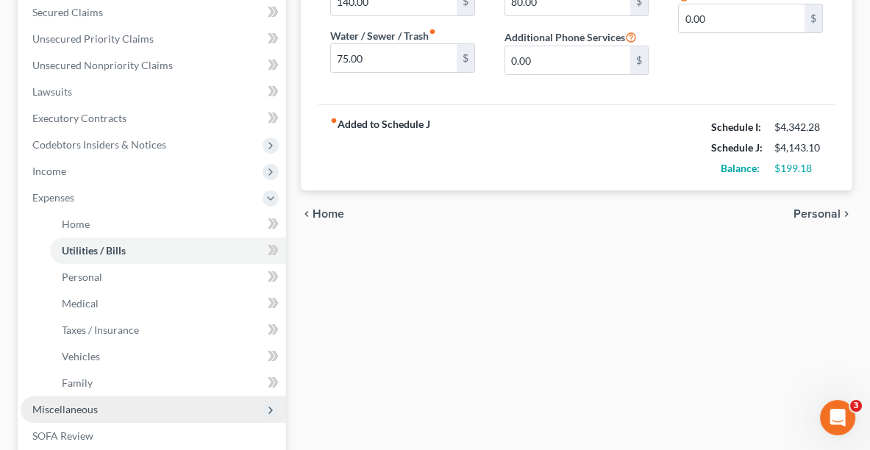
click at [45, 410] on span "Miscellaneous" at bounding box center [64, 409] width 65 height 13
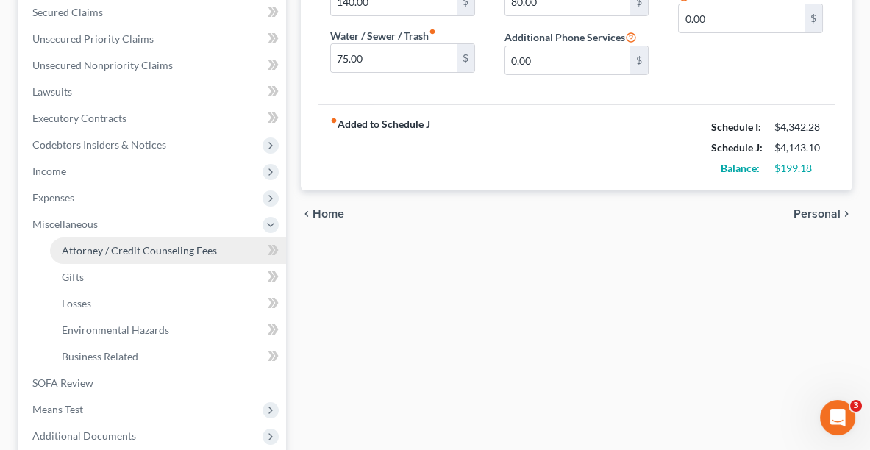
click at [138, 253] on span "Attorney / Credit Counseling Fees" at bounding box center [139, 250] width 155 height 13
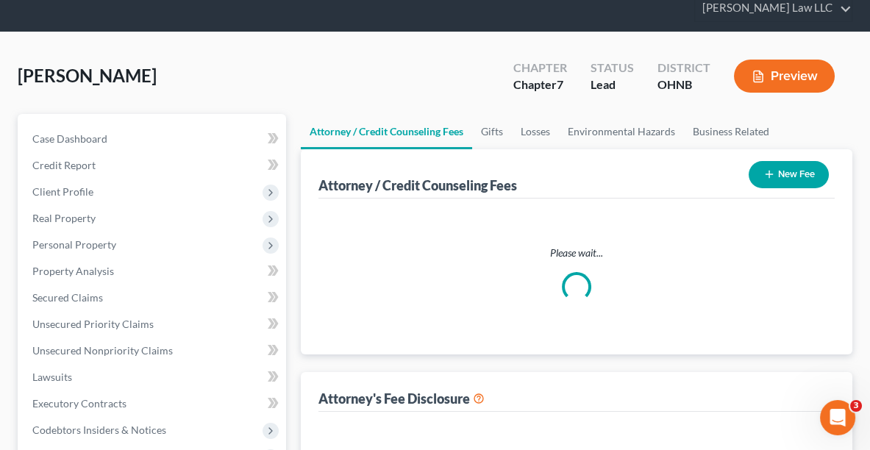
select select "0"
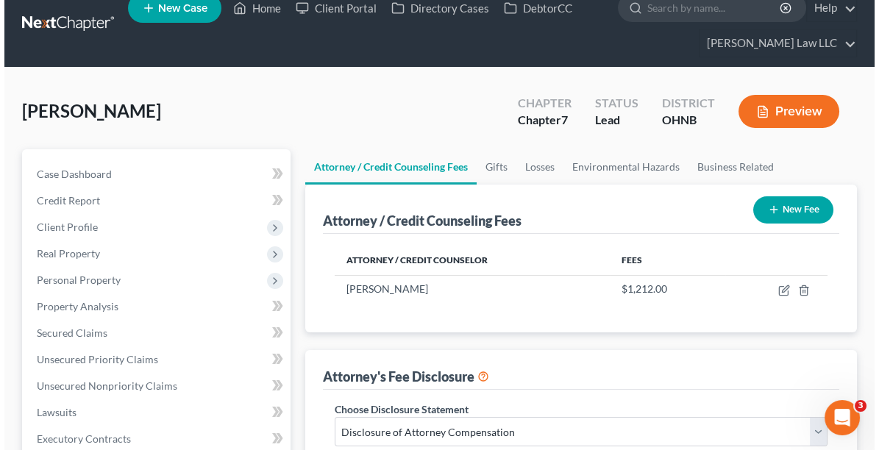
scroll to position [13, 0]
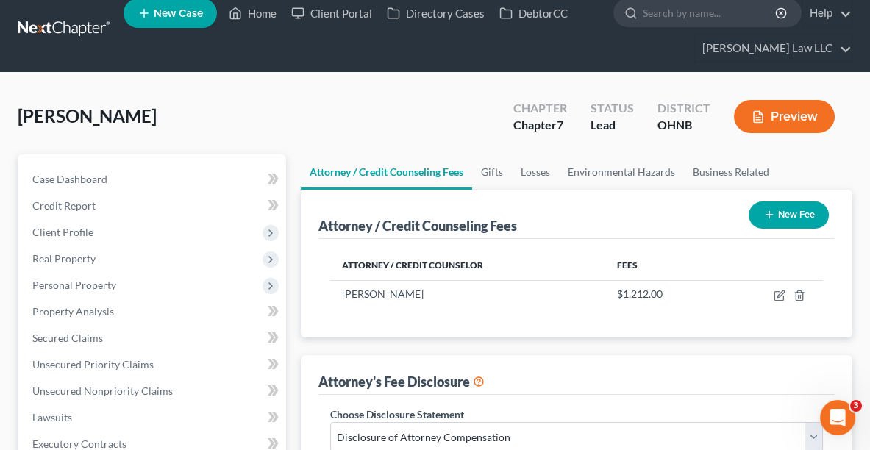
click at [777, 306] on div "Attorney / Credit Counselor Fees Nicole L. Metzger $1,212.00" at bounding box center [577, 288] width 516 height 99
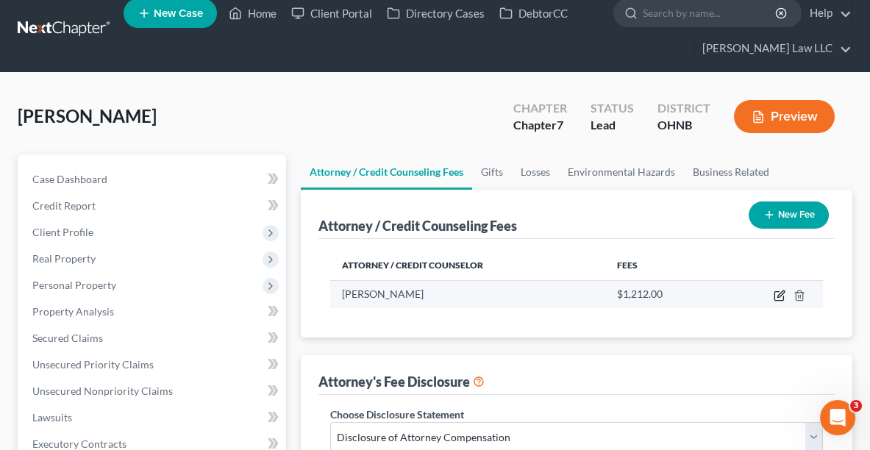
click at [777, 290] on icon "button" at bounding box center [780, 296] width 12 height 12
select select "36"
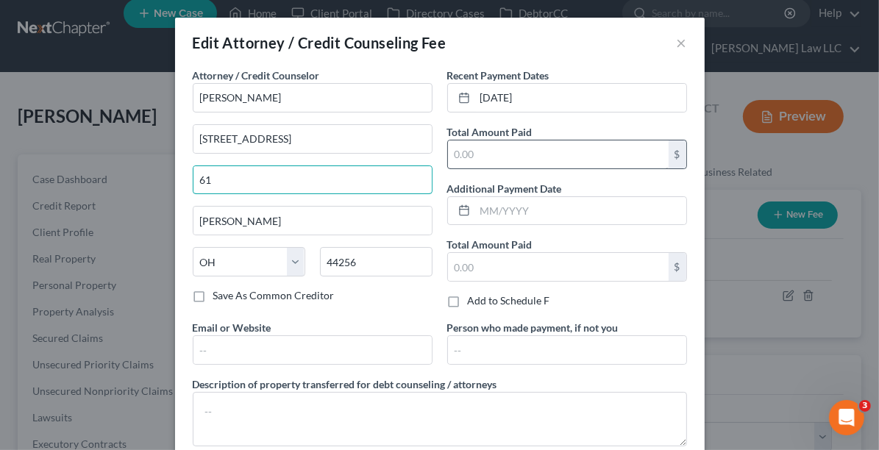
type input "6"
click at [501, 159] on input "text" at bounding box center [558, 155] width 221 height 28
type input "613.00"
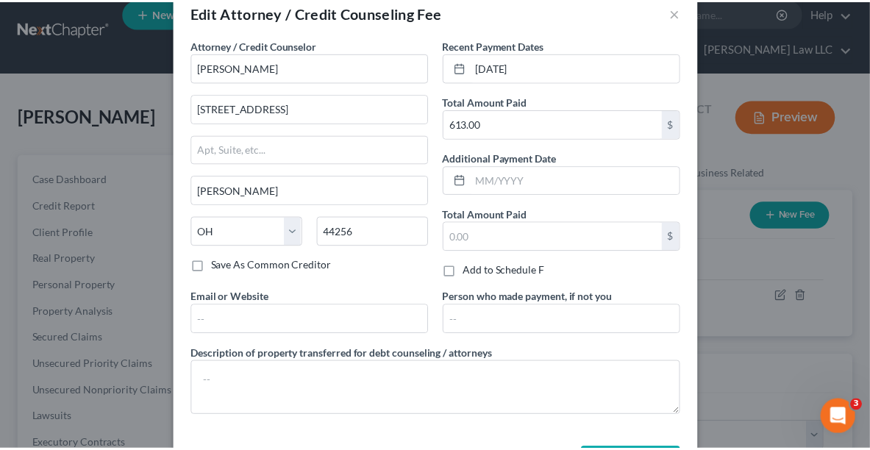
scroll to position [84, 0]
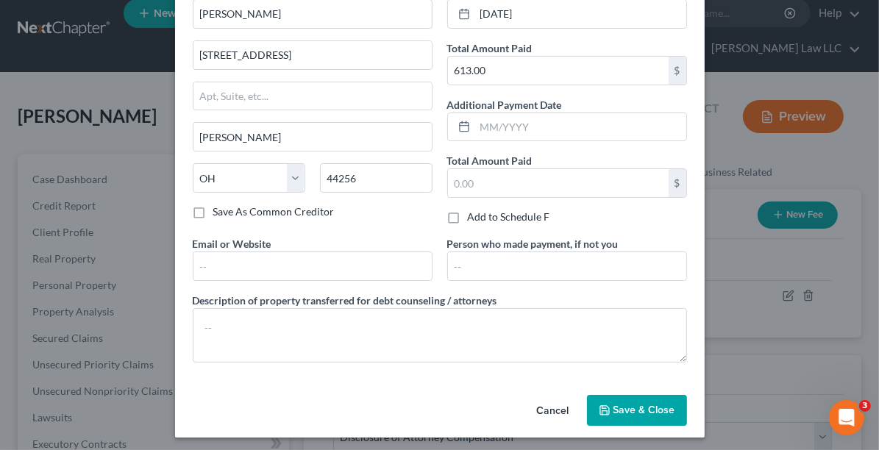
click at [639, 411] on span "Save & Close" at bounding box center [645, 410] width 62 height 13
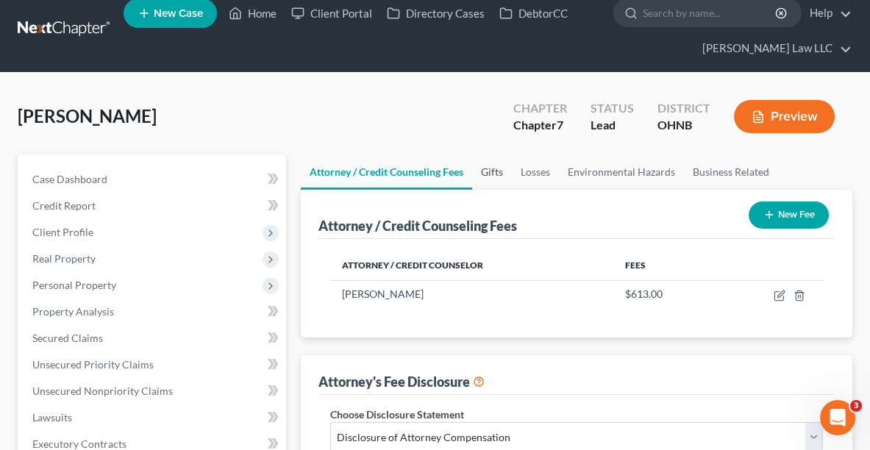
click at [474, 177] on link "Gifts" at bounding box center [492, 171] width 40 height 35
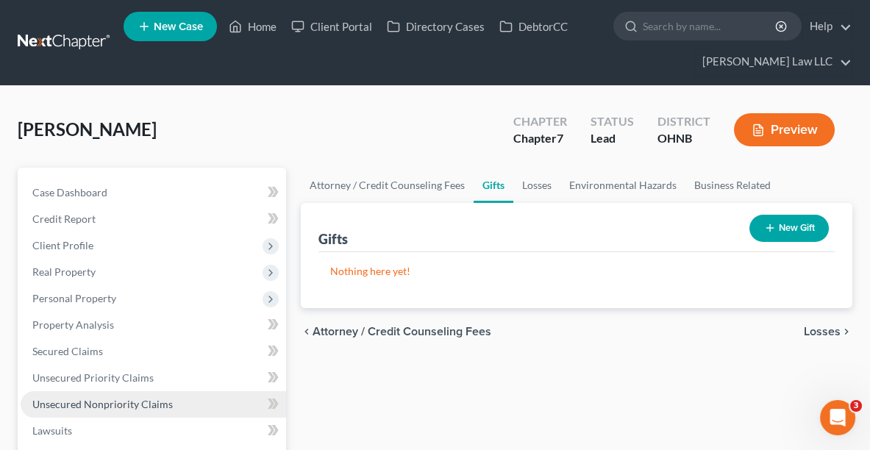
click at [72, 394] on link "Unsecured Nonpriority Claims" at bounding box center [154, 404] width 266 height 26
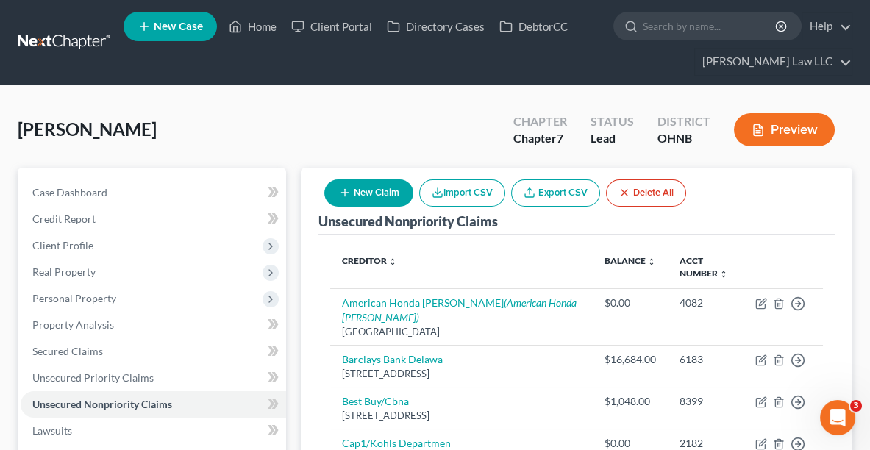
click at [378, 191] on button "New Claim" at bounding box center [368, 193] width 89 height 27
select select "0"
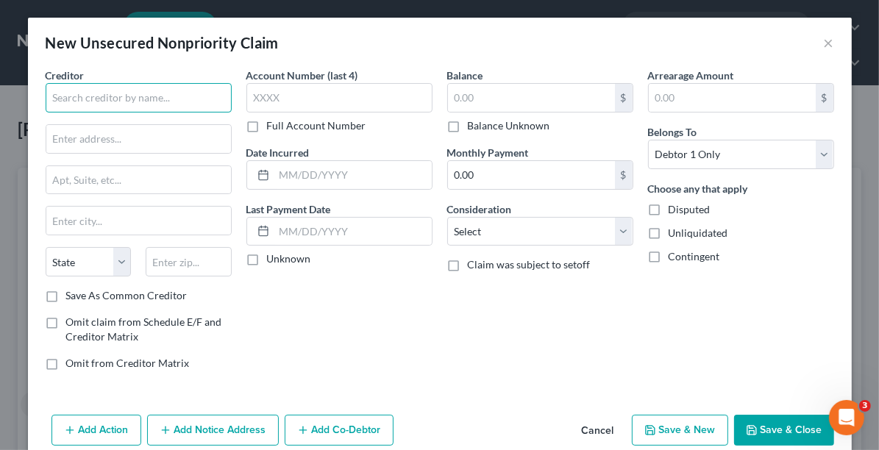
click at [75, 102] on input "text" at bounding box center [139, 97] width 186 height 29
type input "CFNA"
type input "c"
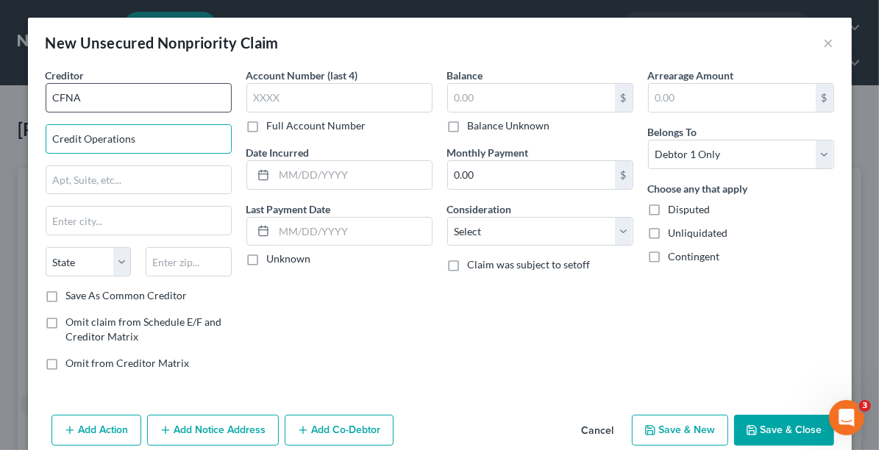
type input "Credit Operations"
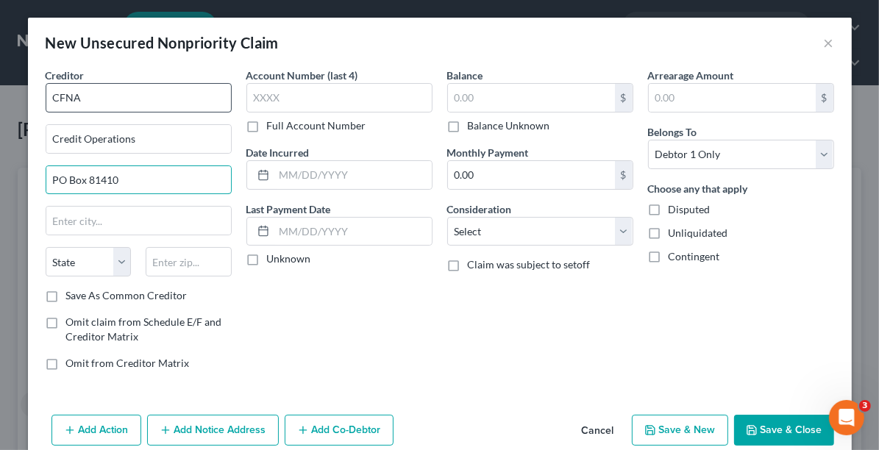
type input "PO Box 81410"
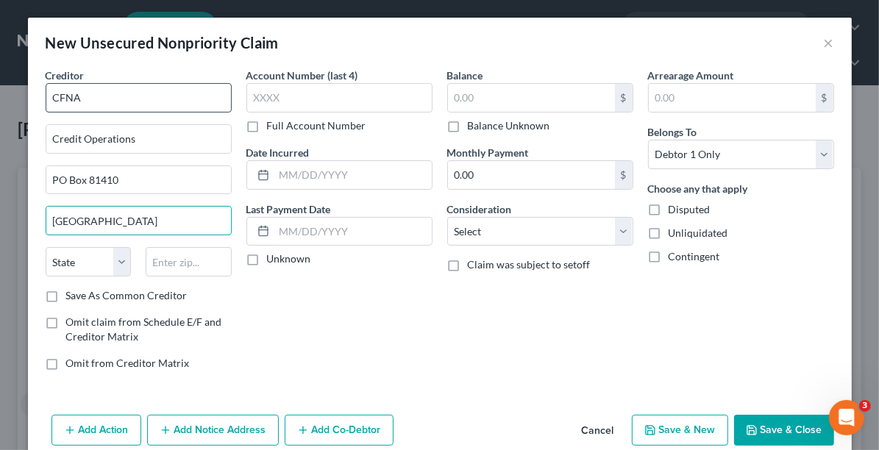
type input "Cleveland"
select select "36"
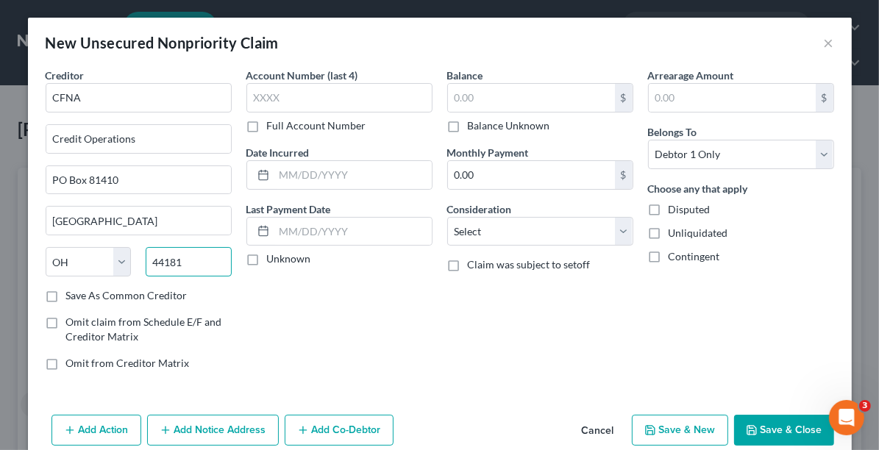
type input "44181"
click at [468, 122] on label "Balance Unknown" at bounding box center [509, 125] width 82 height 15
click at [474, 122] on input "Balance Unknown" at bounding box center [479, 123] width 10 height 10
checkbox input "true"
type input "0.00"
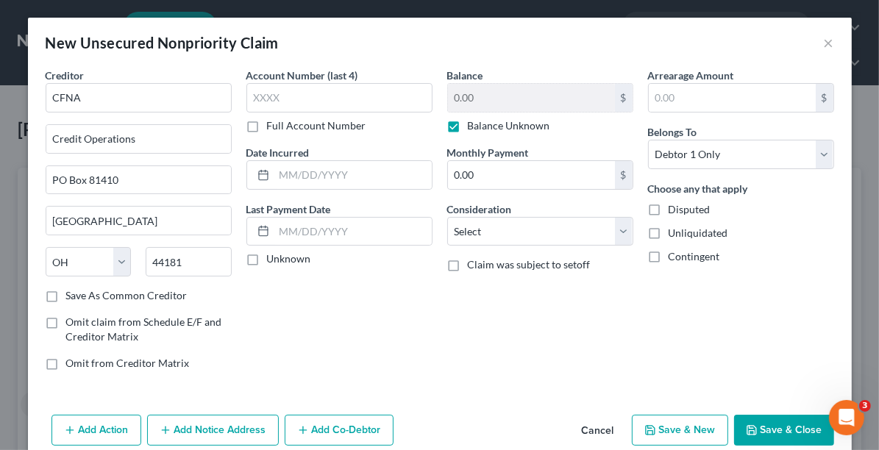
click at [751, 417] on button "Save & Close" at bounding box center [784, 430] width 100 height 31
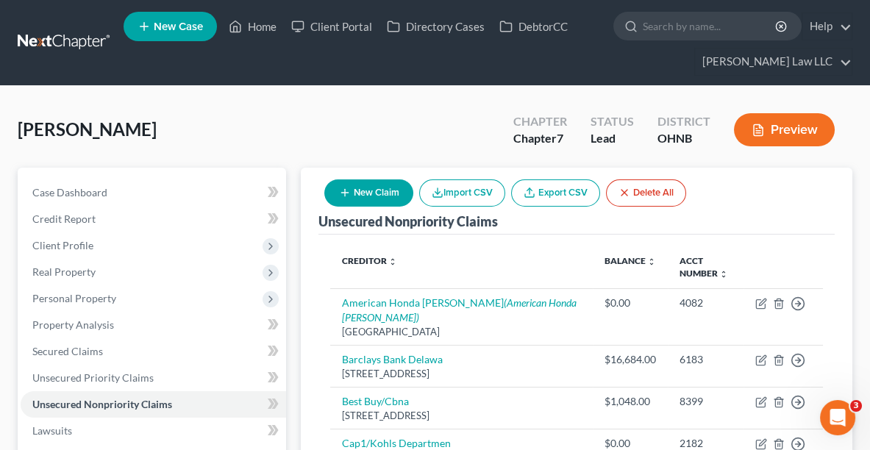
click at [350, 195] on icon "button" at bounding box center [345, 193] width 12 height 12
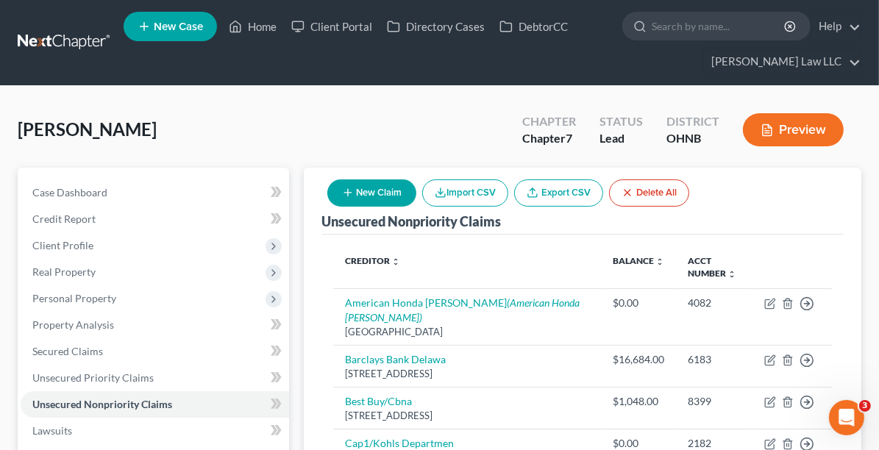
select select "0"
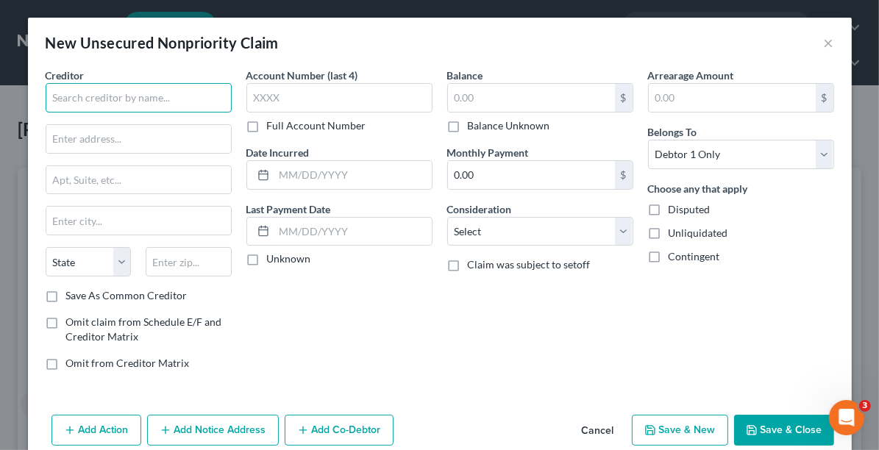
click at [132, 92] on input "text" at bounding box center [139, 97] width 186 height 29
type input "t"
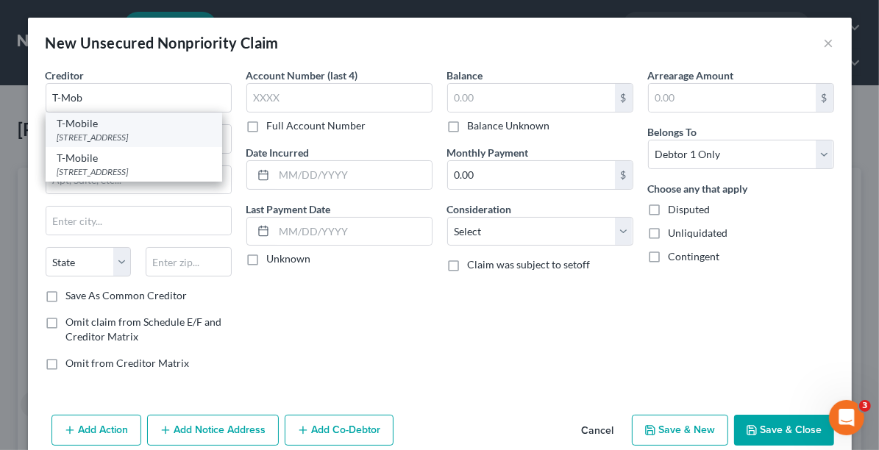
click at [116, 132] on div "PO Box 629025, El Dorado Hills, CA 95762" at bounding box center [133, 137] width 153 height 13
type input "T-Mobile"
type input "PO Box 629025"
type input "El Dorado Hills"
select select "4"
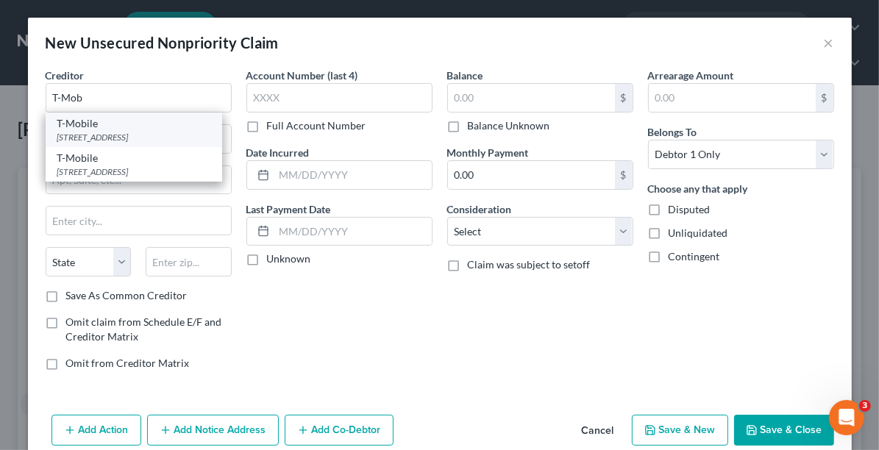
type input "95762"
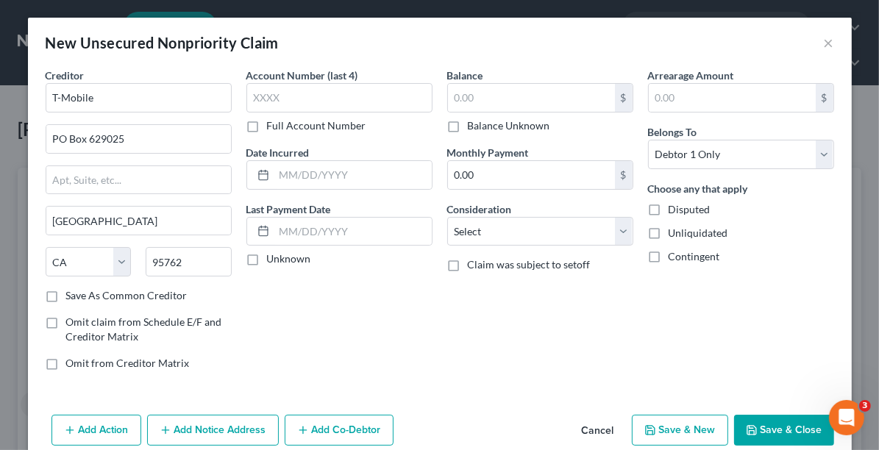
click at [468, 118] on label "Balance Unknown" at bounding box center [509, 125] width 82 height 15
click at [474, 118] on input "Balance Unknown" at bounding box center [479, 123] width 10 height 10
checkbox input "true"
type input "0.00"
click at [772, 430] on button "Save & Close" at bounding box center [784, 430] width 100 height 31
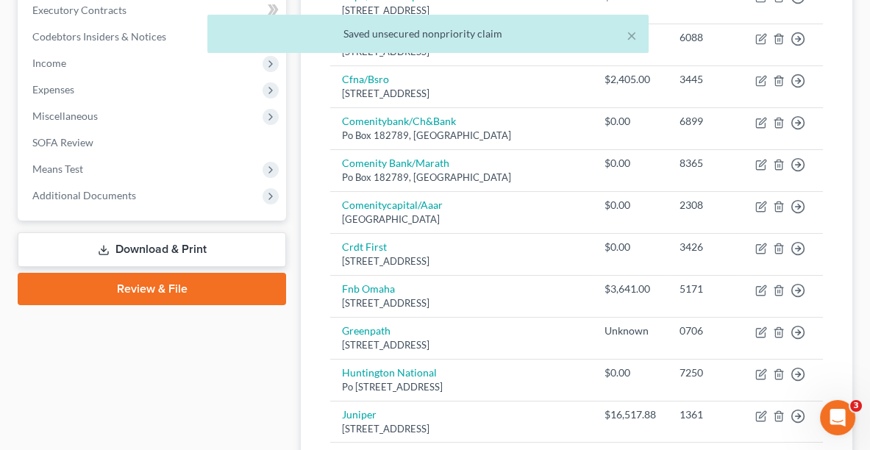
scroll to position [455, 0]
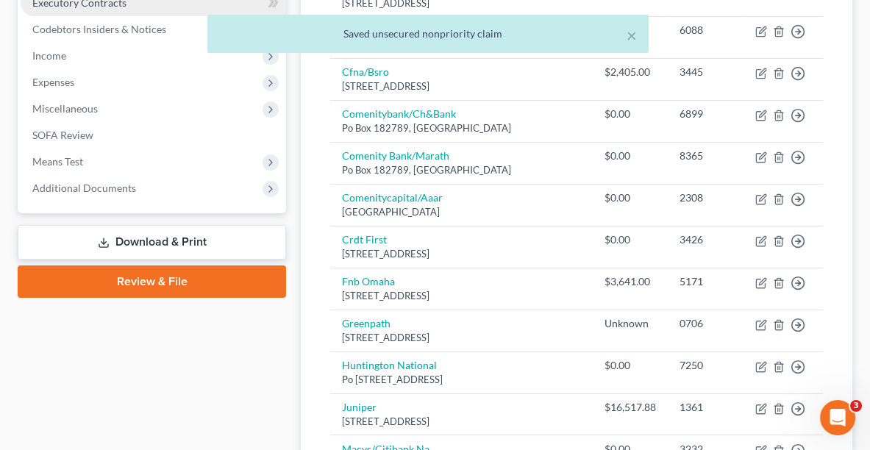
click at [77, 3] on span "Executory Contracts" at bounding box center [79, 2] width 94 height 13
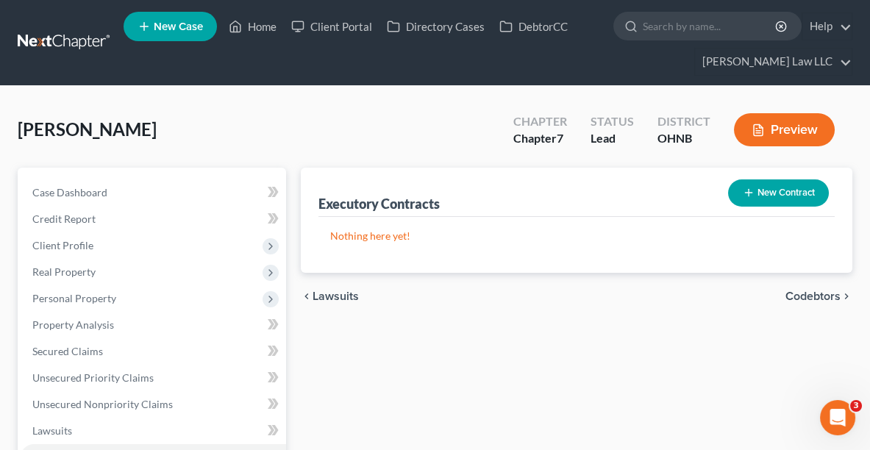
click at [769, 182] on button "New Contract" at bounding box center [778, 193] width 101 height 27
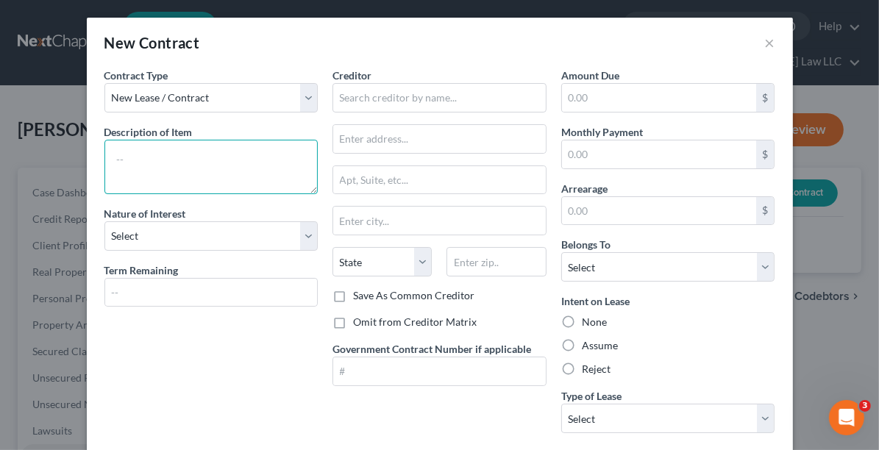
click at [169, 154] on textarea at bounding box center [211, 167] width 214 height 54
type textarea "Cell Phone"
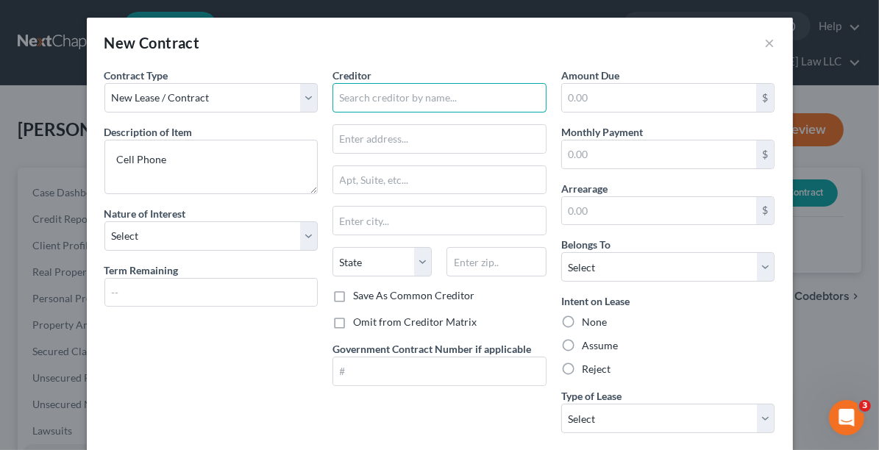
click at [384, 104] on input "text" at bounding box center [440, 97] width 214 height 29
type input "C"
type input "t"
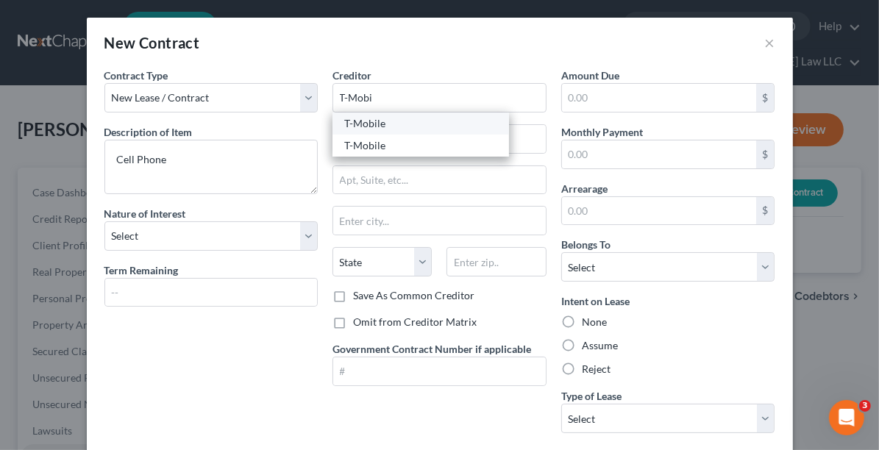
click at [404, 122] on div "T-Mobile" at bounding box center [420, 123] width 153 height 15
type input "T-Mobile"
type input "PO Box 629025"
type input "El Dorado Hills"
select select "4"
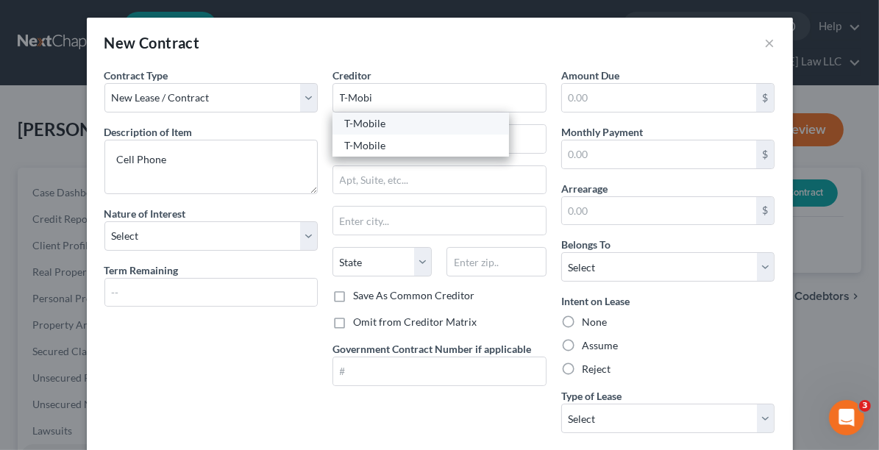
type input "95762"
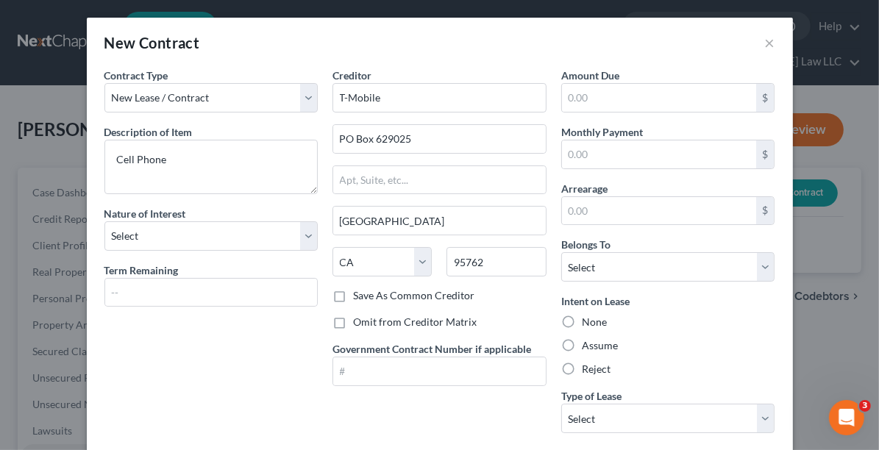
click at [582, 377] on label "Reject" at bounding box center [596, 369] width 29 height 15
click at [588, 372] on input "Reject" at bounding box center [593, 367] width 10 height 10
radio input "true"
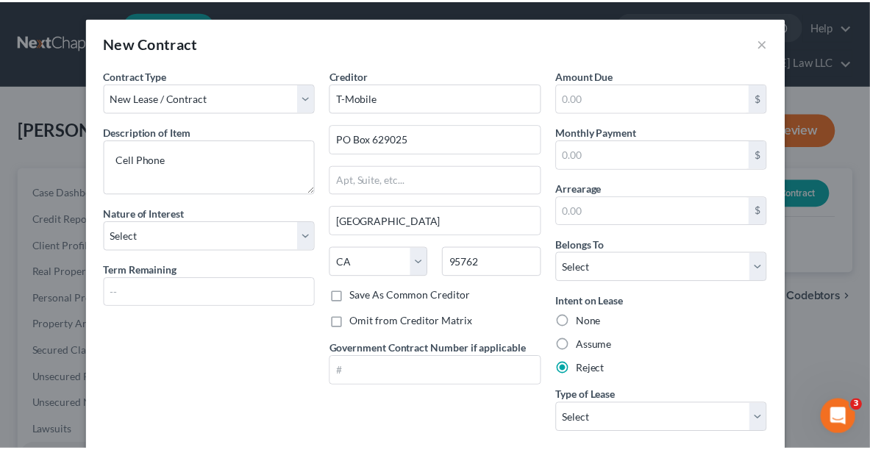
scroll to position [83, 0]
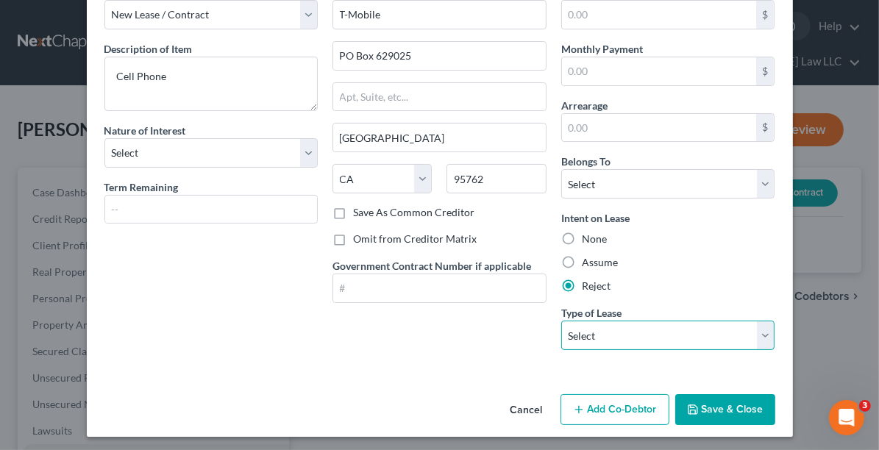
click at [653, 335] on select "Select Real Estate Car Other" at bounding box center [668, 335] width 214 height 29
select select "2"
click at [561, 321] on select "Select Real Estate Car Other" at bounding box center [668, 335] width 214 height 29
click at [699, 402] on button "Save & Close" at bounding box center [725, 409] width 100 height 31
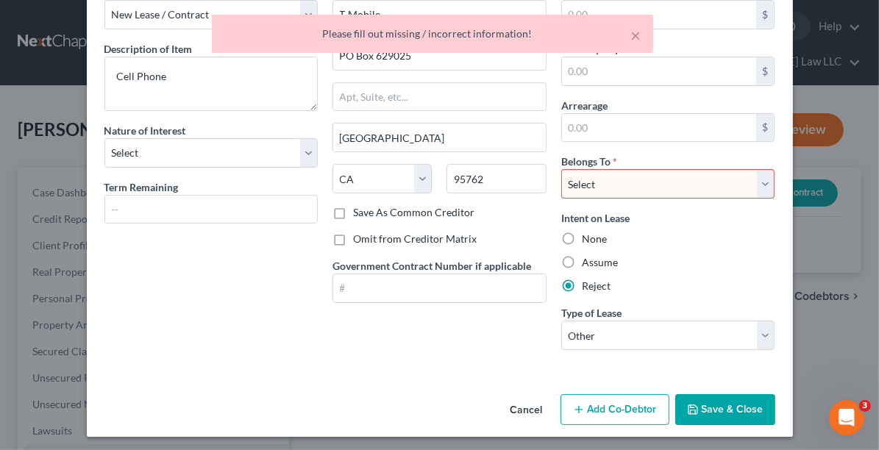
click at [658, 163] on div "Belongs To * Select Debtor 1 Only Debtor 2 Only Debtor 1 And Debtor 2 Only At L…" at bounding box center [668, 176] width 214 height 45
click at [654, 171] on select "Select Debtor 1 Only Debtor 2 Only Debtor 1 And Debtor 2 Only At Least One Of T…" at bounding box center [668, 183] width 214 height 29
click at [561, 169] on select "Select Debtor 1 Only Debtor 2 Only Debtor 1 And Debtor 2 Only At Least One Of T…" at bounding box center [668, 183] width 214 height 29
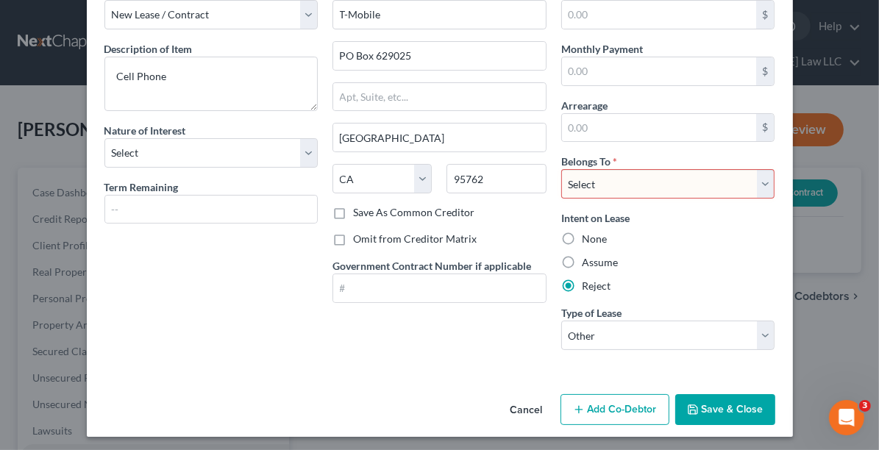
click at [624, 177] on select "Select Debtor 1 Only Debtor 2 Only Debtor 1 And Debtor 2 Only At Least One Of T…" at bounding box center [668, 183] width 214 height 29
select select "0"
click at [561, 169] on select "Select Debtor 1 Only Debtor 2 Only Debtor 1 And Debtor 2 Only At Least One Of T…" at bounding box center [668, 183] width 214 height 29
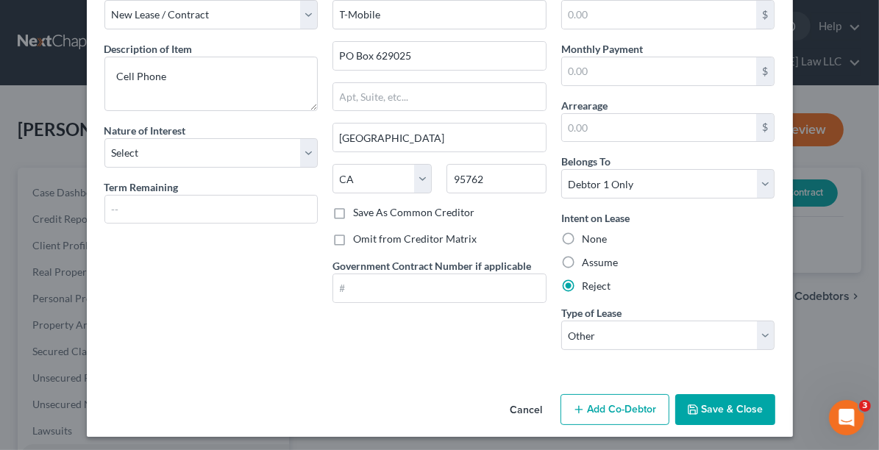
click at [707, 410] on button "Save & Close" at bounding box center [725, 409] width 100 height 31
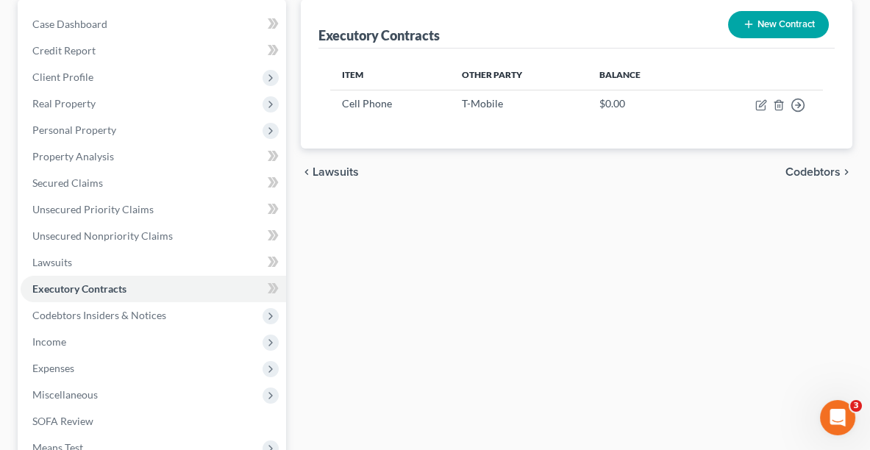
scroll to position [172, 0]
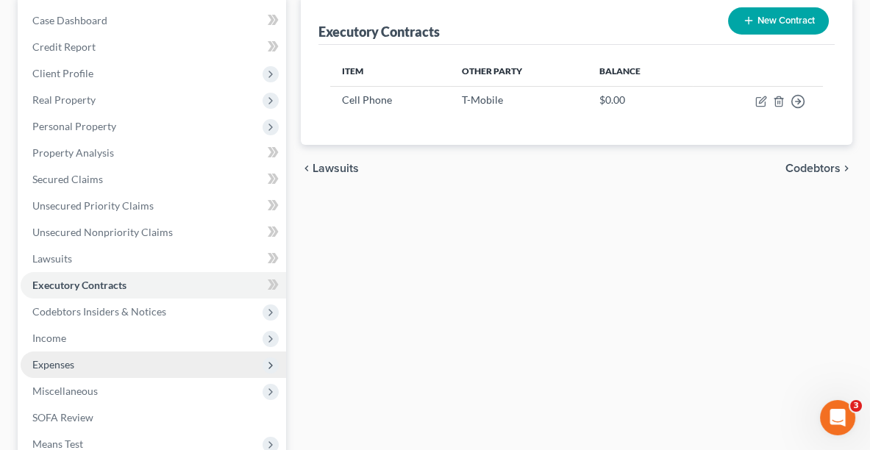
click at [65, 364] on span "Expenses" at bounding box center [53, 364] width 42 height 13
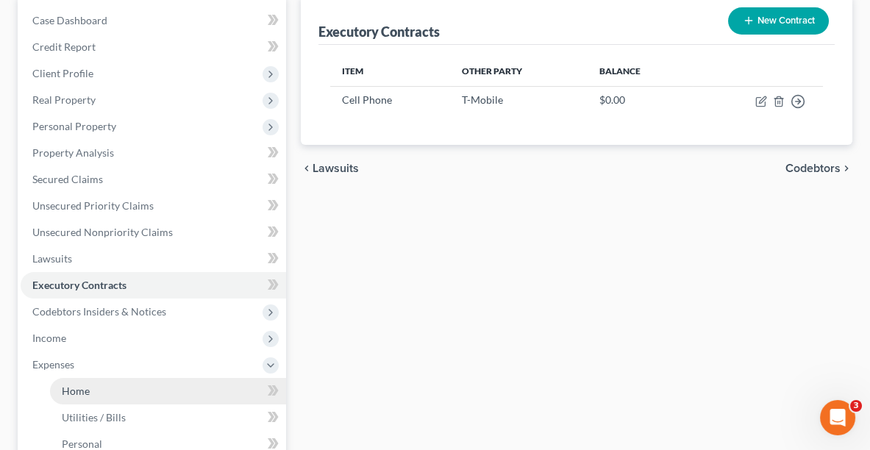
click at [79, 386] on span "Home" at bounding box center [76, 391] width 28 height 13
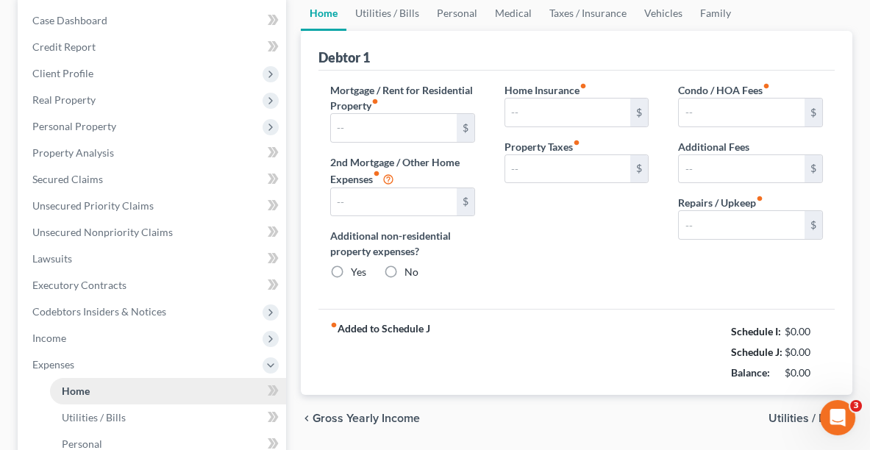
type input "1,015.00"
type input "0.00"
radio input "true"
type input "24.00"
type input "0.00"
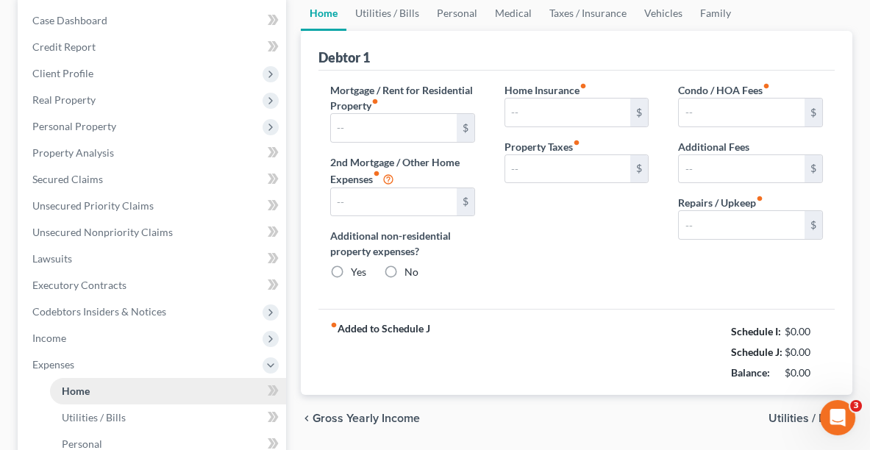
type input "0.00"
type input "200.00"
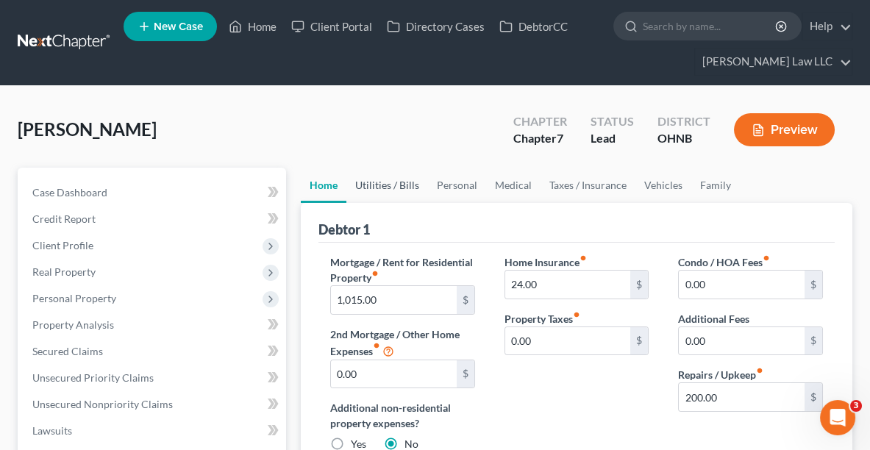
click at [399, 183] on link "Utilities / Bills" at bounding box center [388, 185] width 82 height 35
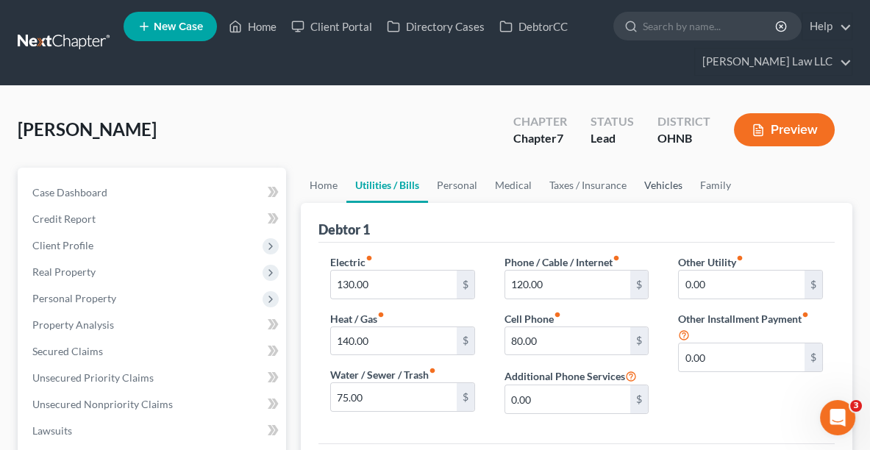
click at [655, 185] on link "Vehicles" at bounding box center [664, 185] width 56 height 35
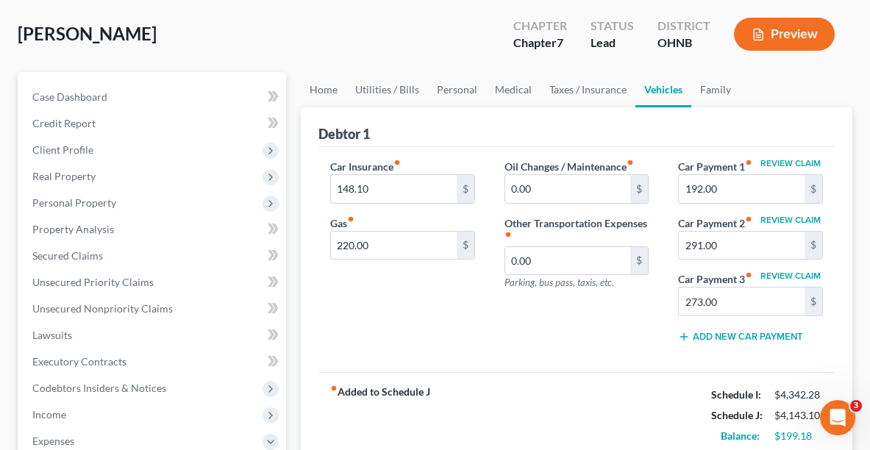
scroll to position [93, 0]
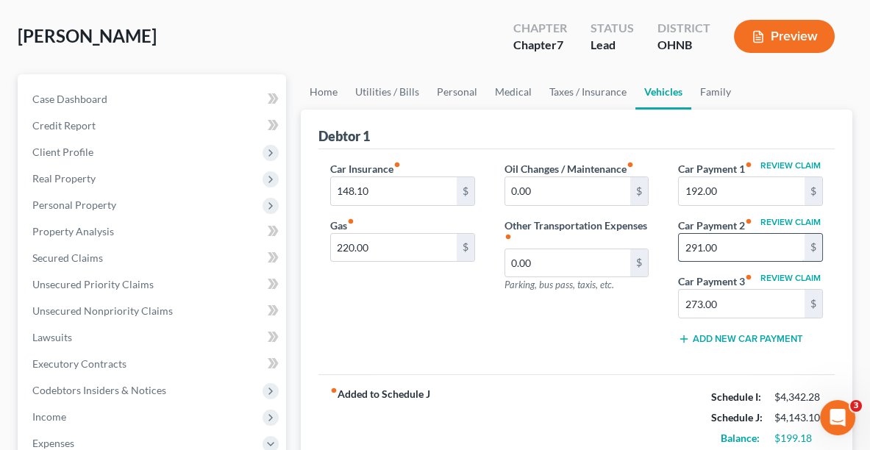
click at [747, 245] on input "291.00" at bounding box center [742, 248] width 126 height 28
click at [740, 245] on input "291.00" at bounding box center [742, 248] width 126 height 28
type input "291.74"
click at [749, 296] on input "273.00" at bounding box center [742, 304] width 126 height 28
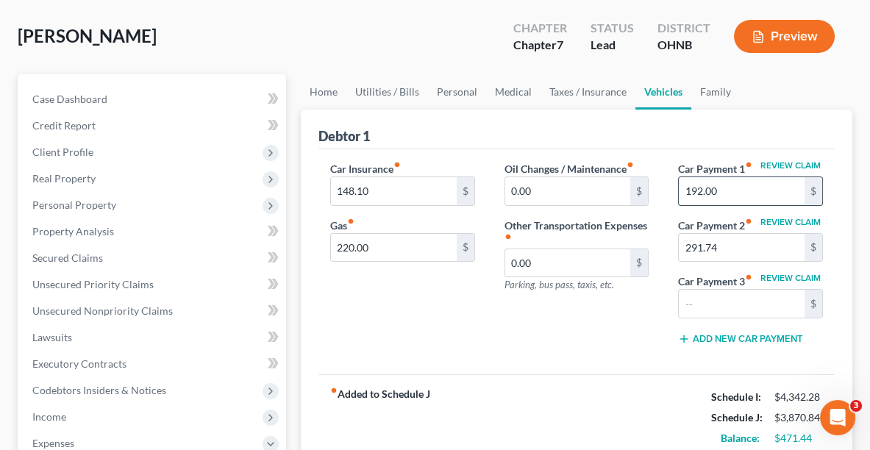
click at [747, 188] on input "192.00" at bounding box center [742, 191] width 126 height 28
click at [557, 188] on input "0.00" at bounding box center [568, 191] width 126 height 28
type input "50.00"
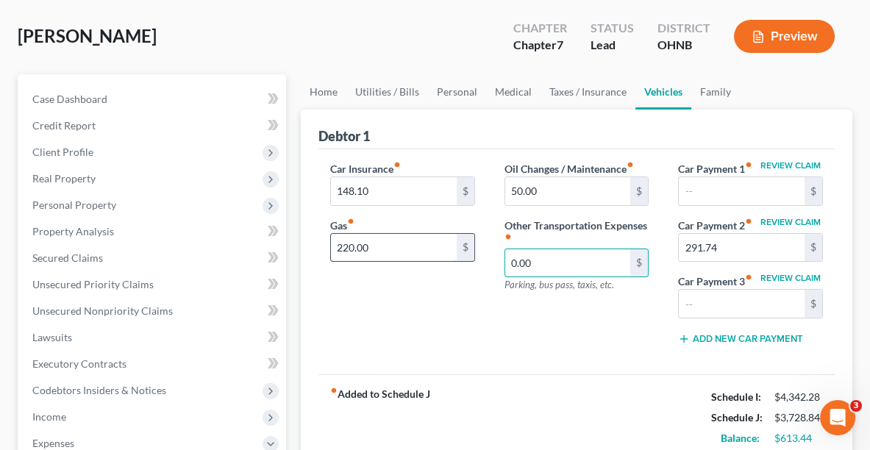
click at [391, 238] on input "220.00" at bounding box center [394, 248] width 126 height 28
type input "300.00"
click at [726, 82] on link "Family" at bounding box center [716, 91] width 49 height 35
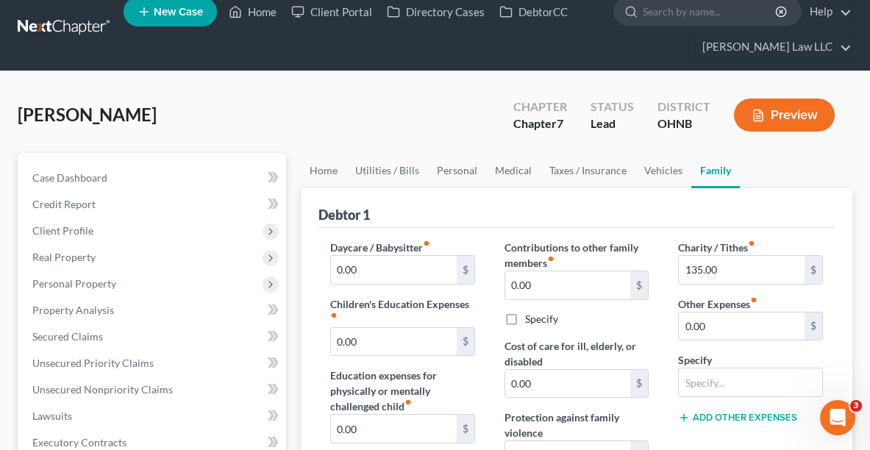
scroll to position [13, 0]
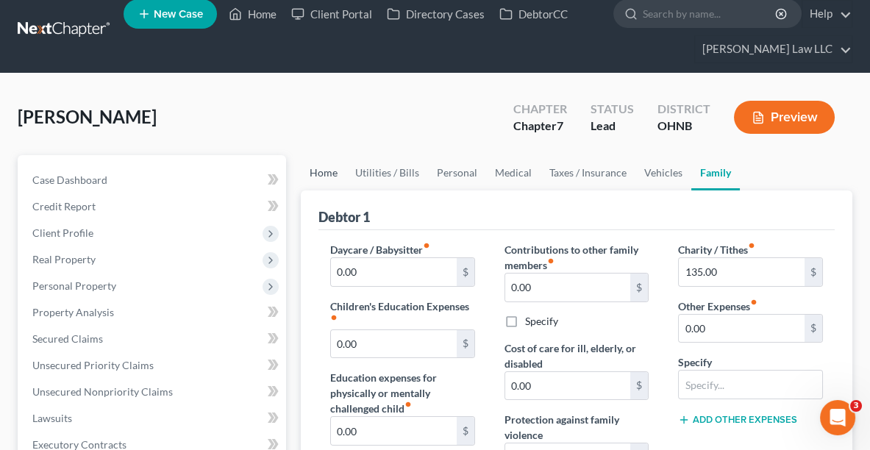
click at [327, 168] on link "Home" at bounding box center [324, 172] width 46 height 35
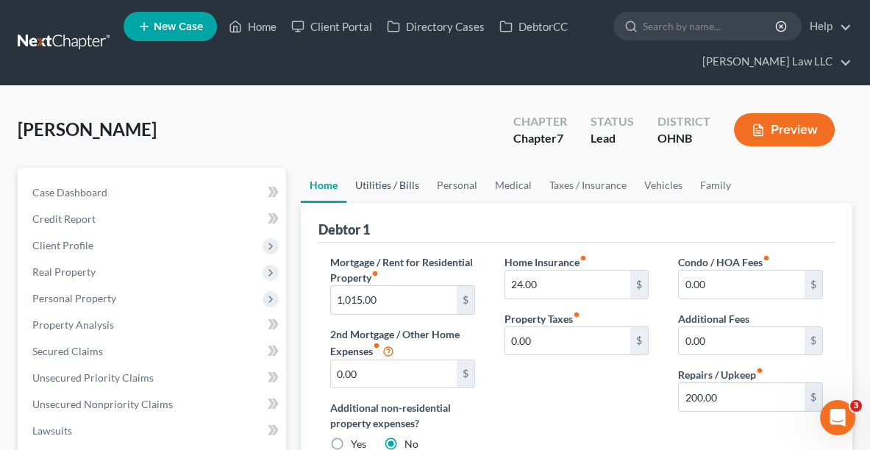
click at [366, 188] on link "Utilities / Bills" at bounding box center [388, 185] width 82 height 35
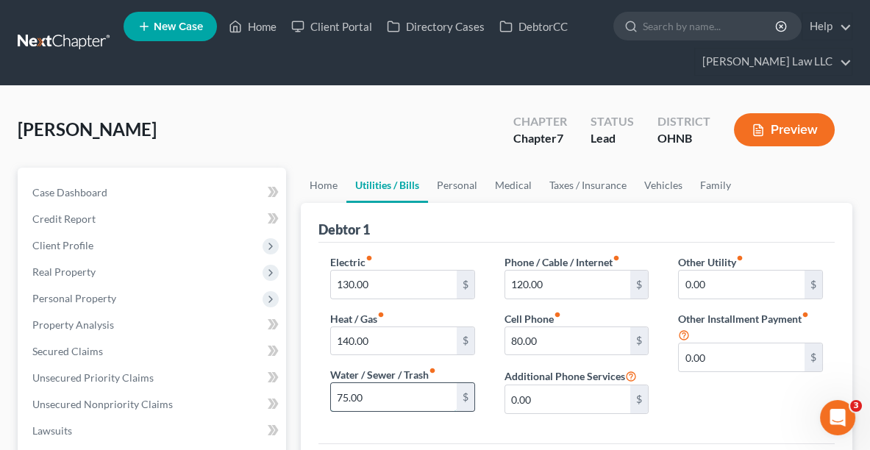
click at [407, 394] on input "75.00" at bounding box center [394, 397] width 126 height 28
type input "90.00"
type input "185.00"
click at [452, 192] on link "Personal" at bounding box center [457, 185] width 58 height 35
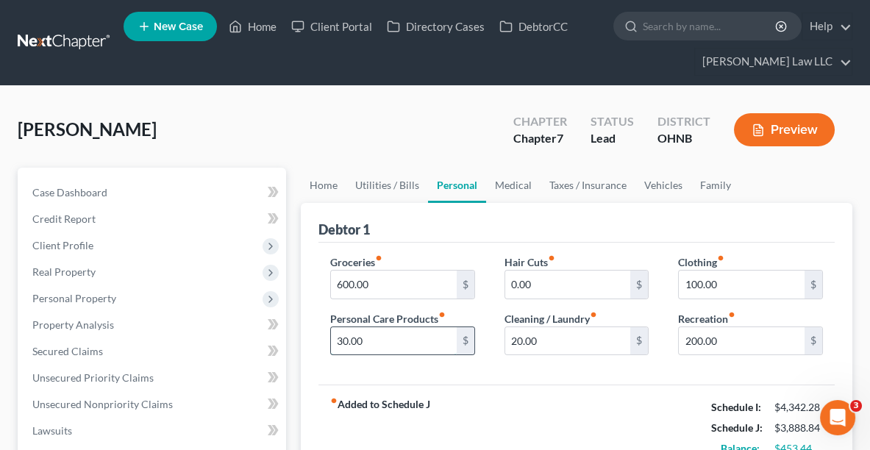
click at [391, 340] on input "30.00" at bounding box center [394, 341] width 126 height 28
type input "100.00"
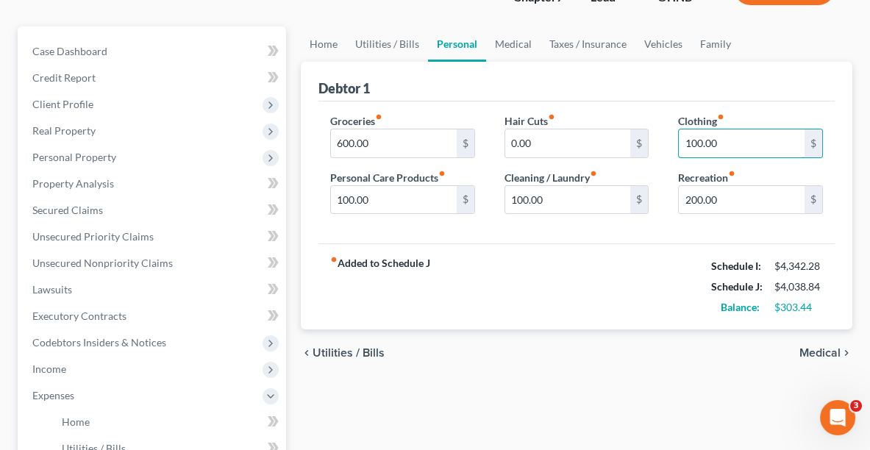
scroll to position [135, 0]
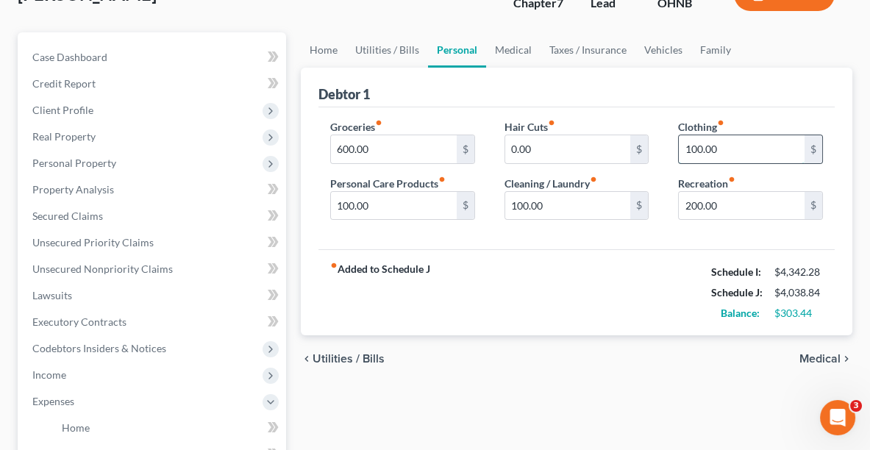
click at [738, 146] on input "100.00" at bounding box center [742, 149] width 126 height 28
type input "1"
type input "150.00"
click at [528, 48] on link "Medical" at bounding box center [513, 49] width 54 height 35
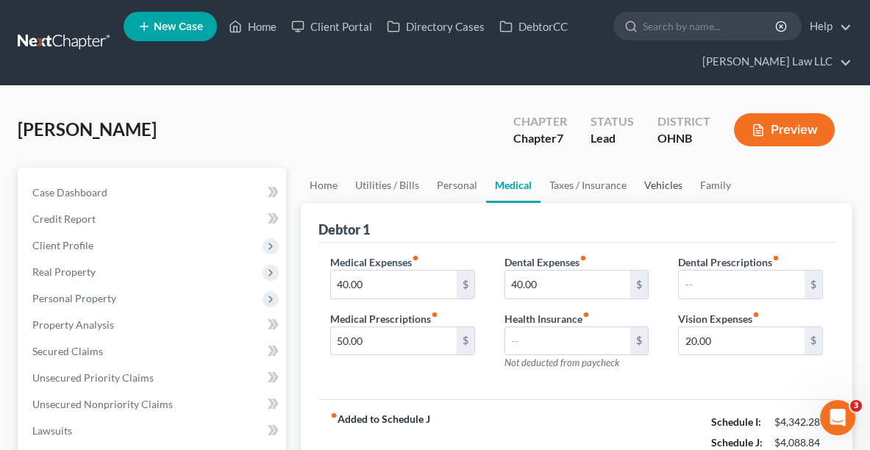
click at [656, 191] on link "Vehicles" at bounding box center [664, 185] width 56 height 35
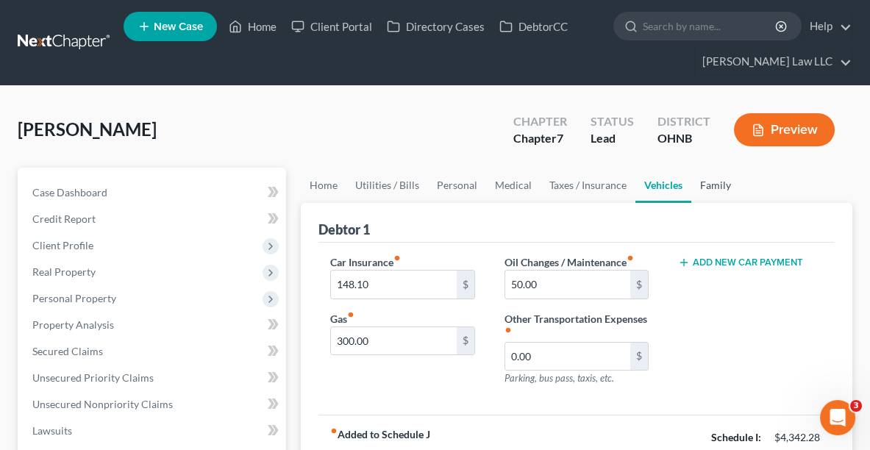
click at [710, 188] on link "Family" at bounding box center [716, 185] width 49 height 35
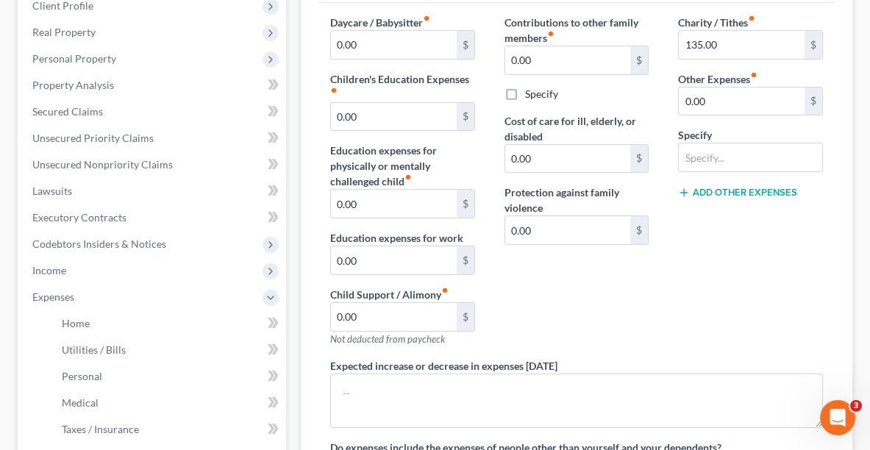
scroll to position [238, 0]
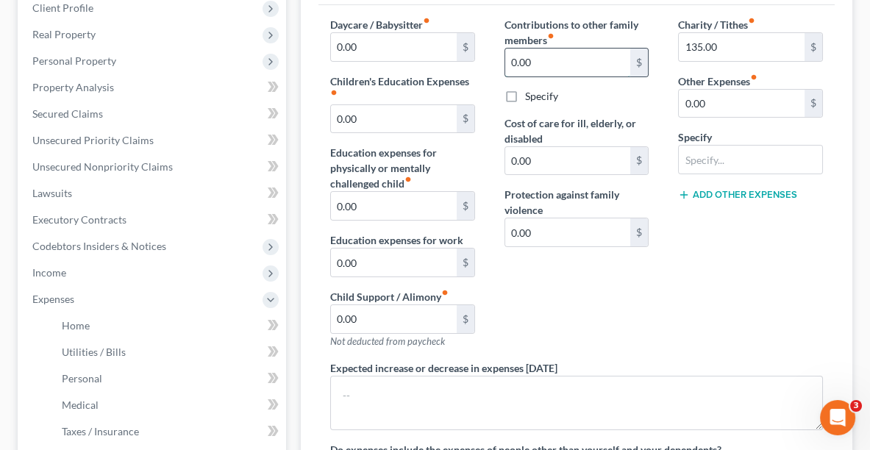
click at [611, 53] on input "0.00" at bounding box center [568, 63] width 126 height 28
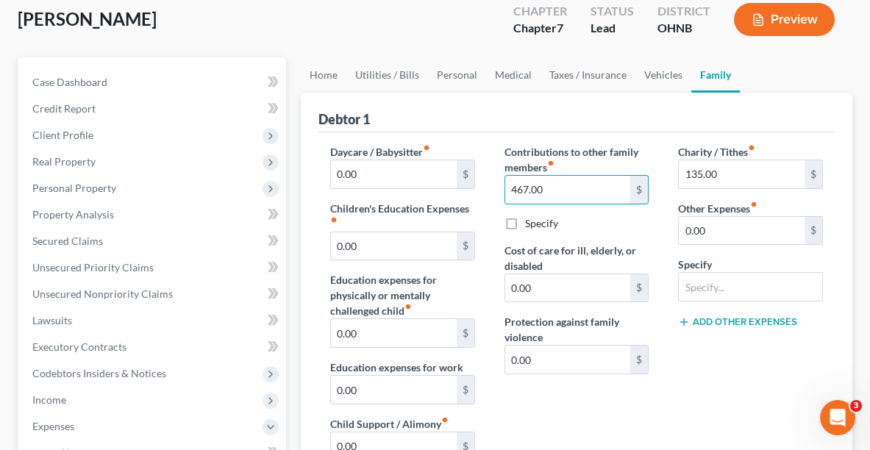
scroll to position [104, 0]
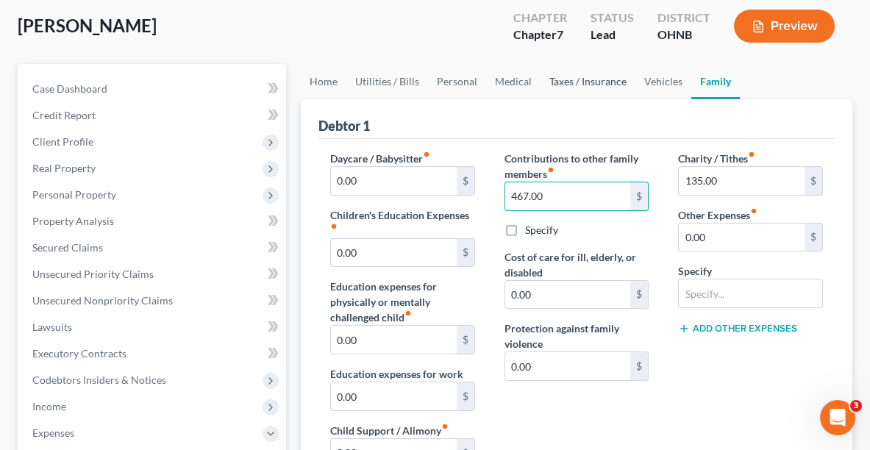
type input "467.00"
click at [601, 83] on link "Taxes / Insurance" at bounding box center [588, 81] width 95 height 35
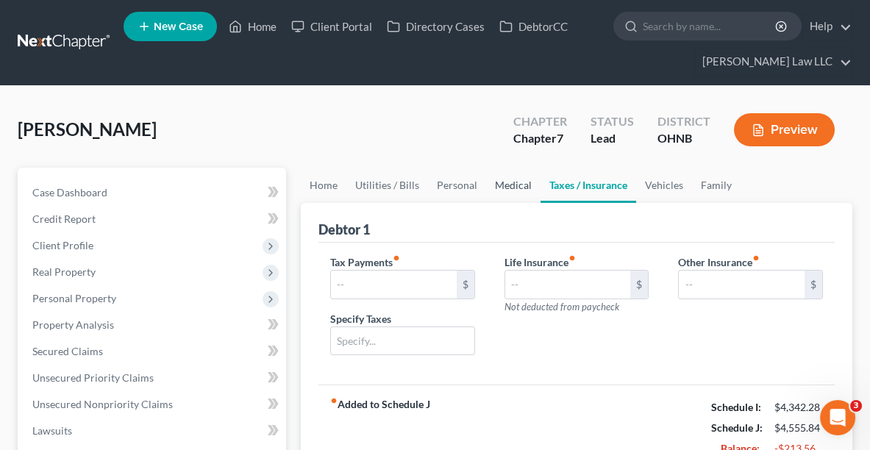
click at [512, 185] on link "Medical" at bounding box center [513, 185] width 54 height 35
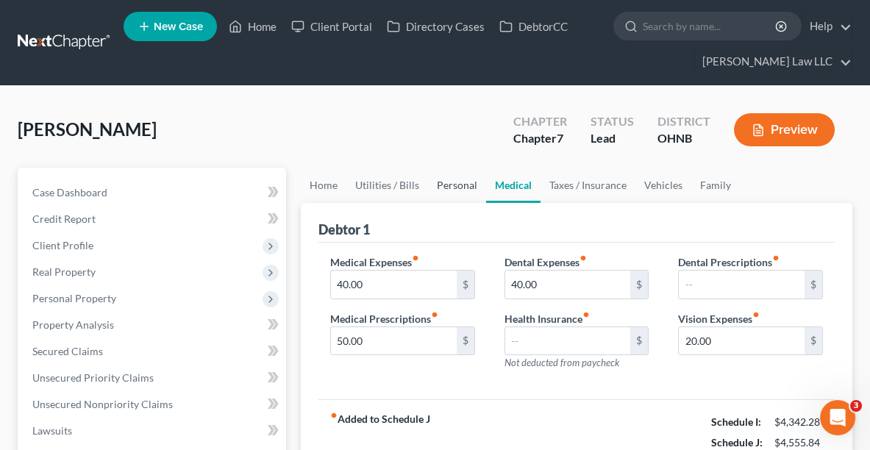
click at [453, 186] on link "Personal" at bounding box center [457, 185] width 58 height 35
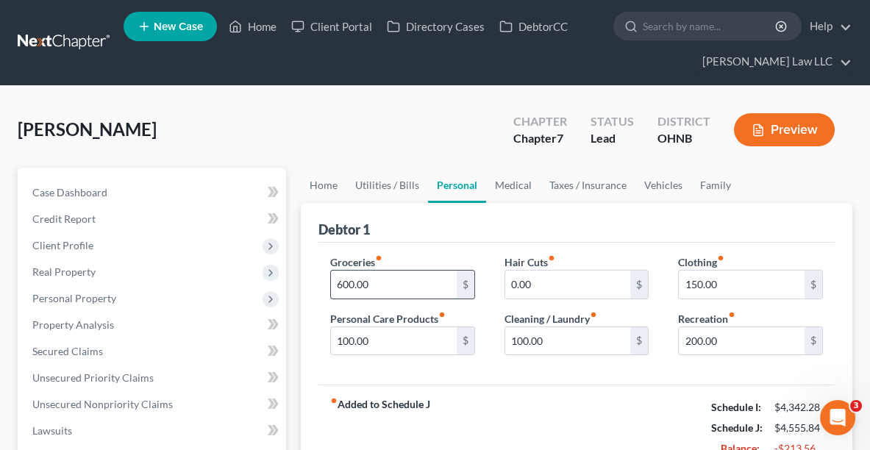
click at [394, 291] on input "600.00" at bounding box center [394, 285] width 126 height 28
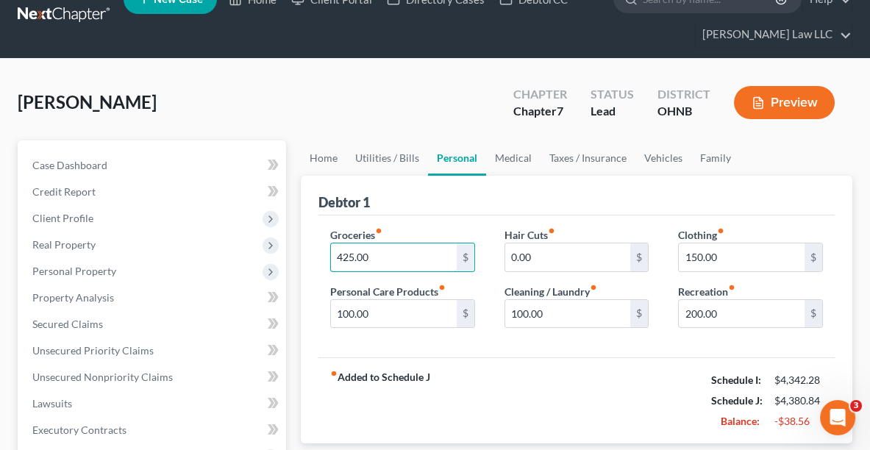
scroll to position [26, 0]
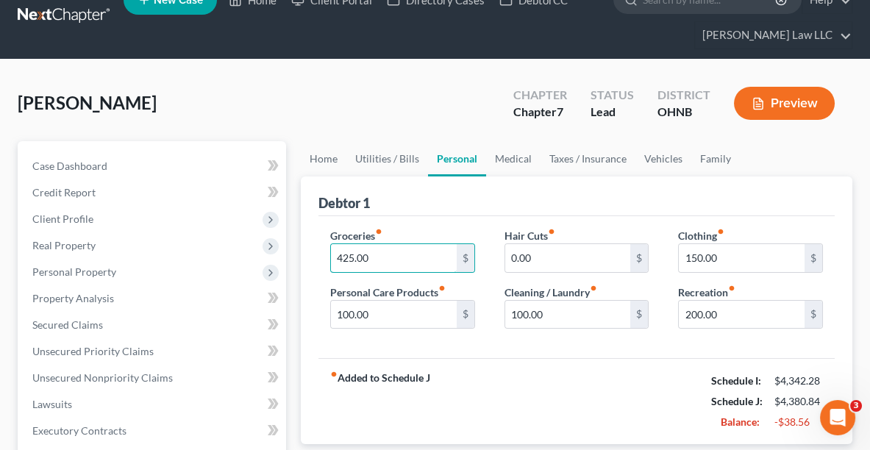
type input "425.00"
click at [737, 271] on div "Clothing fiber_manual_record 150.00 $ Recreation fiber_manual_record 200.00 $" at bounding box center [751, 284] width 174 height 113
click at [731, 259] on input "150.00" at bounding box center [742, 258] width 126 height 28
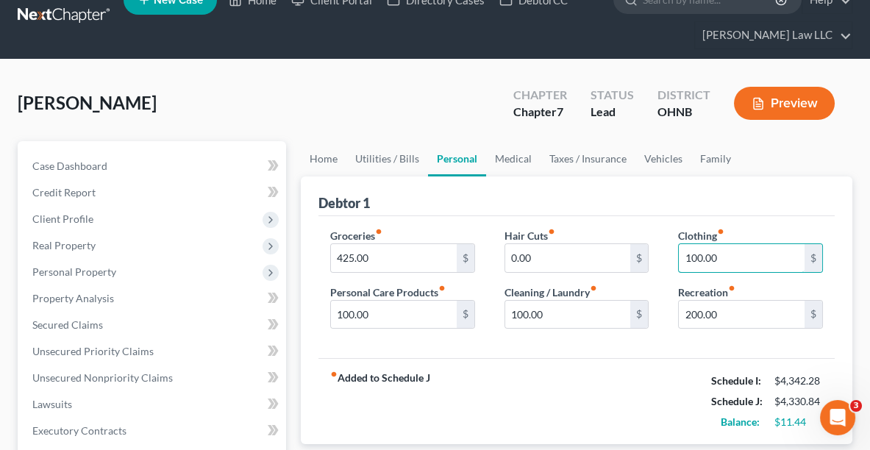
type input "100.00"
click at [781, 98] on button "Preview" at bounding box center [784, 103] width 101 height 33
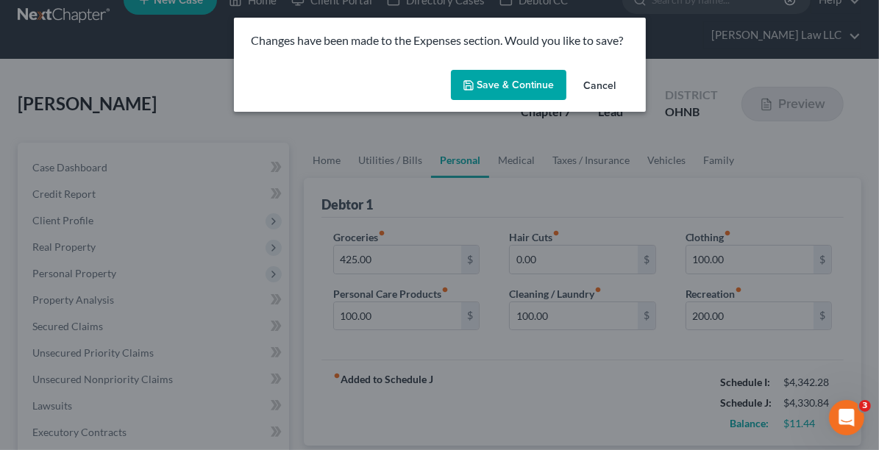
click at [521, 79] on button "Save & Continue" at bounding box center [509, 85] width 116 height 31
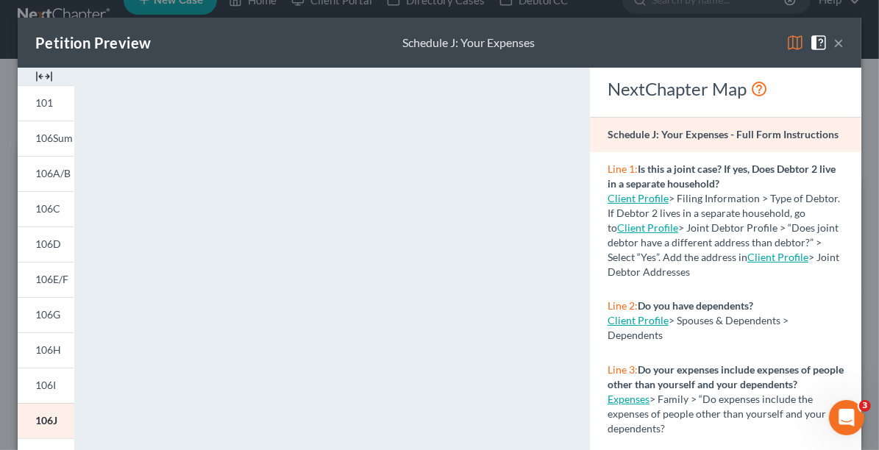
click at [834, 44] on button "×" at bounding box center [839, 43] width 10 height 18
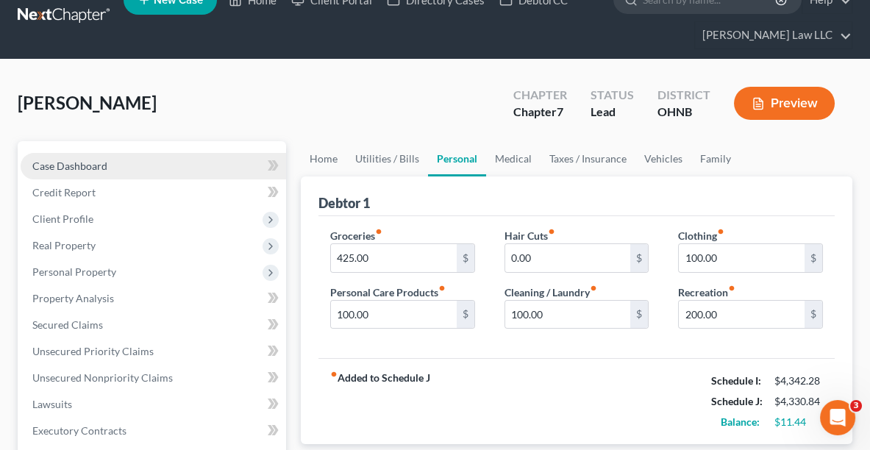
click at [61, 168] on span "Case Dashboard" at bounding box center [69, 166] width 75 height 13
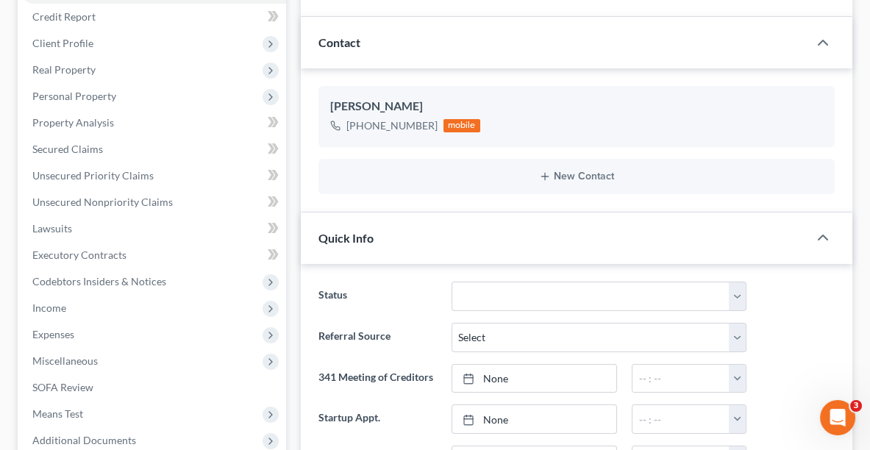
scroll to position [126, 0]
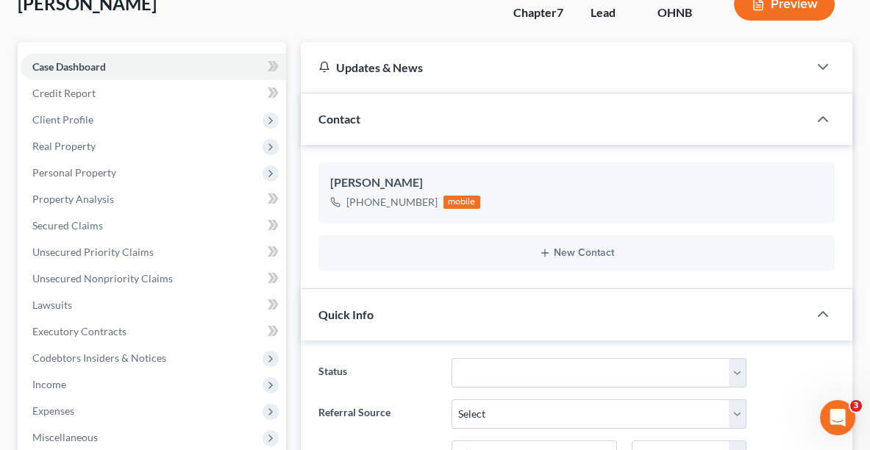
click at [371, 116] on div "Contact" at bounding box center [555, 118] width 508 height 51
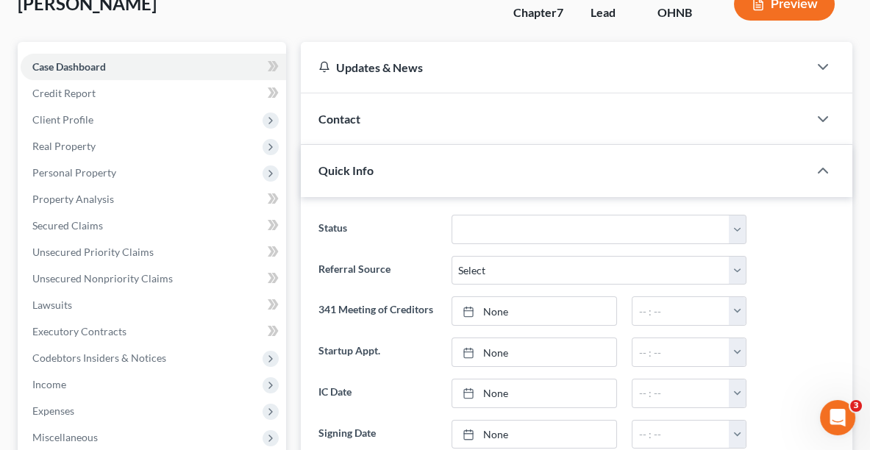
click at [371, 116] on div "Contact" at bounding box center [555, 118] width 508 height 51
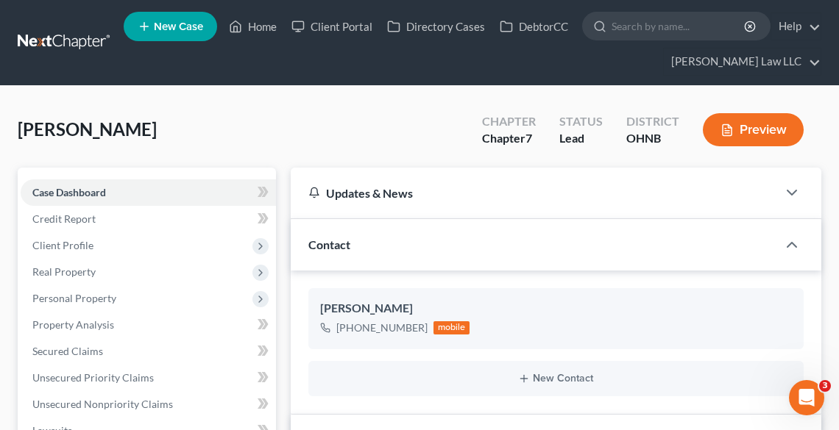
scroll to position [0, 0]
click at [272, 25] on link "Home" at bounding box center [252, 26] width 63 height 26
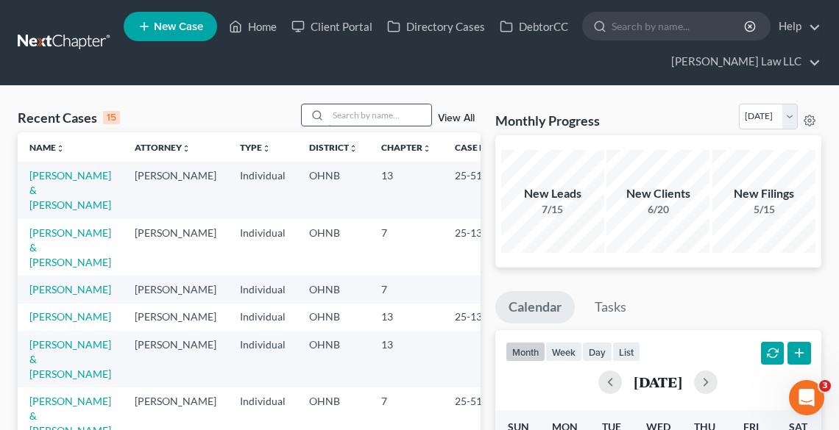
click at [374, 113] on input "search" at bounding box center [379, 114] width 103 height 21
type input "delia"
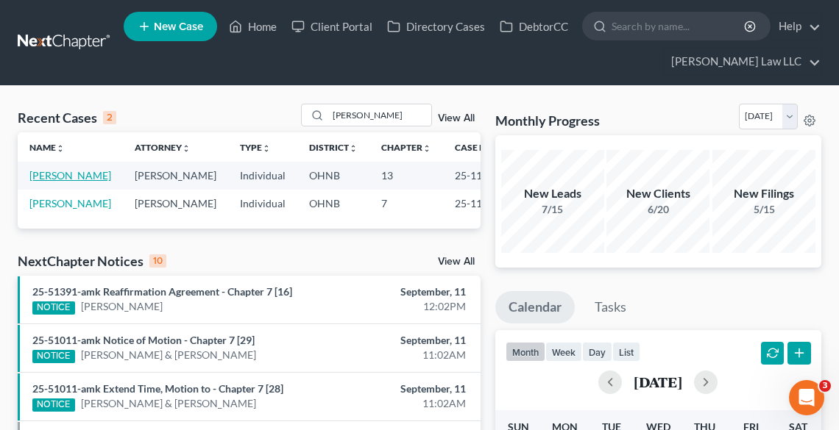
click at [38, 182] on link "Delia, Michael" at bounding box center [70, 175] width 82 height 13
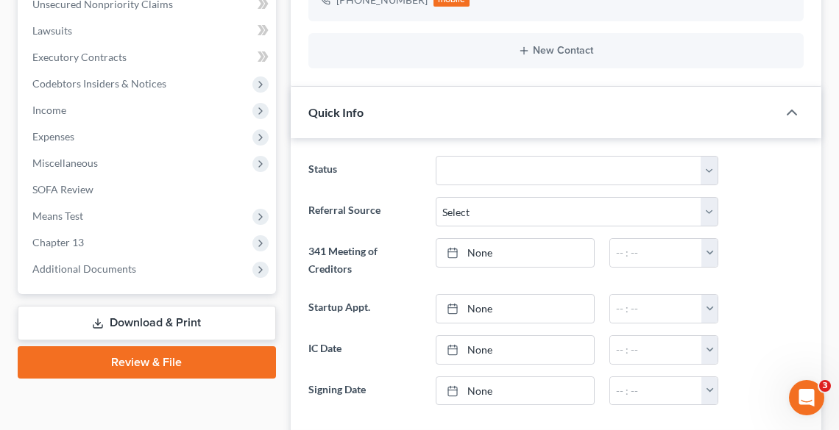
scroll to position [589, 0]
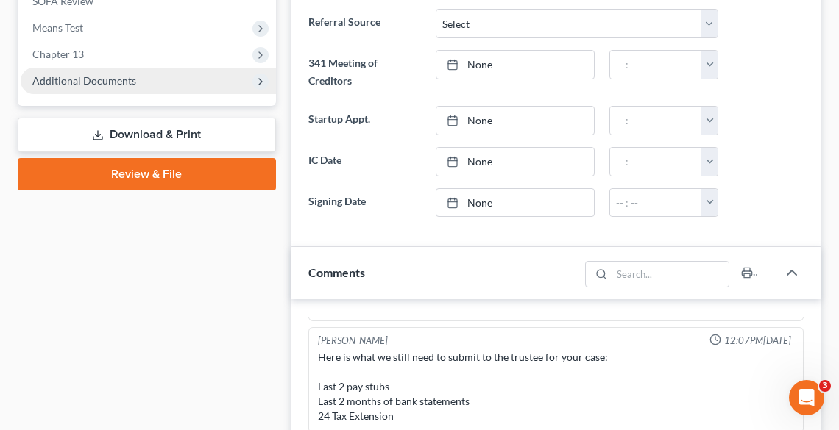
click at [47, 82] on span "Additional Documents" at bounding box center [84, 80] width 104 height 13
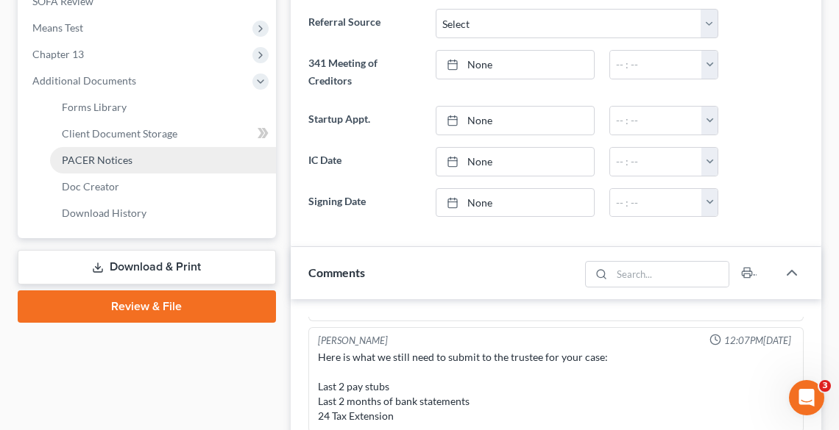
click at [91, 164] on span "PACER Notices" at bounding box center [97, 160] width 71 height 13
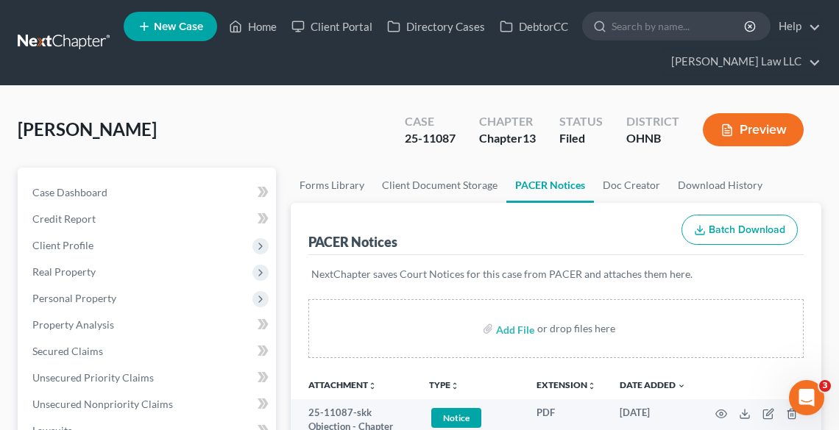
scroll to position [235, 0]
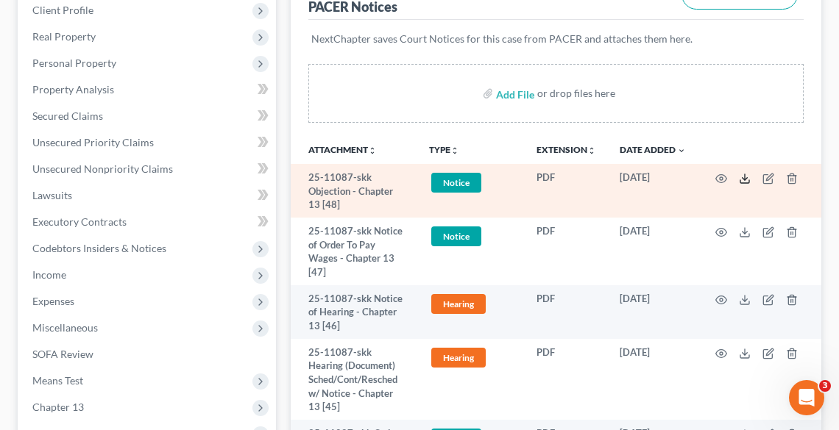
click at [742, 178] on icon at bounding box center [745, 179] width 12 height 12
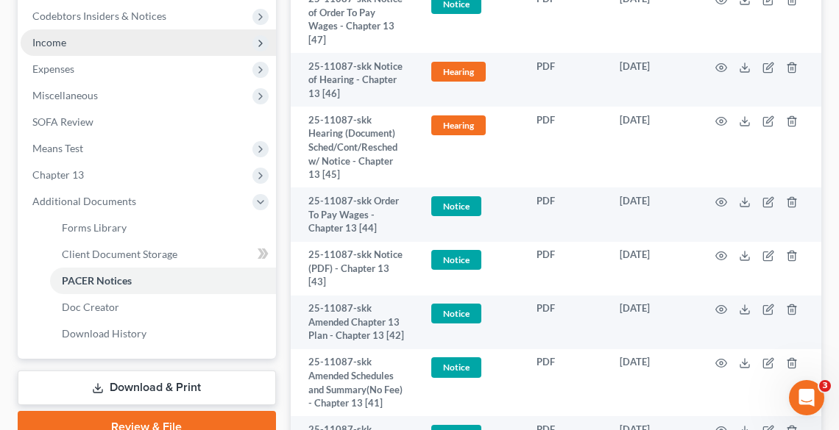
scroll to position [471, 0]
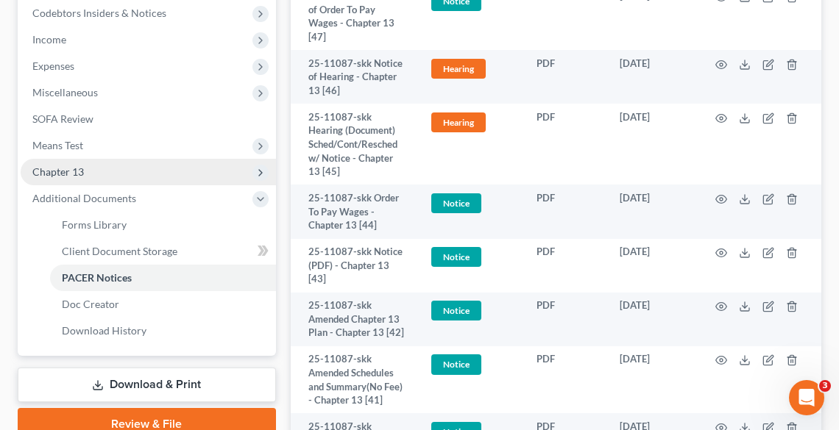
click at [77, 171] on span "Chapter 13" at bounding box center [57, 172] width 51 height 13
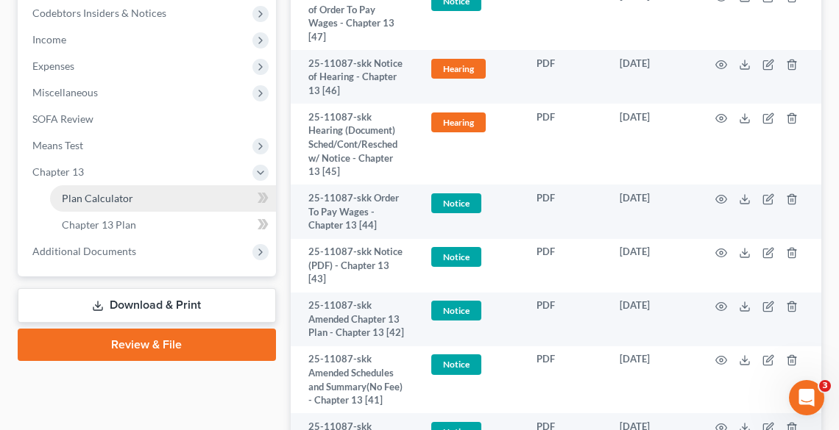
click at [99, 199] on span "Plan Calculator" at bounding box center [97, 198] width 71 height 13
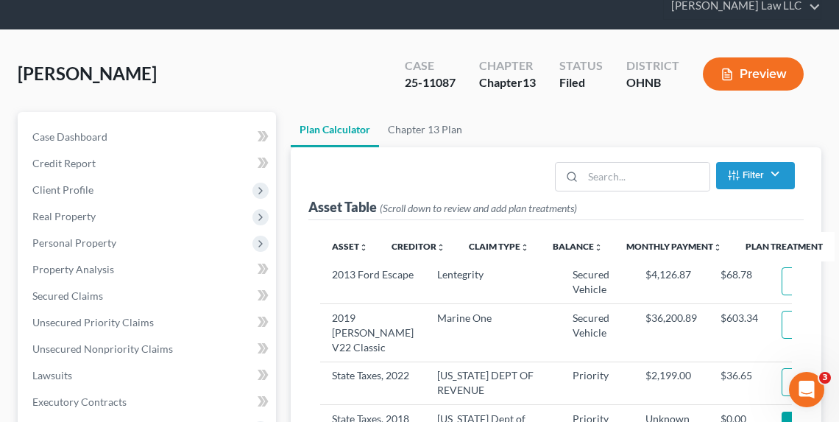
scroll to position [177, 0]
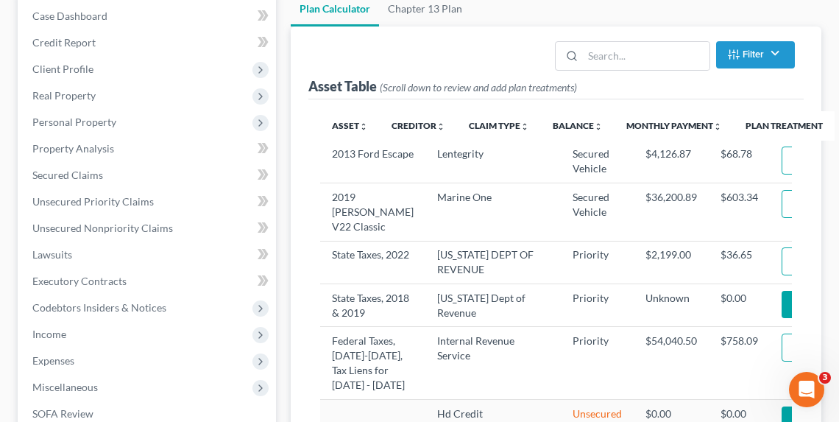
select select "59"
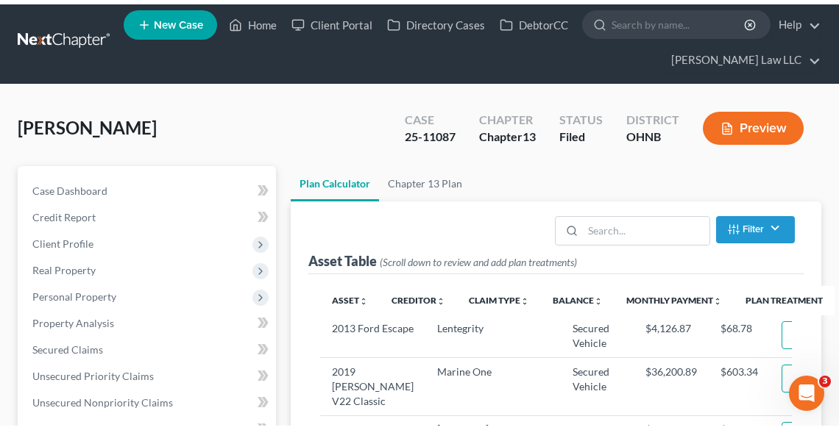
scroll to position [0, 0]
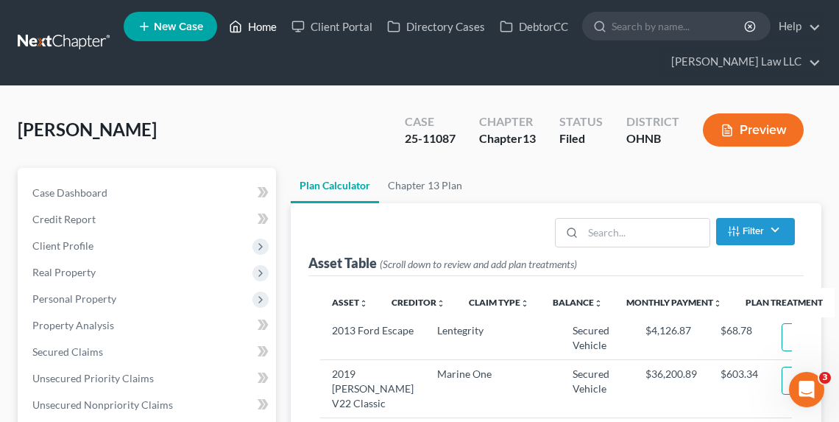
click at [246, 29] on link "Home" at bounding box center [252, 26] width 63 height 26
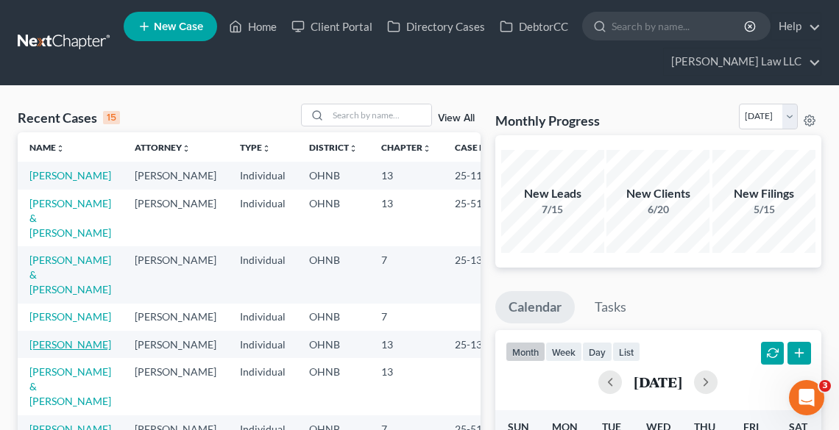
click at [56, 351] on link "[PERSON_NAME]" at bounding box center [70, 344] width 82 height 13
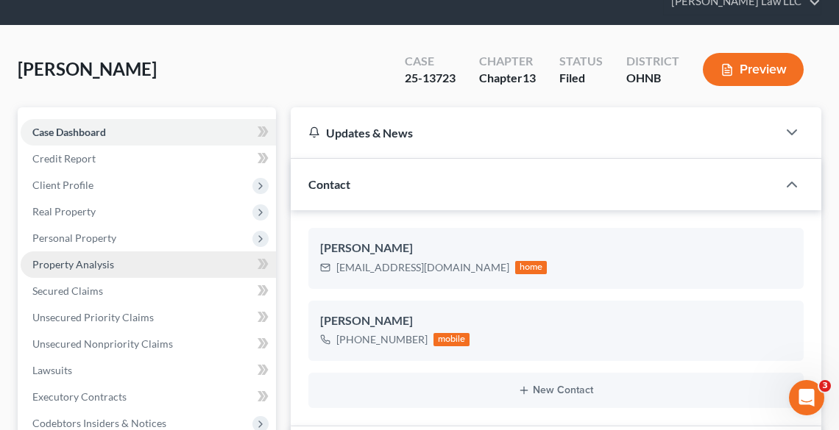
scroll to position [118, 0]
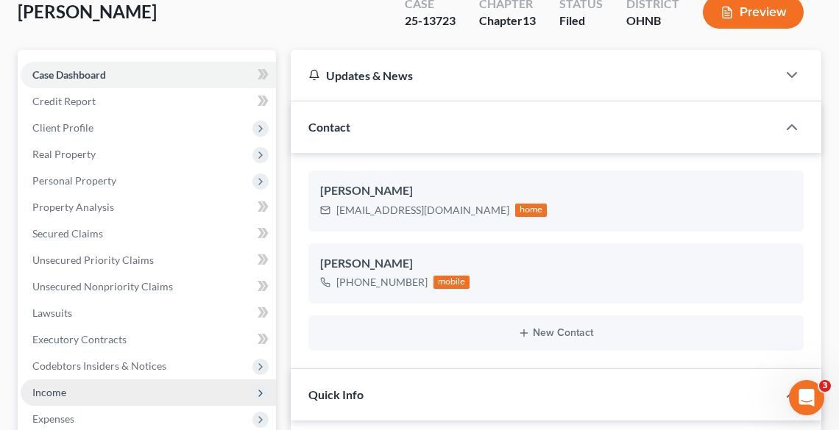
click at [76, 384] on span "Income" at bounding box center [148, 393] width 255 height 26
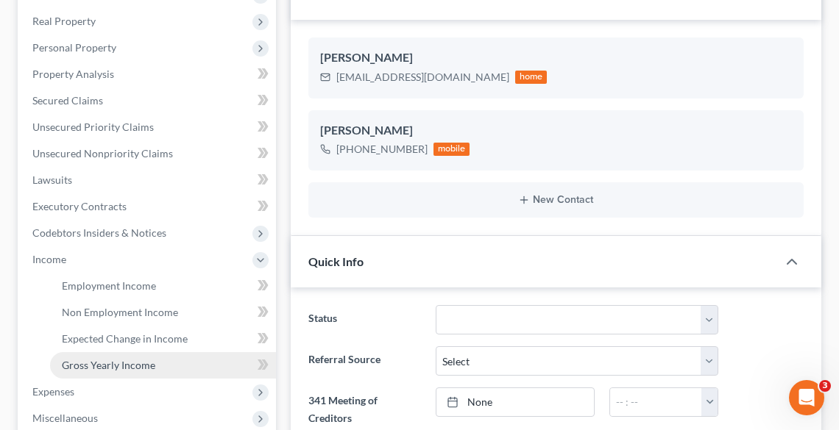
scroll to position [294, 0]
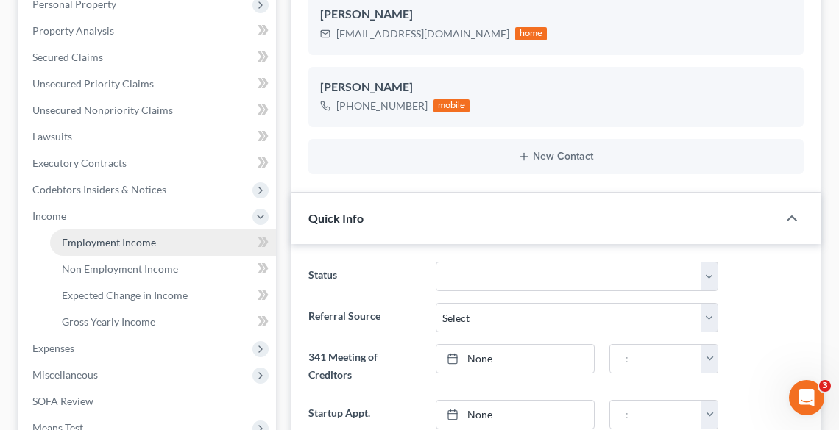
click at [90, 237] on span "Employment Income" at bounding box center [109, 242] width 94 height 13
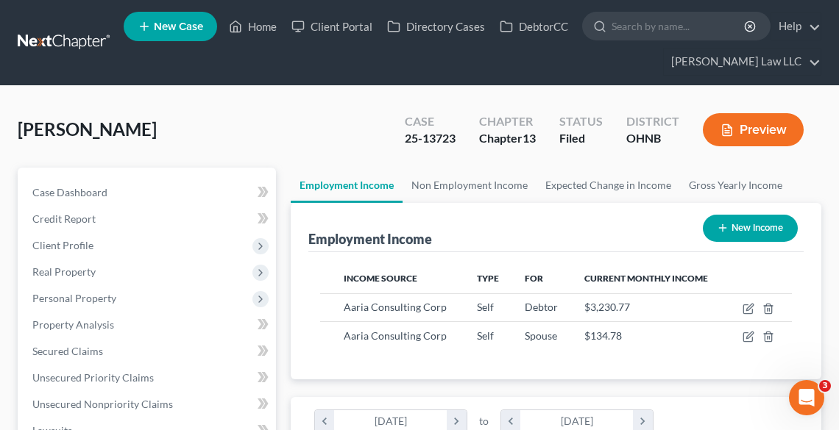
scroll to position [235, 500]
click at [475, 185] on link "Non Employment Income" at bounding box center [469, 185] width 134 height 35
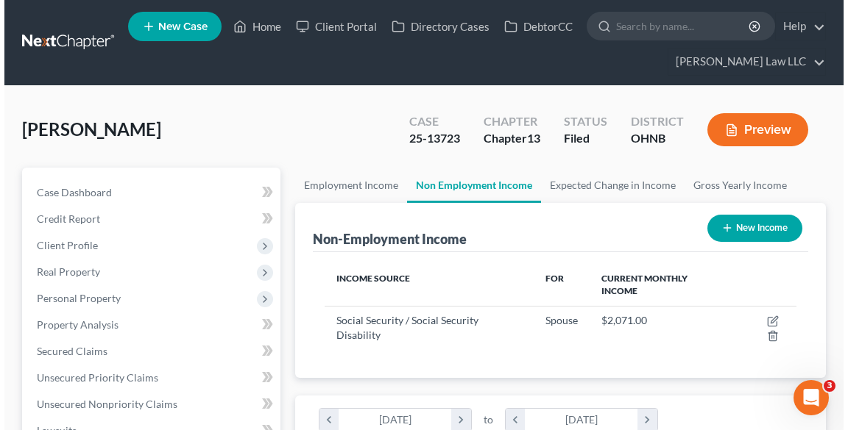
scroll to position [235, 500]
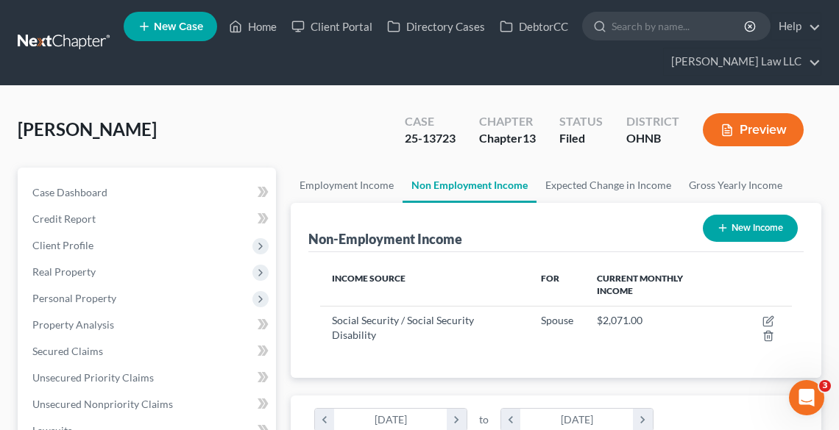
click at [756, 227] on button "New Income" at bounding box center [750, 228] width 95 height 27
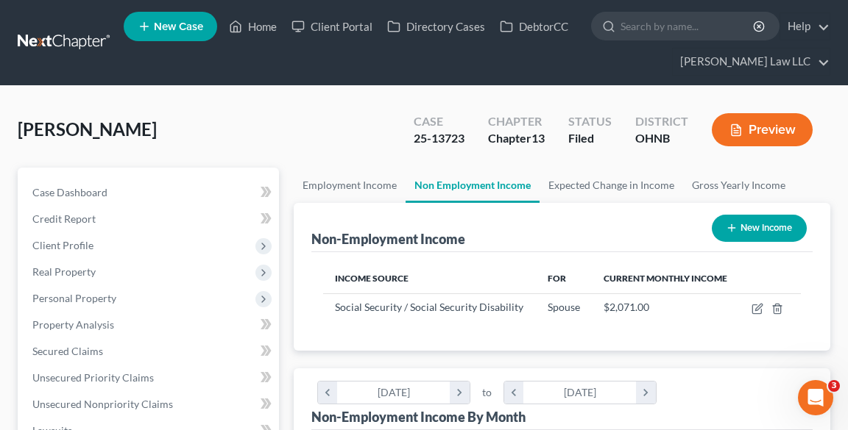
scroll to position [238, 506]
select select "0"
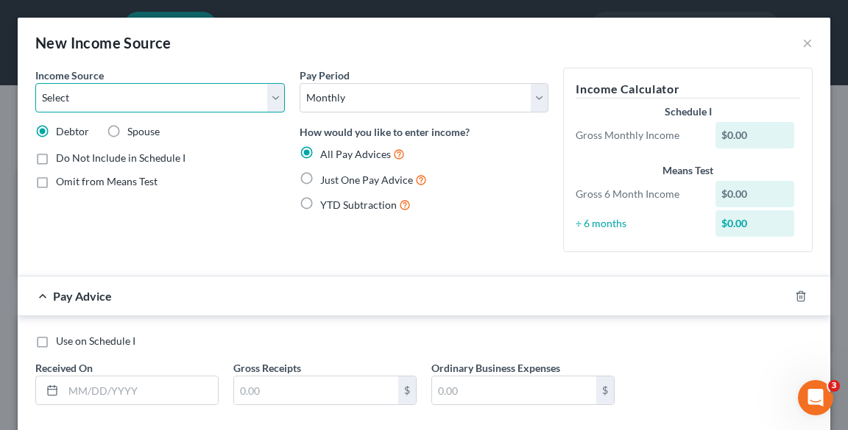
click at [188, 95] on select "Select Unemployment Disability (from employer) Pension Retirement Social Securi…" at bounding box center [159, 97] width 249 height 29
select select "13"
click at [35, 83] on select "Select Unemployment Disability (from employer) Pension Retirement Social Securi…" at bounding box center [159, 97] width 249 height 29
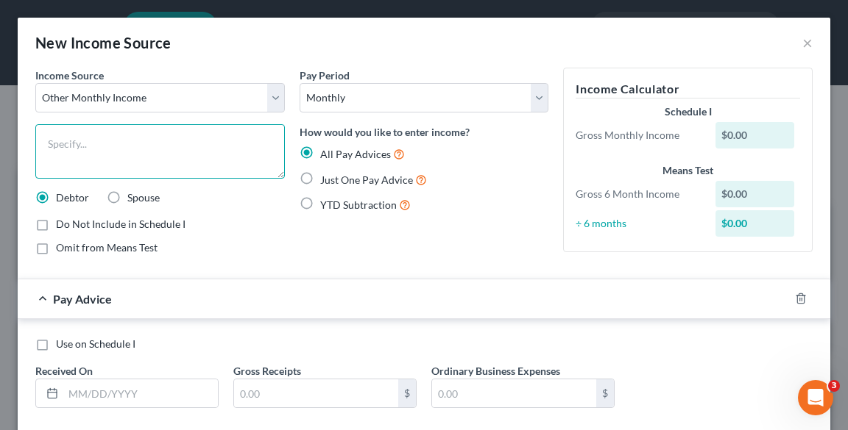
click at [254, 143] on textarea at bounding box center [159, 151] width 249 height 54
type textarea "Owner draws"
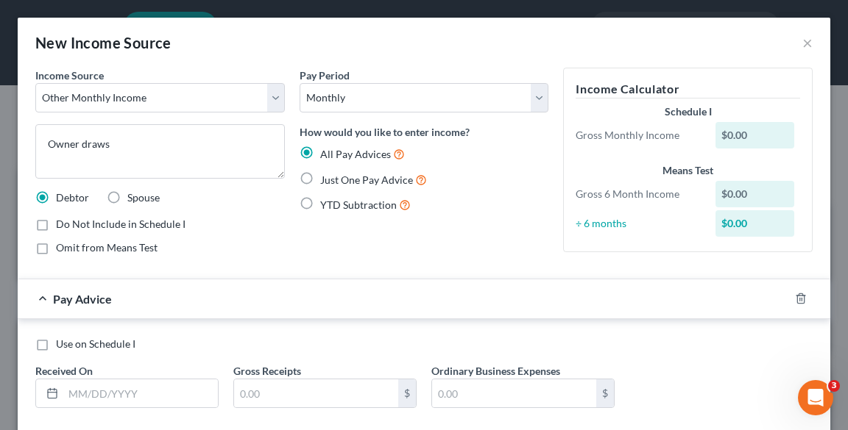
click at [352, 183] on span "Just One Pay Advice" at bounding box center [366, 180] width 93 height 13
click at [335, 181] on input "Just One Pay Advice" at bounding box center [331, 176] width 10 height 10
radio input "true"
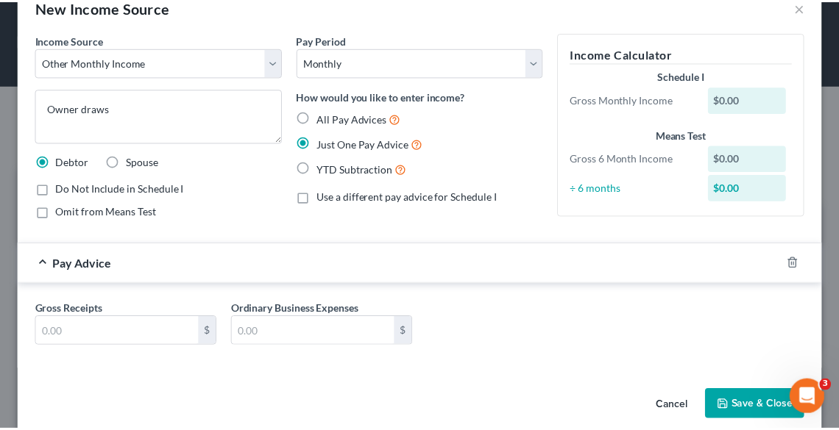
scroll to position [54, 0]
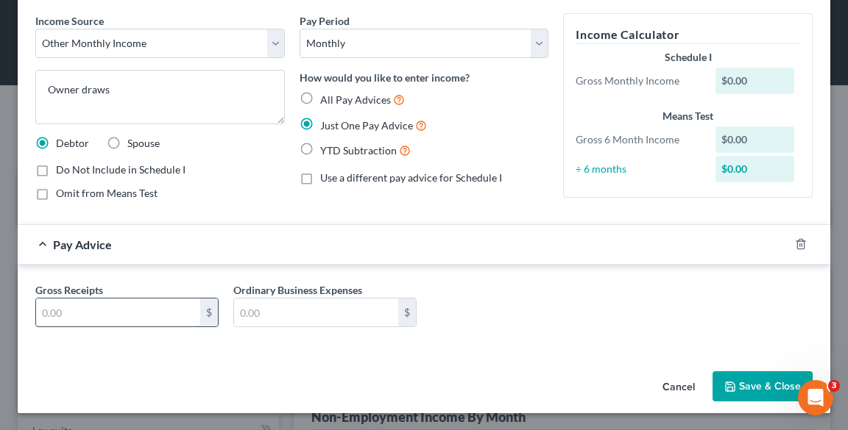
click at [141, 310] on input "text" at bounding box center [118, 313] width 164 height 28
type input "332.77"
click at [725, 387] on icon "button" at bounding box center [730, 387] width 12 height 12
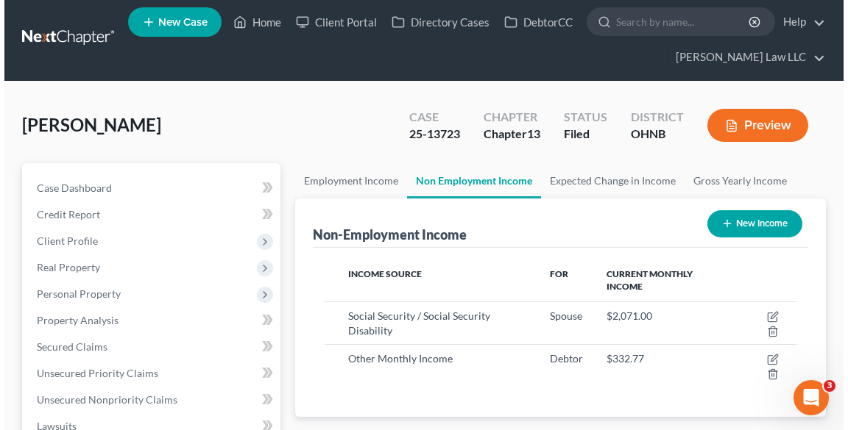
scroll to position [0, 0]
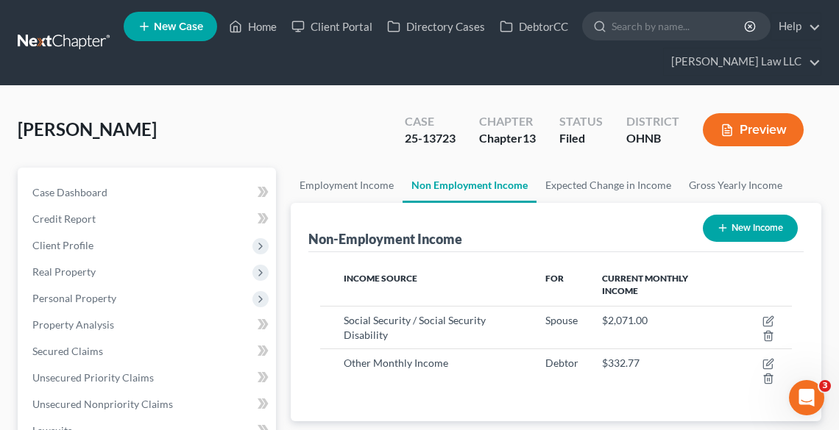
click at [763, 124] on button "Preview" at bounding box center [753, 129] width 101 height 33
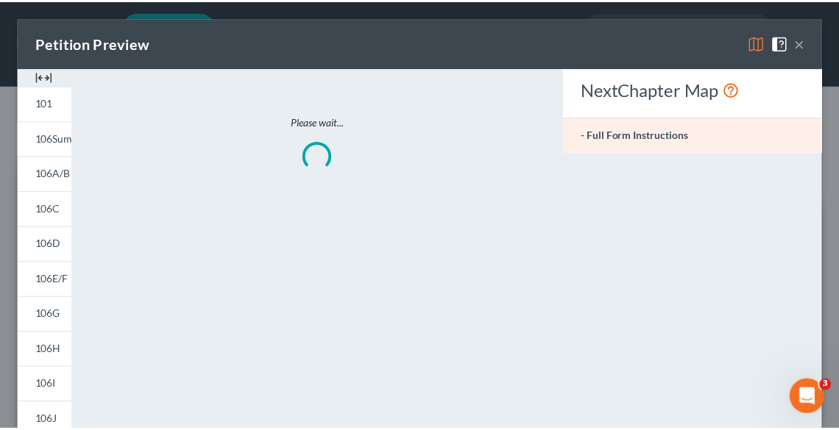
scroll to position [238, 506]
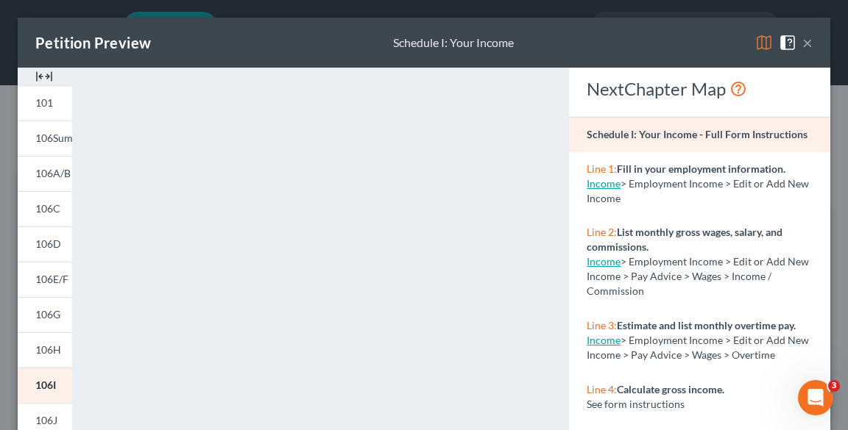
click at [802, 44] on button "×" at bounding box center [807, 43] width 10 height 18
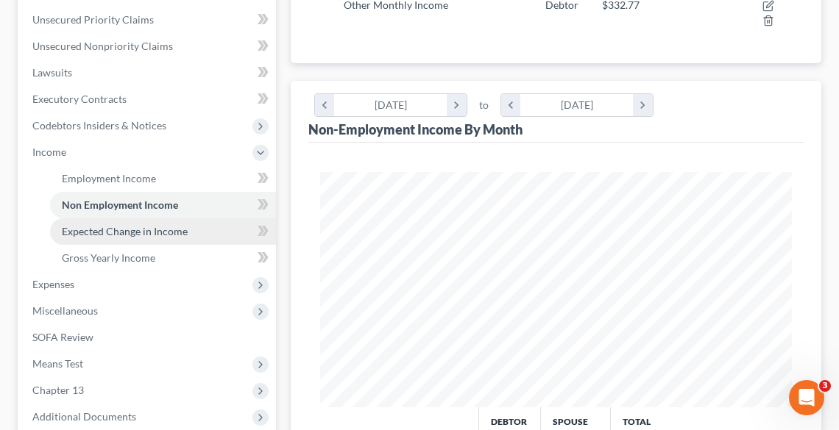
scroll to position [353, 0]
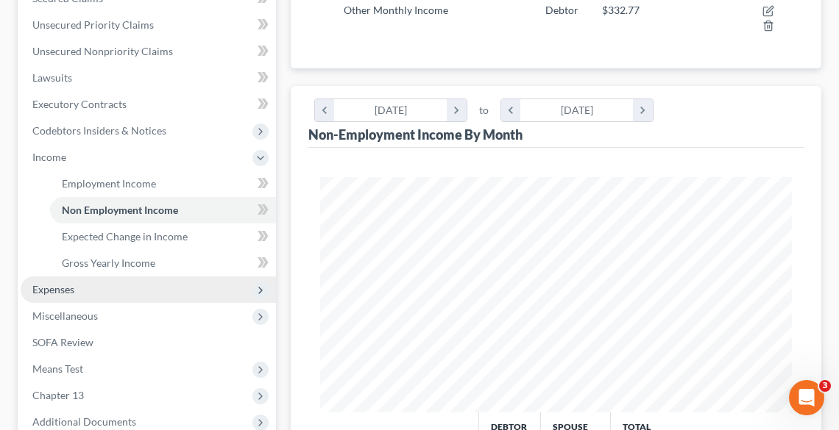
click at [58, 294] on span "Expenses" at bounding box center [53, 289] width 42 height 13
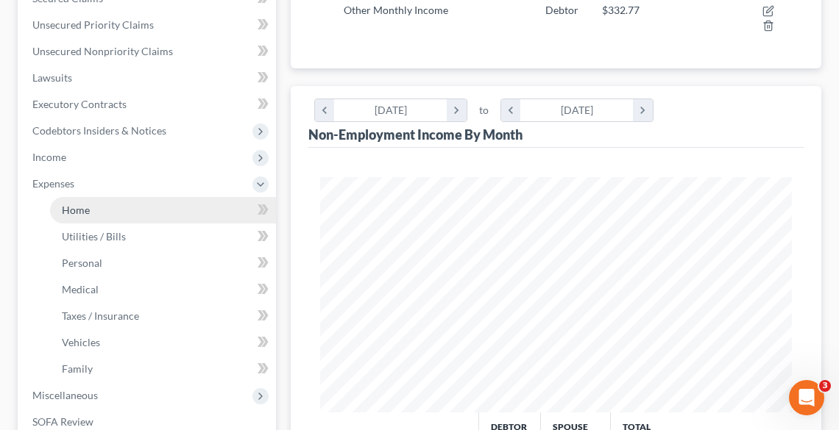
click at [65, 211] on span "Home" at bounding box center [76, 210] width 28 height 13
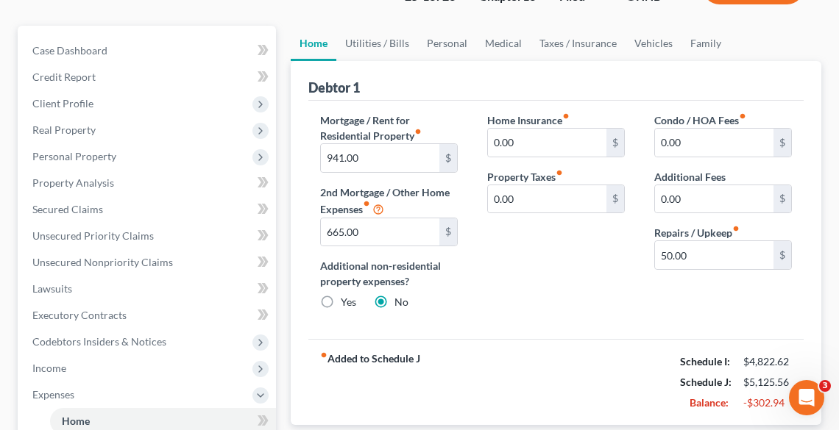
scroll to position [118, 0]
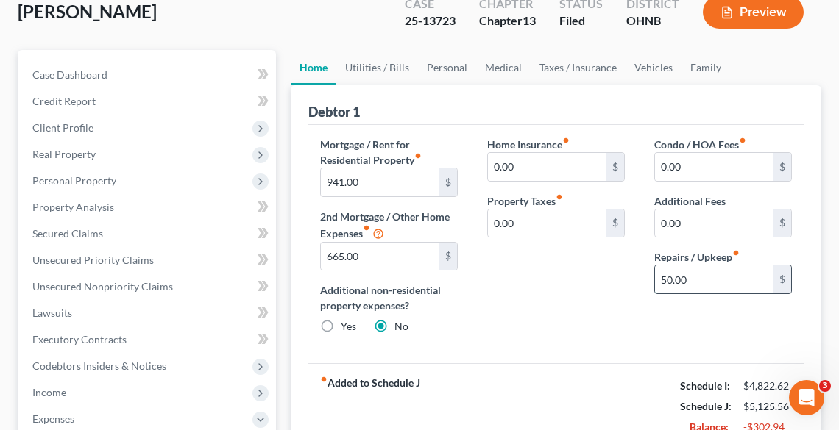
click at [724, 280] on input "50.00" at bounding box center [714, 280] width 118 height 28
click at [374, 65] on link "Utilities / Bills" at bounding box center [377, 67] width 82 height 35
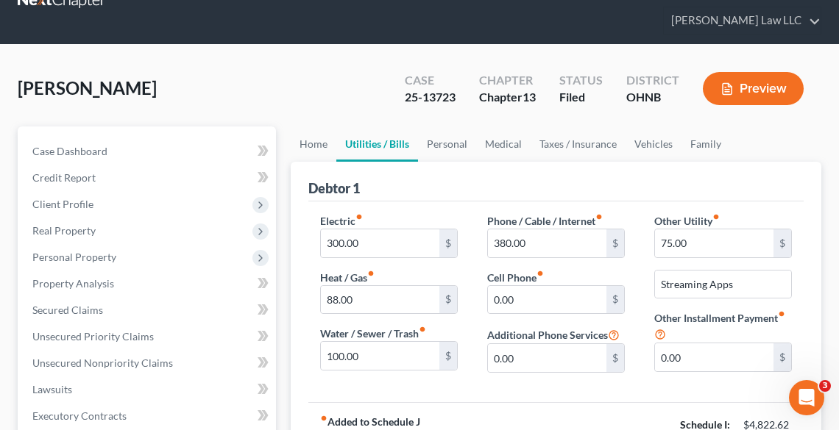
scroll to position [118, 0]
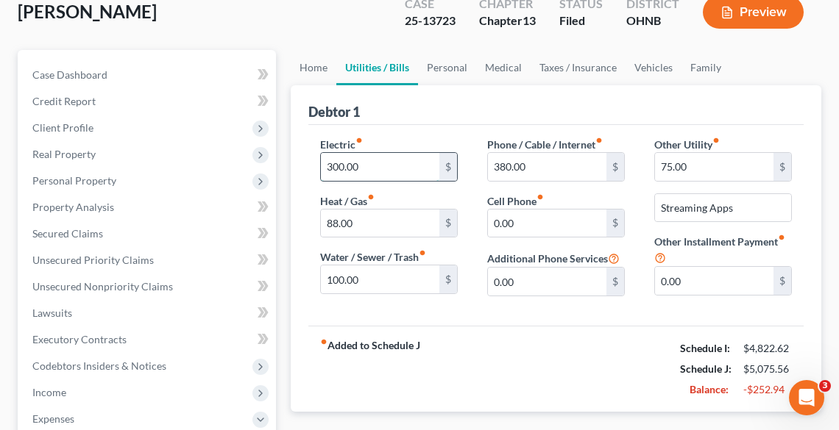
click at [389, 163] on input "300.00" at bounding box center [380, 167] width 118 height 28
type input "150.00"
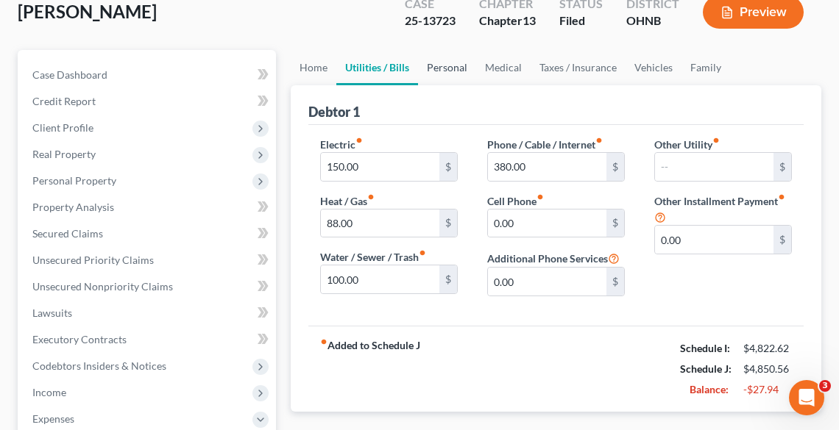
click at [436, 71] on link "Personal" at bounding box center [447, 67] width 58 height 35
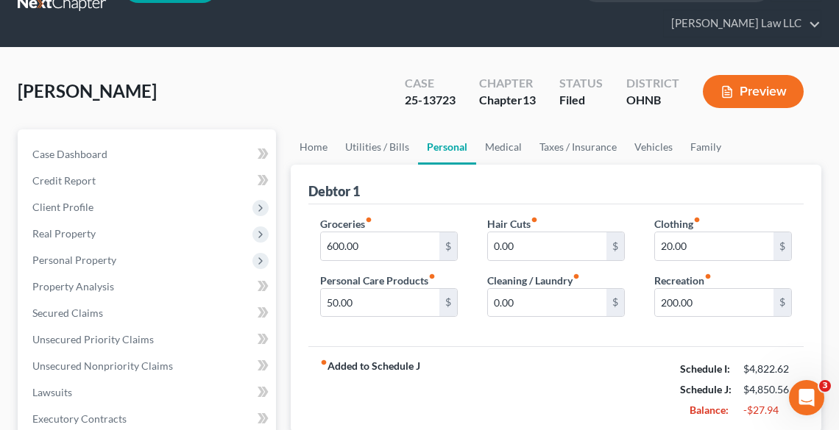
scroll to position [118, 0]
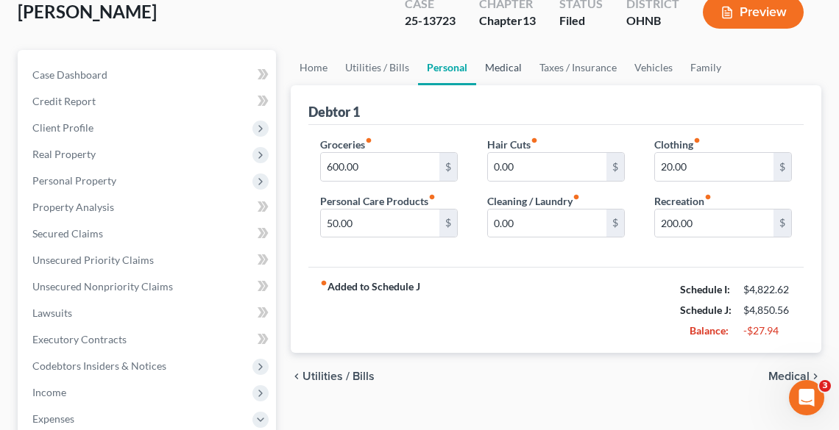
click at [490, 59] on link "Medical" at bounding box center [503, 67] width 54 height 35
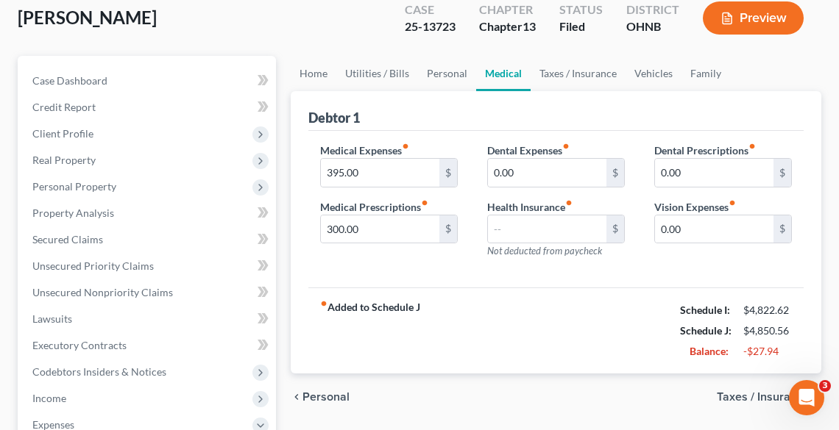
scroll to position [118, 0]
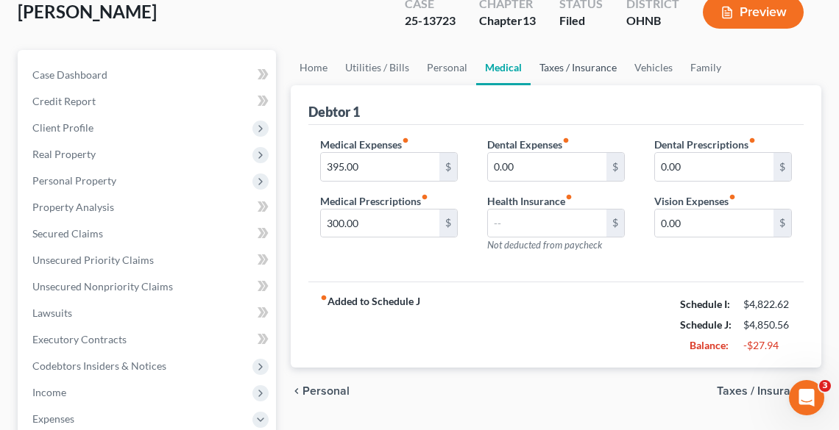
click at [572, 65] on link "Taxes / Insurance" at bounding box center [577, 67] width 95 height 35
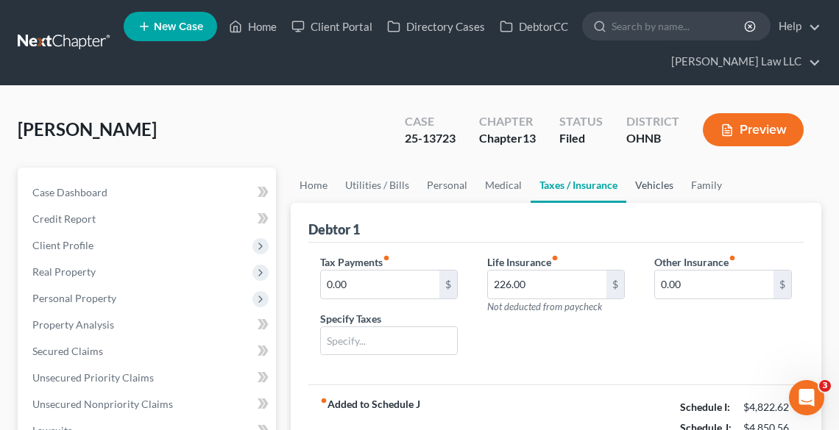
click at [657, 182] on link "Vehicles" at bounding box center [654, 185] width 56 height 35
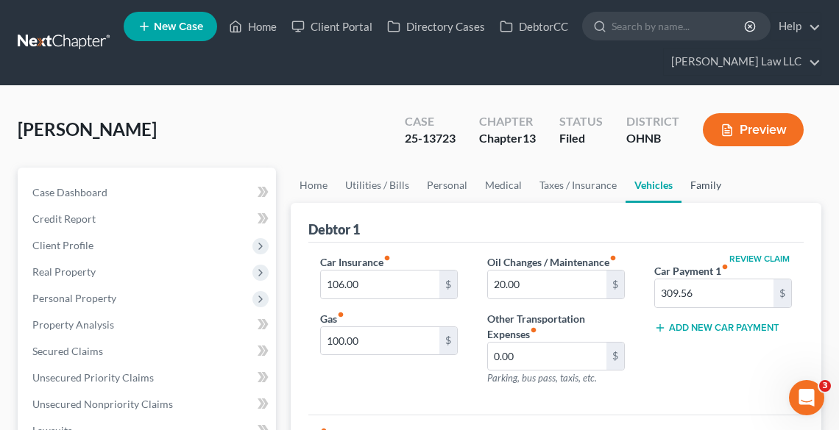
click at [693, 181] on link "Family" at bounding box center [705, 185] width 49 height 35
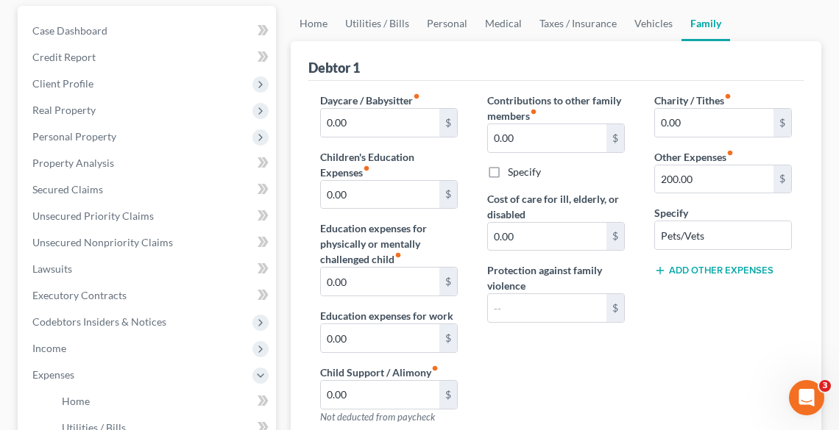
scroll to position [177, 0]
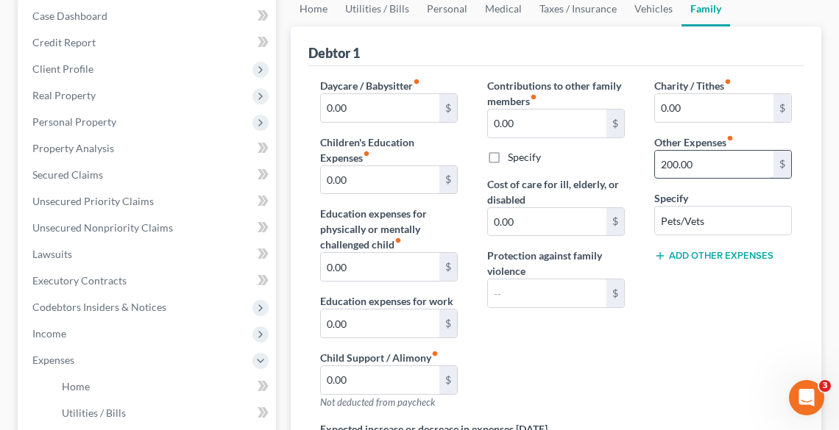
click at [705, 162] on input "200.00" at bounding box center [714, 165] width 118 height 28
type input "100.00"
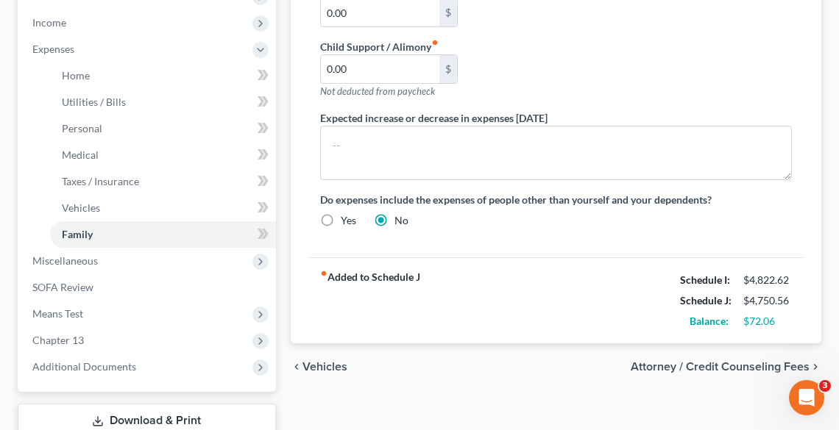
scroll to position [589, 0]
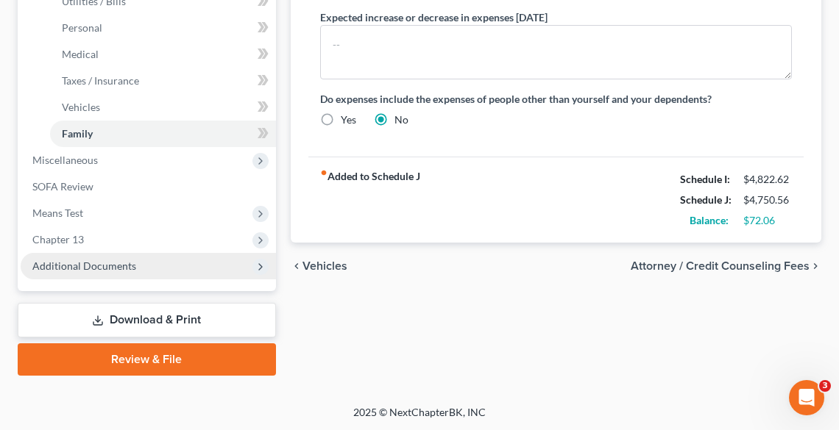
click at [96, 260] on span "Additional Documents" at bounding box center [84, 266] width 104 height 13
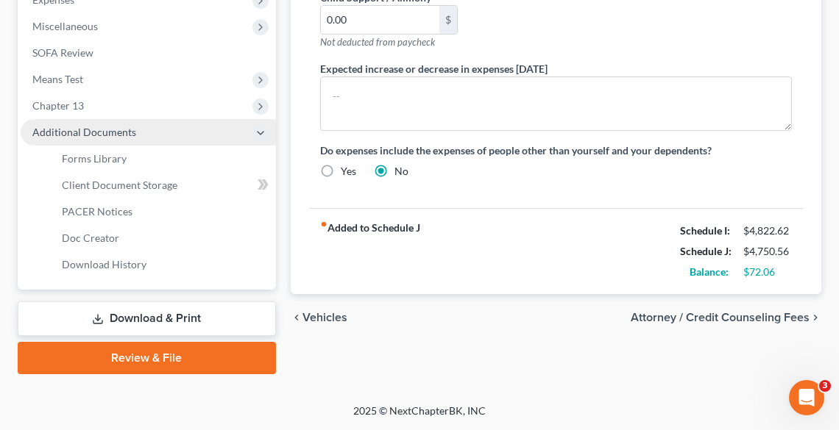
scroll to position [536, 0]
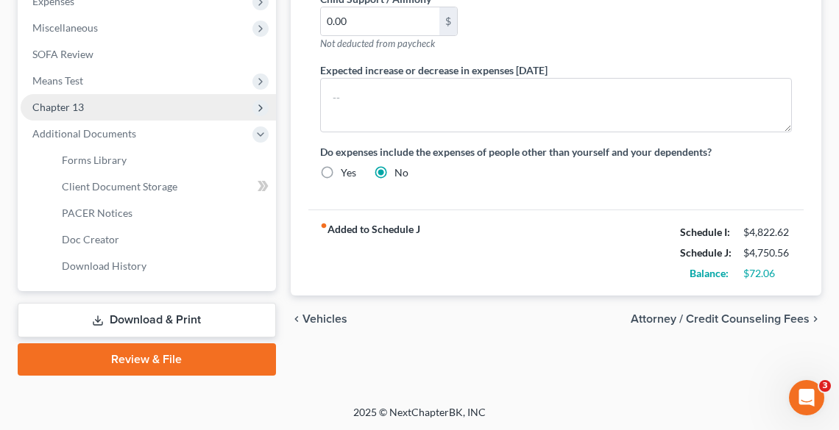
click at [74, 96] on span "Chapter 13" at bounding box center [148, 107] width 255 height 26
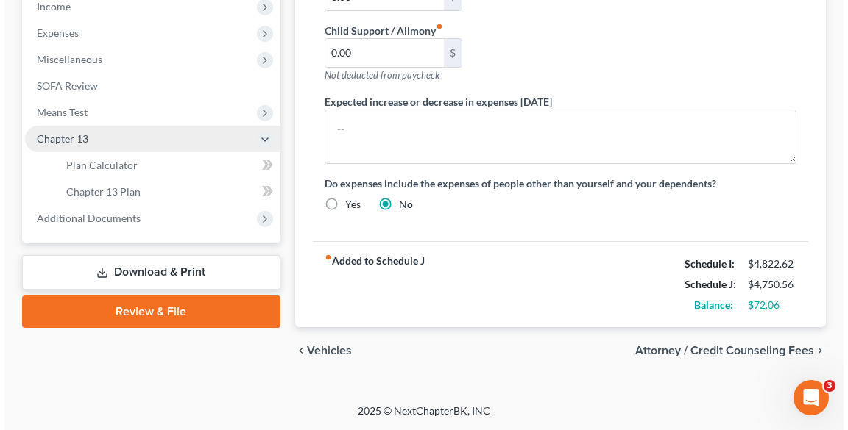
scroll to position [500, 0]
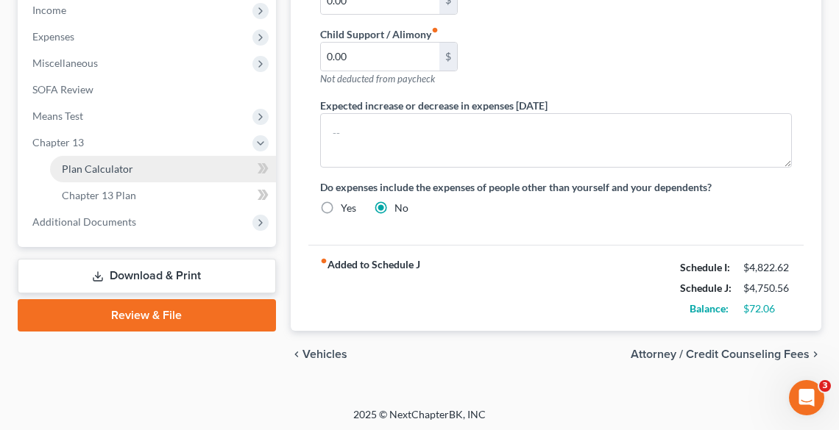
click at [110, 174] on span "Plan Calculator" at bounding box center [97, 169] width 71 height 13
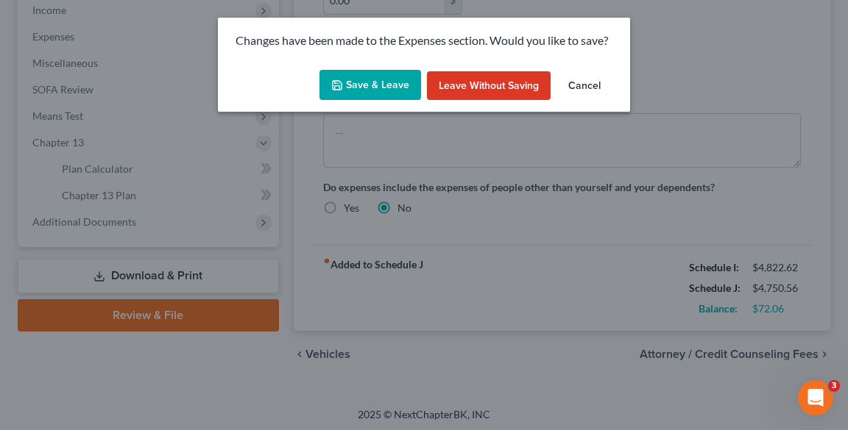
click at [362, 77] on button "Save & Leave" at bounding box center [370, 85] width 102 height 31
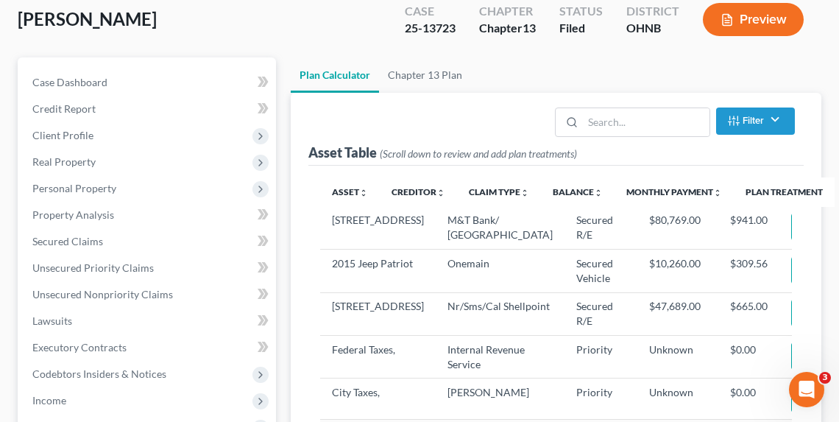
scroll to position [235, 0]
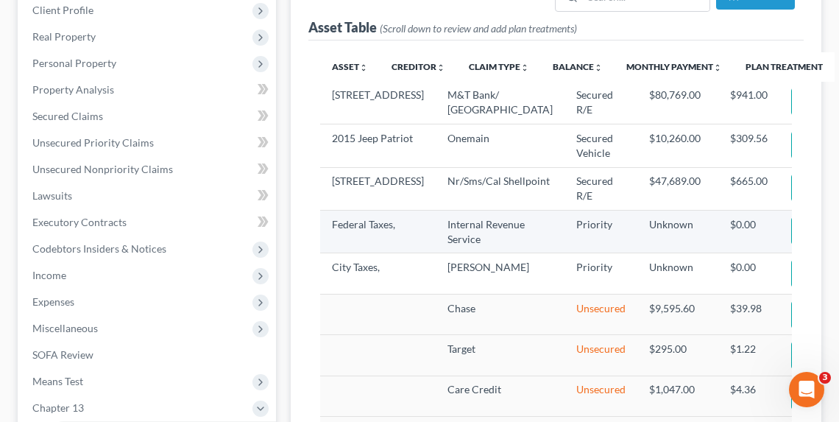
select select "59"
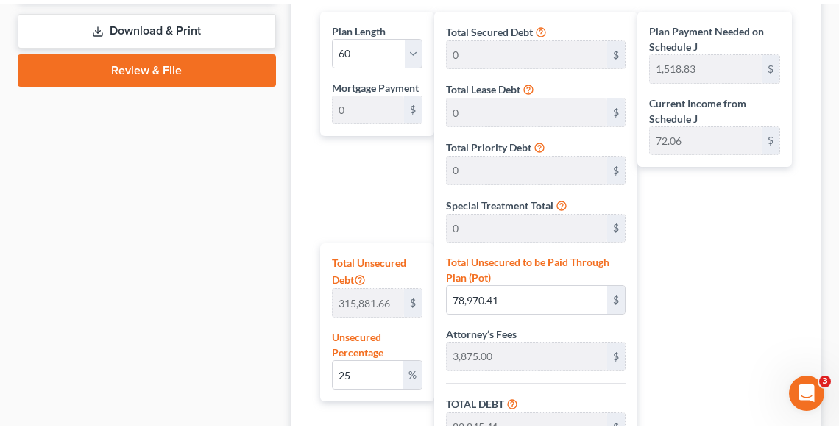
scroll to position [530, 0]
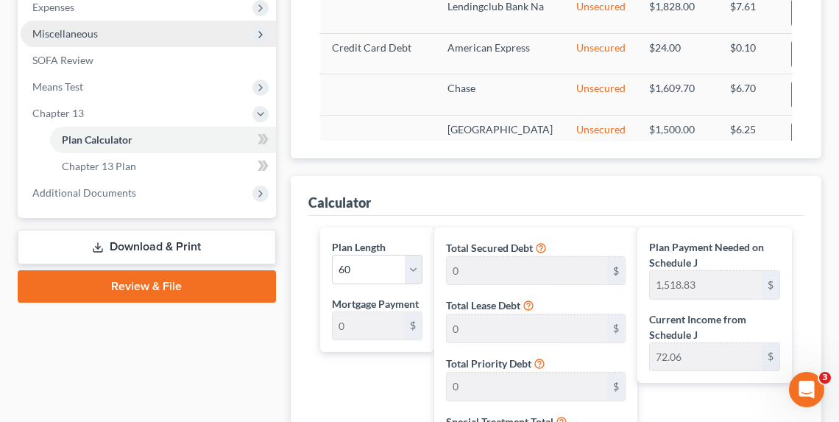
click at [63, 37] on span "Miscellaneous" at bounding box center [64, 33] width 65 height 13
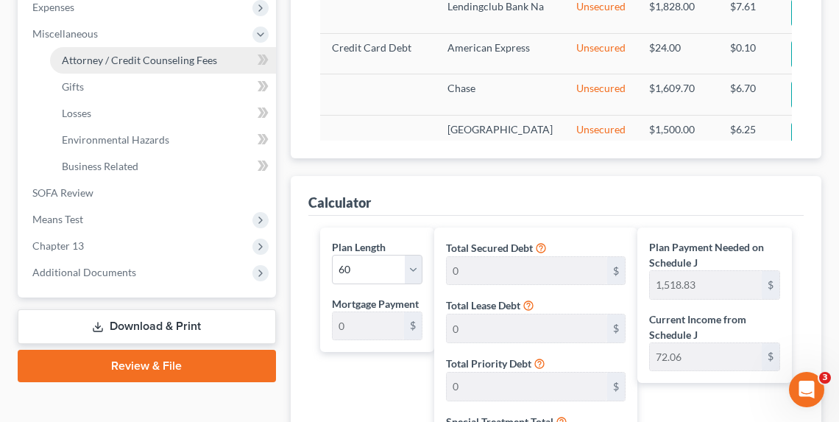
click at [74, 58] on span "Attorney / Credit Counseling Fees" at bounding box center [139, 60] width 155 height 13
select select "0"
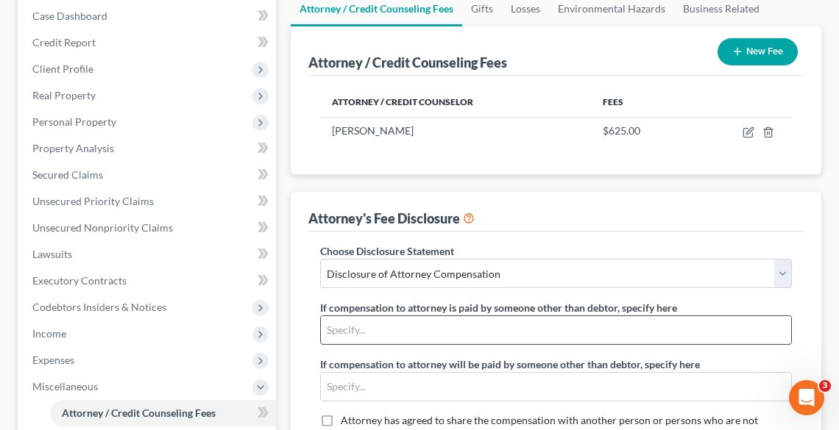
scroll to position [530, 0]
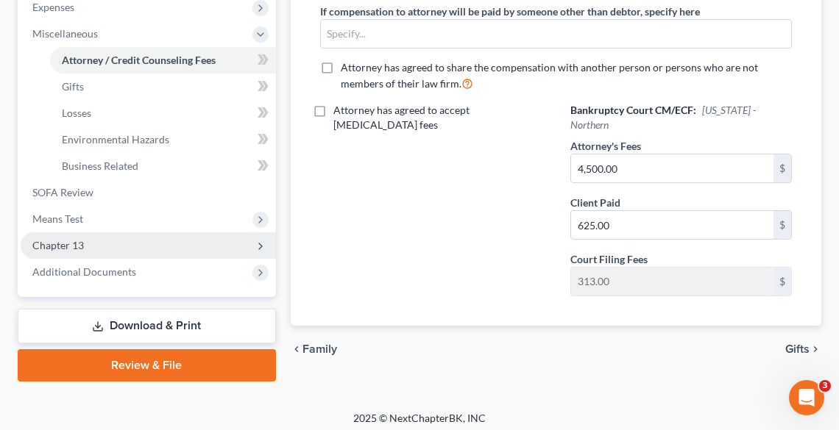
click at [99, 238] on span "Chapter 13" at bounding box center [148, 245] width 255 height 26
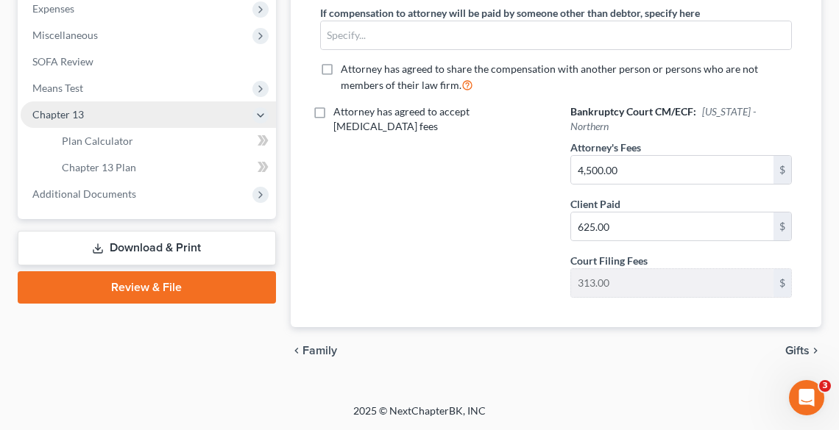
scroll to position [510, 0]
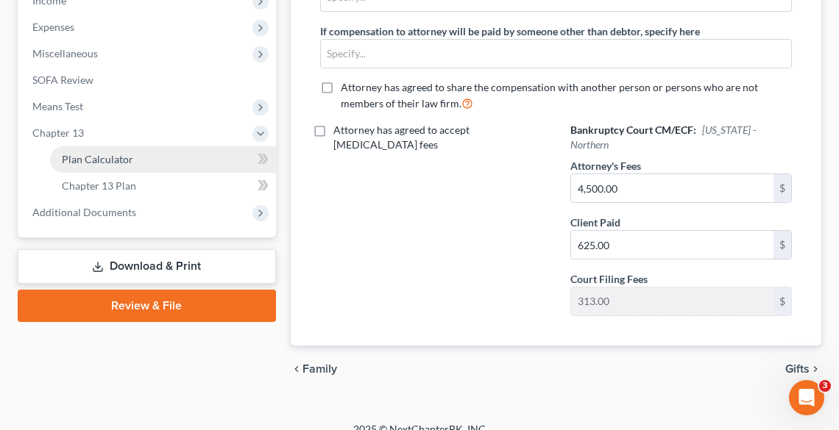
click at [111, 154] on span "Plan Calculator" at bounding box center [97, 159] width 71 height 13
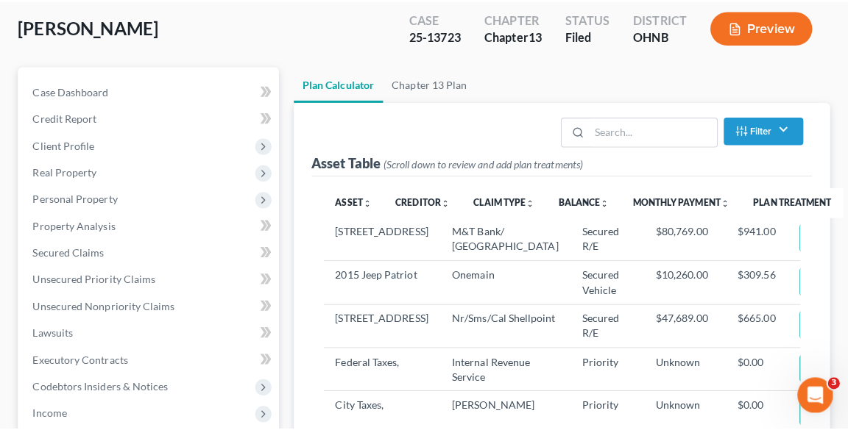
scroll to position [294, 0]
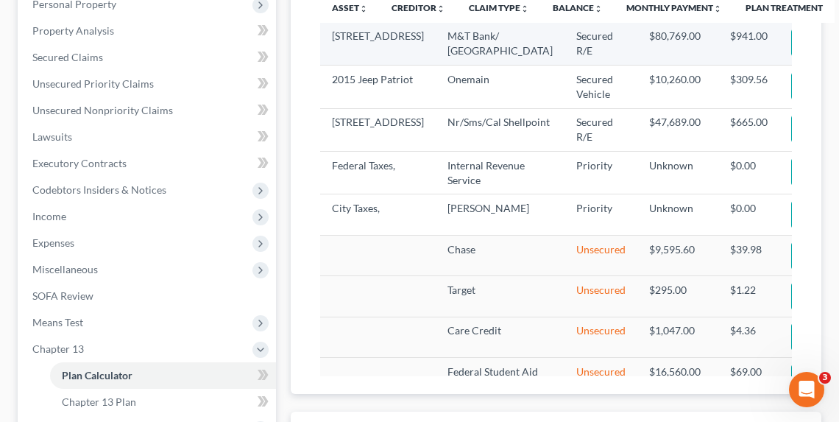
select select "59"
click at [803, 41] on img "button" at bounding box center [809, 43] width 13 height 13
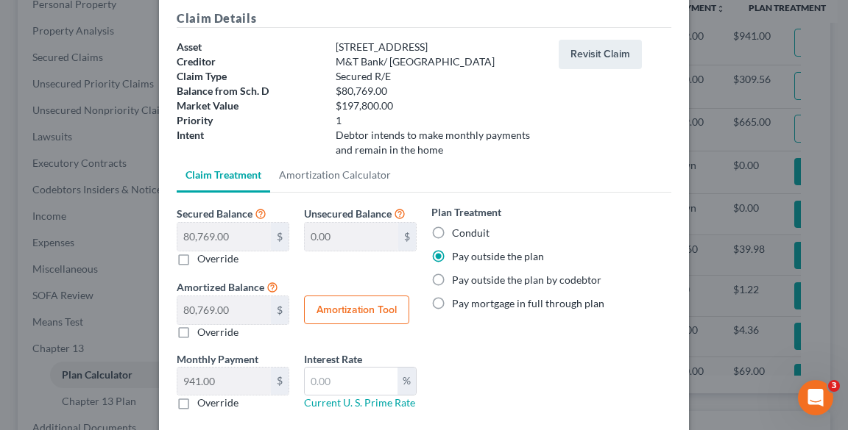
scroll to position [142, 0]
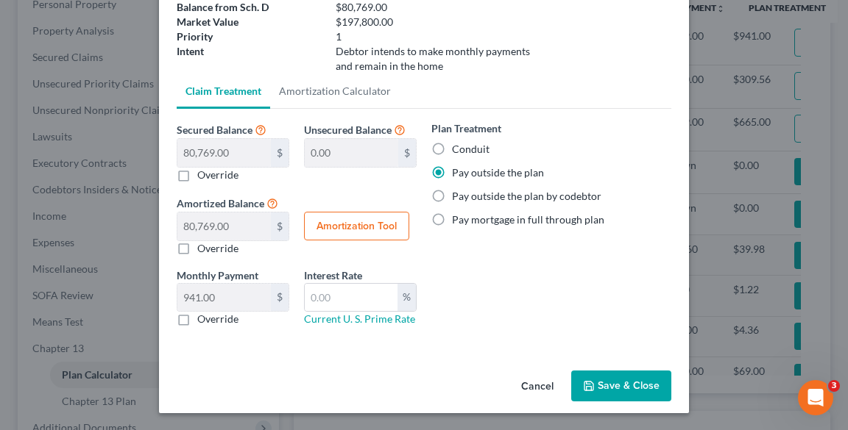
click at [640, 377] on button "Save & Close" at bounding box center [621, 386] width 100 height 31
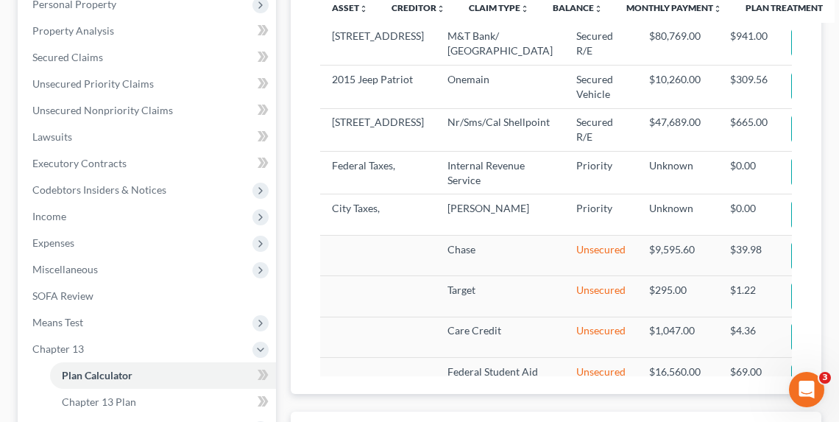
select select "59"
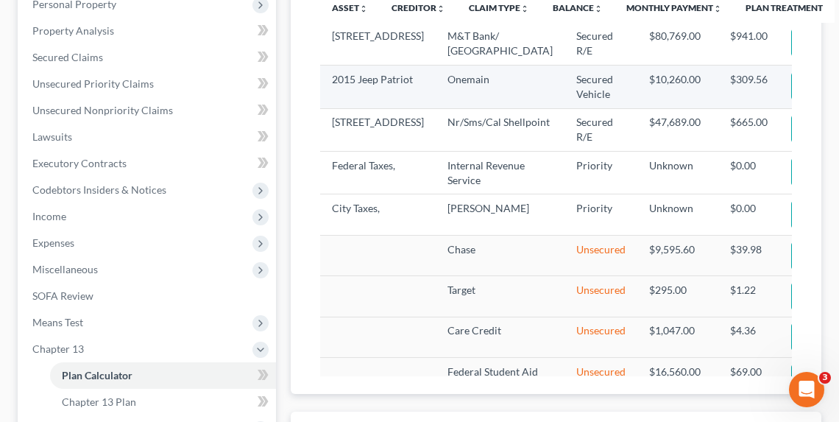
click at [791, 100] on button "Edit Plan Treatment" at bounding box center [851, 86] width 121 height 28
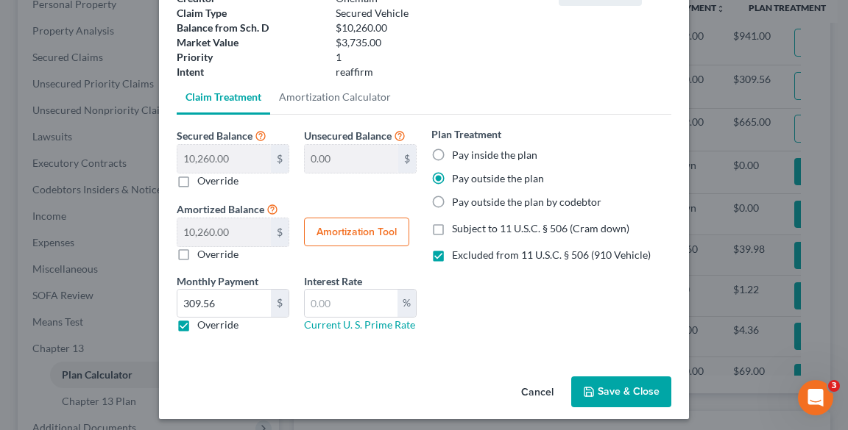
scroll to position [127, 0]
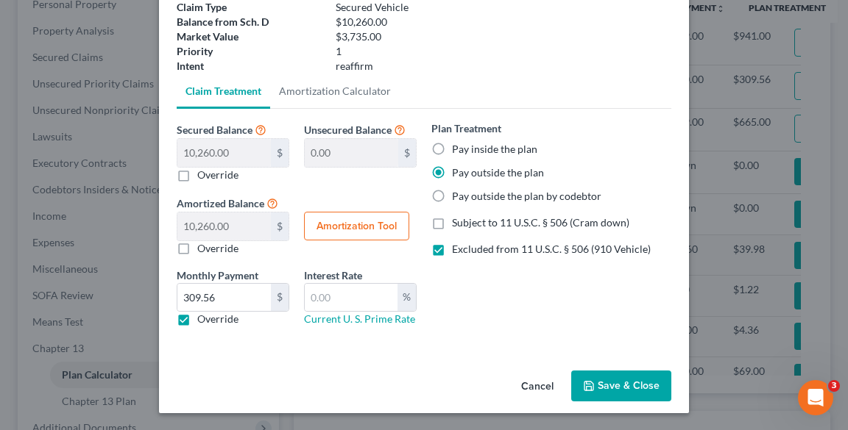
click at [625, 377] on button "Save & Close" at bounding box center [621, 386] width 100 height 31
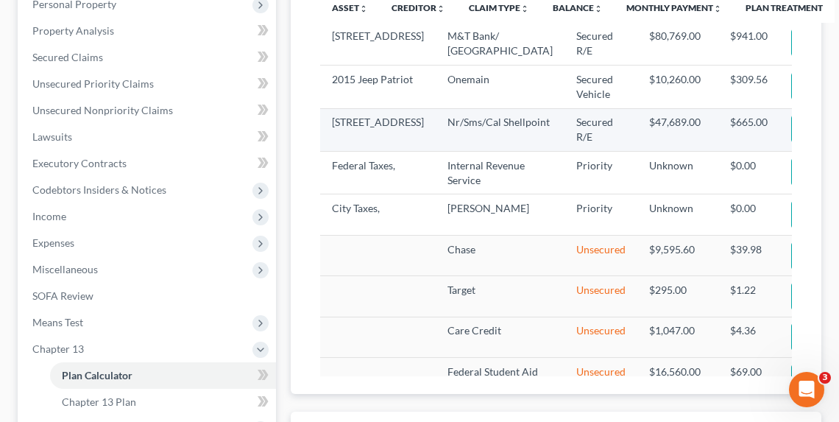
select select "59"
click at [791, 143] on button "Edit Plan Treatment" at bounding box center [851, 129] width 121 height 28
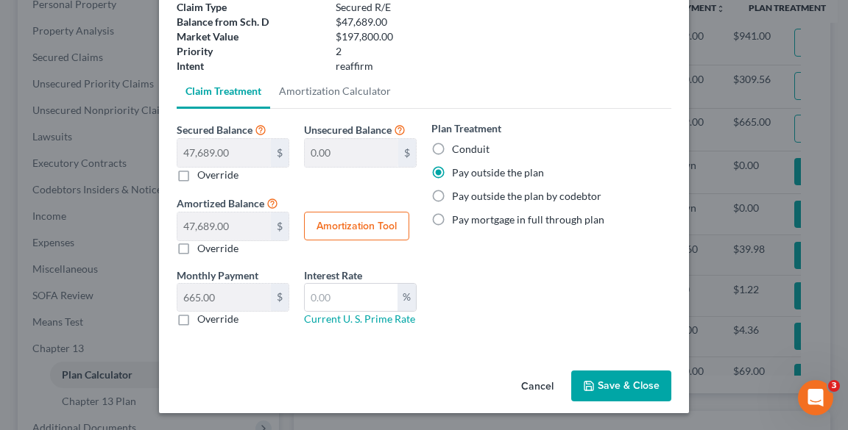
click at [632, 392] on button "Save & Close" at bounding box center [621, 386] width 100 height 31
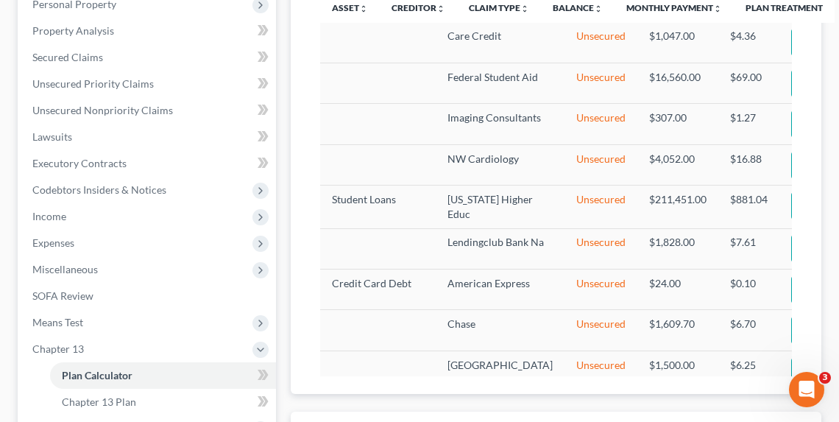
select select "59"
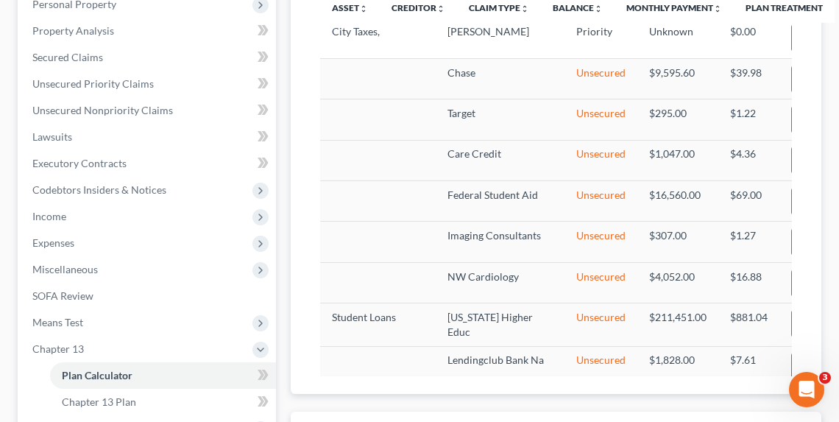
scroll to position [0, 0]
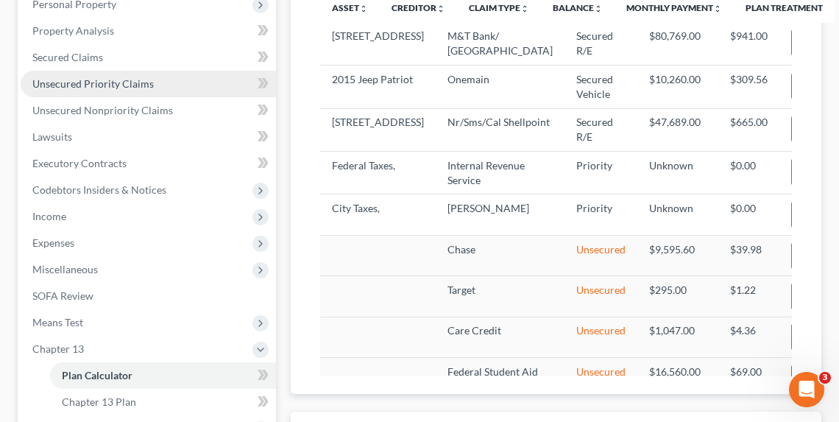
click at [99, 82] on span "Unsecured Priority Claims" at bounding box center [92, 83] width 121 height 13
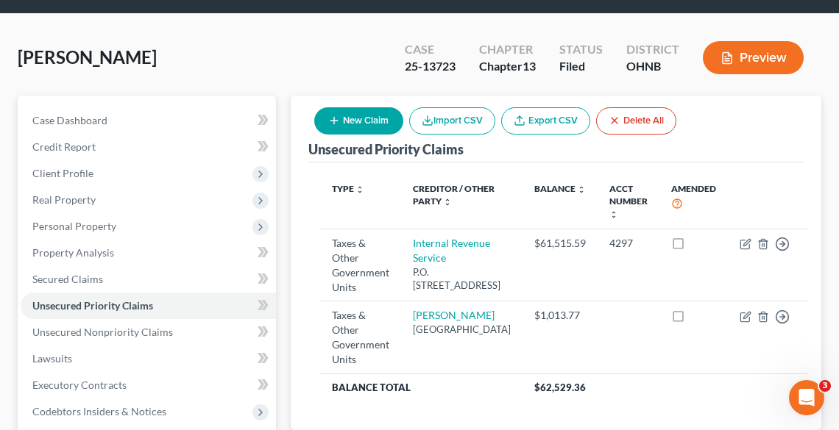
scroll to position [235, 0]
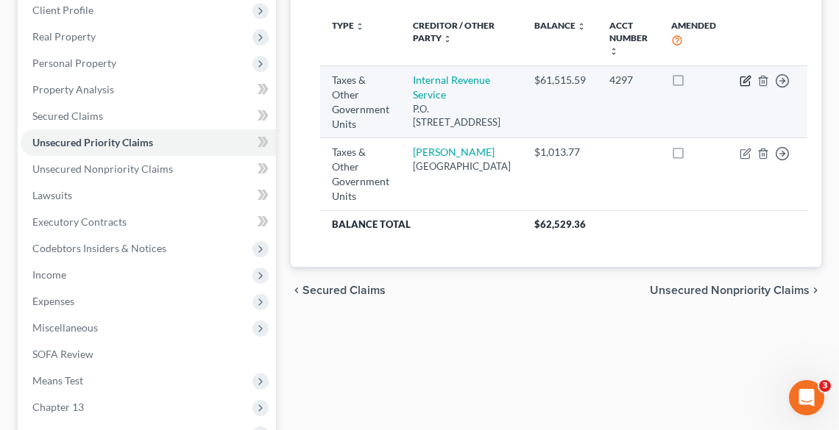
click at [743, 79] on icon "button" at bounding box center [746, 79] width 7 height 7
select select "0"
select select "39"
select select "0"
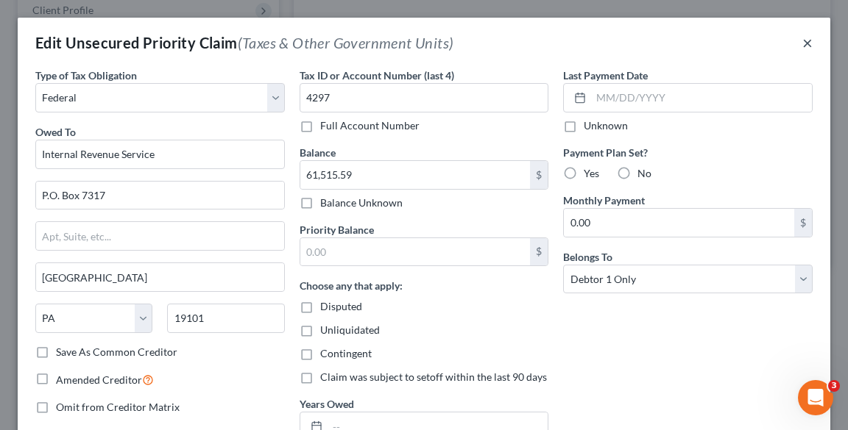
click at [802, 46] on button "×" at bounding box center [807, 43] width 10 height 18
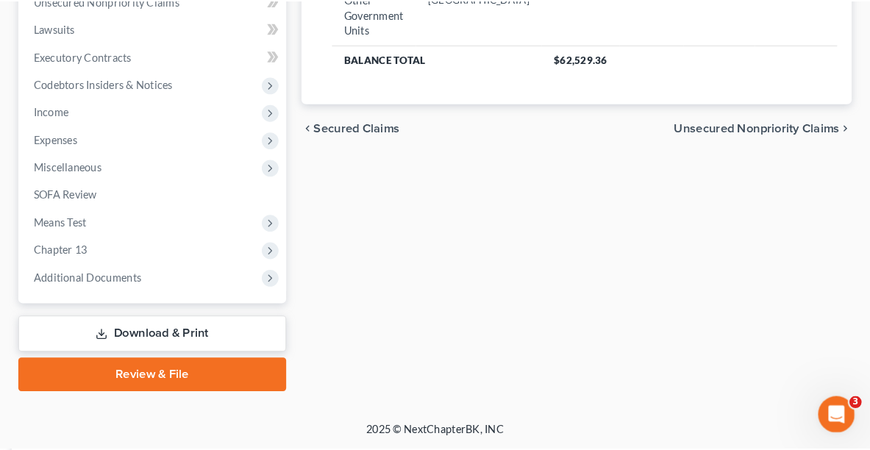
scroll to position [381, 0]
